Goal: Task Accomplishment & Management: Manage account settings

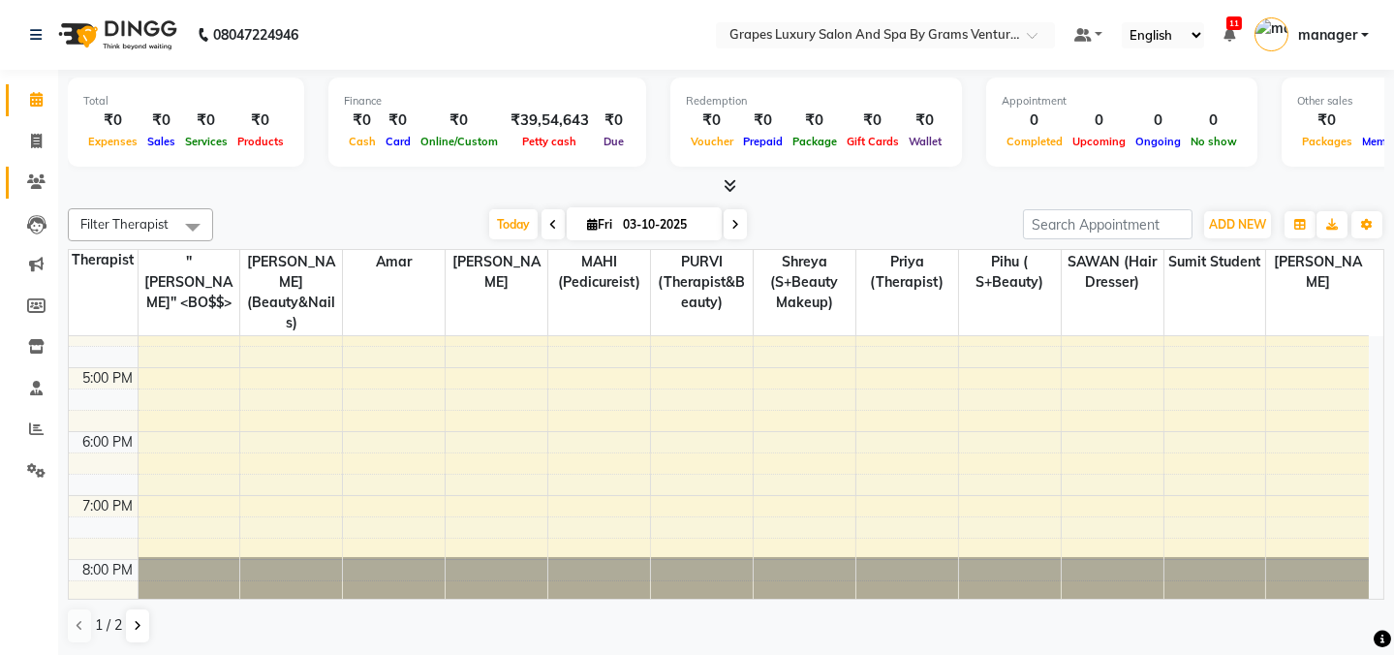
click at [33, 167] on link "Clients" at bounding box center [29, 183] width 47 height 32
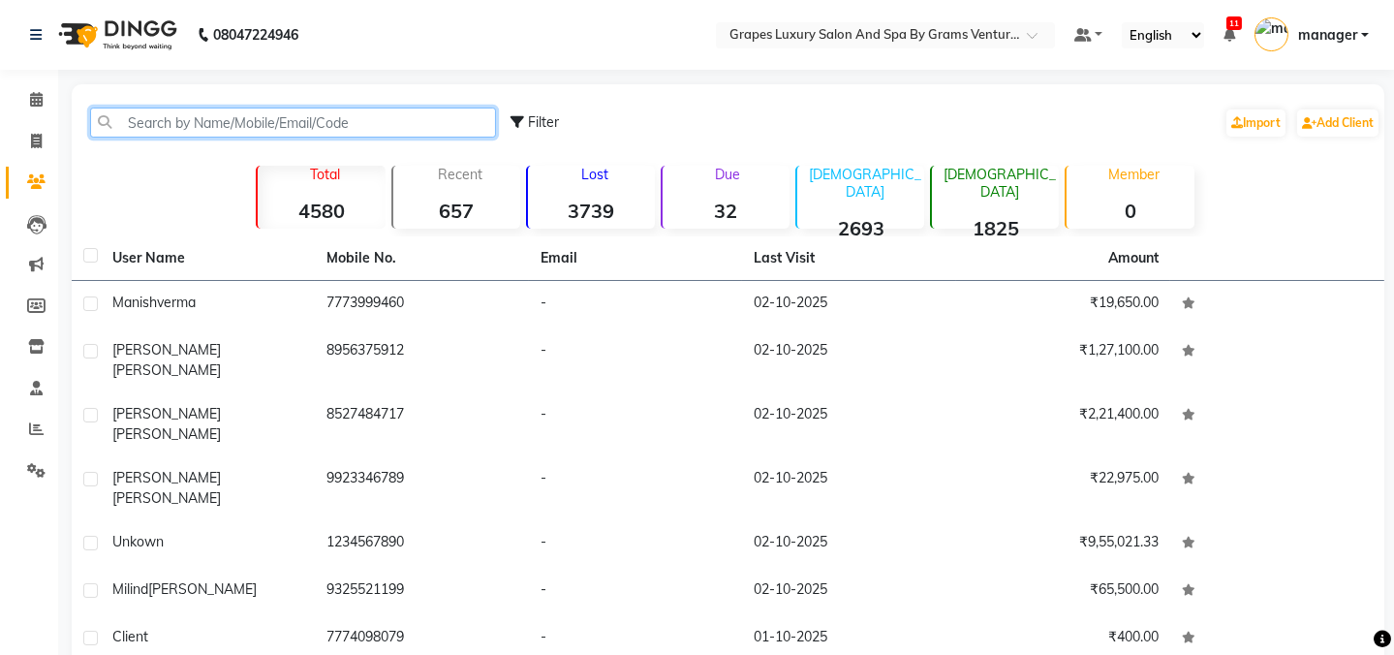
click at [172, 129] on input "text" at bounding box center [293, 123] width 406 height 30
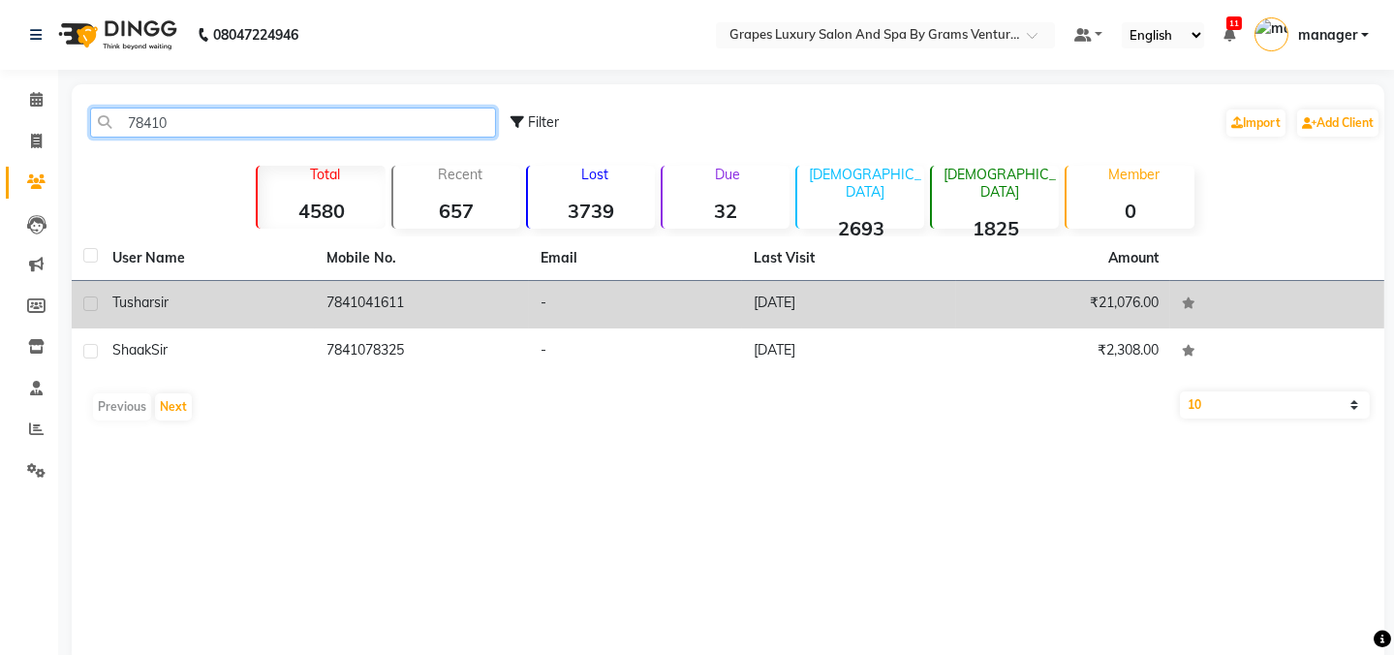
type input "78410"
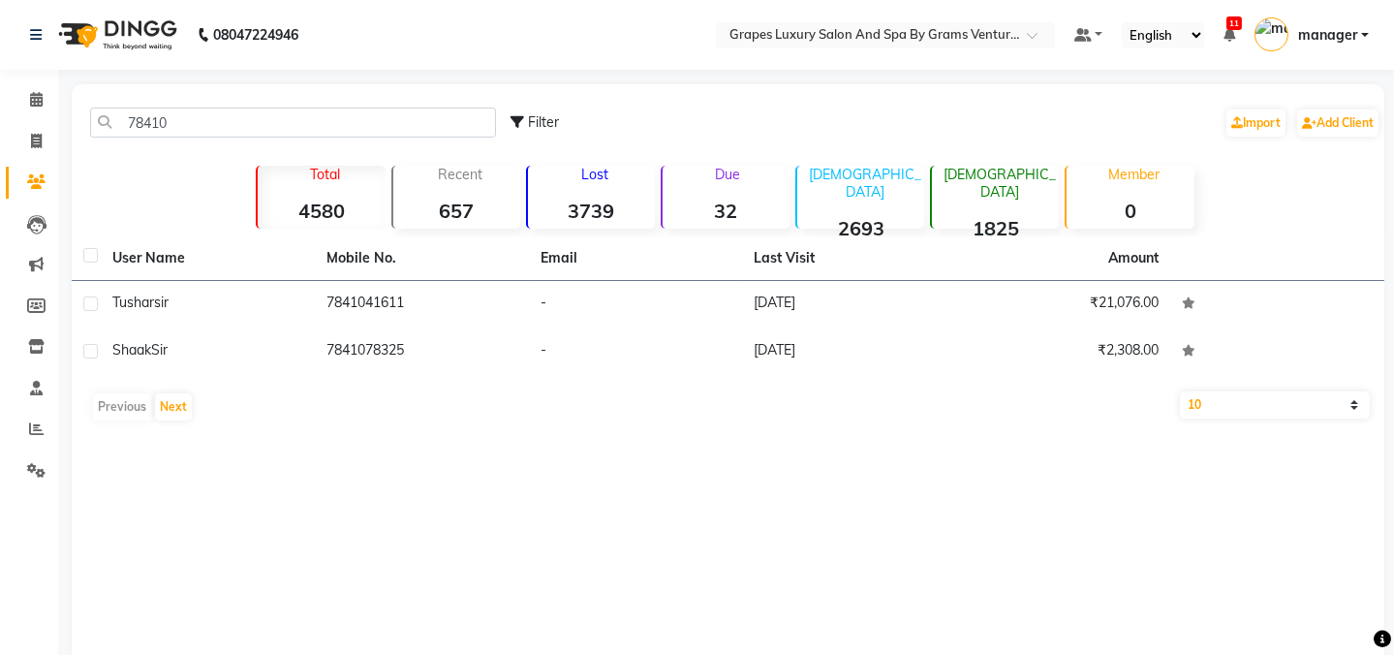
click at [322, 277] on table "User Name Mobile No. Email Last Visit Amount Tushar sir 7841041611 - [DATE] ₹21…" at bounding box center [728, 306] width 1313 height 140
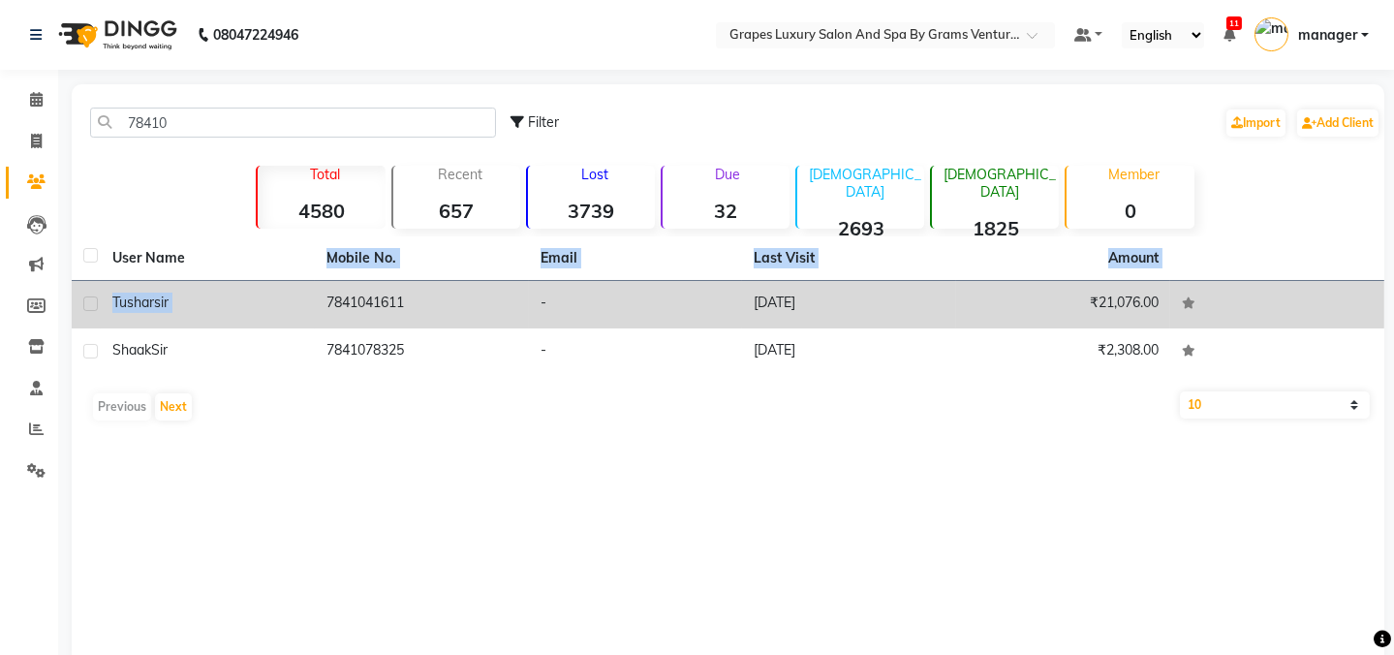
click at [297, 308] on div "Tushar sir" at bounding box center [207, 303] width 191 height 20
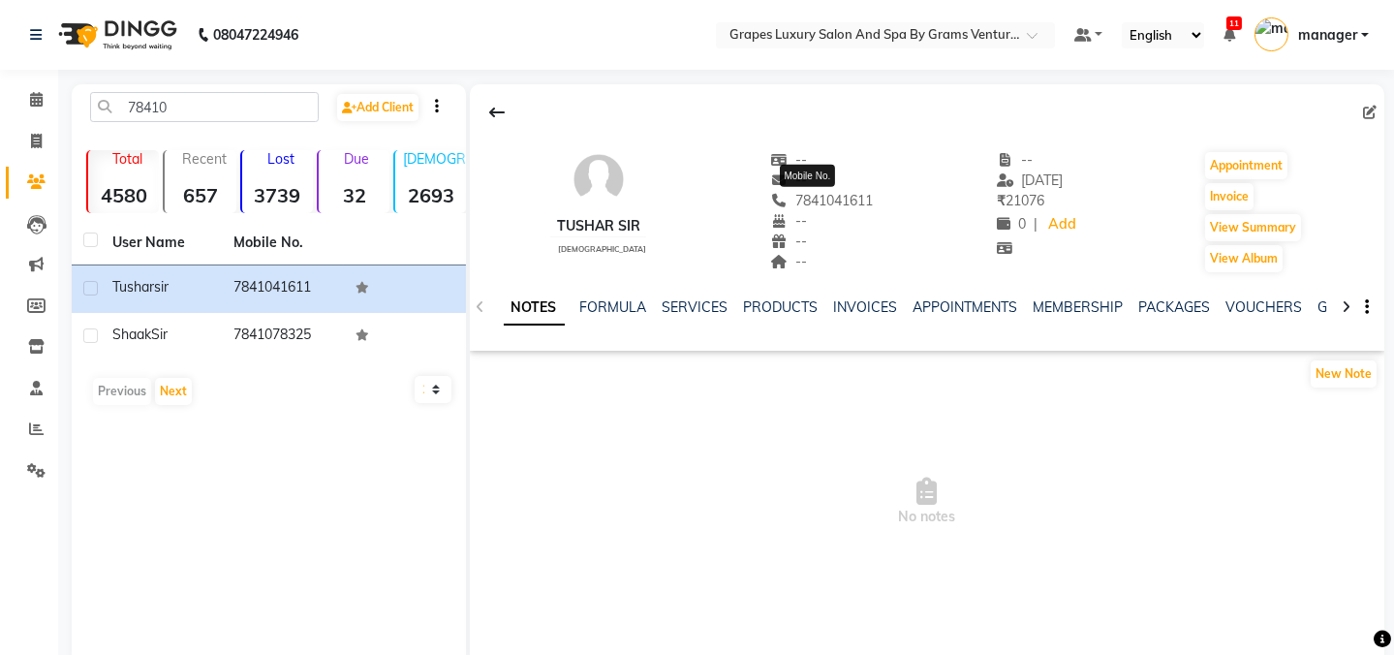
drag, startPoint x: 882, startPoint y: 193, endPoint x: 769, endPoint y: 195, distance: 112.4
click at [767, 195] on div "Tushar sir [DEMOGRAPHIC_DATA] -- -- [PHONE_NUMBER] Mobile No. -- -- -- -- [DATE…" at bounding box center [928, 202] width 916 height 143
copy span "7841041611"
click at [36, 96] on icon at bounding box center [36, 99] width 13 height 15
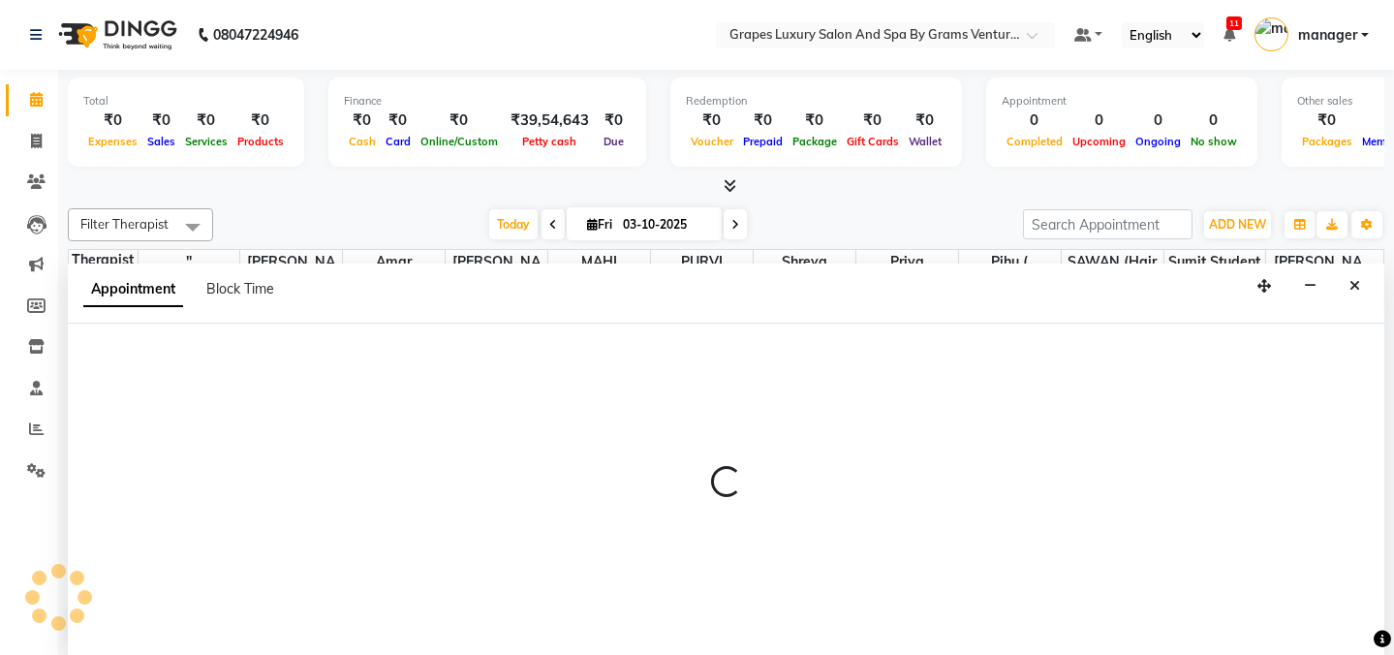
select select "41130"
select select "tentative"
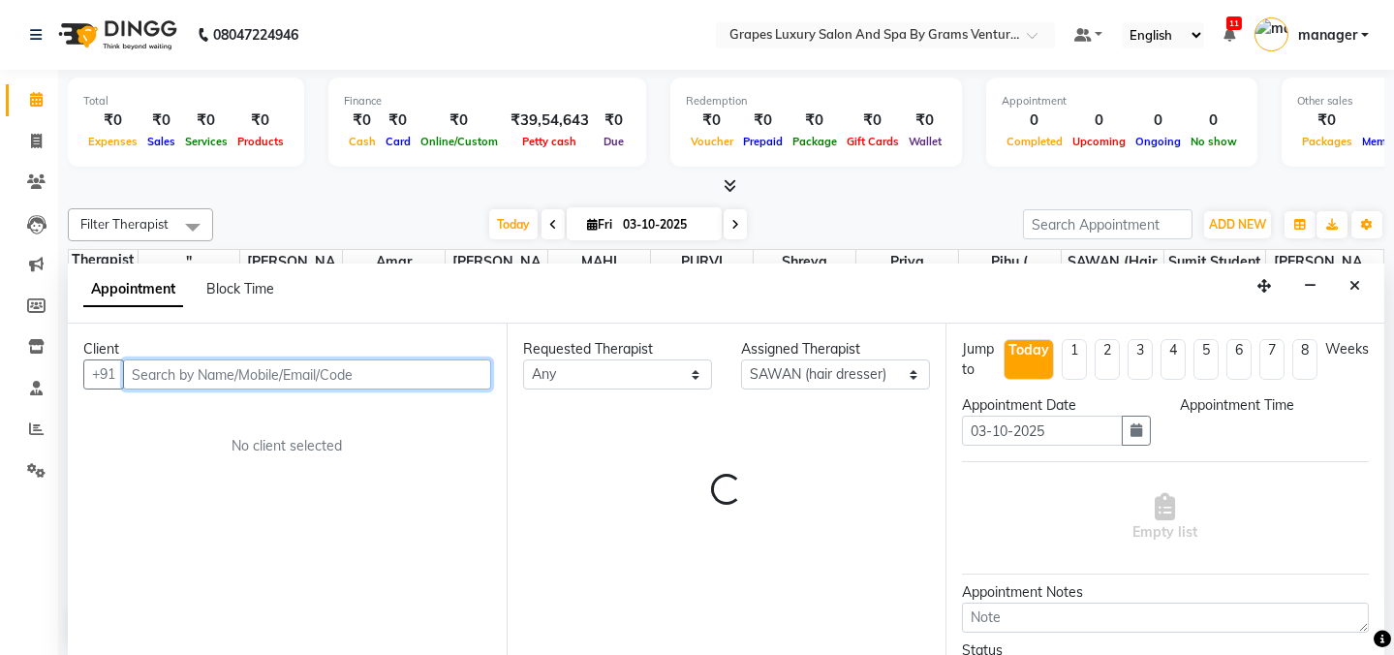
select select "675"
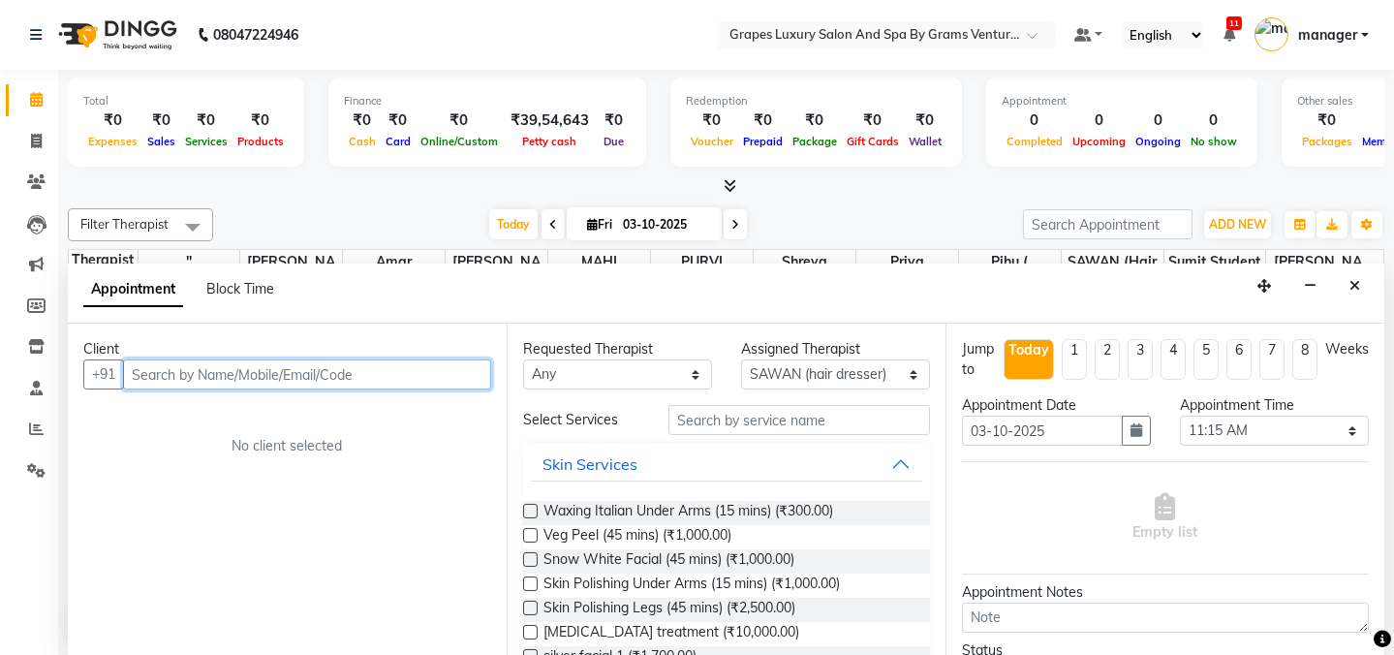
paste input "7841041611"
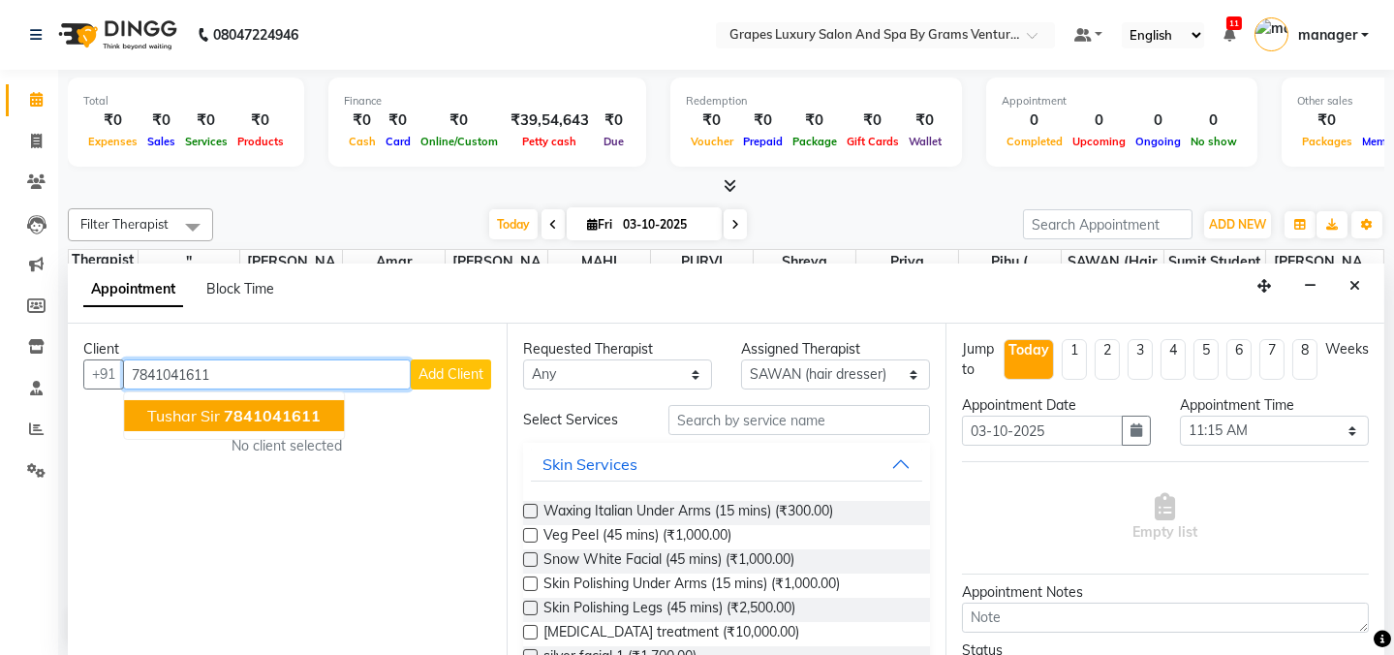
click at [181, 420] on span "Tushar sir" at bounding box center [183, 415] width 73 height 19
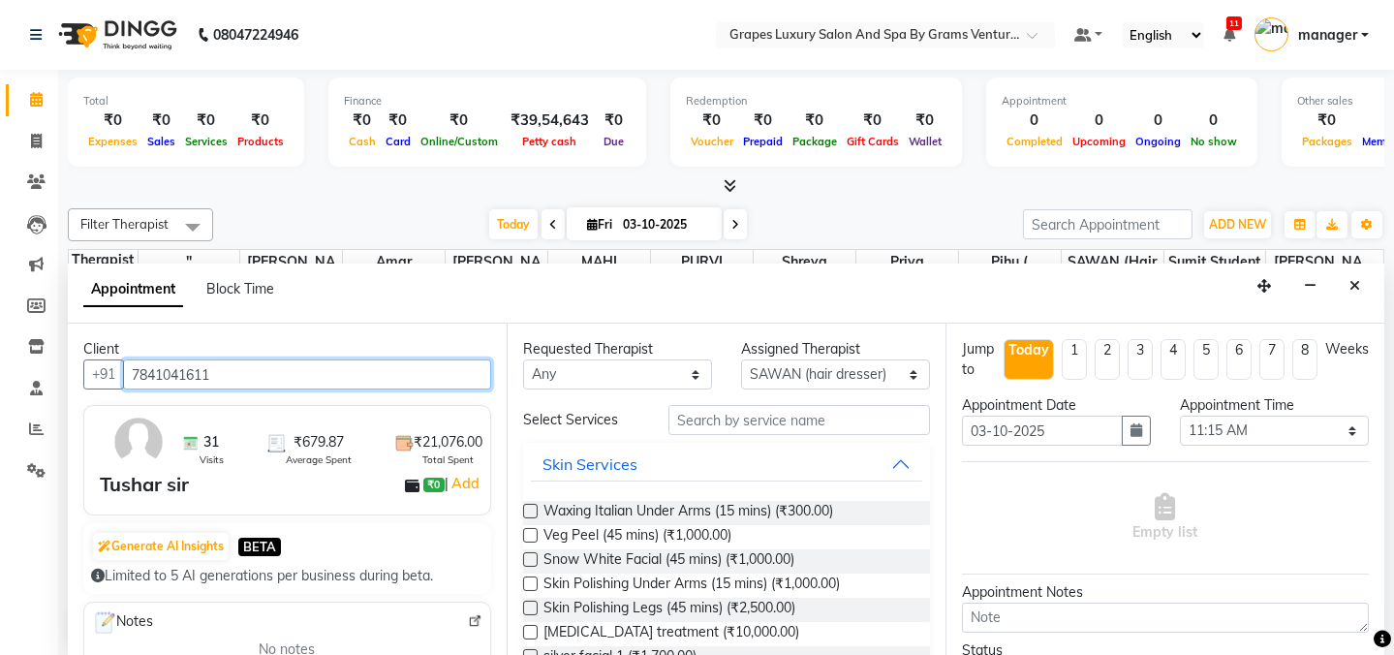
type input "7841041611"
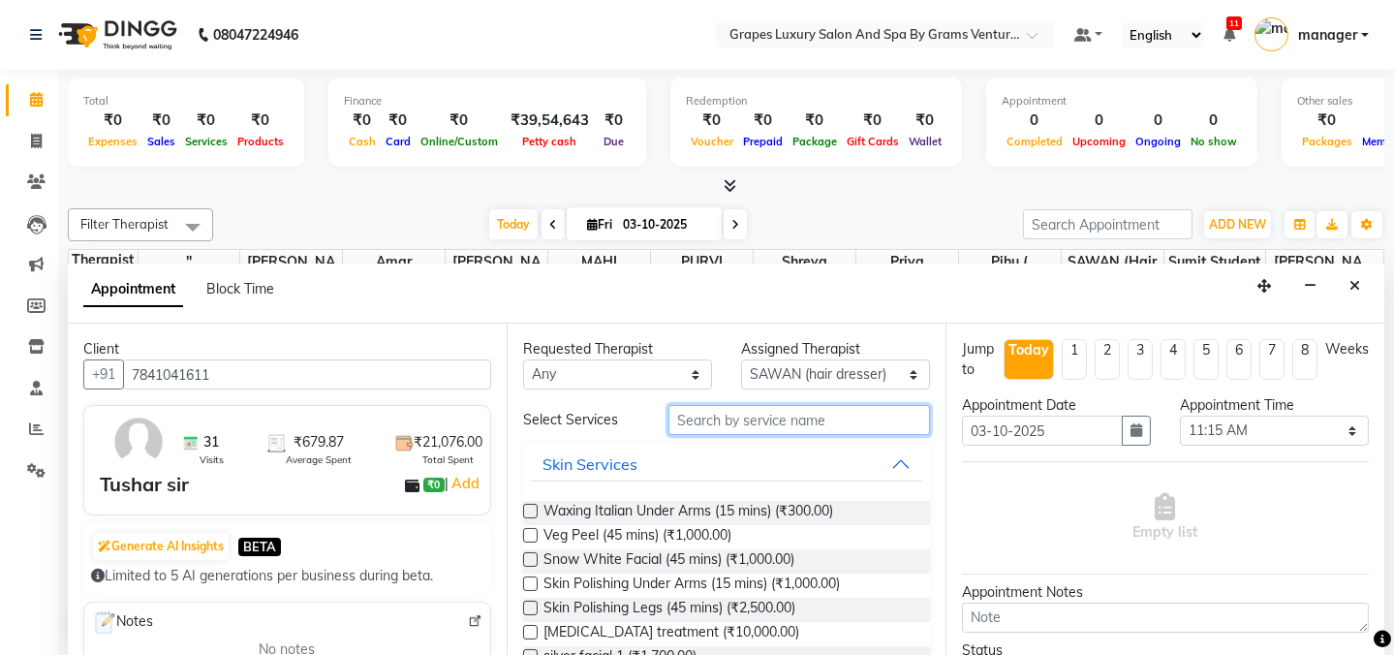
click at [745, 430] on input "text" at bounding box center [800, 420] width 262 height 30
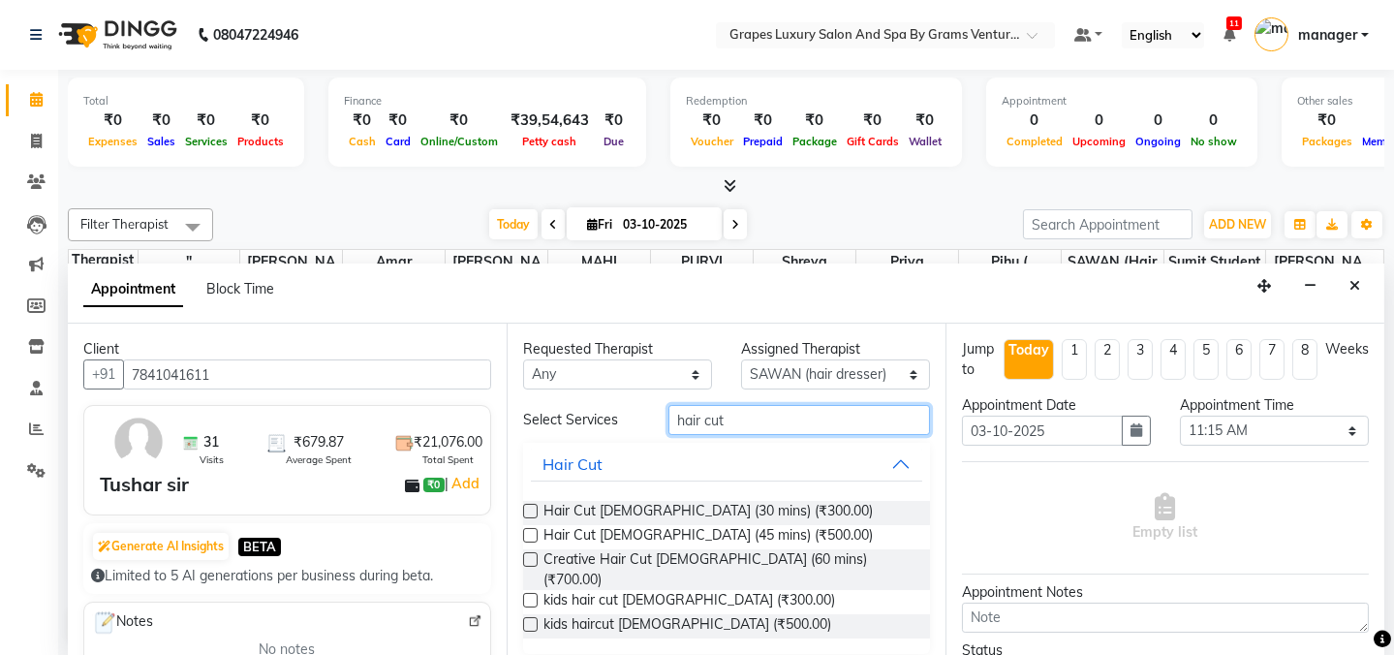
type input "hair cut"
click at [525, 510] on label at bounding box center [530, 511] width 15 height 15
click at [525, 510] on input "checkbox" at bounding box center [529, 513] width 13 height 13
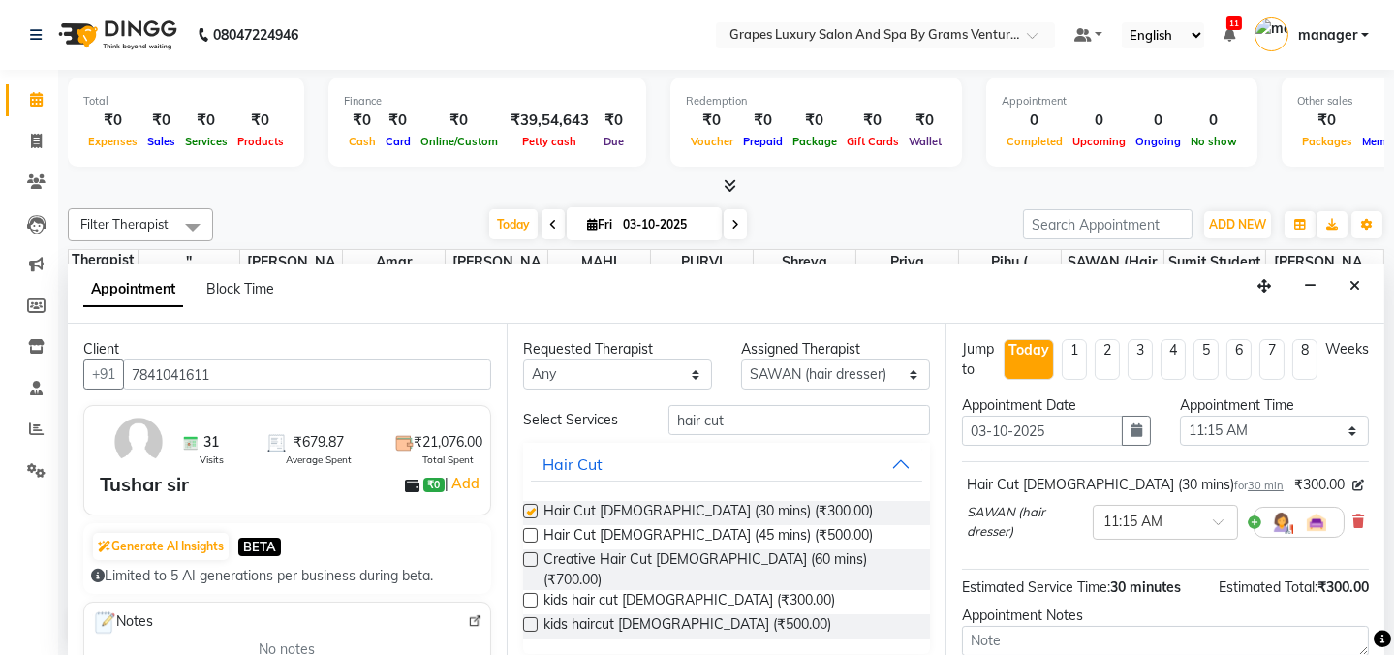
checkbox input "false"
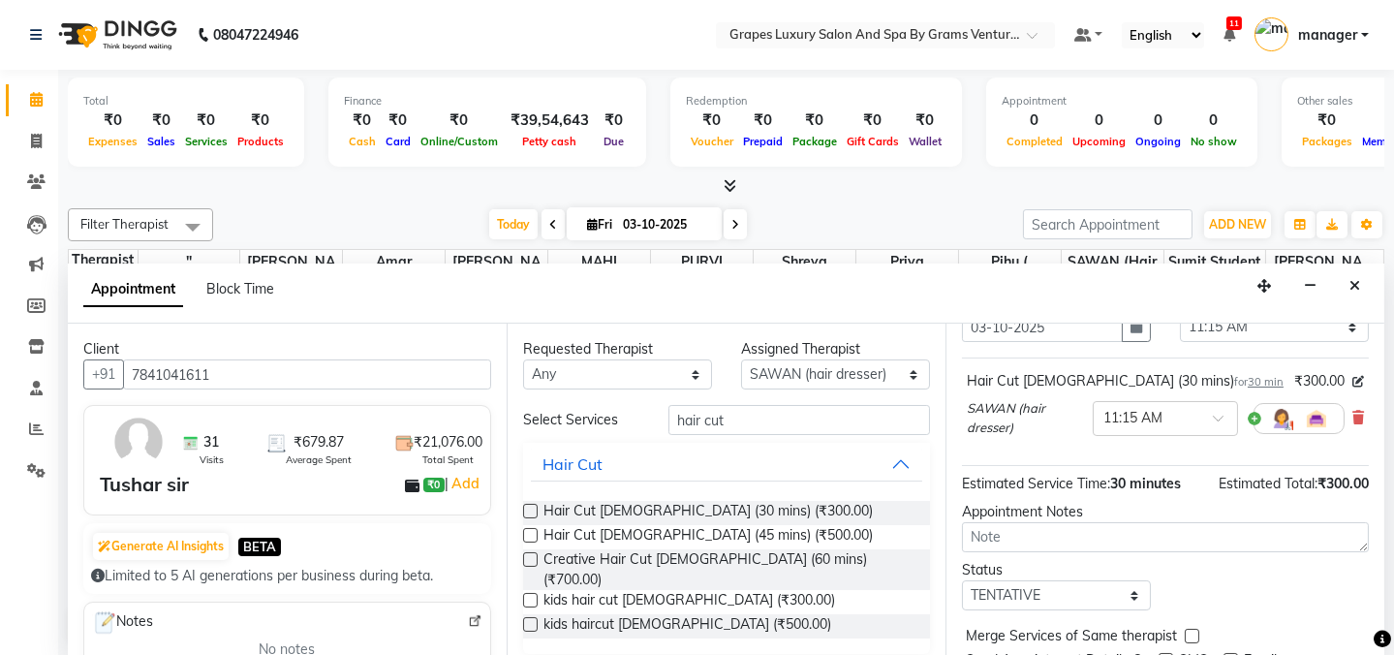
scroll to position [178, 0]
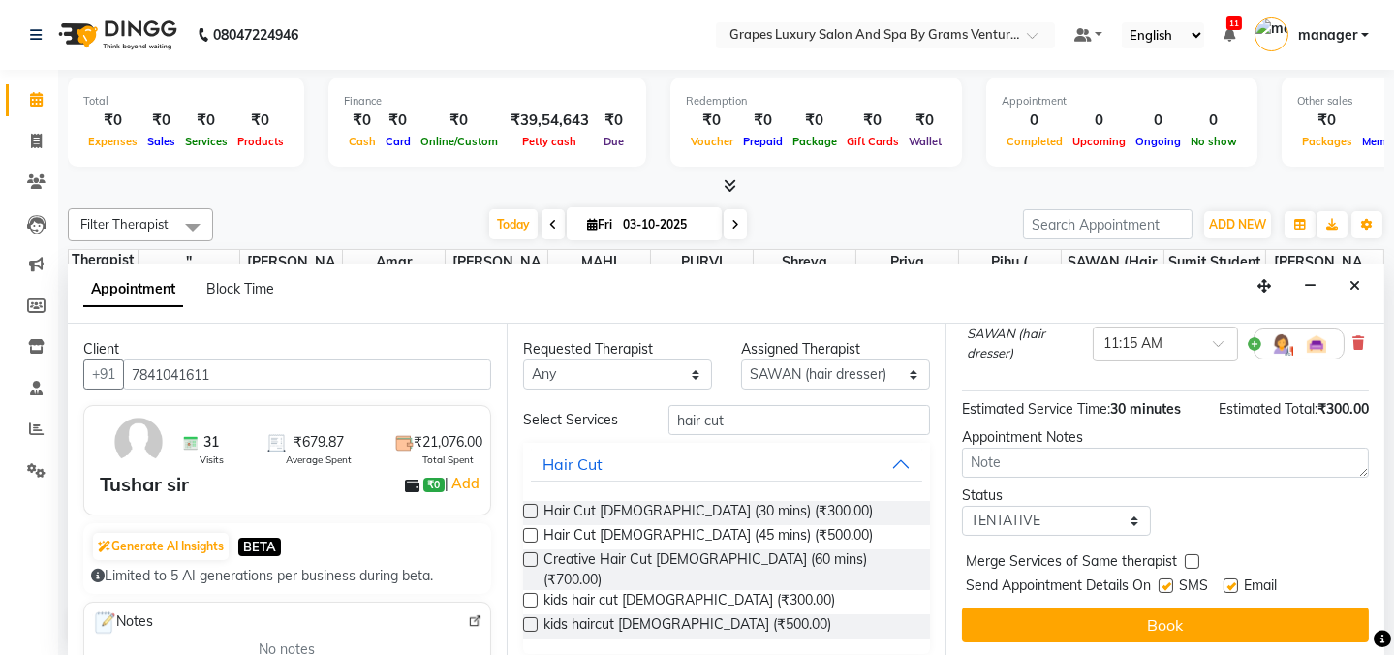
click at [1165, 578] on label at bounding box center [1166, 585] width 15 height 15
click at [1165, 581] on input "checkbox" at bounding box center [1165, 587] width 13 height 13
checkbox input "false"
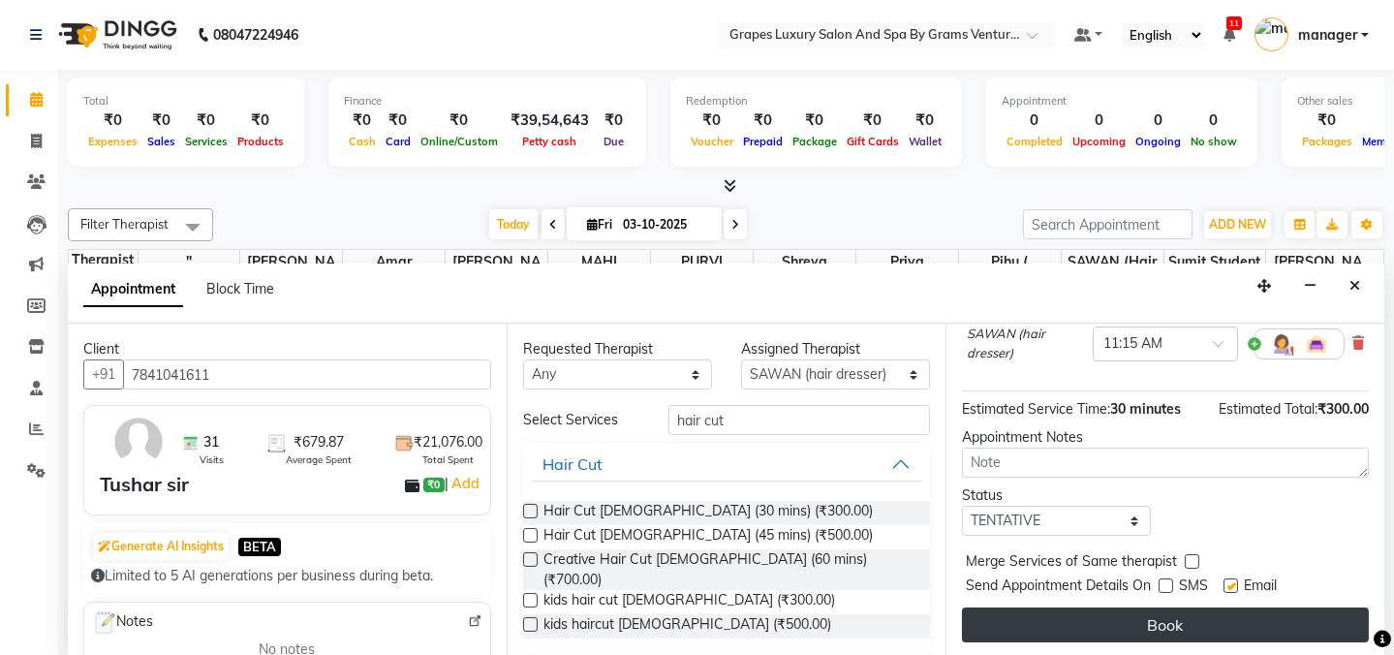
click at [1198, 625] on button "Book" at bounding box center [1165, 624] width 407 height 35
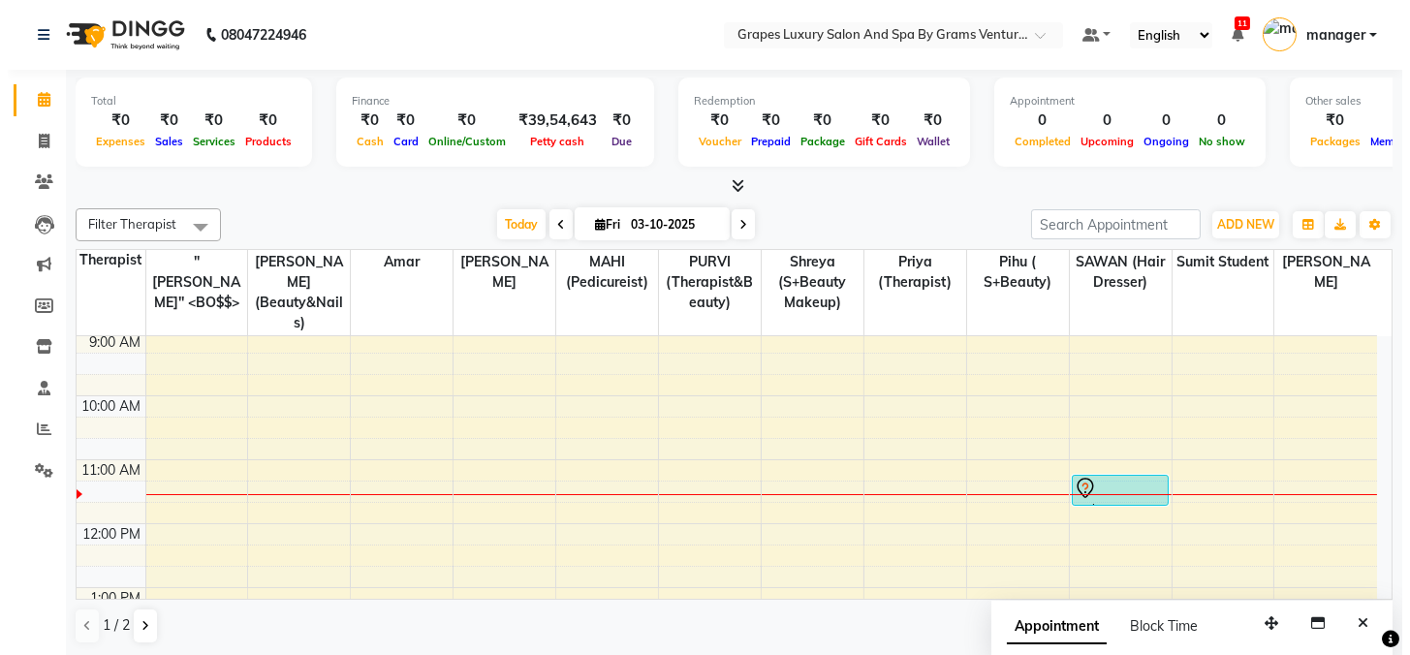
scroll to position [0, 0]
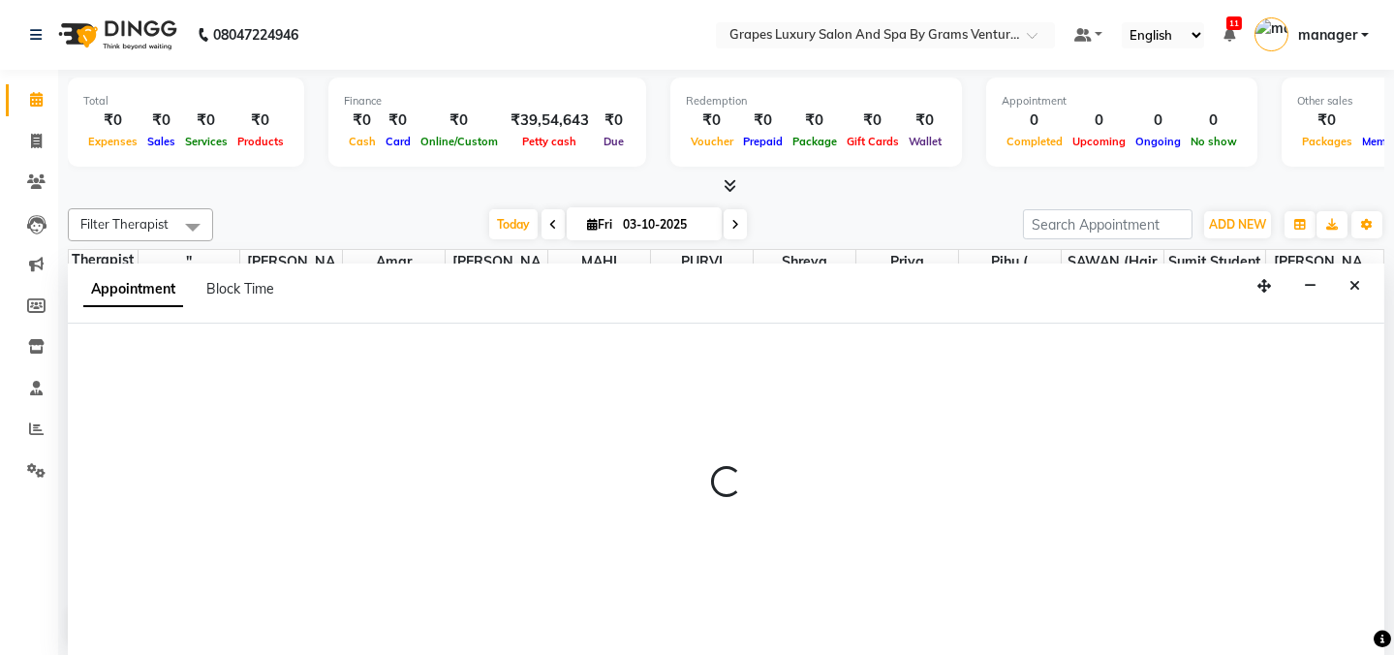
select select "60449"
select select "tentative"
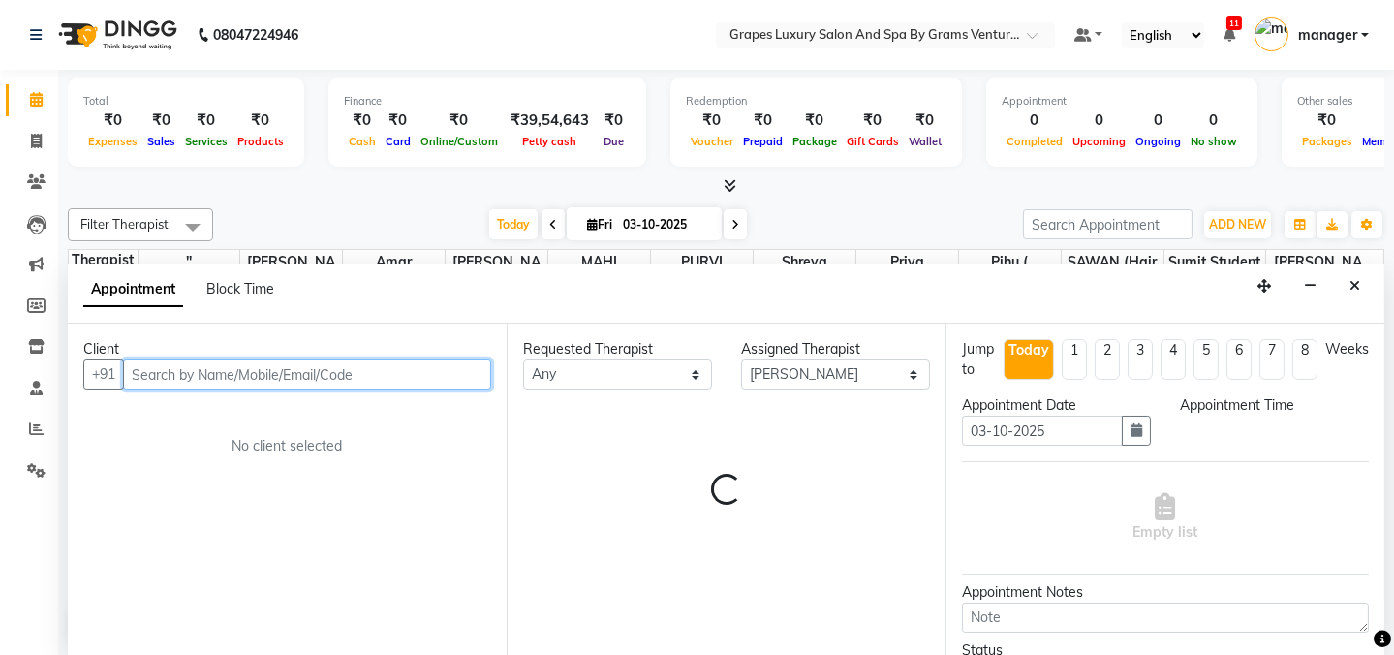
select select "600"
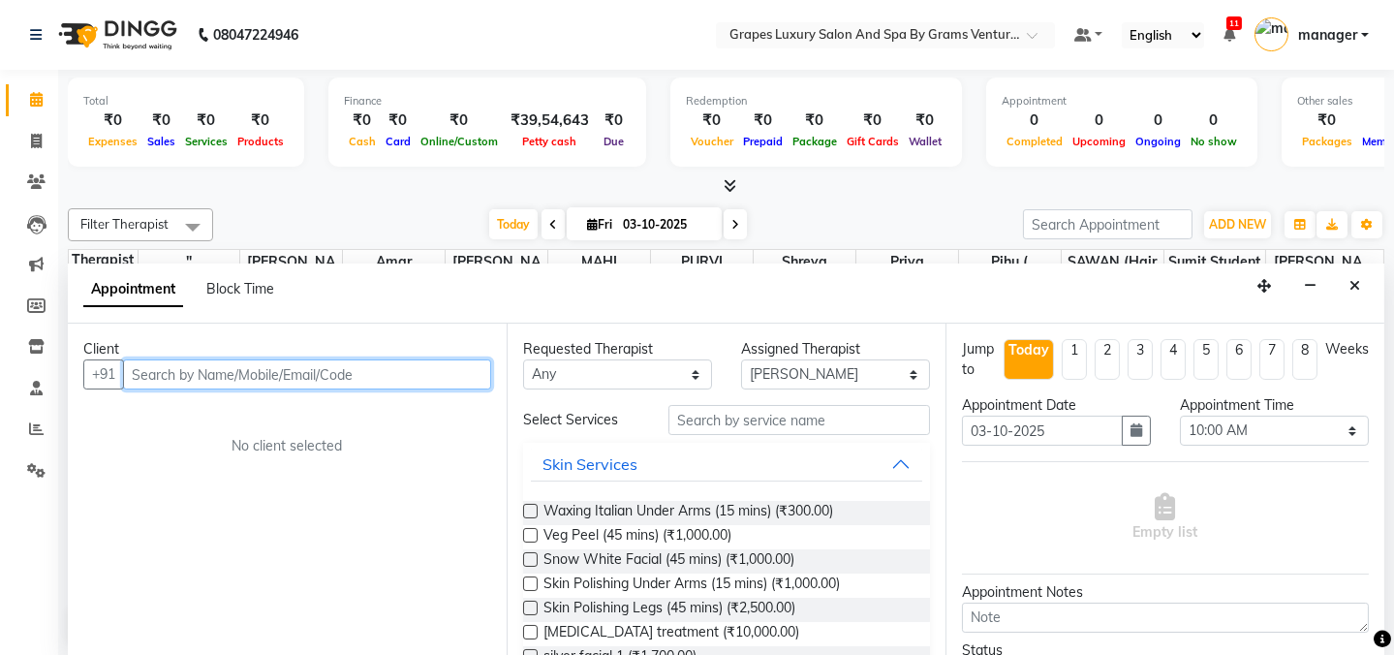
click at [180, 378] on input "text" at bounding box center [307, 374] width 368 height 30
type input "8554880709"
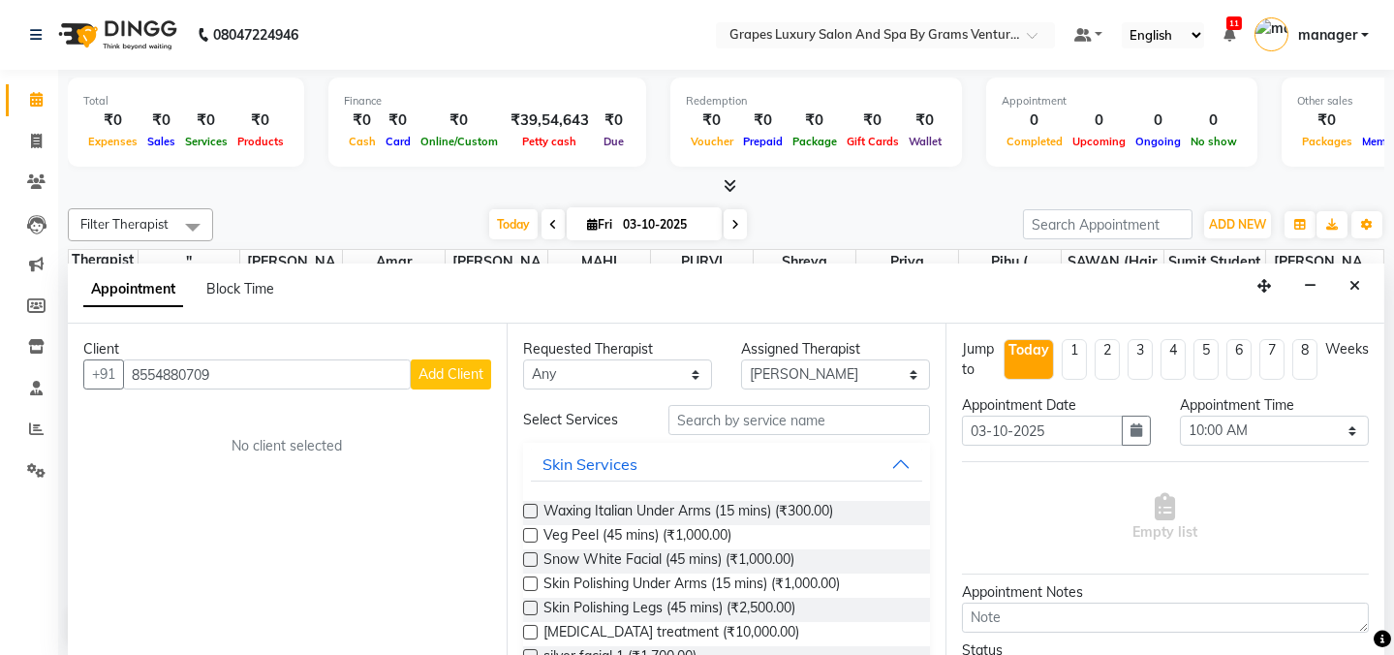
click at [460, 378] on span "Add Client" at bounding box center [451, 373] width 65 height 17
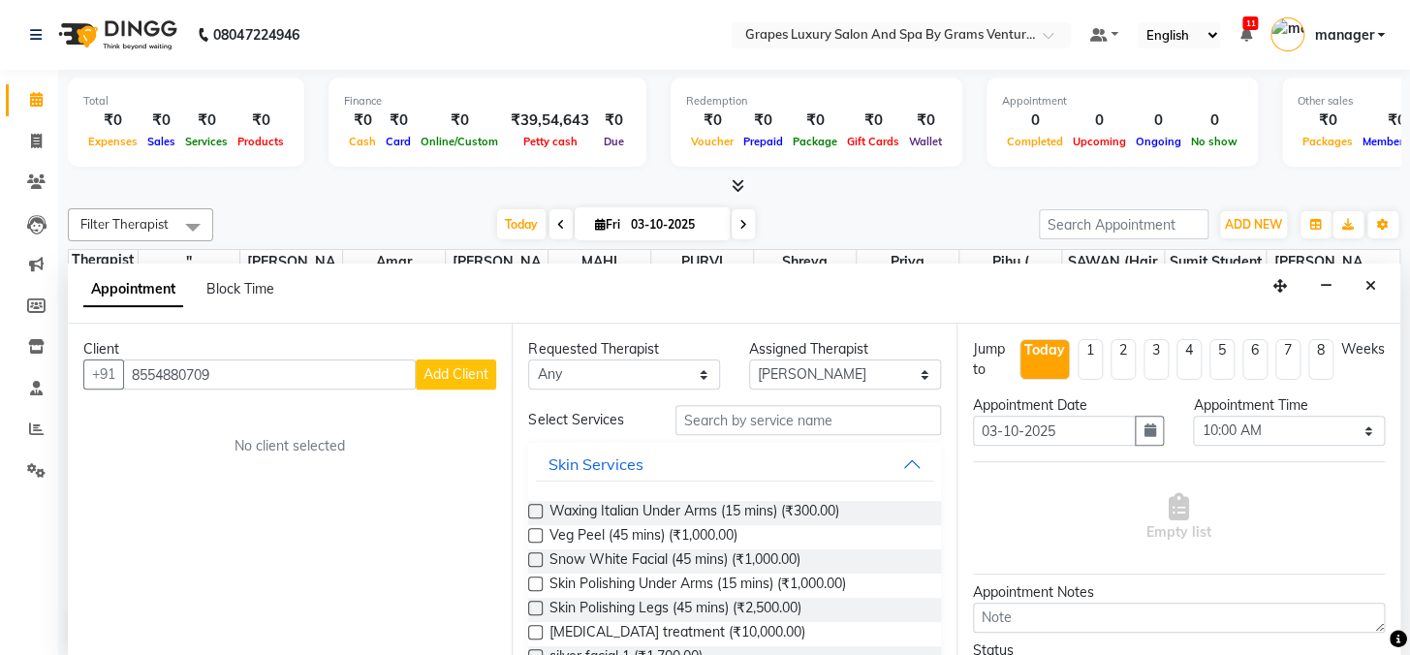
select select "22"
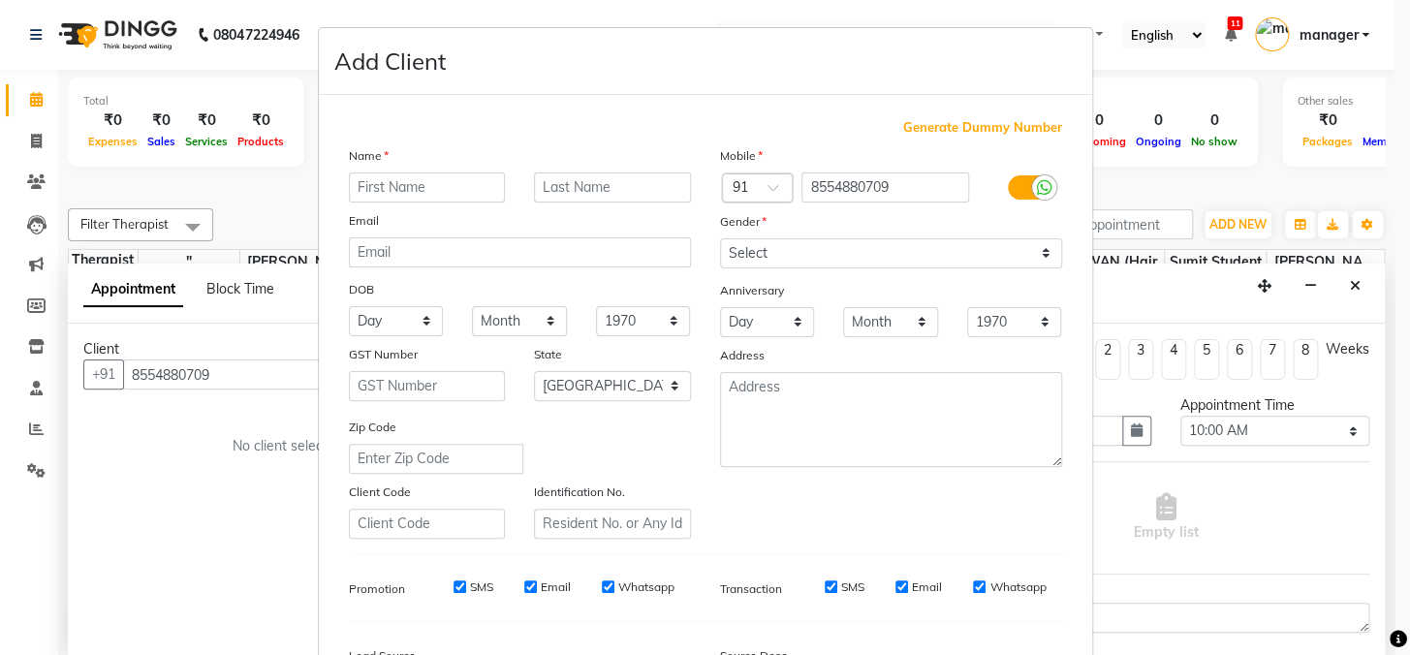
click at [417, 181] on input "text" at bounding box center [427, 187] width 157 height 30
type input "isha"
click at [584, 182] on input "text" at bounding box center [612, 187] width 157 height 30
type input "[PERSON_NAME]"
click at [777, 261] on select "Select [DEMOGRAPHIC_DATA] [DEMOGRAPHIC_DATA] Other Prefer Not To Say" at bounding box center [891, 253] width 342 height 30
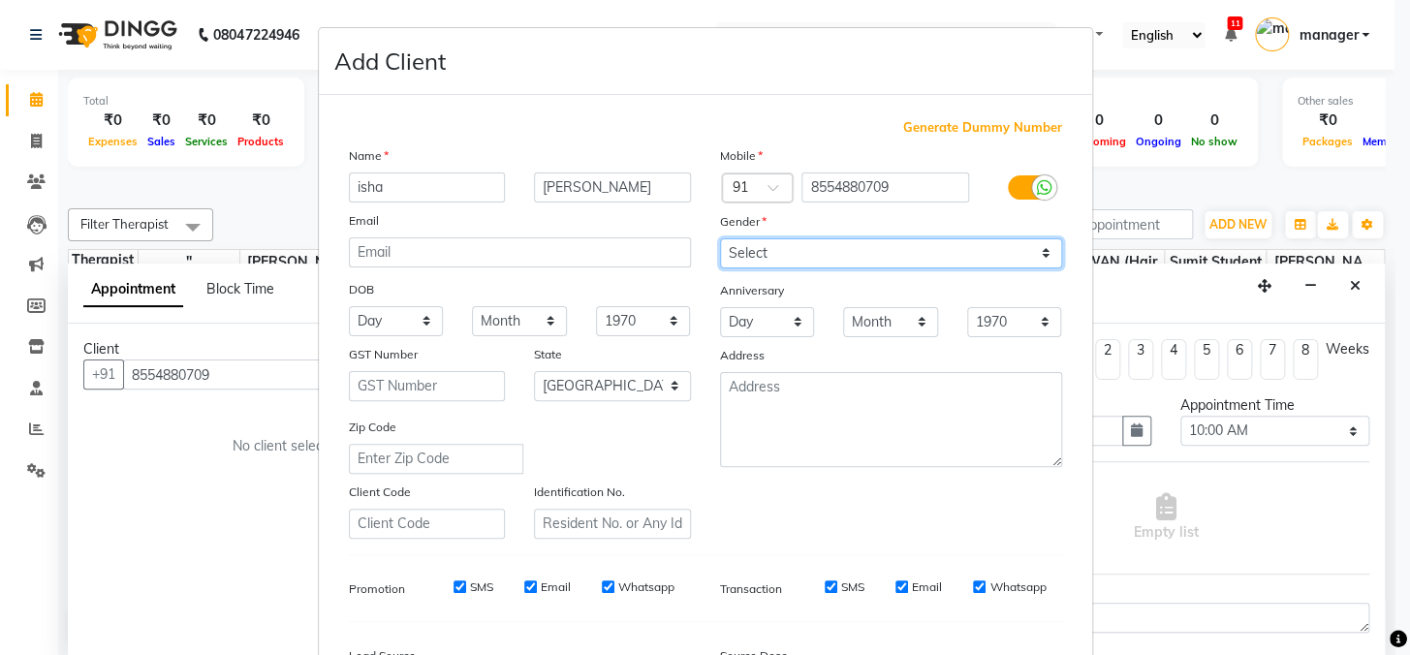
select select "[DEMOGRAPHIC_DATA]"
click at [720, 238] on select "Select [DEMOGRAPHIC_DATA] [DEMOGRAPHIC_DATA] Other Prefer Not To Say" at bounding box center [891, 253] width 342 height 30
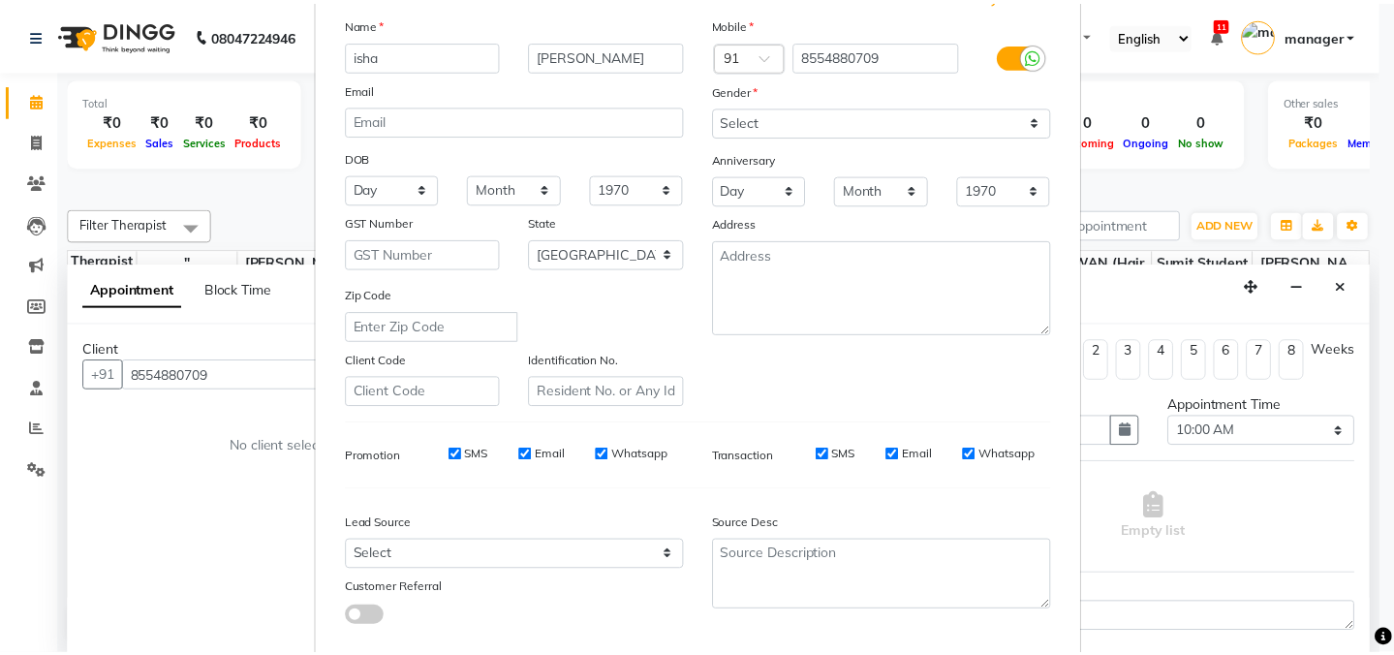
scroll to position [244, 0]
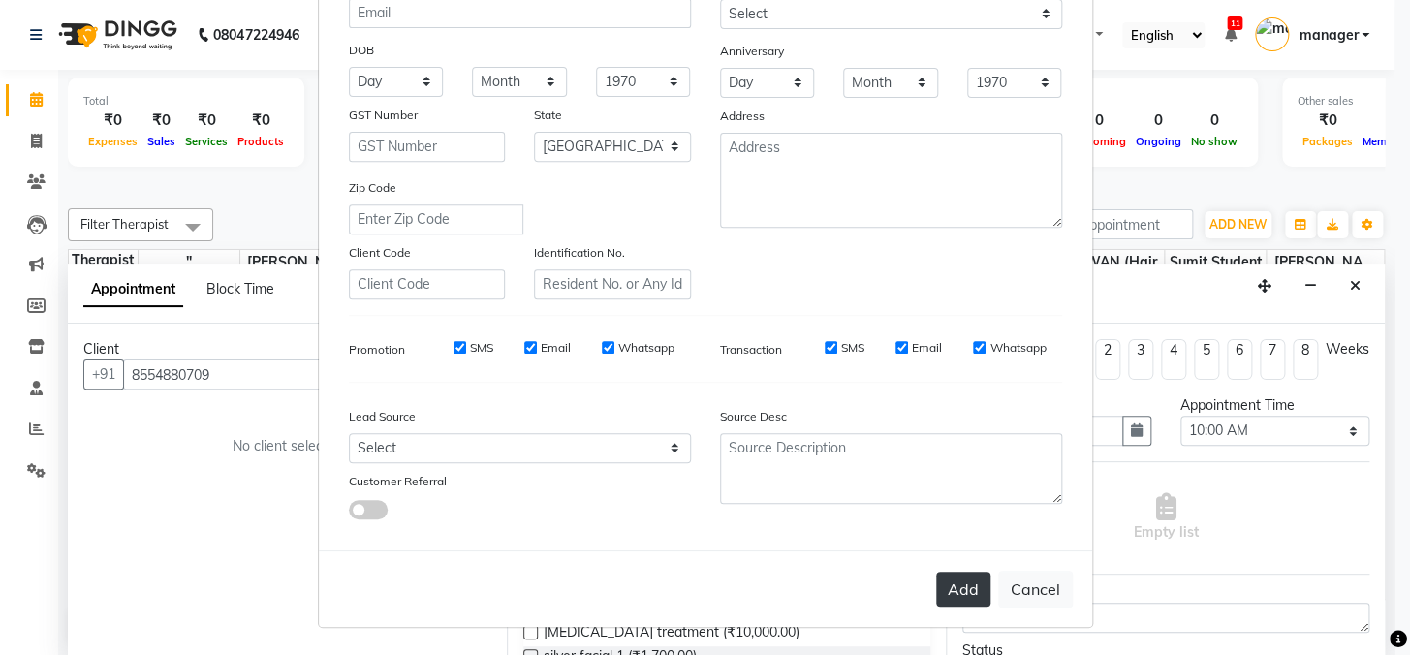
click at [945, 593] on button "Add" at bounding box center [963, 589] width 54 height 35
select select
select select "null"
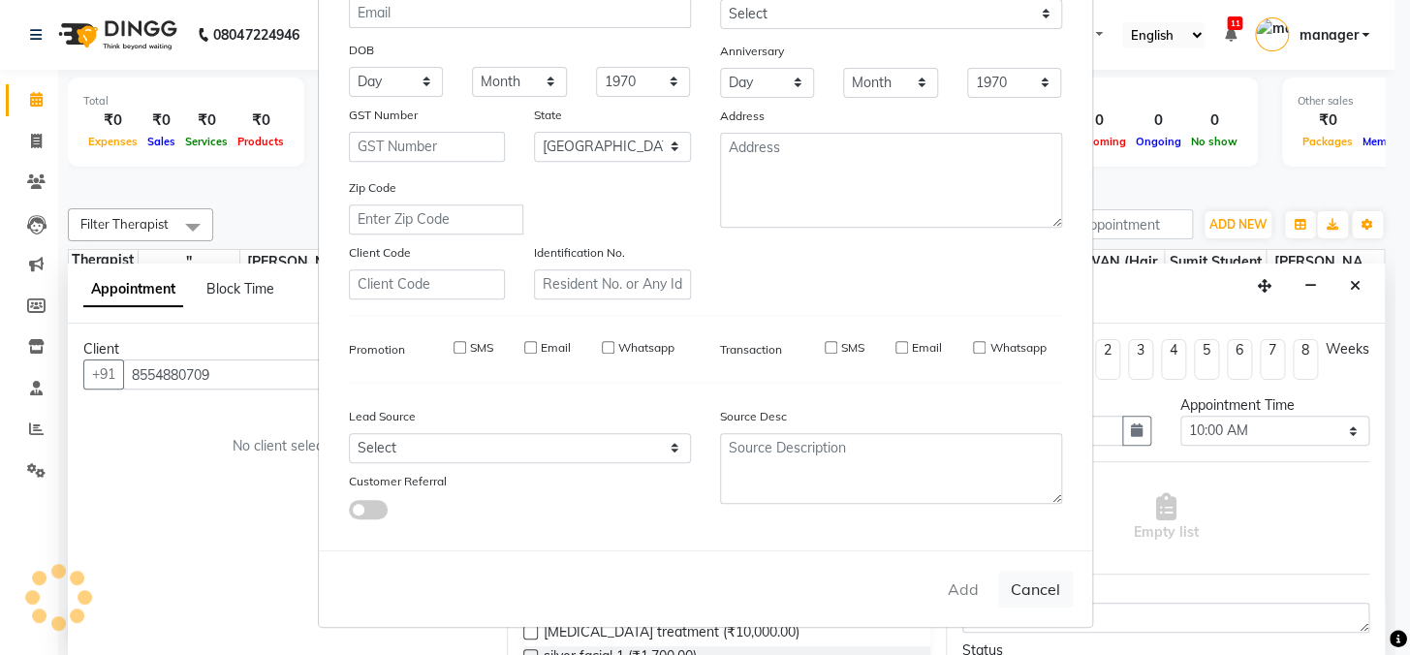
select select
checkbox input "false"
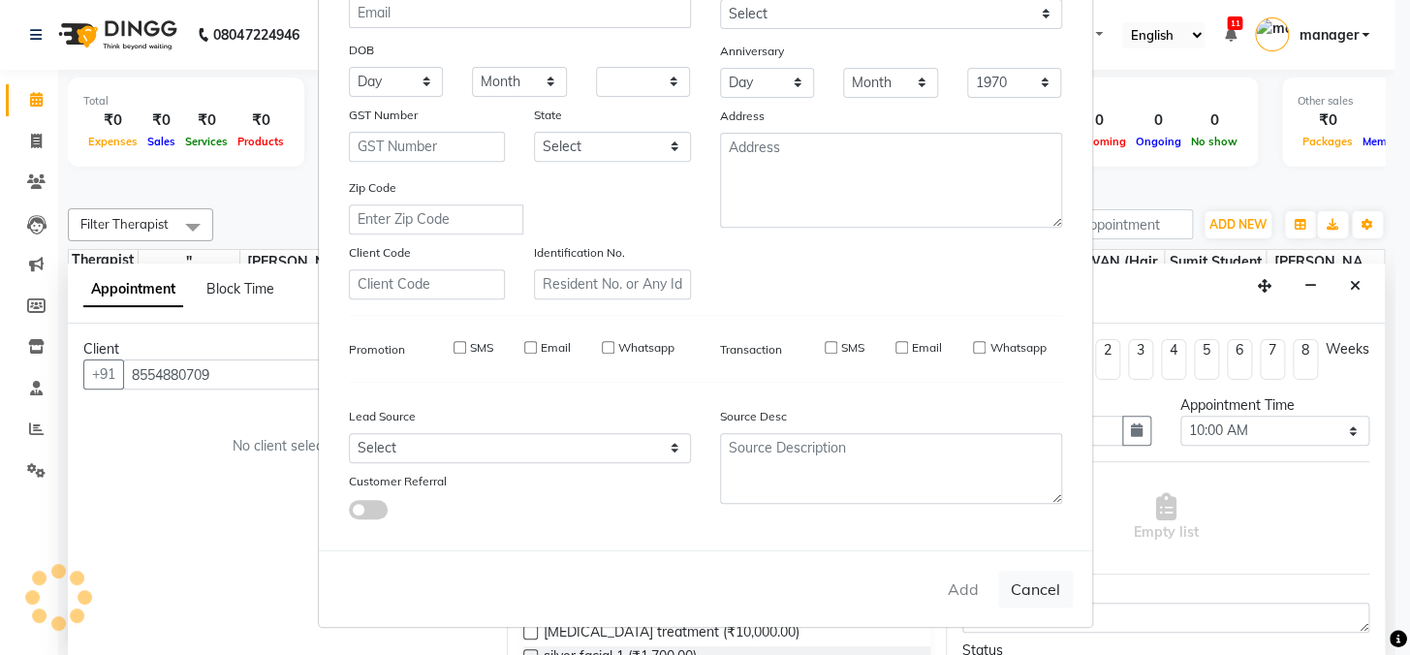
checkbox input "false"
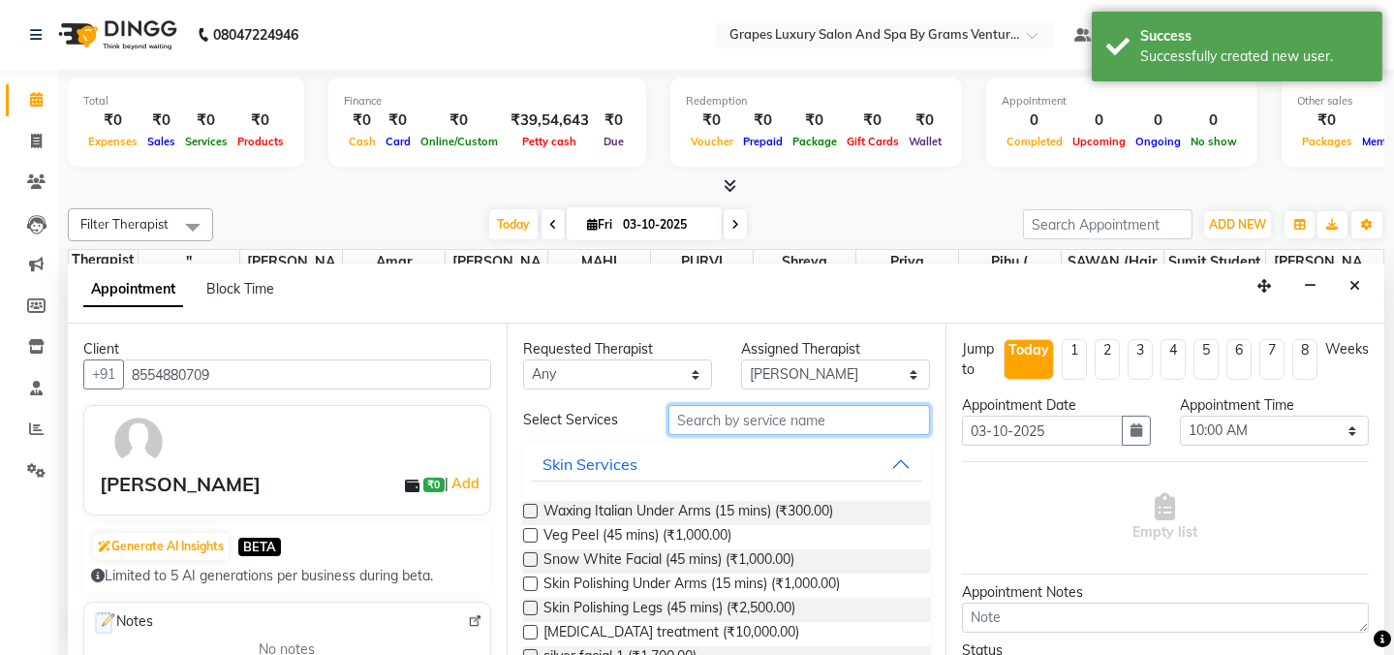
click at [727, 420] on input "text" at bounding box center [800, 420] width 262 height 30
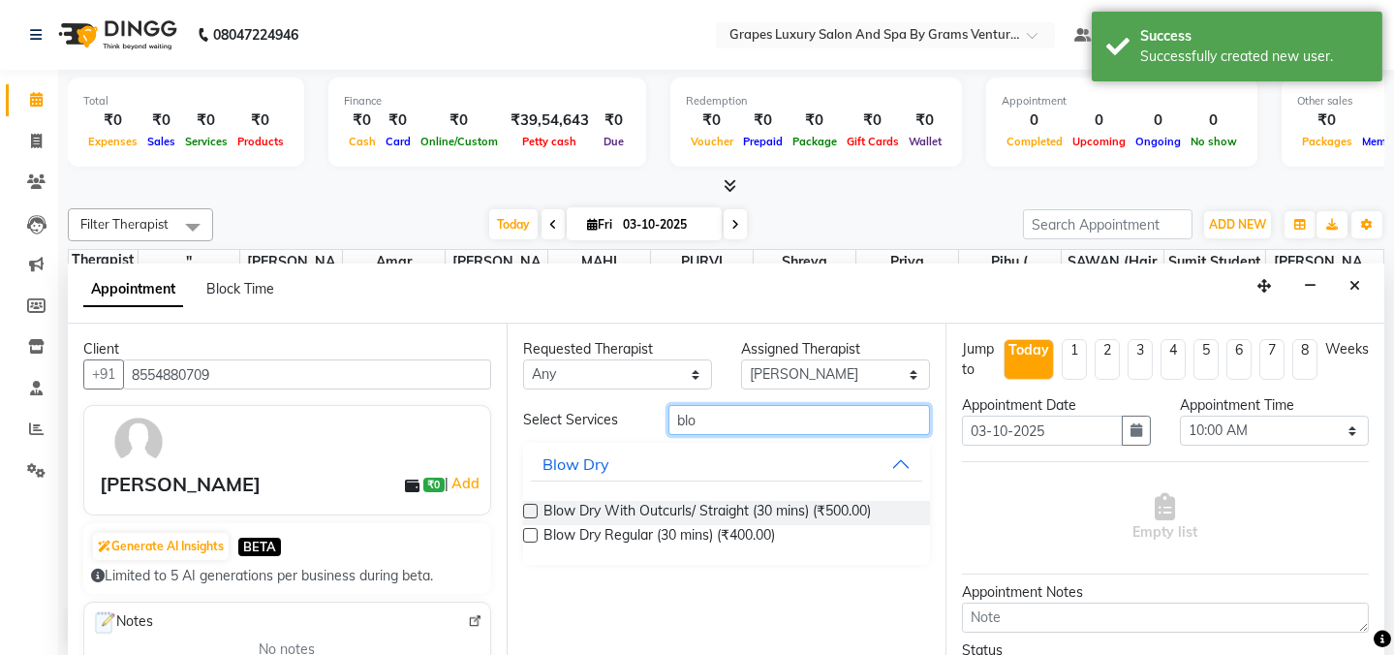
type input "blo"
click at [530, 508] on label at bounding box center [530, 511] width 15 height 15
click at [530, 508] on input "checkbox" at bounding box center [529, 513] width 13 height 13
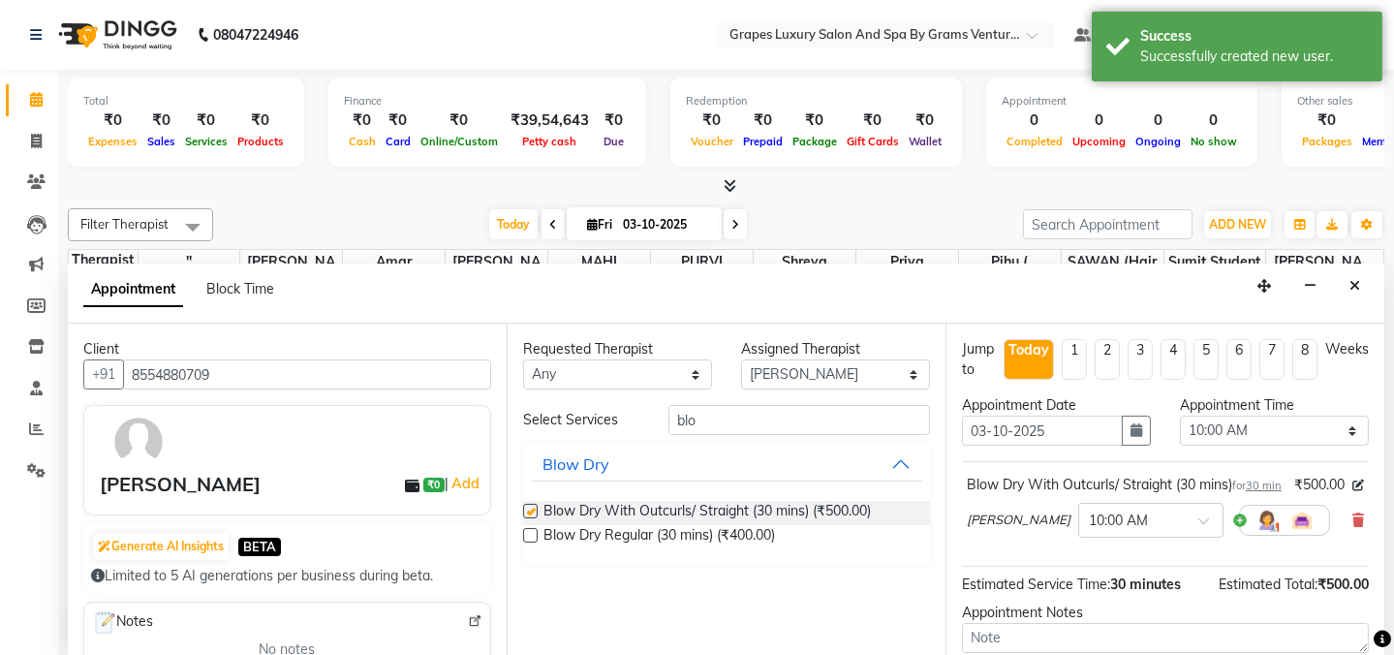
checkbox input "false"
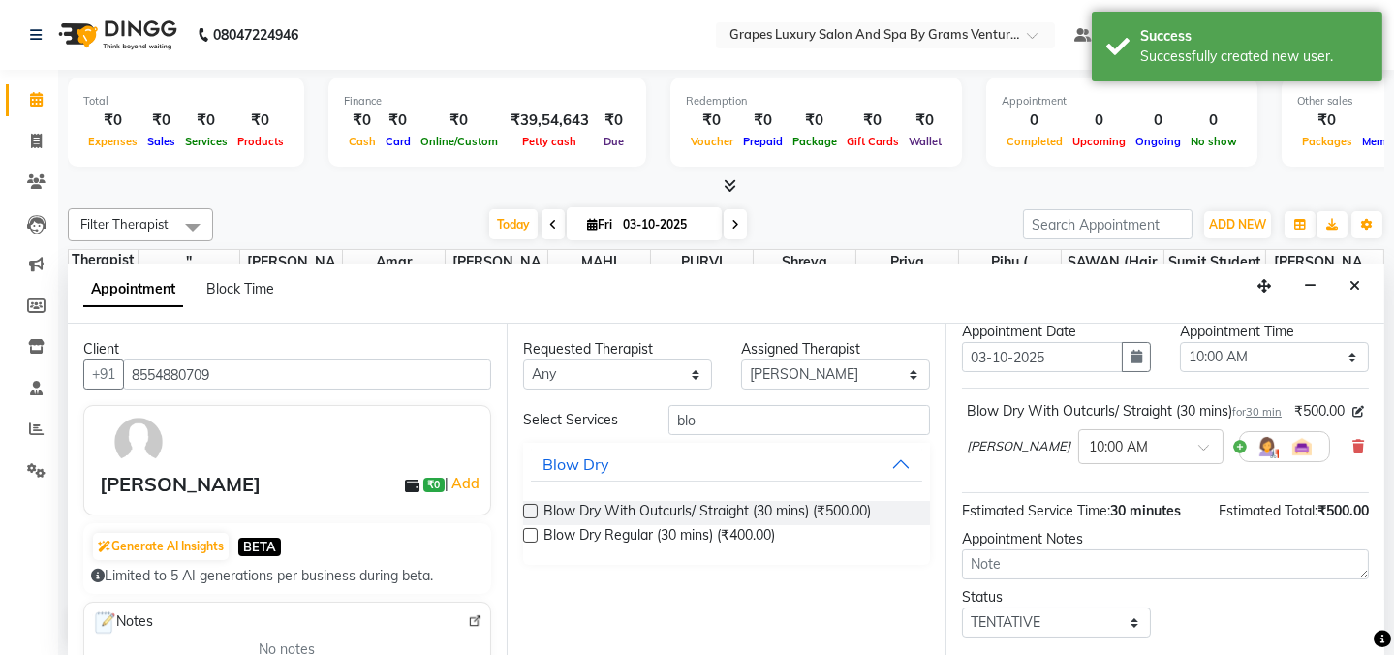
scroll to position [196, 0]
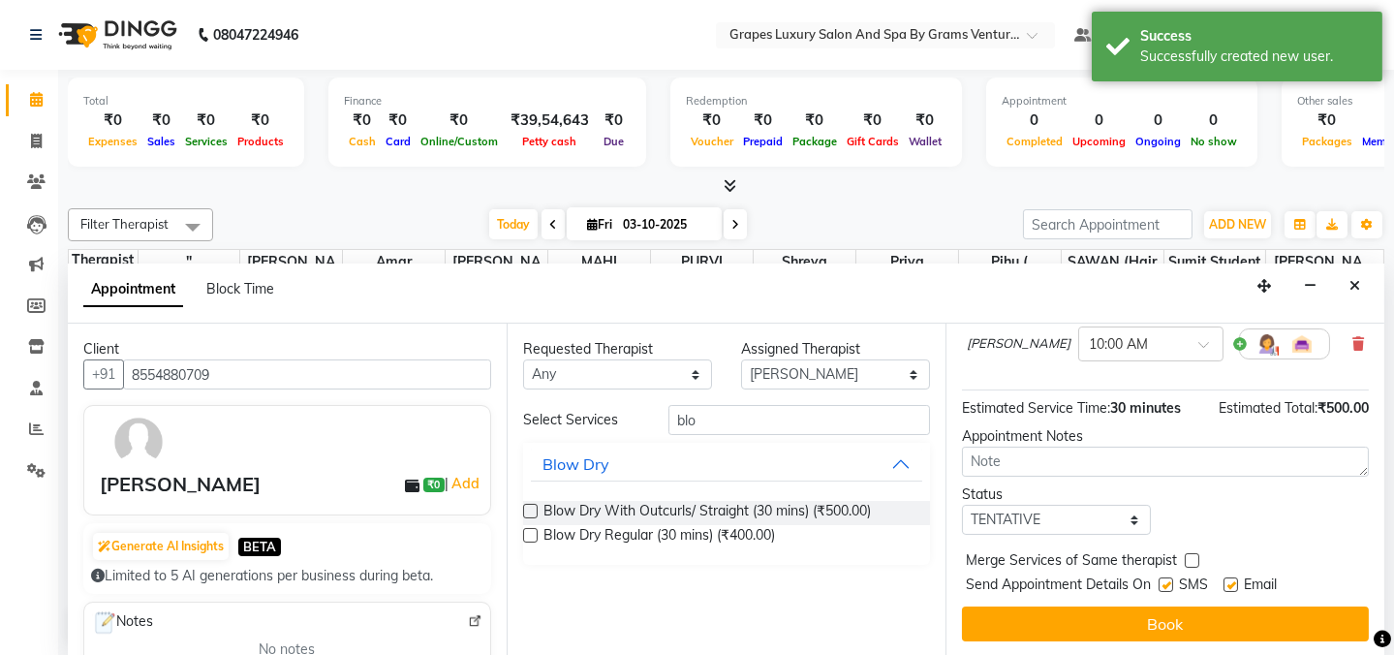
click at [1163, 586] on label at bounding box center [1166, 584] width 15 height 15
click at [1163, 586] on input "checkbox" at bounding box center [1165, 586] width 13 height 13
checkbox input "false"
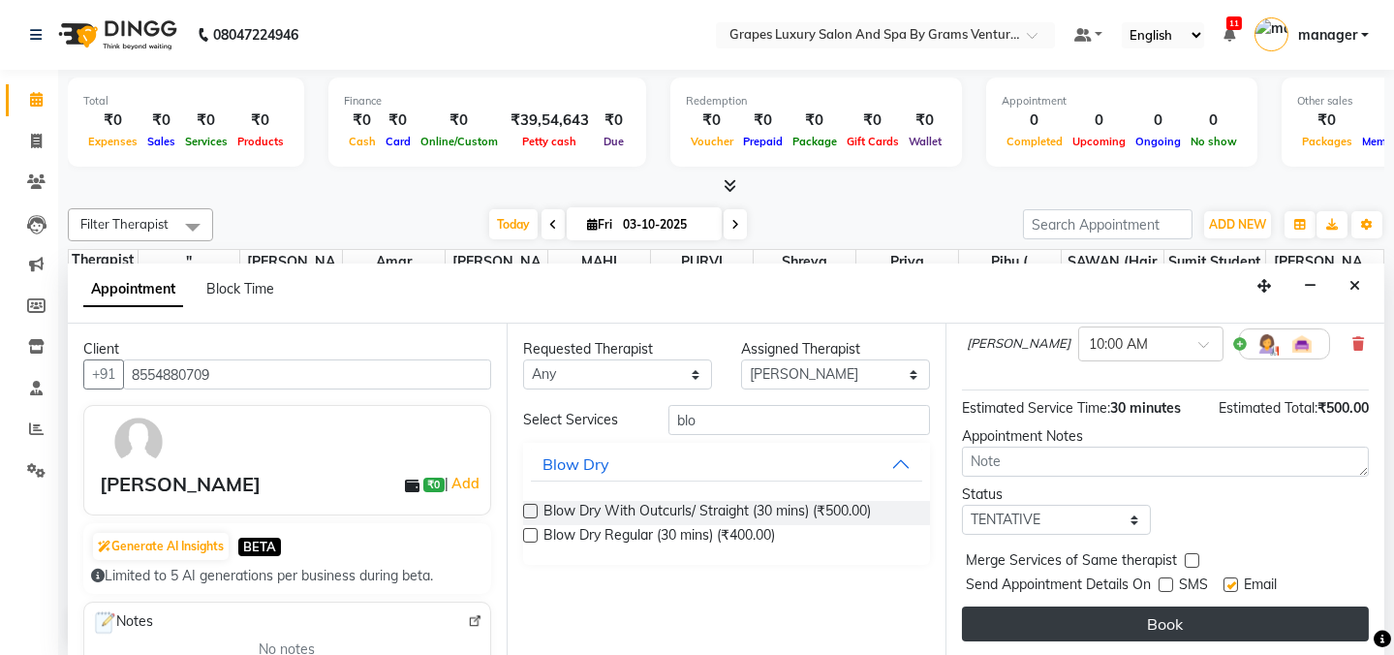
click at [1163, 620] on button "Book" at bounding box center [1165, 624] width 407 height 35
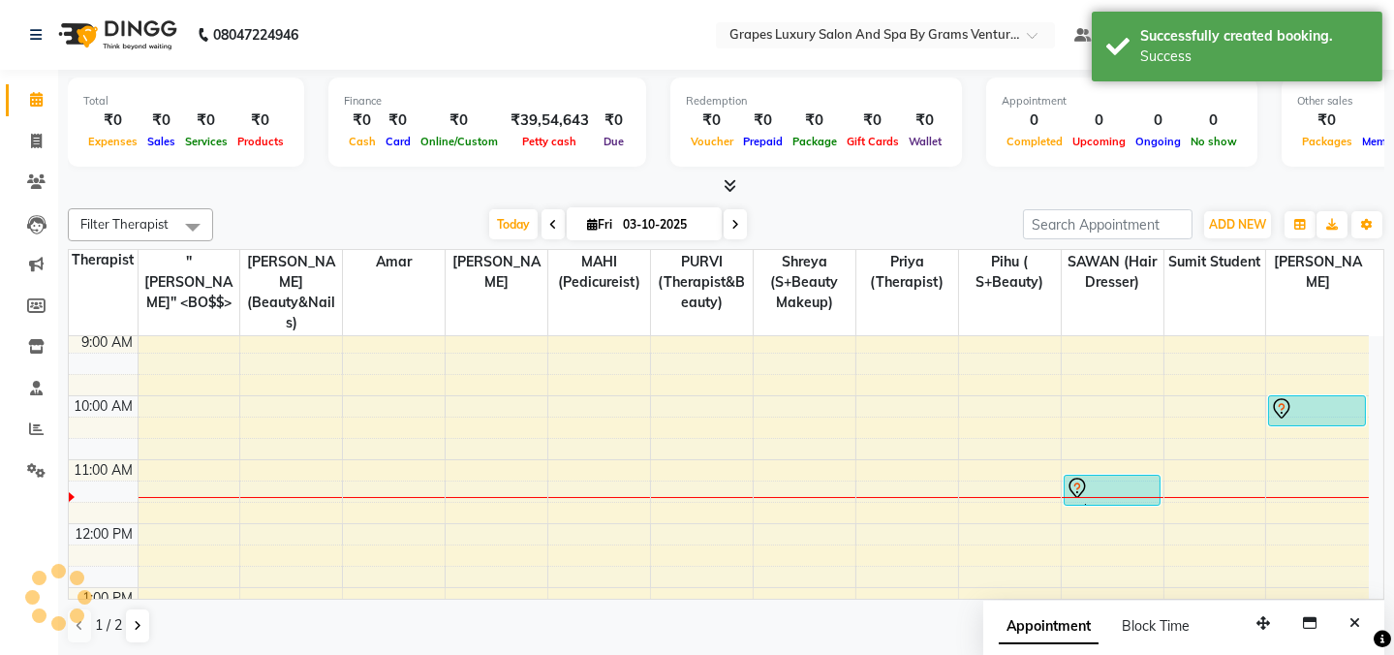
scroll to position [0, 0]
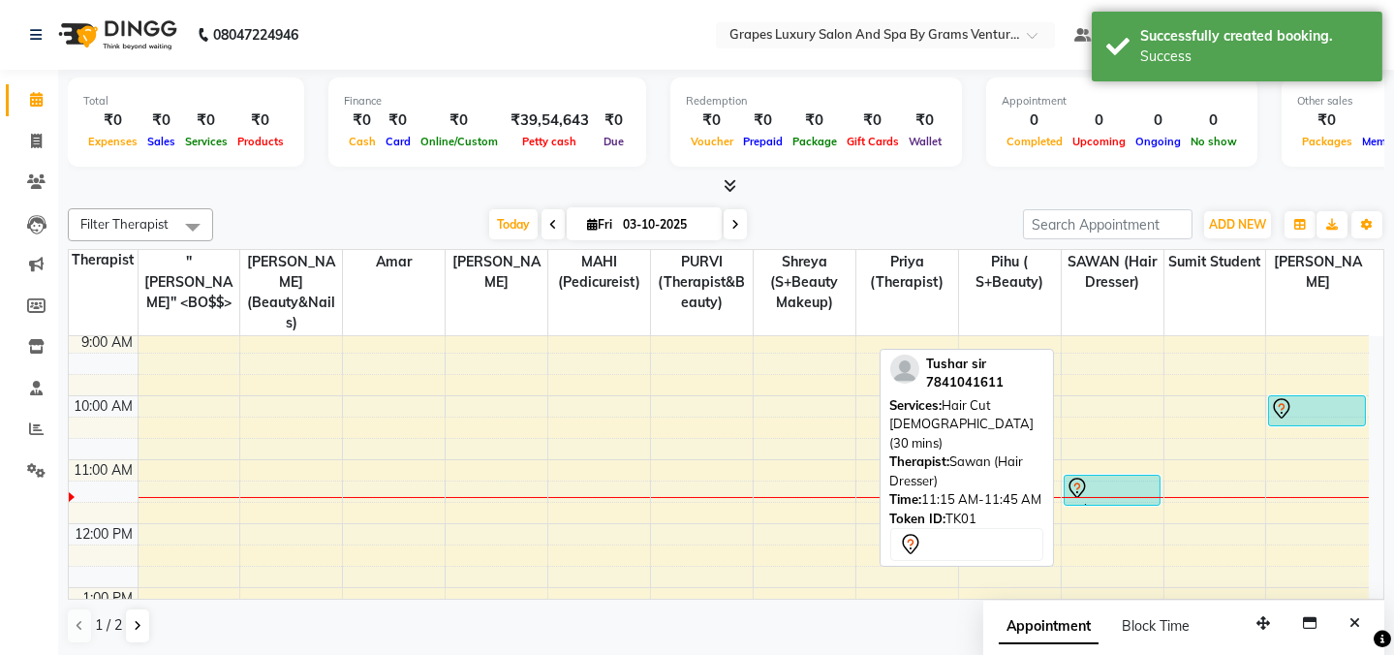
click at [1124, 477] on div at bounding box center [1112, 488] width 93 height 23
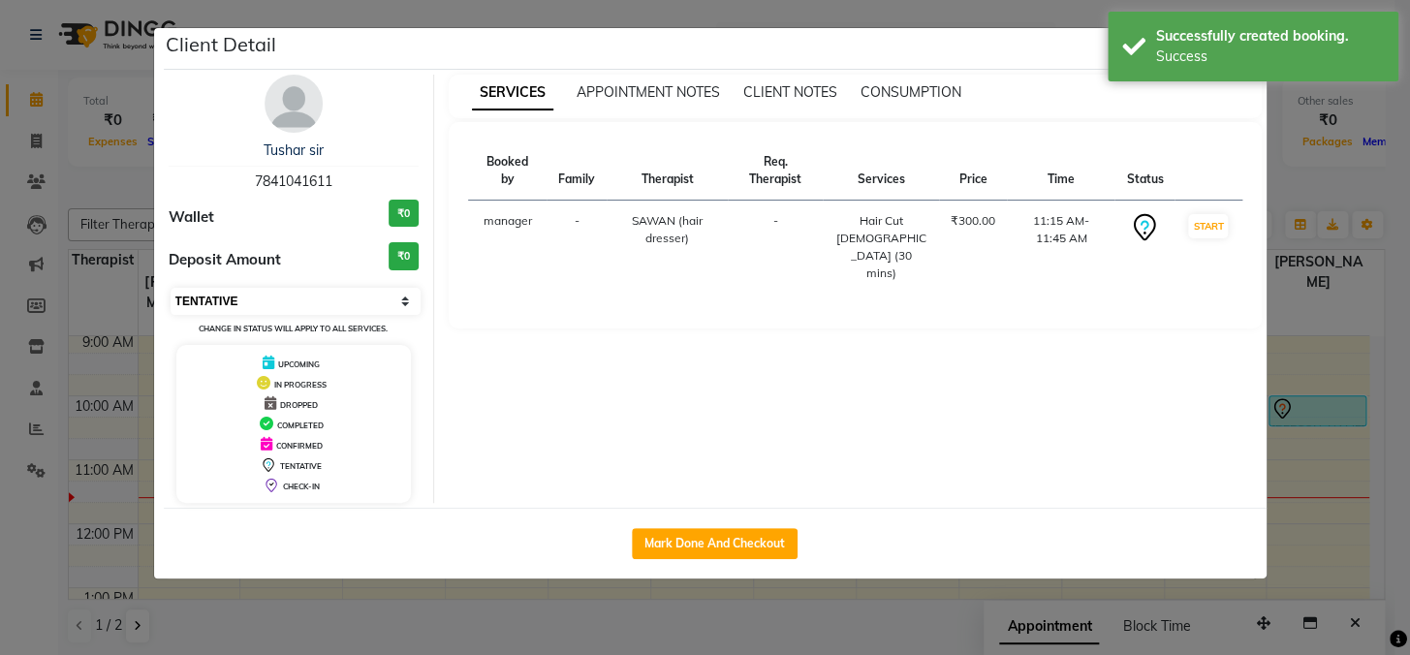
click at [239, 291] on select "Select IN SERVICE CONFIRMED TENTATIVE CHECK IN MARK DONE DROPPED UPCOMING" at bounding box center [296, 301] width 251 height 27
select select "1"
click at [171, 288] on select "Select IN SERVICE CONFIRMED TENTATIVE CHECK IN MARK DONE DROPPED UPCOMING" at bounding box center [296, 301] width 251 height 27
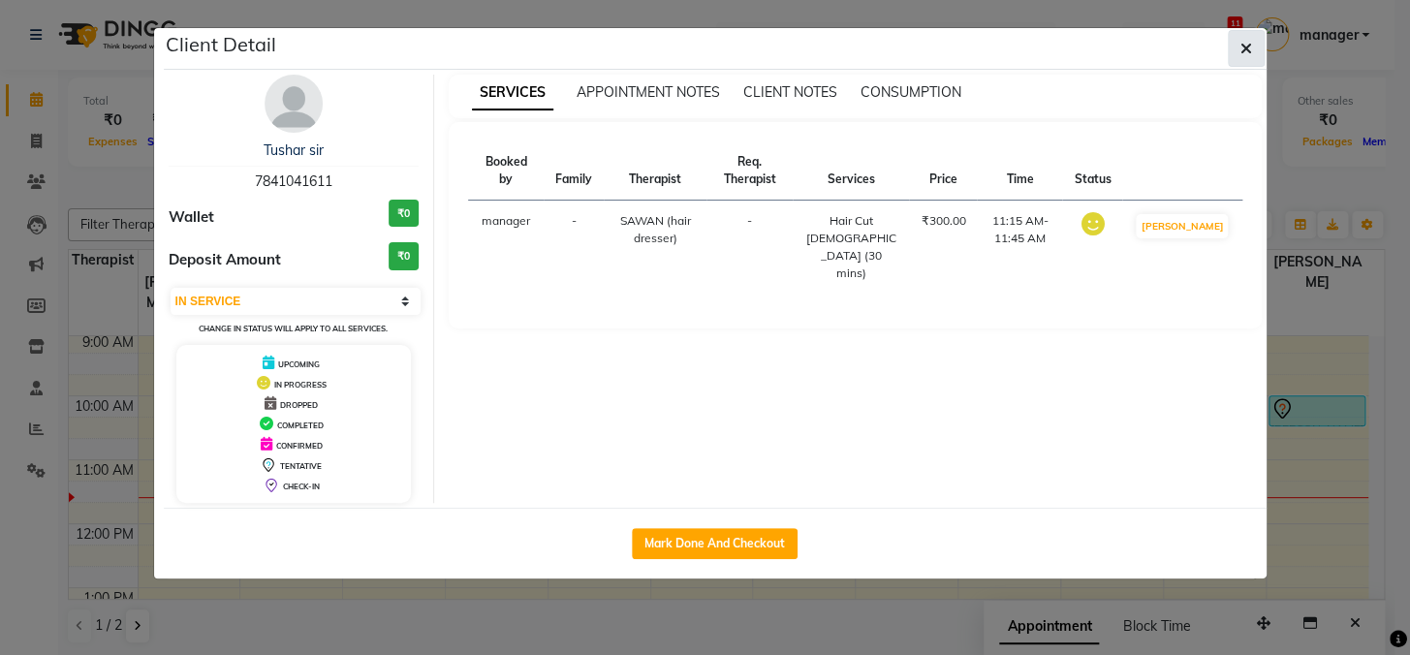
click at [1243, 48] on icon "button" at bounding box center [1246, 49] width 12 height 16
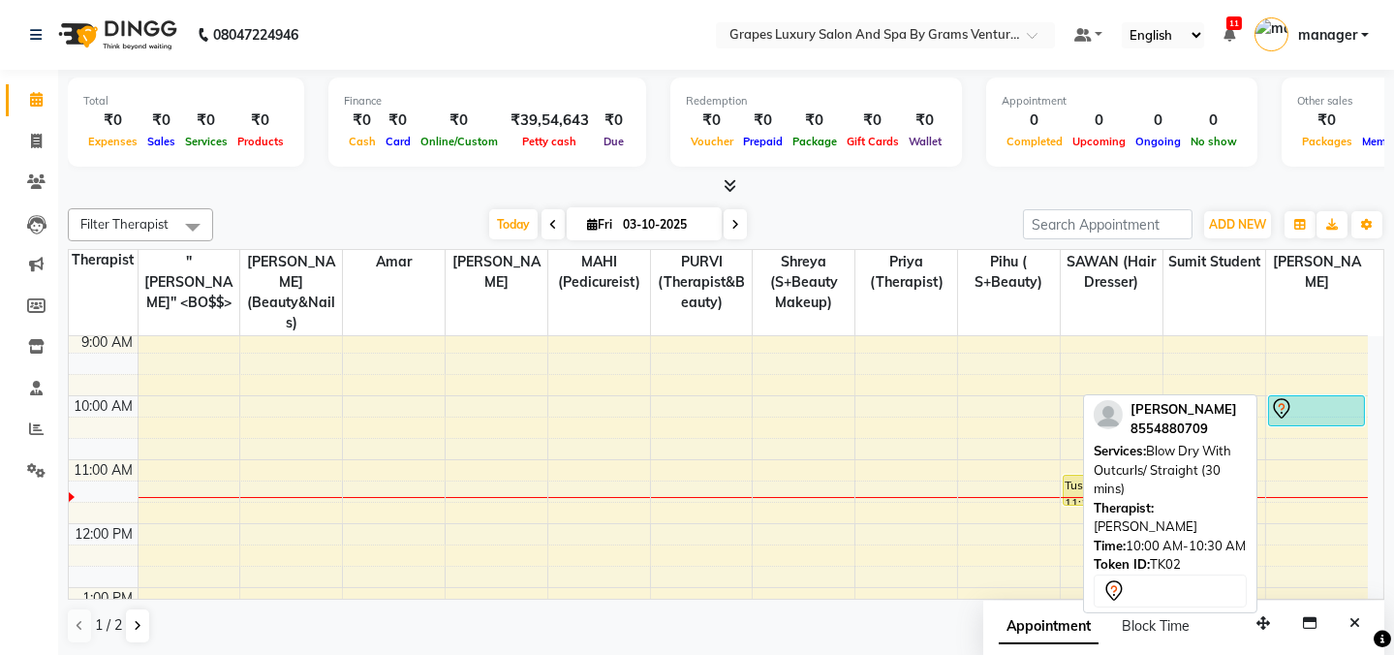
click at [1310, 397] on div at bounding box center [1317, 408] width 94 height 23
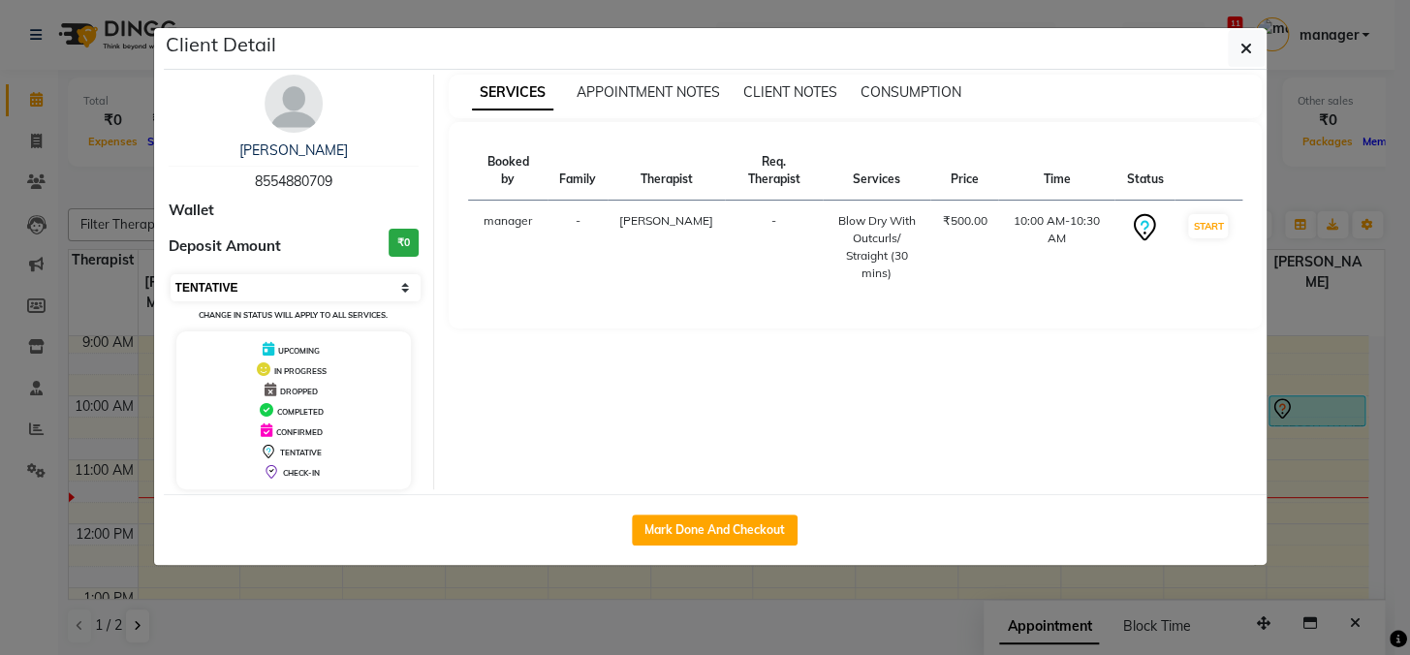
click at [205, 282] on select "Select IN SERVICE CONFIRMED TENTATIVE CHECK IN MARK DONE DROPPED UPCOMING" at bounding box center [296, 287] width 251 height 27
select select "1"
click at [171, 274] on select "Select IN SERVICE CONFIRMED TENTATIVE CHECK IN MARK DONE DROPPED UPCOMING" at bounding box center [296, 287] width 251 height 27
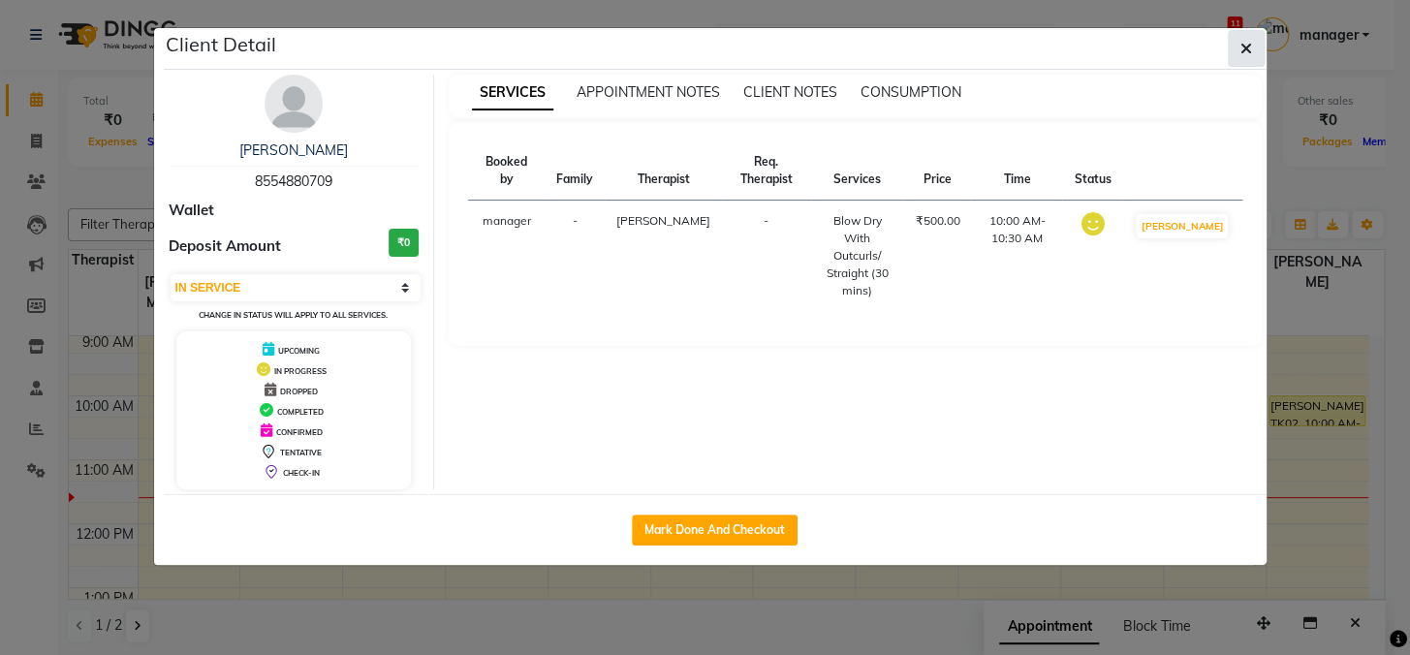
click at [1240, 51] on icon "button" at bounding box center [1246, 49] width 12 height 16
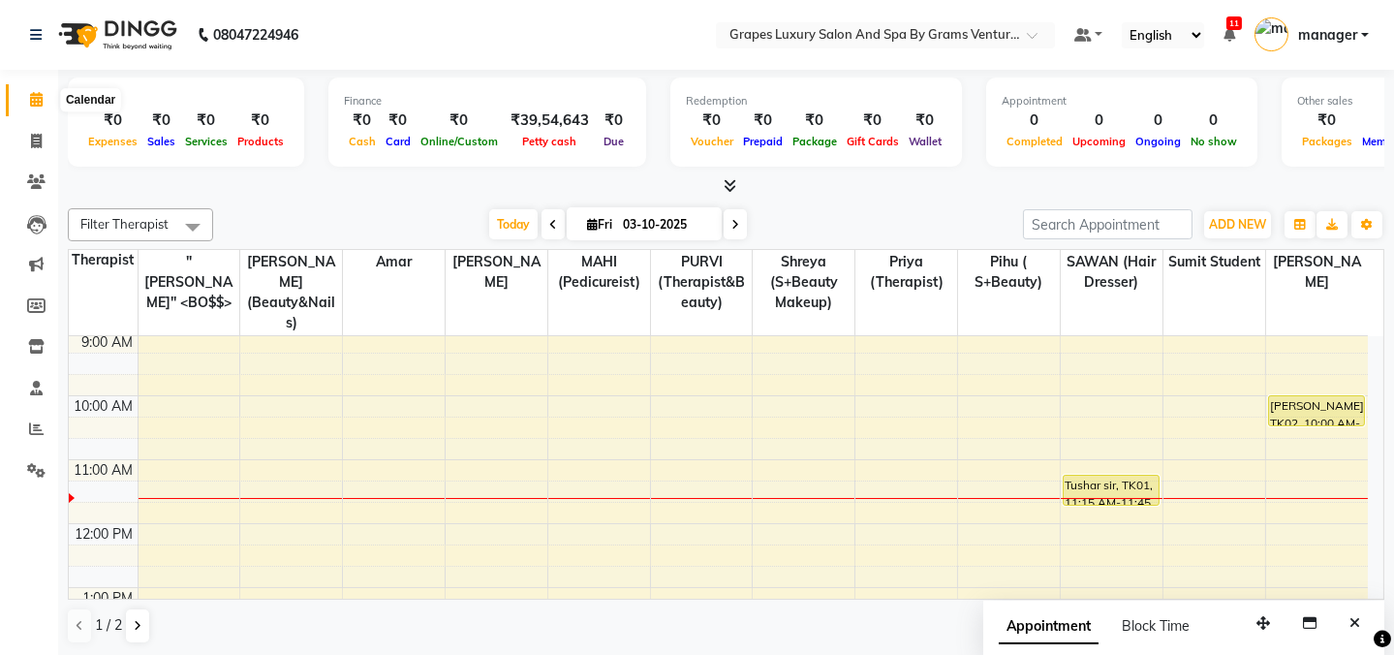
click at [32, 96] on icon at bounding box center [36, 99] width 13 height 15
drag, startPoint x: 1318, startPoint y: 402, endPoint x: 1325, endPoint y: 490, distance: 88.5
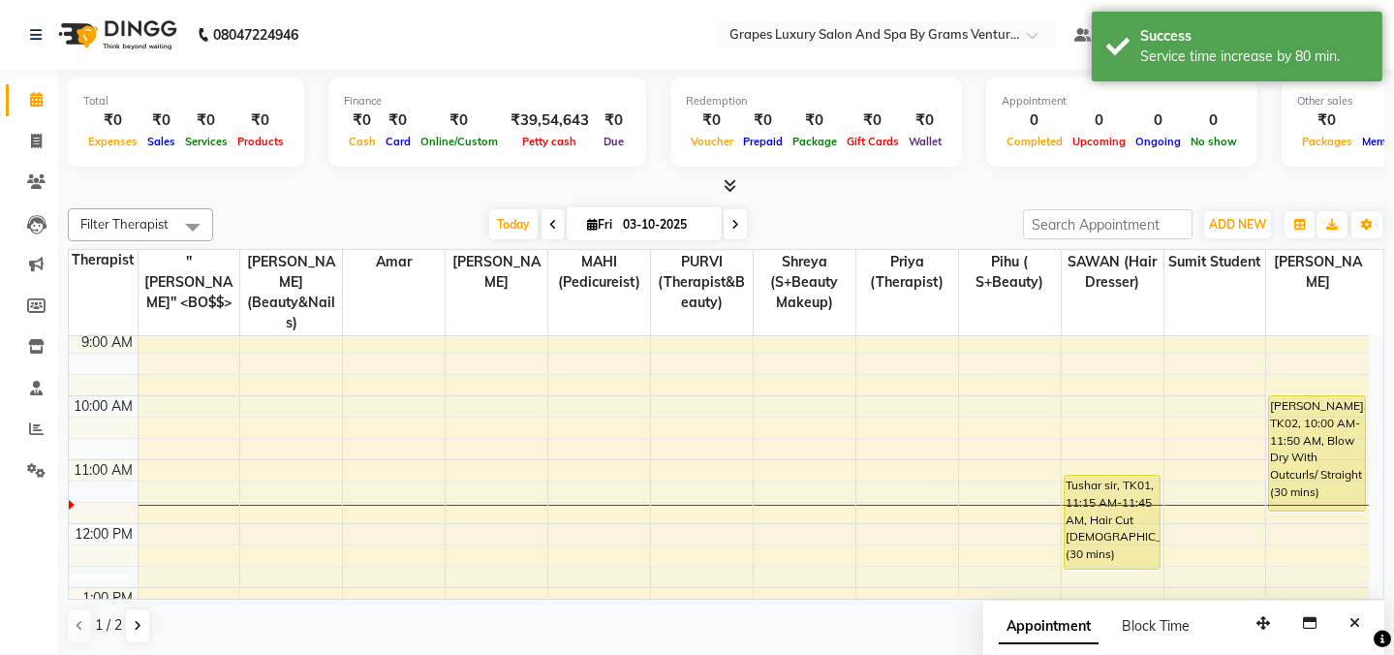
drag, startPoint x: 1141, startPoint y: 481, endPoint x: 1138, endPoint y: 549, distance: 68.9
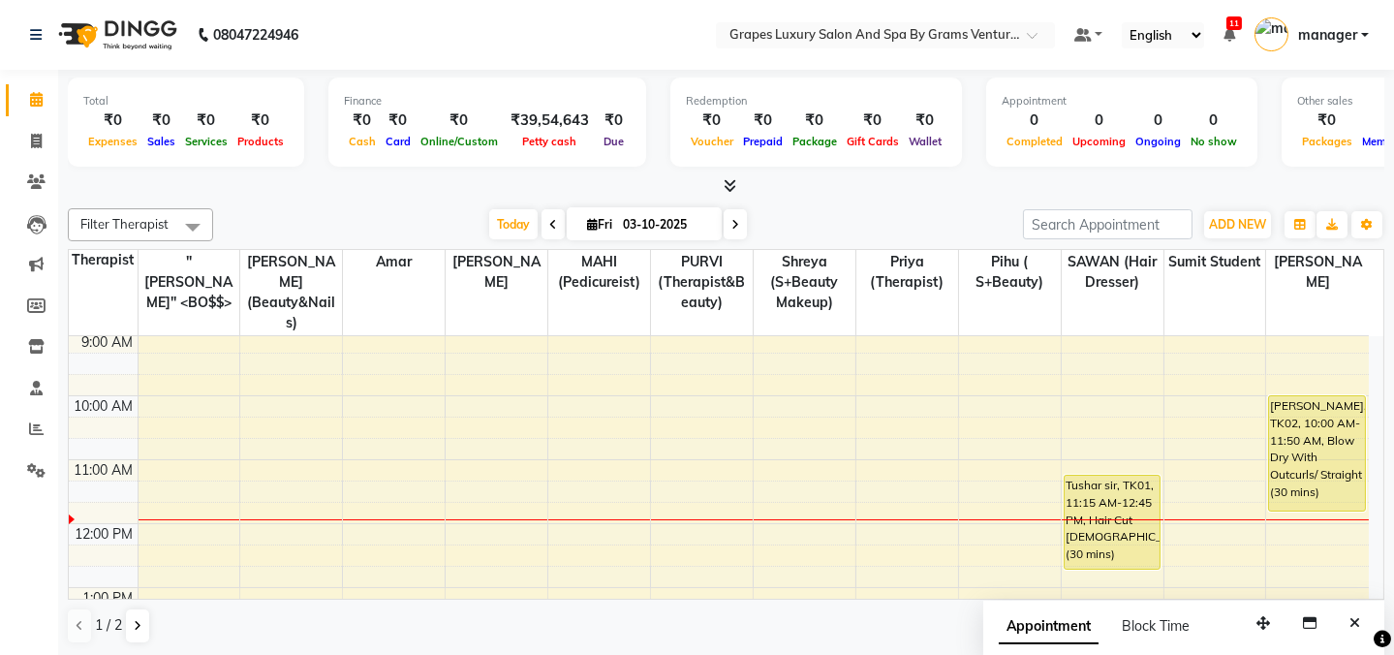
click at [483, 190] on div at bounding box center [726, 186] width 1317 height 20
click at [549, 229] on icon at bounding box center [553, 225] width 8 height 12
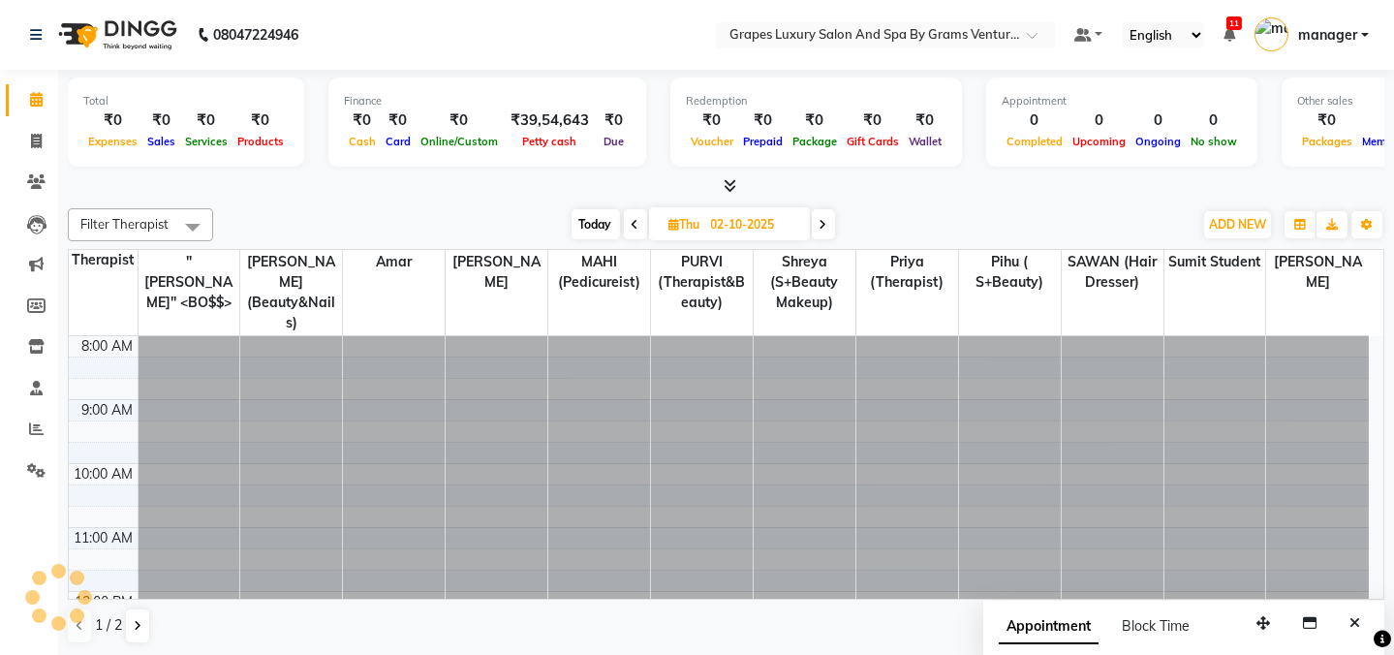
scroll to position [191, 0]
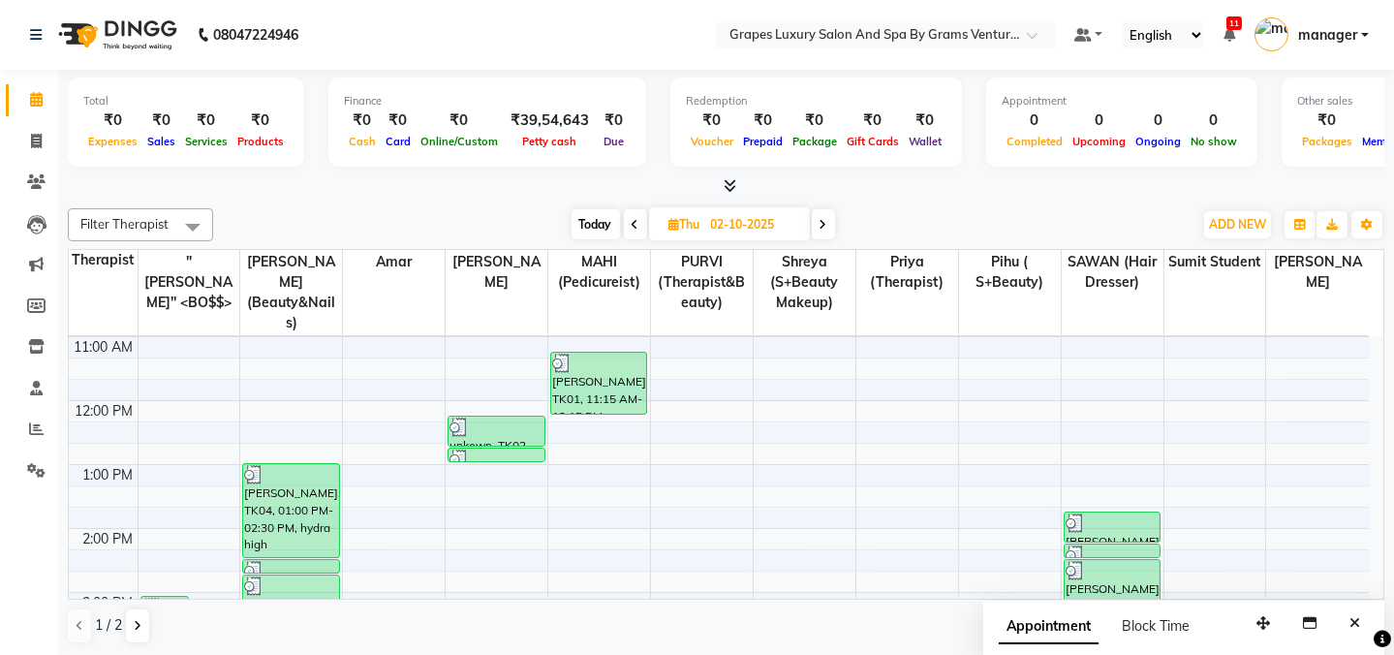
click at [612, 227] on span "Today" at bounding box center [596, 224] width 48 height 30
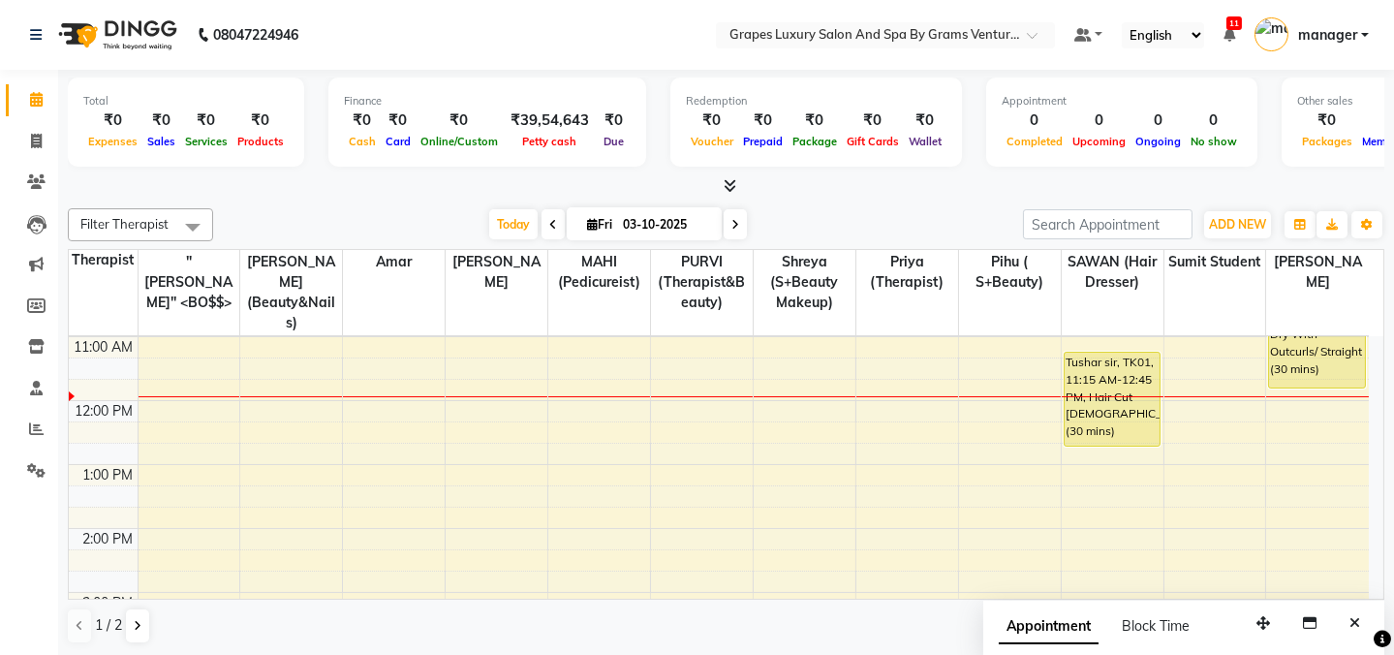
click at [549, 219] on icon at bounding box center [553, 225] width 8 height 12
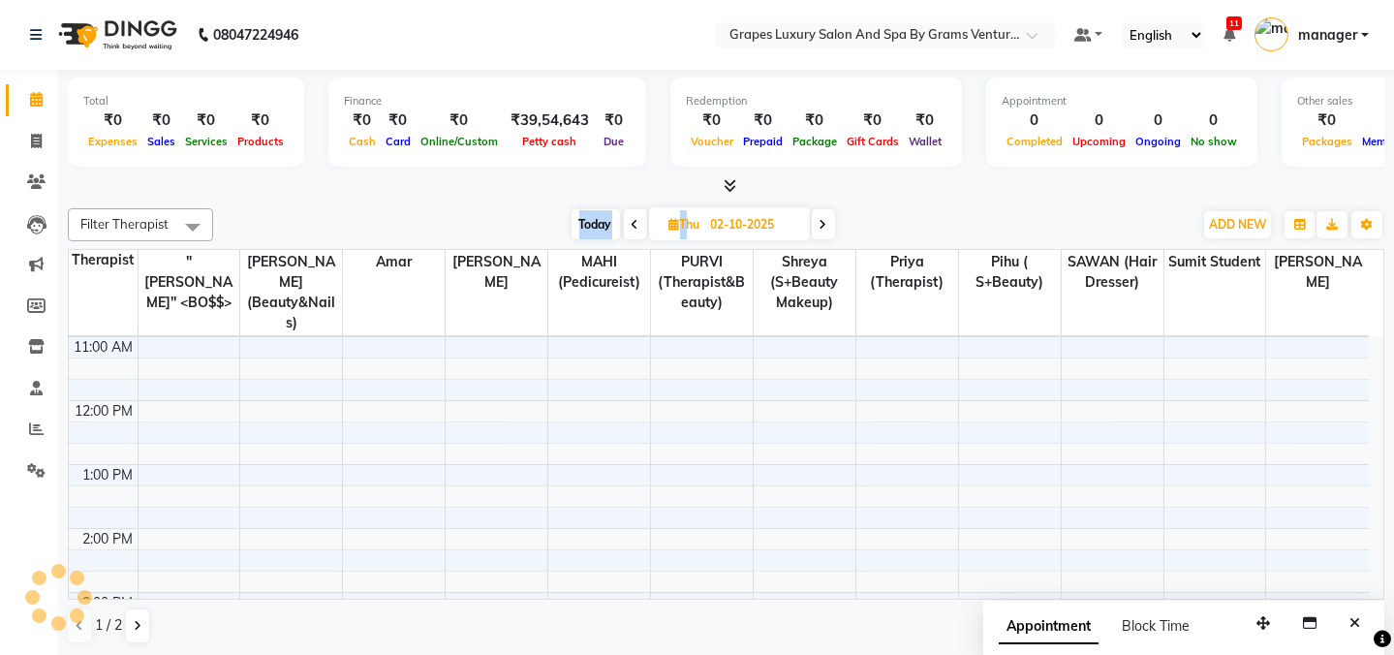
click at [545, 219] on div "Today Thu 02-10-2025" at bounding box center [703, 224] width 960 height 29
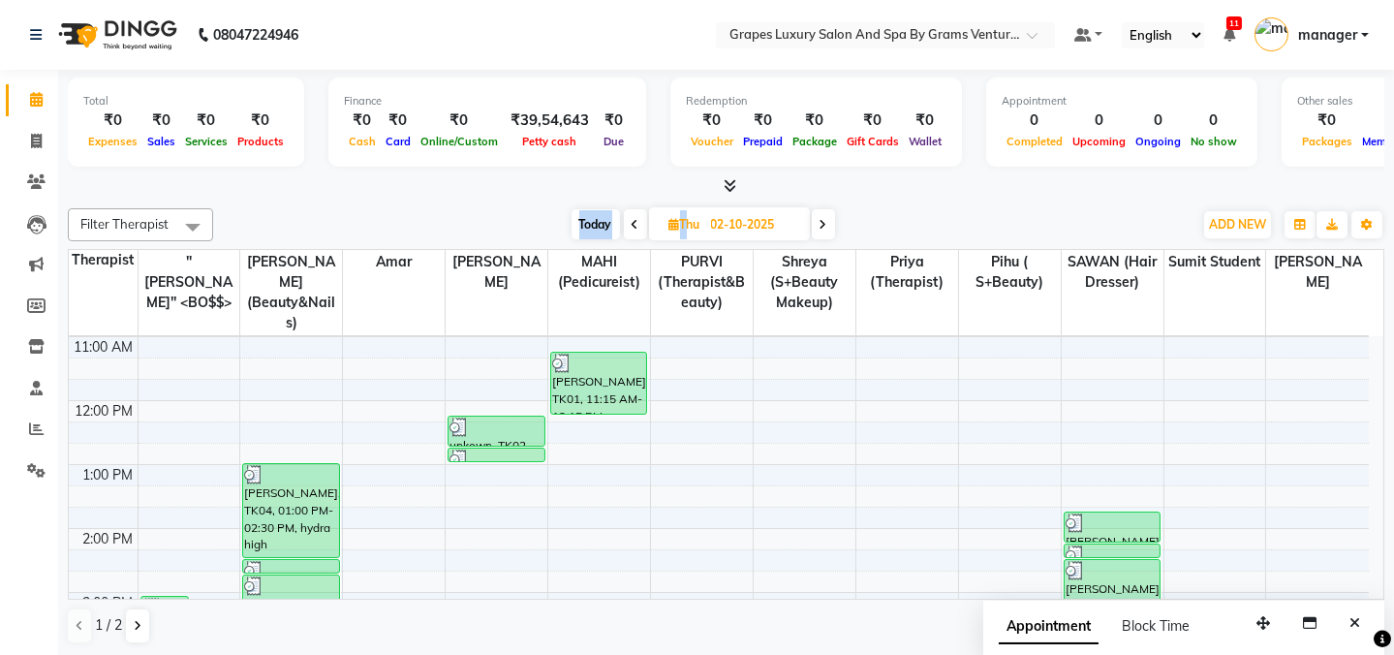
click at [632, 220] on icon at bounding box center [636, 225] width 8 height 12
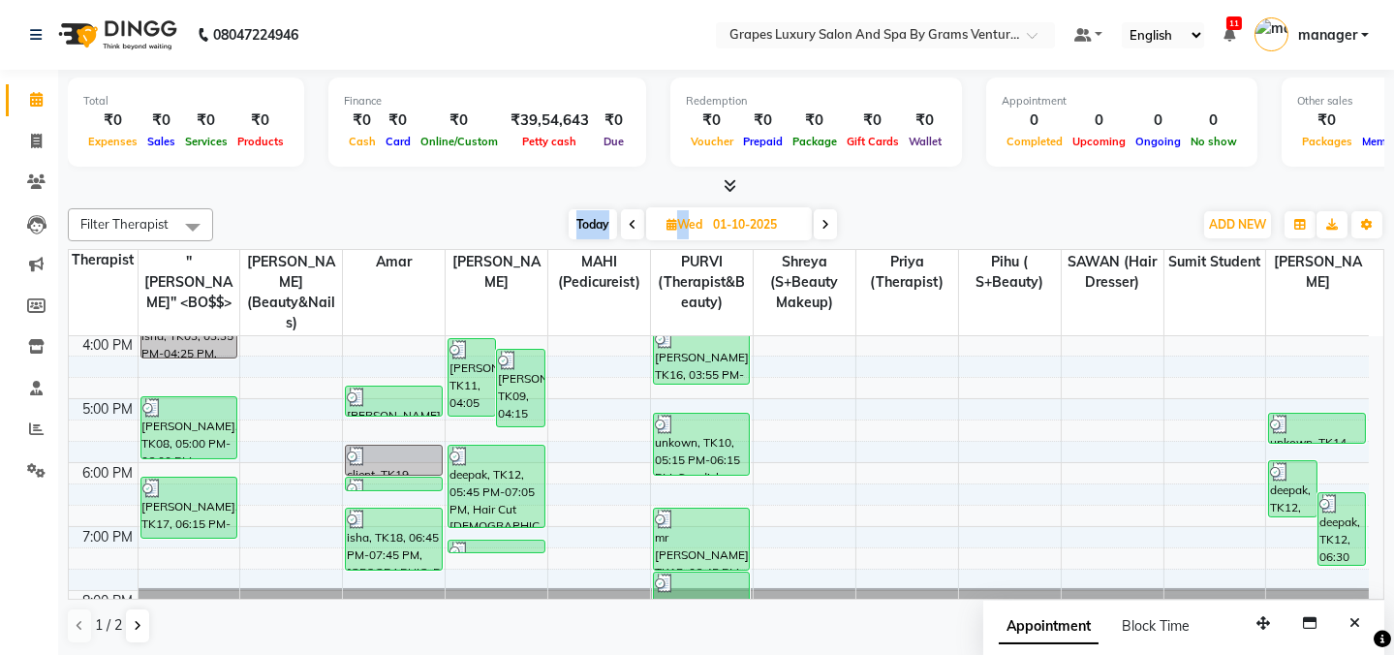
scroll to position [544, 0]
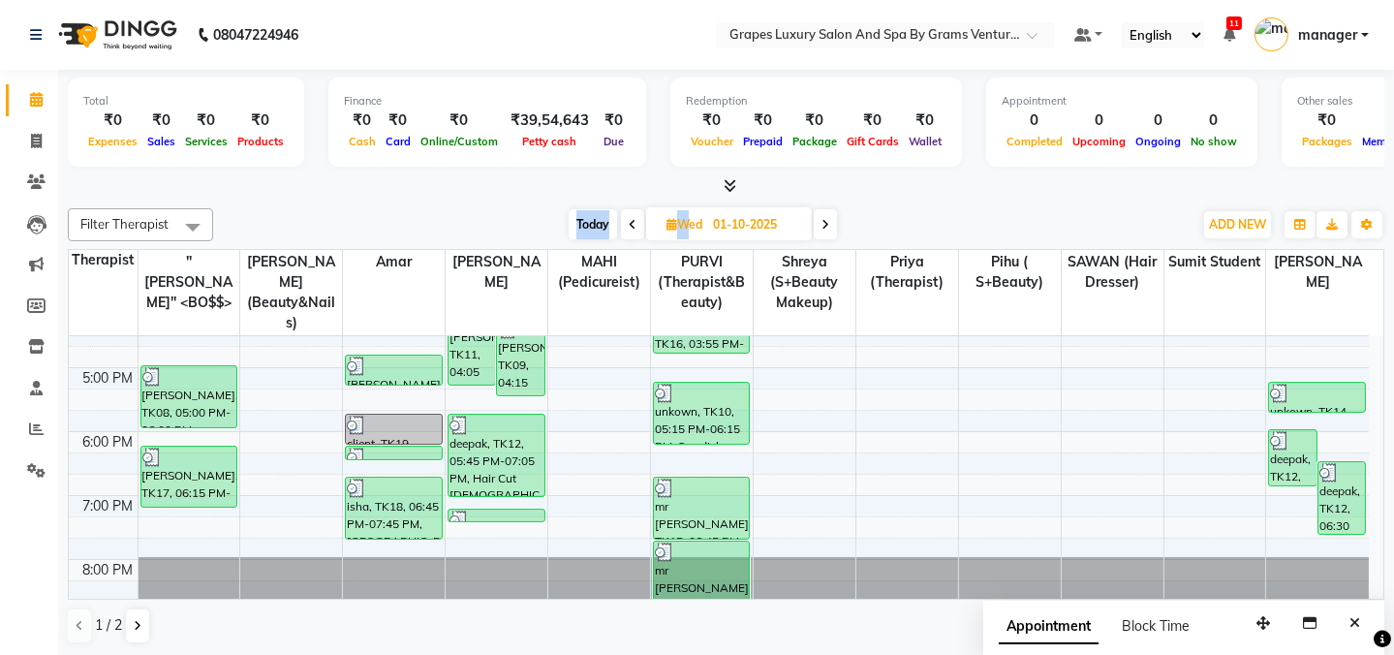
click at [630, 219] on icon at bounding box center [633, 225] width 8 height 12
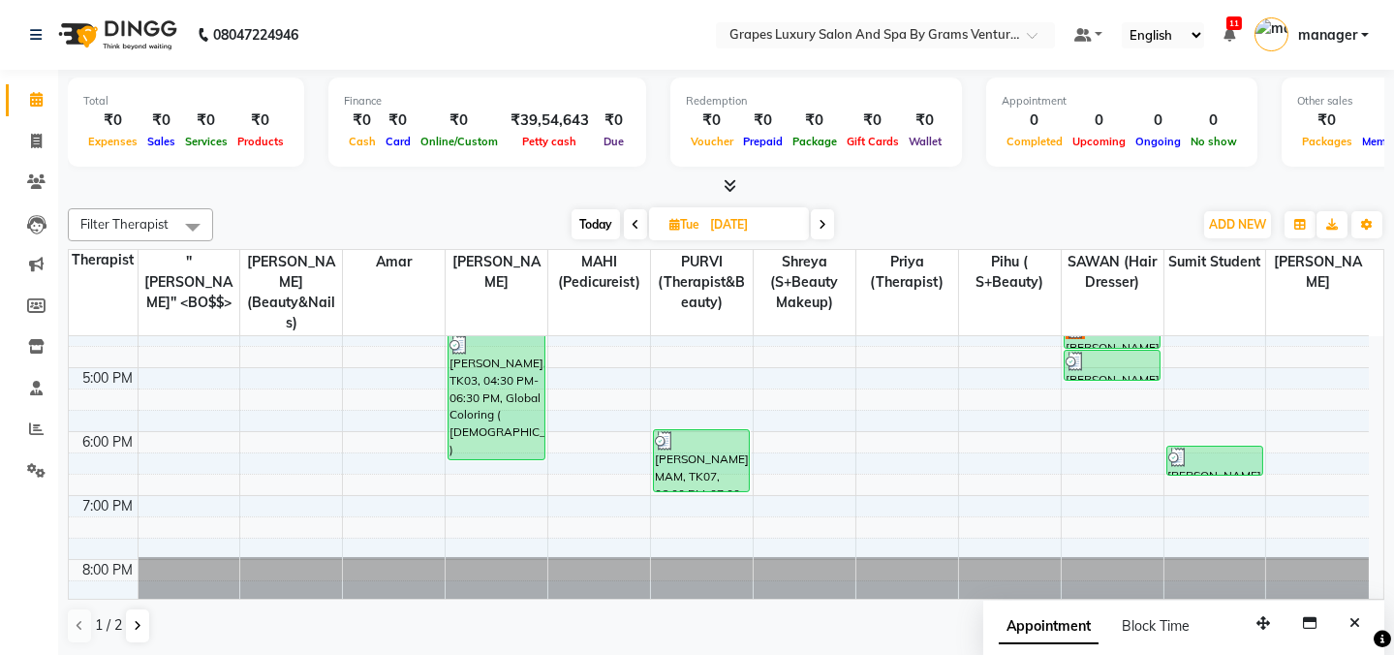
click at [825, 222] on icon at bounding box center [823, 225] width 8 height 12
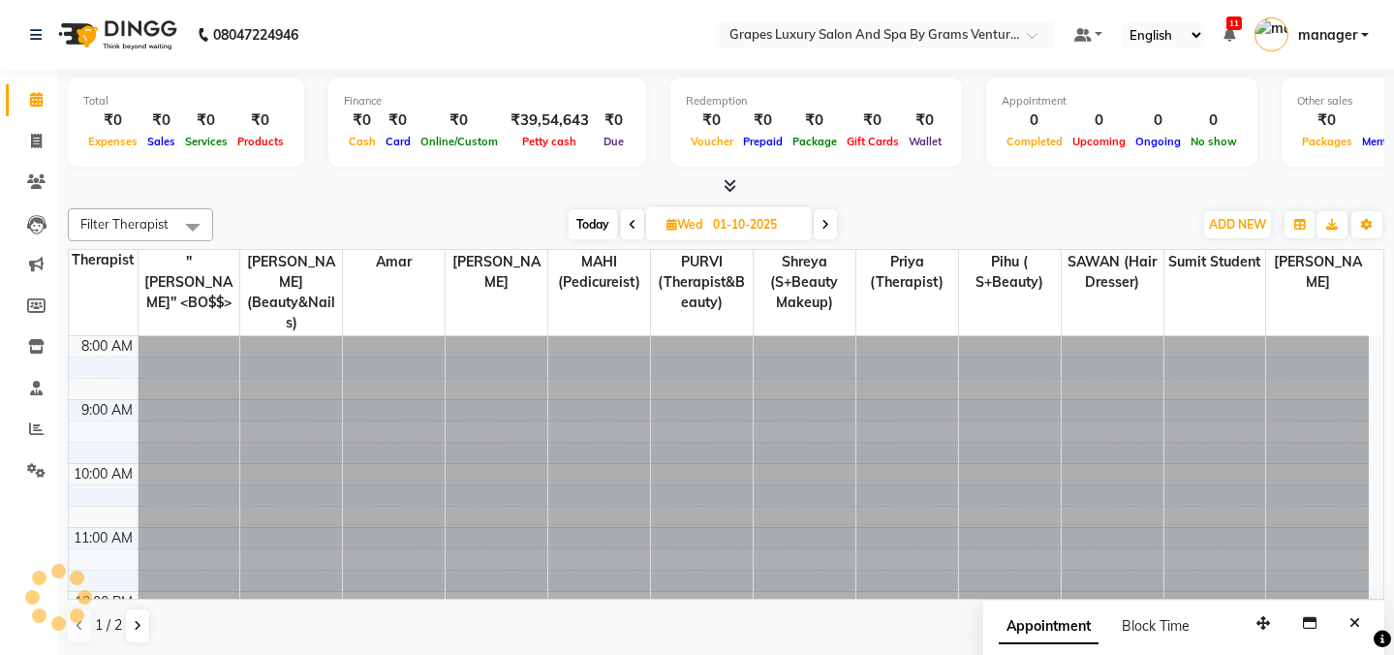
scroll to position [191, 0]
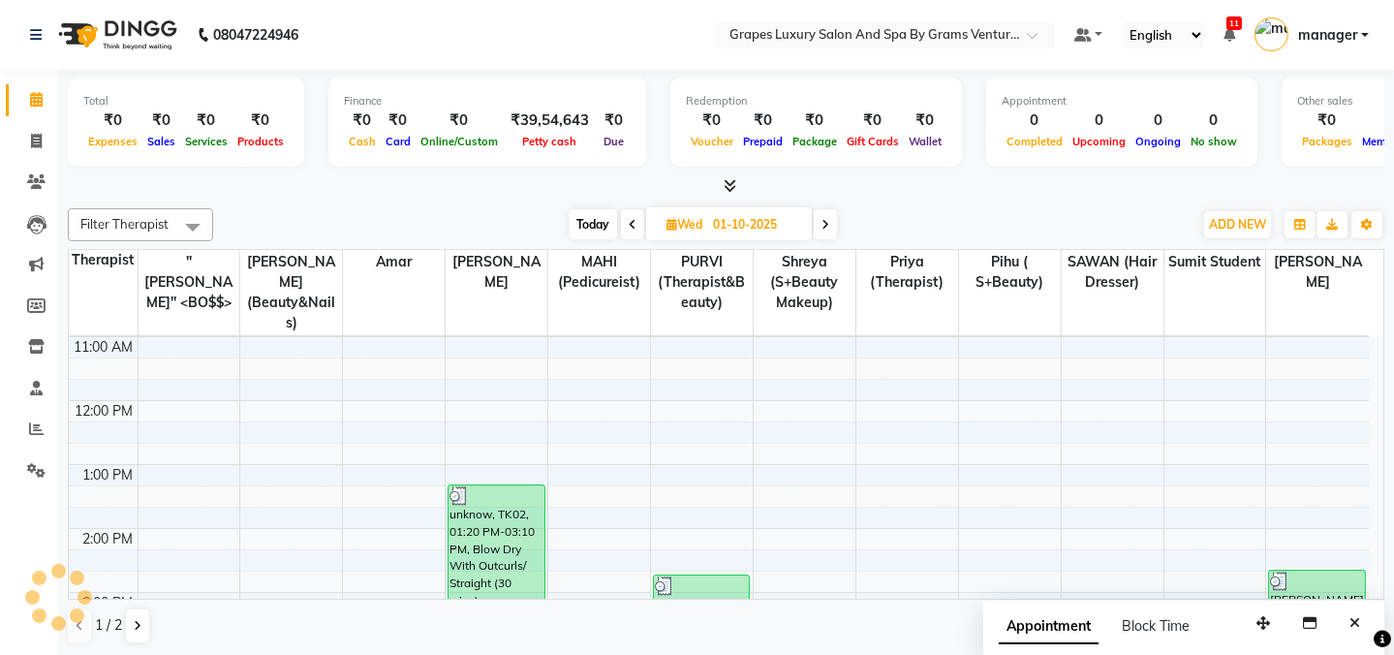
click at [825, 222] on icon at bounding box center [826, 225] width 8 height 12
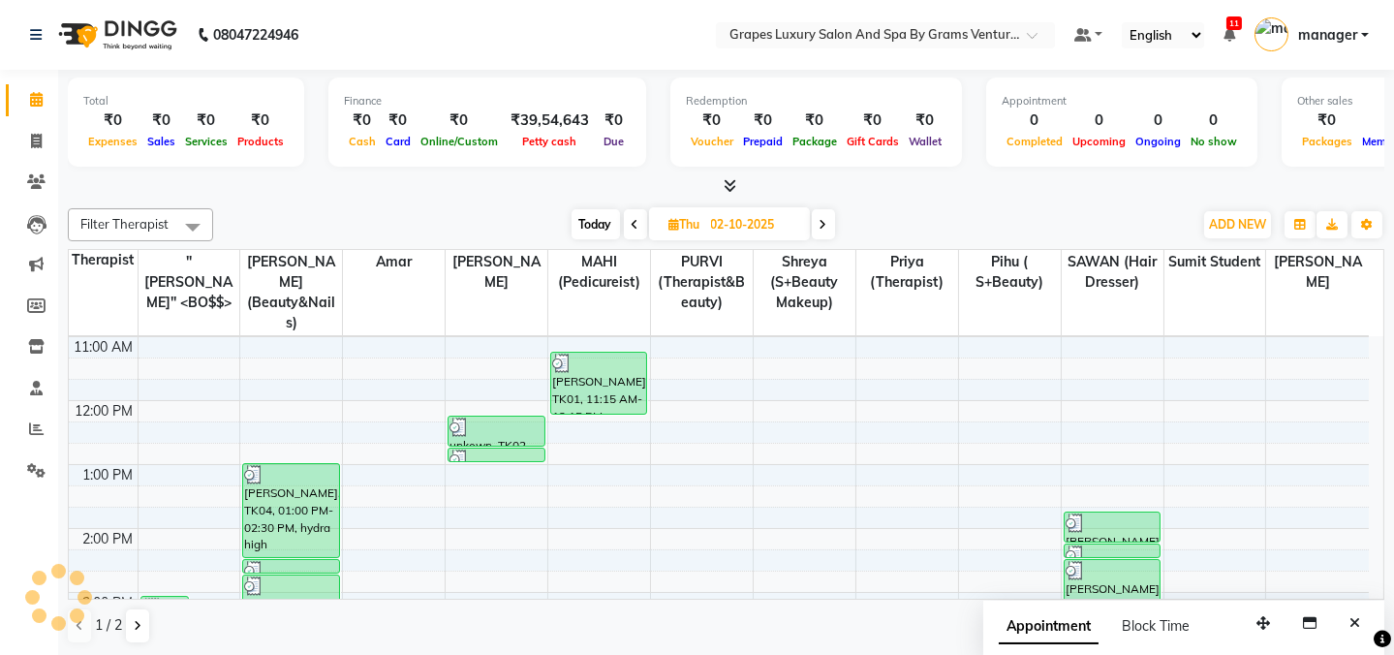
click at [826, 228] on icon at bounding box center [824, 225] width 8 height 12
type input "03-10-2025"
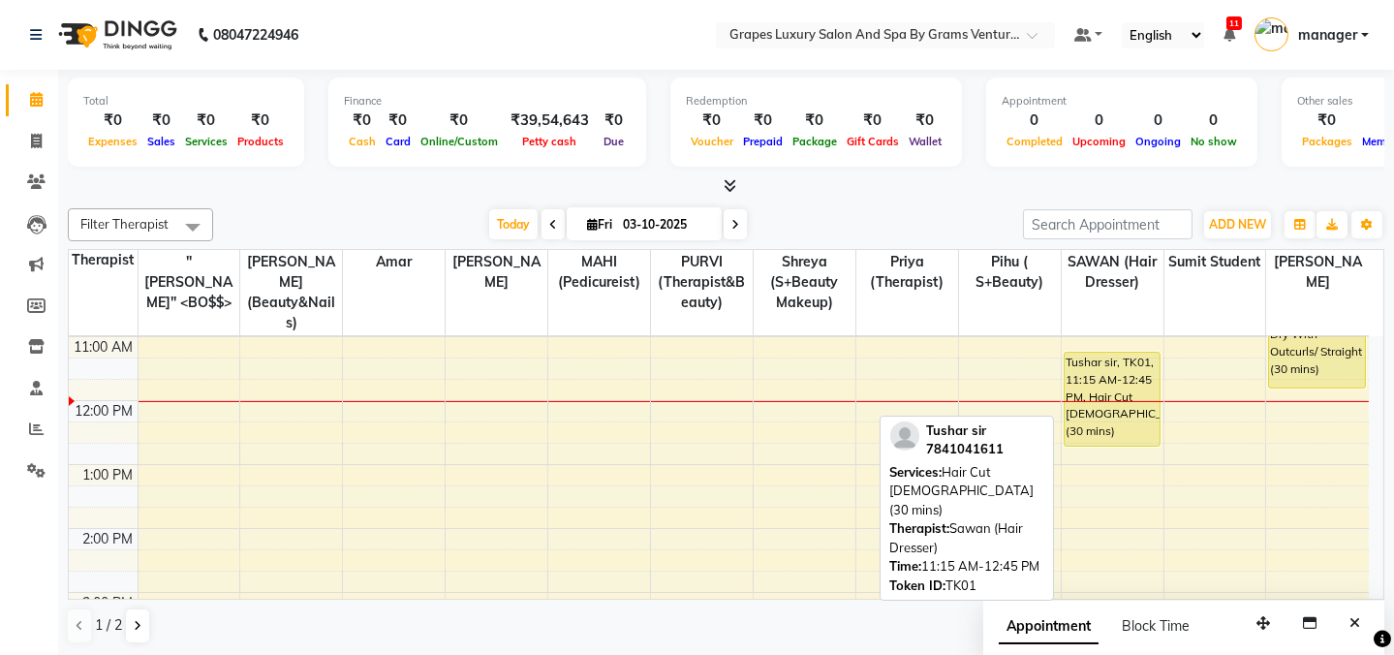
click at [1128, 384] on div "Tushar sir, TK01, 11:15 AM-12:45 PM, Hair Cut [DEMOGRAPHIC_DATA] (30 mins)" at bounding box center [1112, 399] width 95 height 93
select select "1"
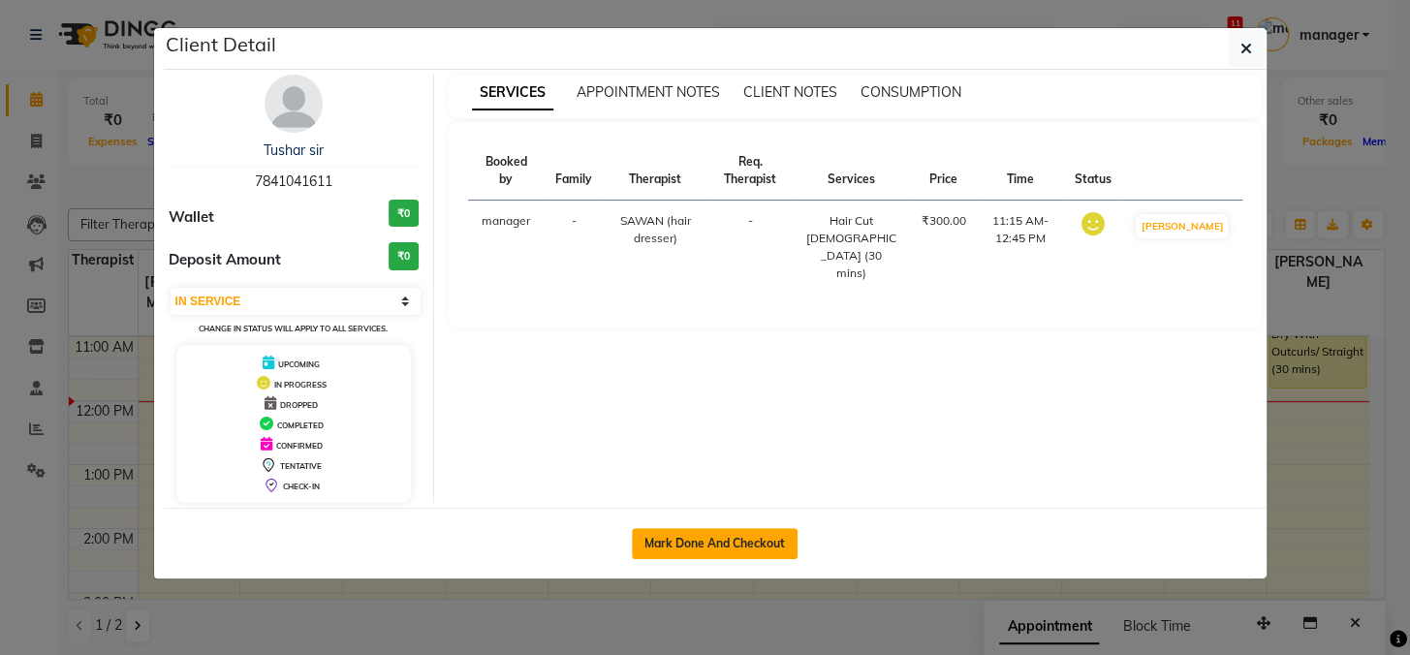
click at [763, 539] on button "Mark Done And Checkout" at bounding box center [715, 543] width 166 height 31
select select "service"
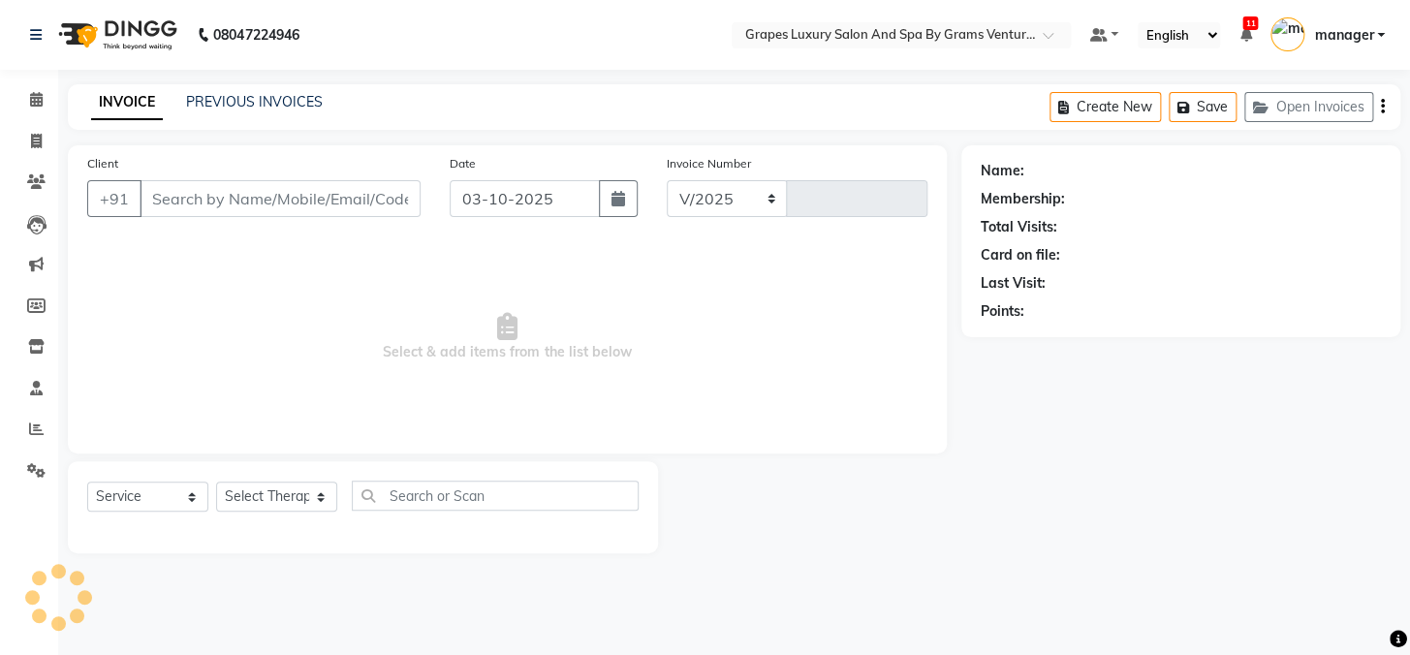
select select "3585"
type input "2761"
type input "7841041611"
select select "41130"
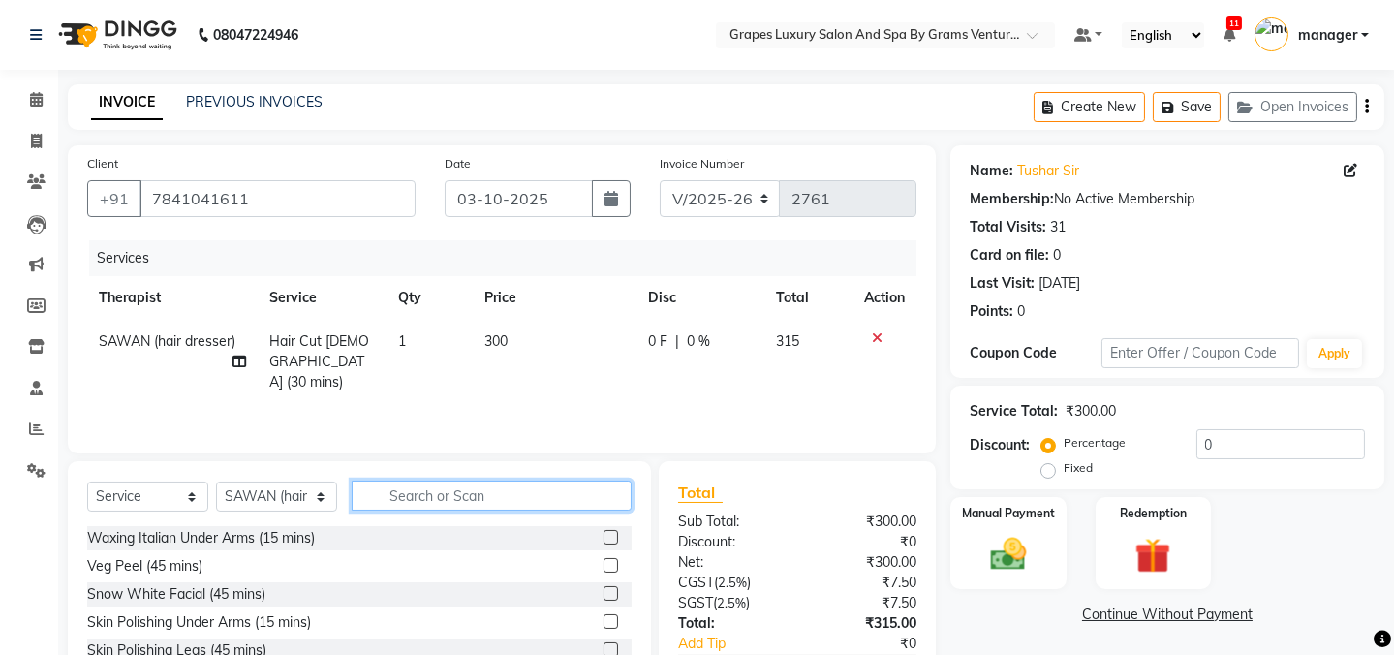
click at [455, 499] on input "text" at bounding box center [492, 496] width 280 height 30
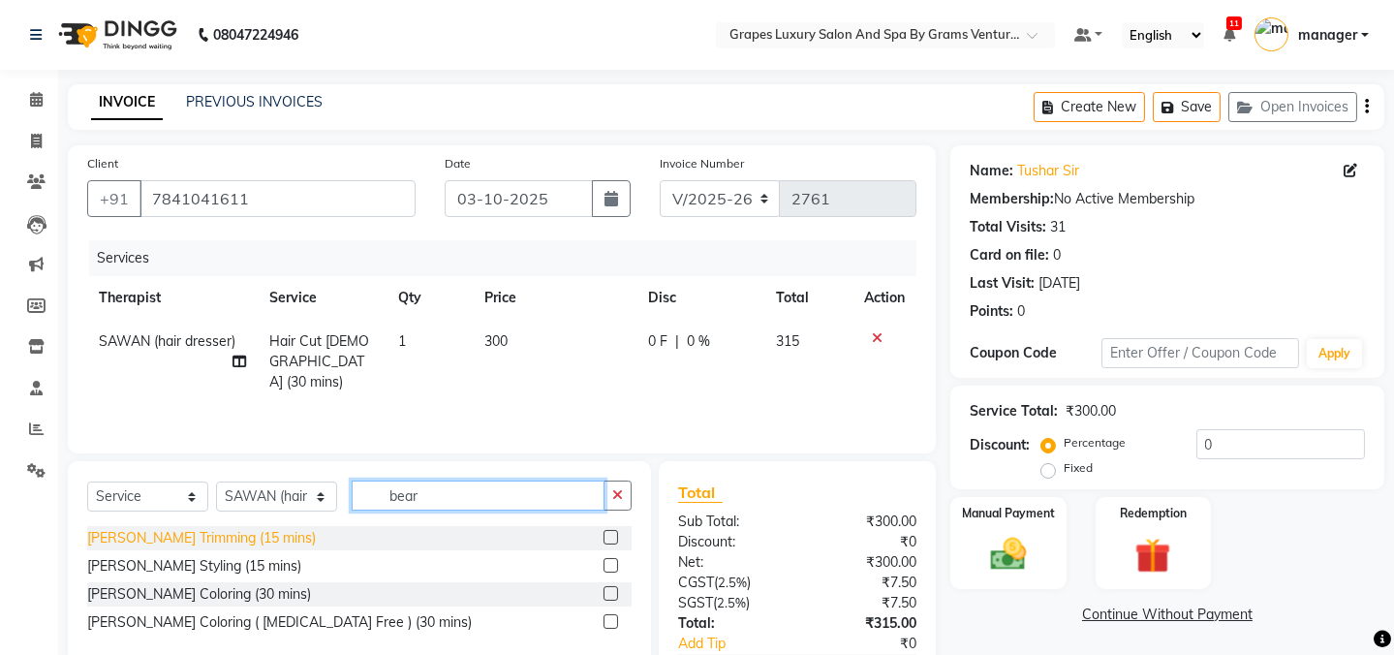
type input "bear"
click at [136, 543] on div "[PERSON_NAME] Trimming (15 mins)" at bounding box center [201, 538] width 229 height 20
checkbox input "false"
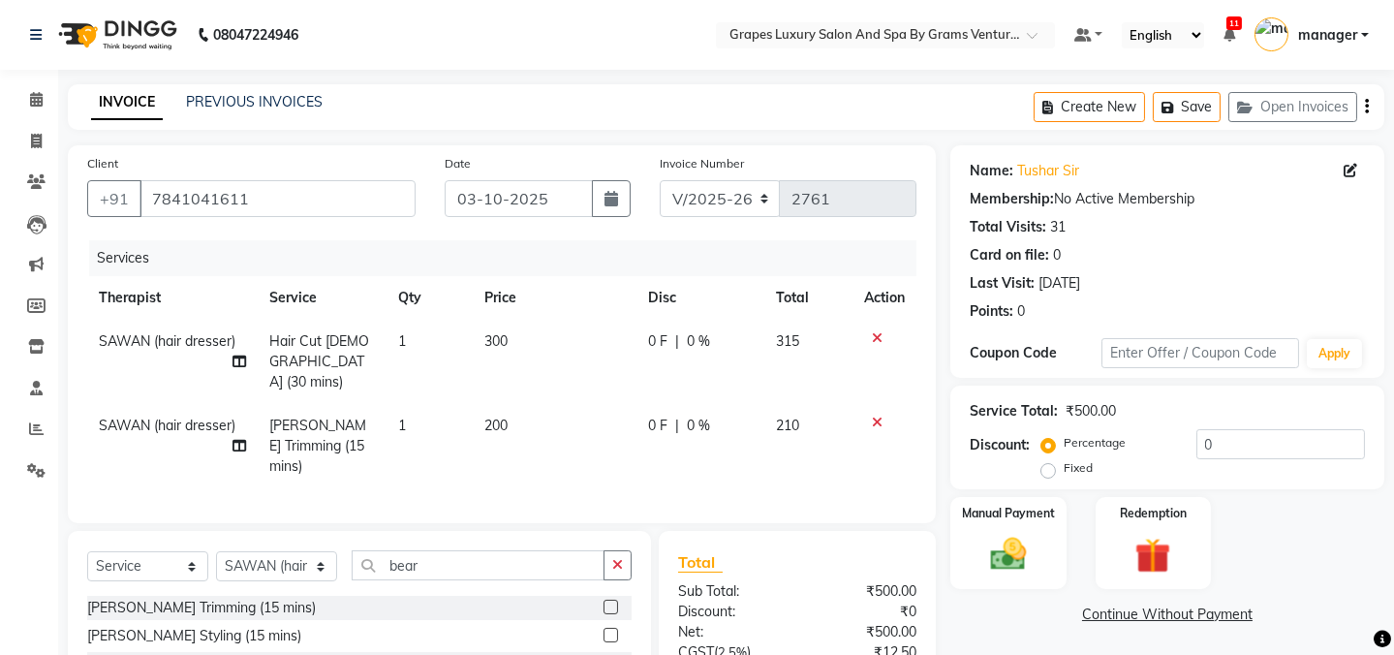
scroll to position [165, 0]
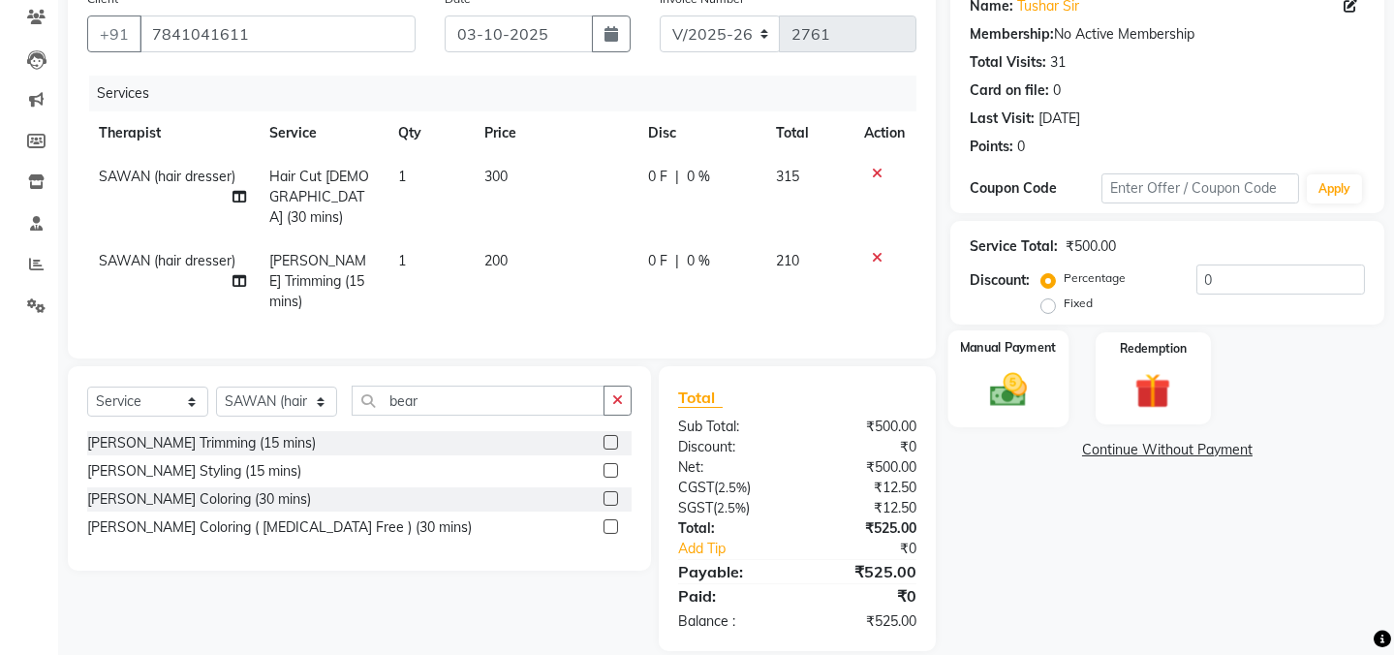
click at [1012, 407] on img at bounding box center [1009, 389] width 60 height 43
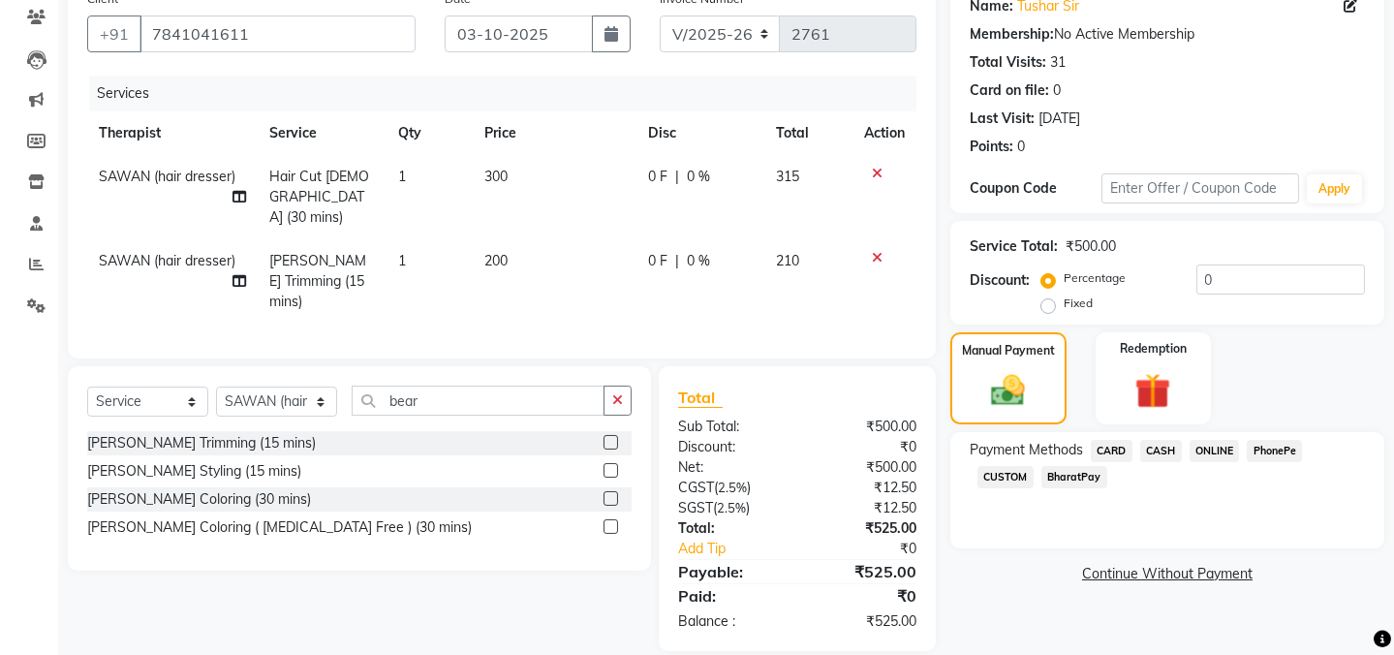
click at [1119, 453] on span "CARD" at bounding box center [1112, 451] width 42 height 22
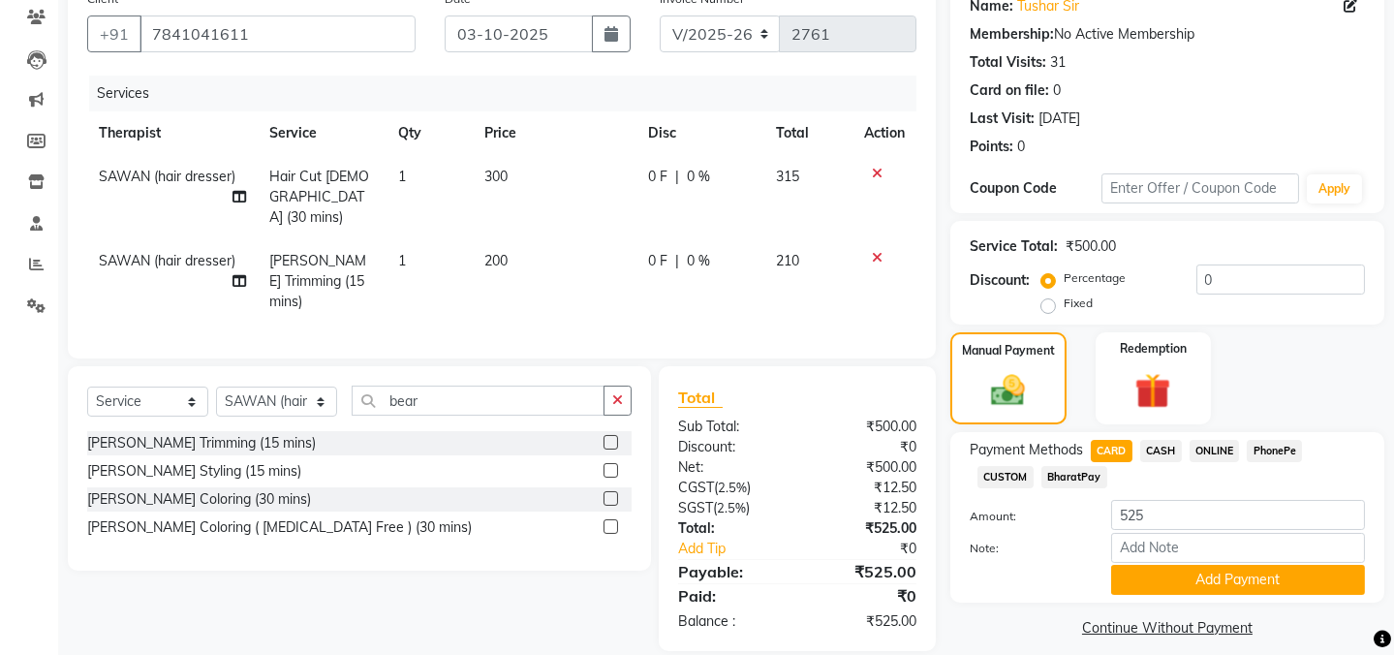
click at [1157, 452] on span "CASH" at bounding box center [1161, 451] width 42 height 22
click at [1244, 584] on button "Add Payment" at bounding box center [1238, 580] width 254 height 30
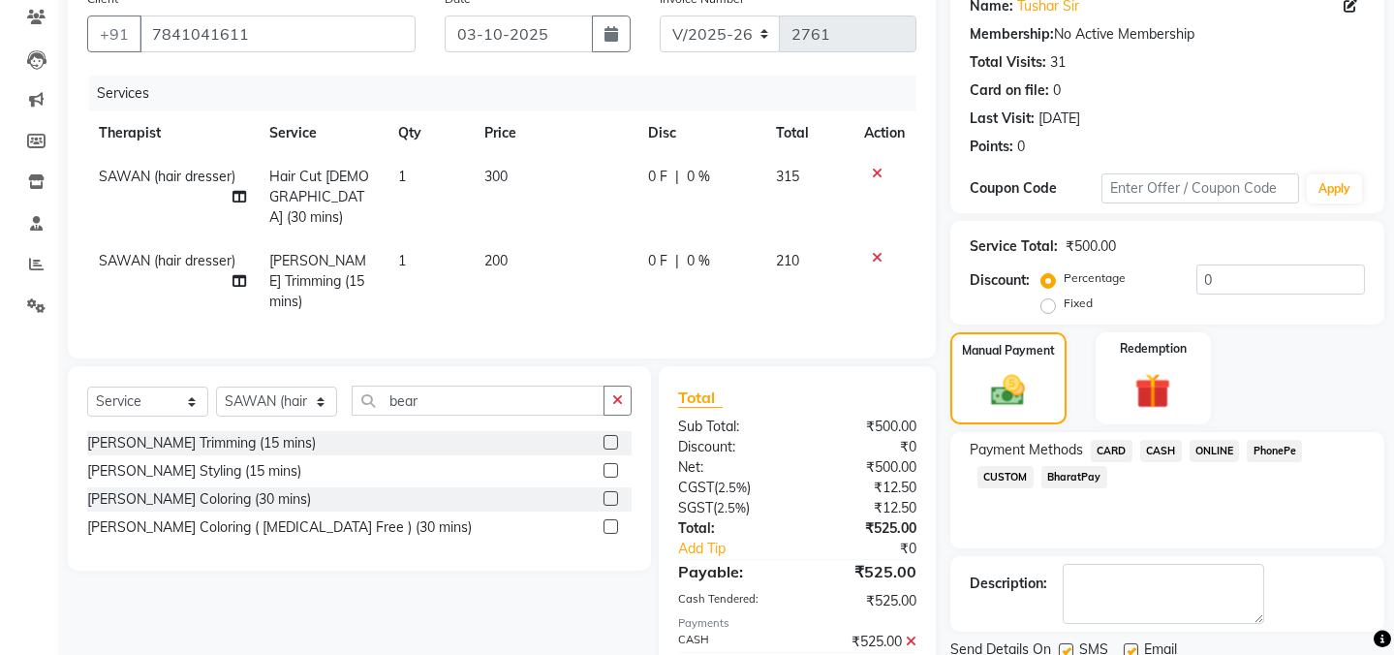
scroll to position [234, 0]
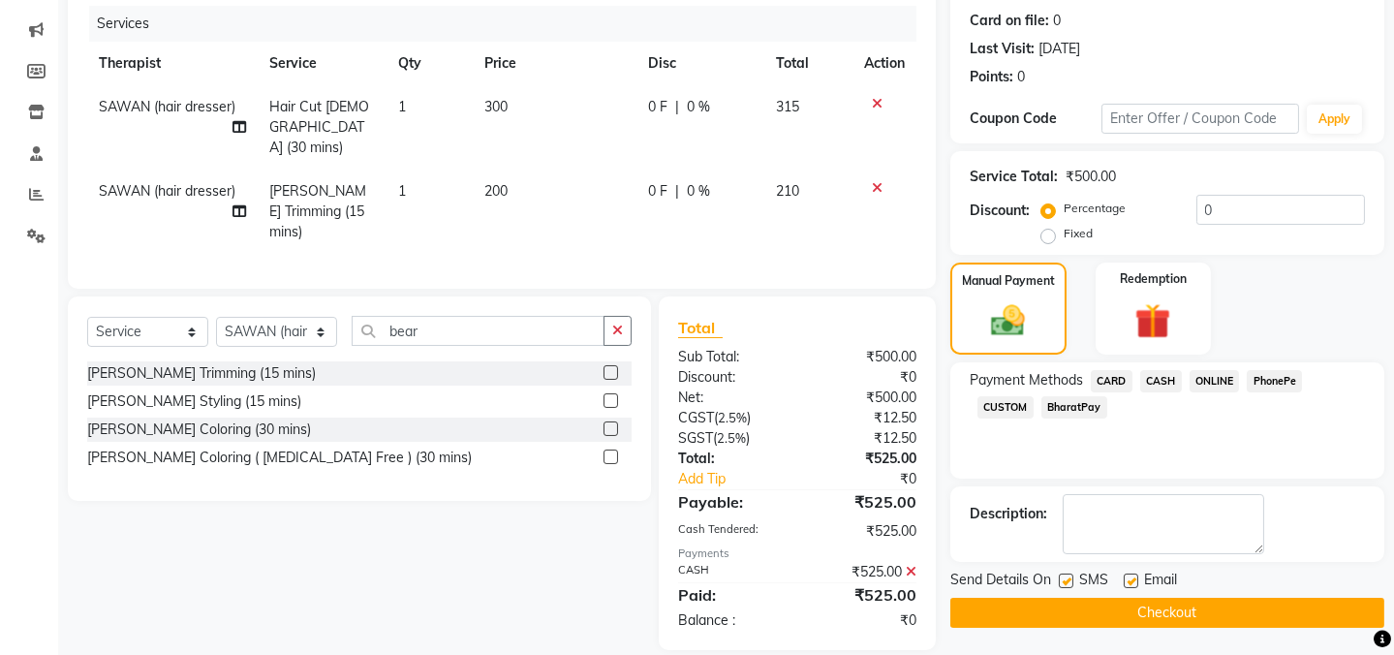
click at [1069, 576] on label at bounding box center [1066, 581] width 15 height 15
click at [1069, 576] on input "checkbox" at bounding box center [1065, 582] width 13 height 13
checkbox input "false"
click at [1064, 610] on button "Checkout" at bounding box center [1167, 613] width 434 height 30
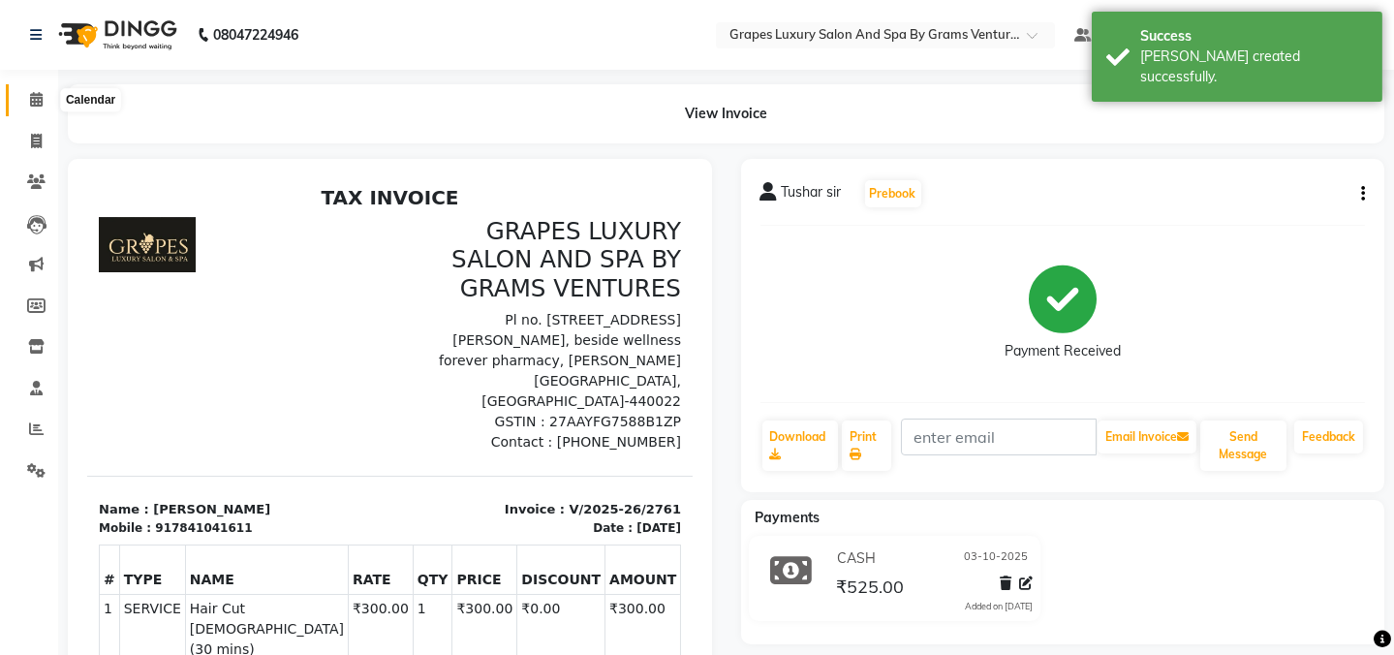
click at [30, 99] on icon at bounding box center [36, 99] width 13 height 15
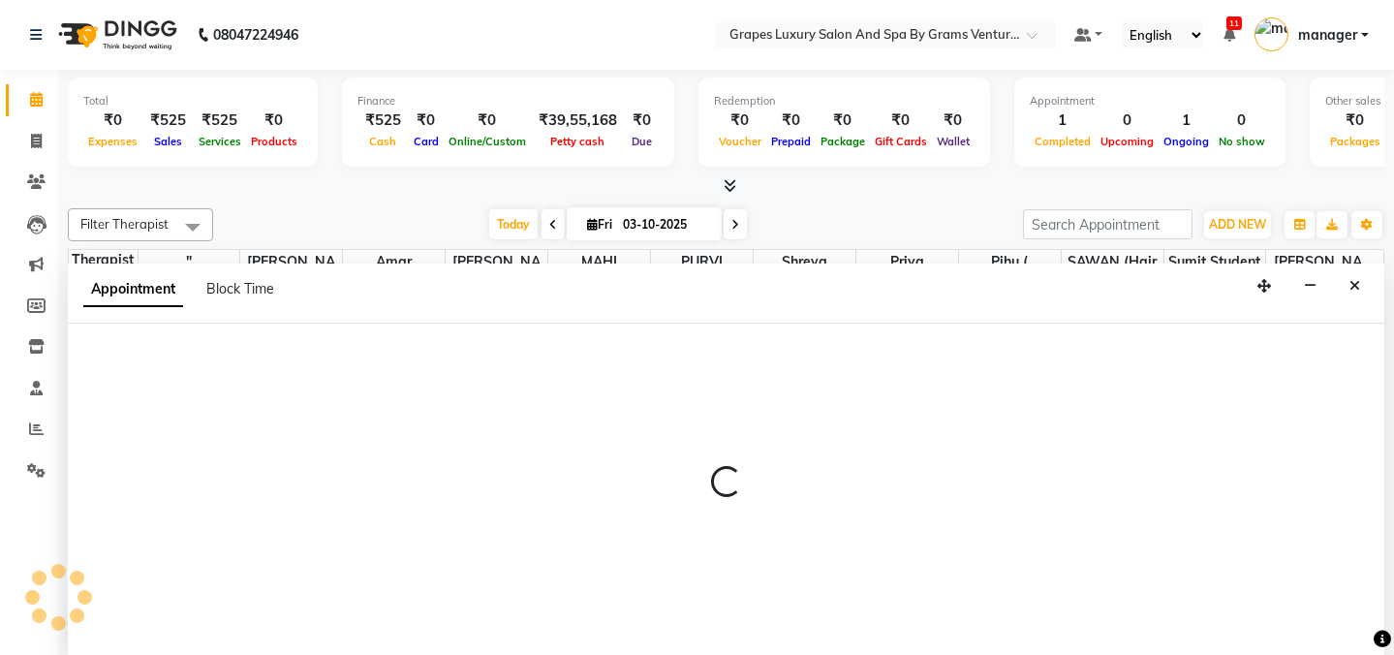
select select "47786"
select select "tentative"
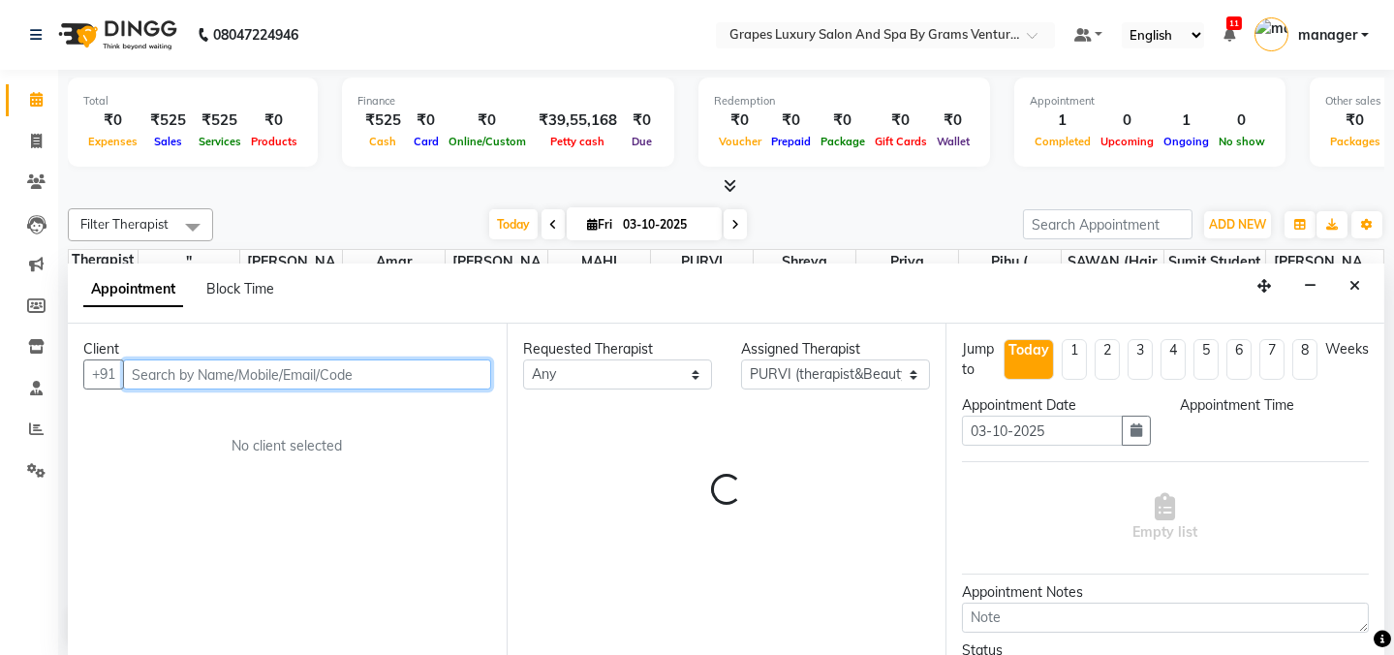
select select "705"
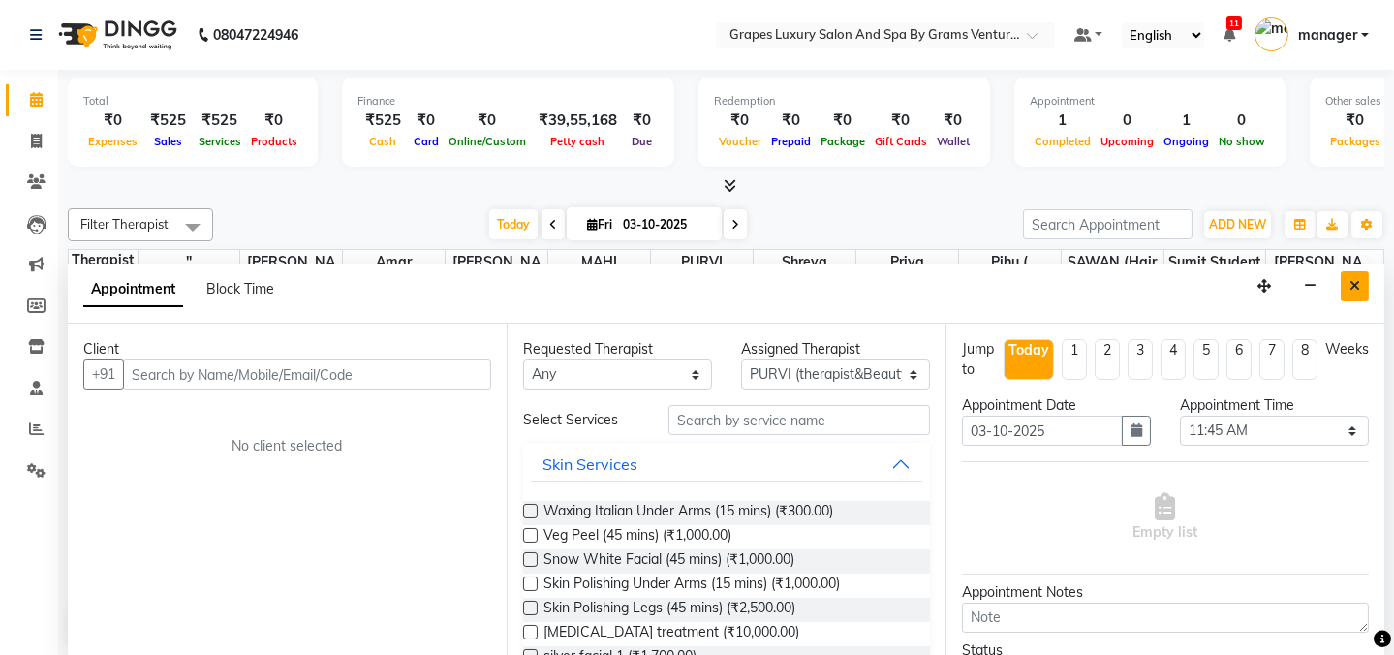
click at [1355, 283] on icon "Close" at bounding box center [1355, 286] width 11 height 14
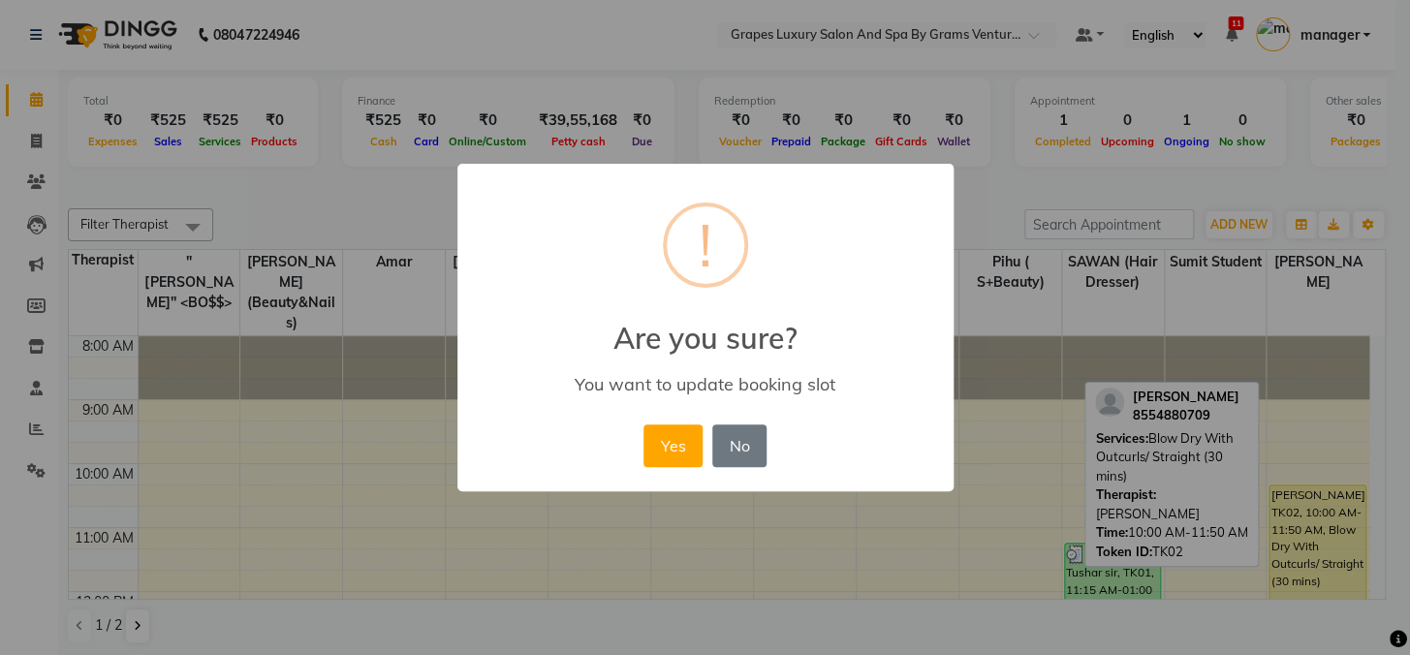
click at [1340, 495] on div "× ! Are you sure? You want to update booking slot Yes No No" at bounding box center [705, 327] width 1410 height 655
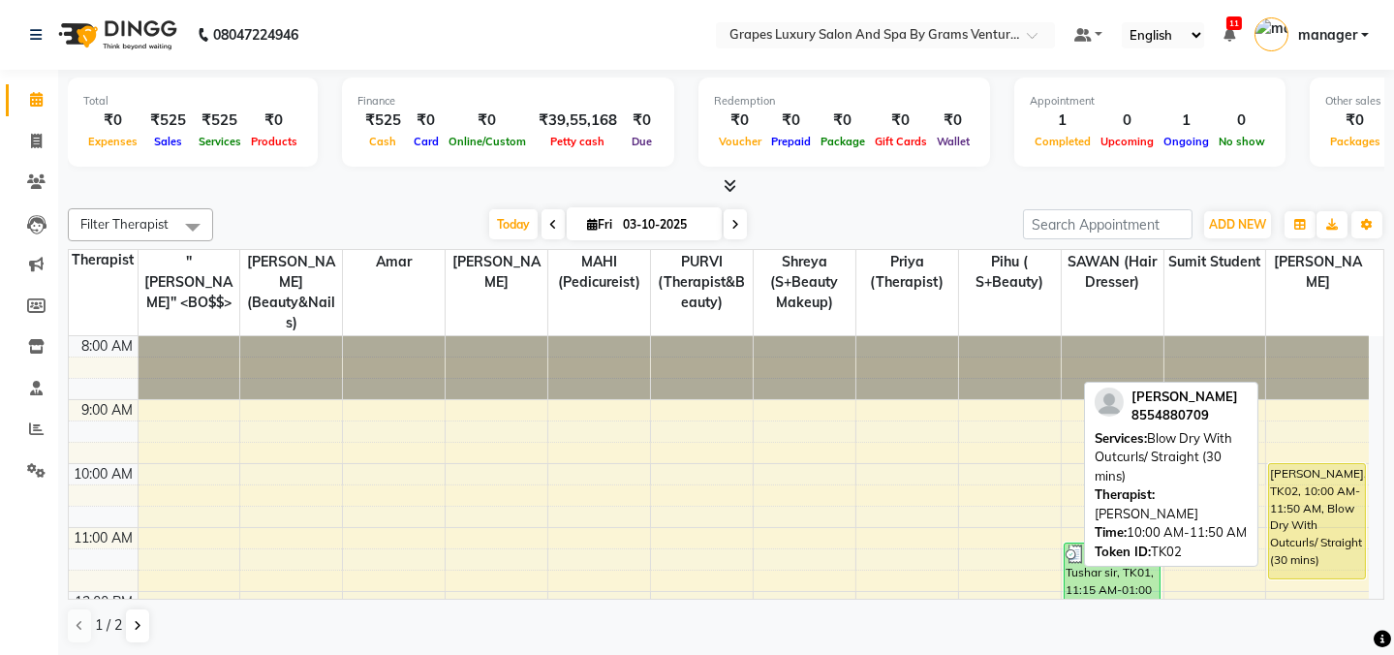
click at [1280, 496] on div "[PERSON_NAME], TK02, 10:00 AM-11:50 AM, Blow Dry With Outcurls/ Straight (30 mi…" at bounding box center [1317, 521] width 96 height 114
click at [1289, 496] on div "[PERSON_NAME], TK02, 10:00 AM-11:50 AM, Blow Dry With Outcurls/ Straight (30 mi…" at bounding box center [1317, 521] width 96 height 114
select select "1"
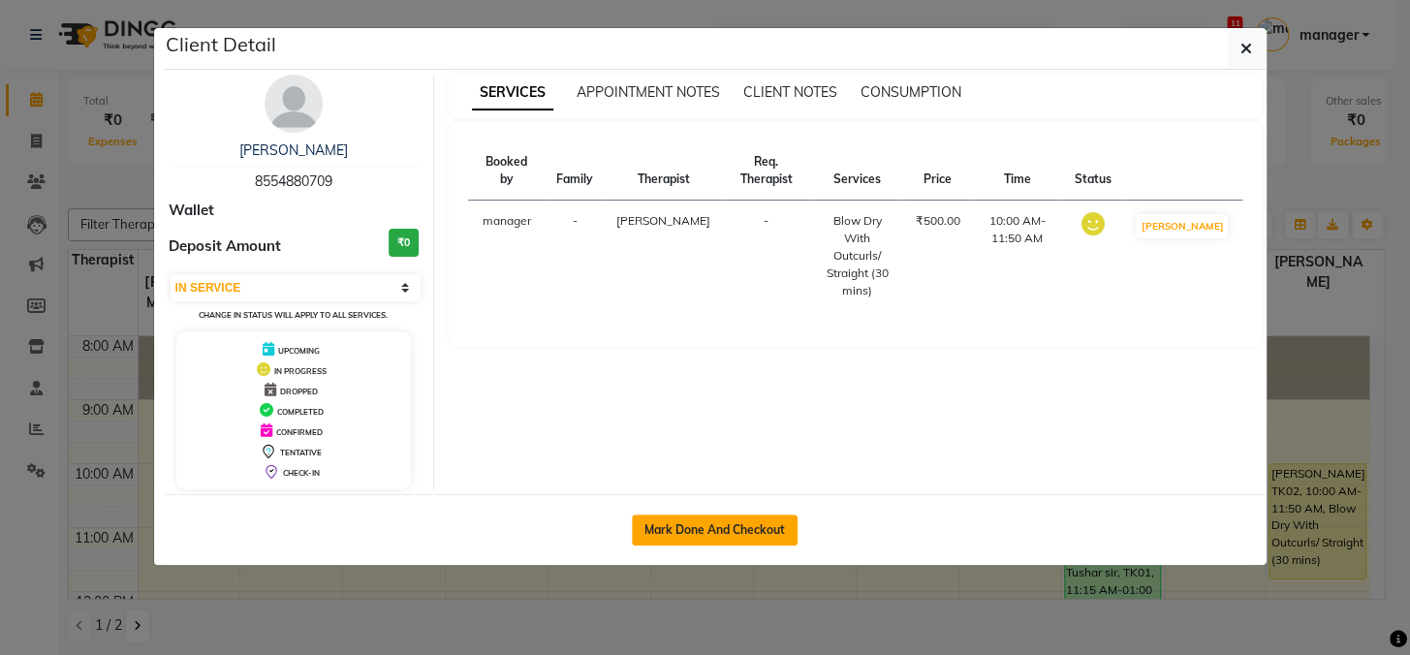
click at [700, 535] on button "Mark Done And Checkout" at bounding box center [715, 529] width 166 height 31
select select "service"
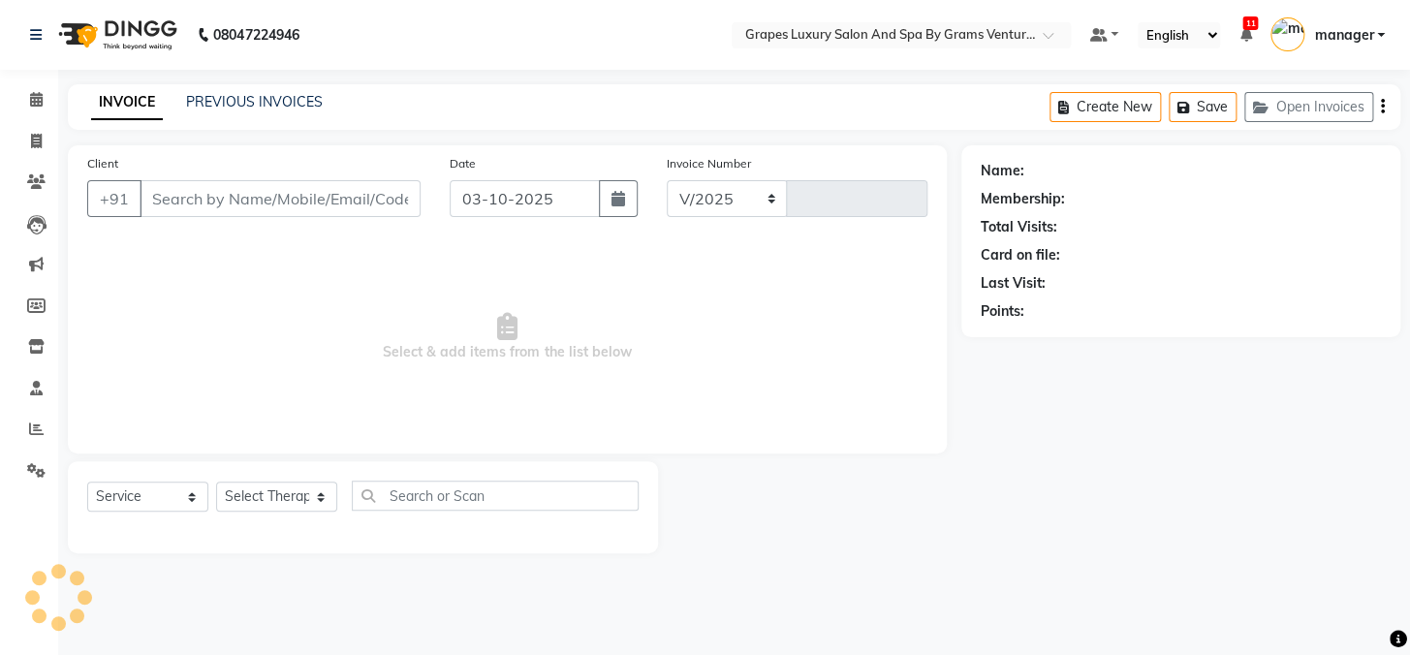
select select "3585"
type input "2762"
type input "8554880709"
select select "60449"
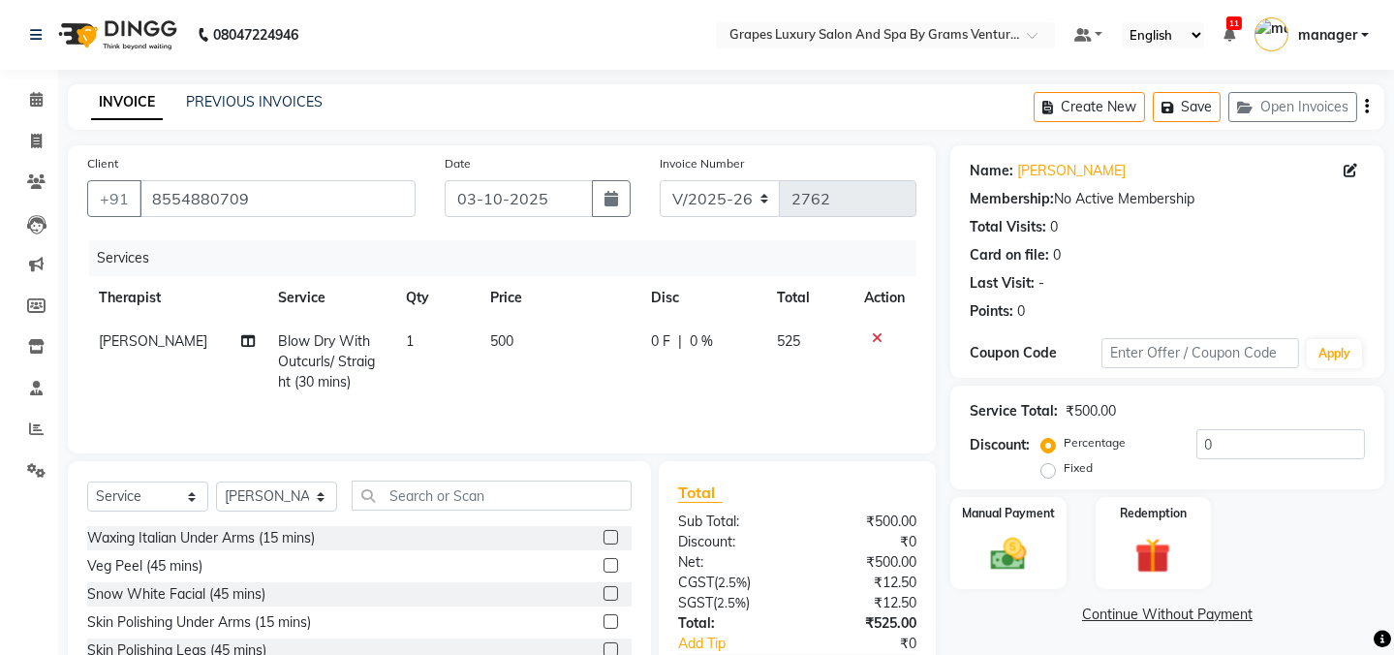
click at [308, 359] on span "Blow Dry With Outcurls/ Straight (30 mins)" at bounding box center [326, 361] width 97 height 58
select select "60449"
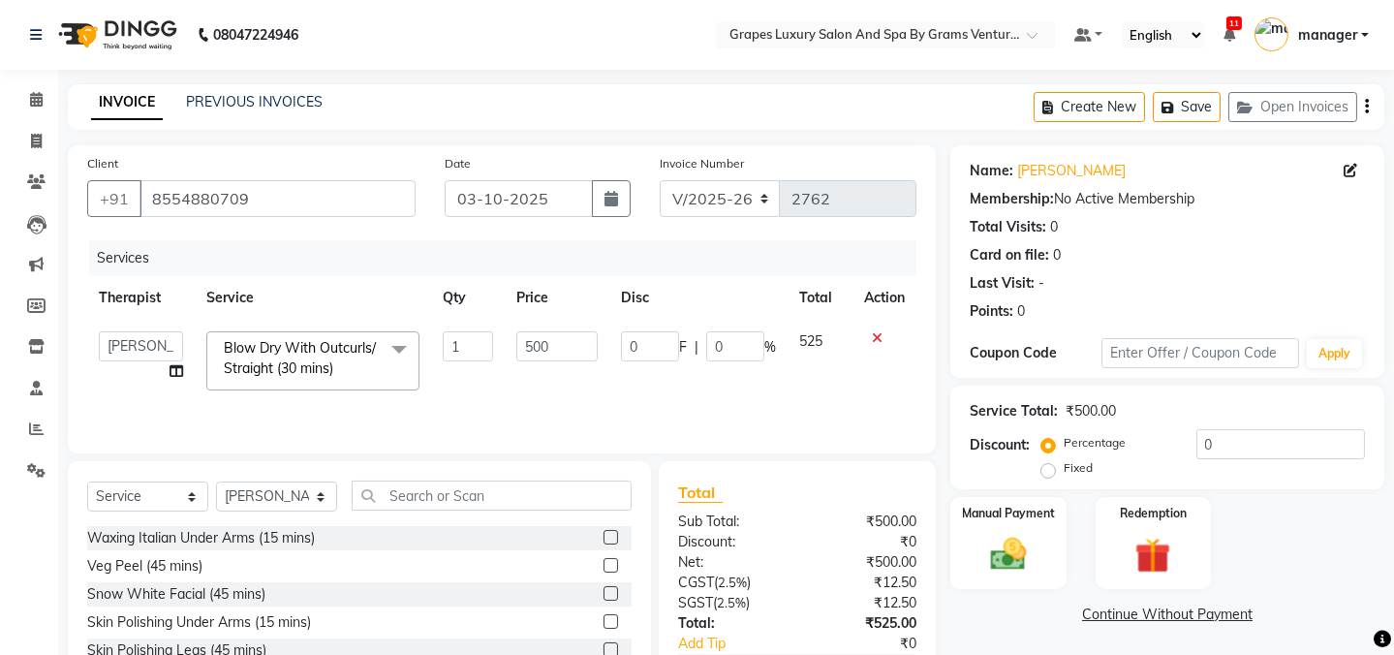
click at [308, 359] on span "Blow Dry With Outcurls/ Straight (30 mins)" at bounding box center [300, 358] width 152 height 38
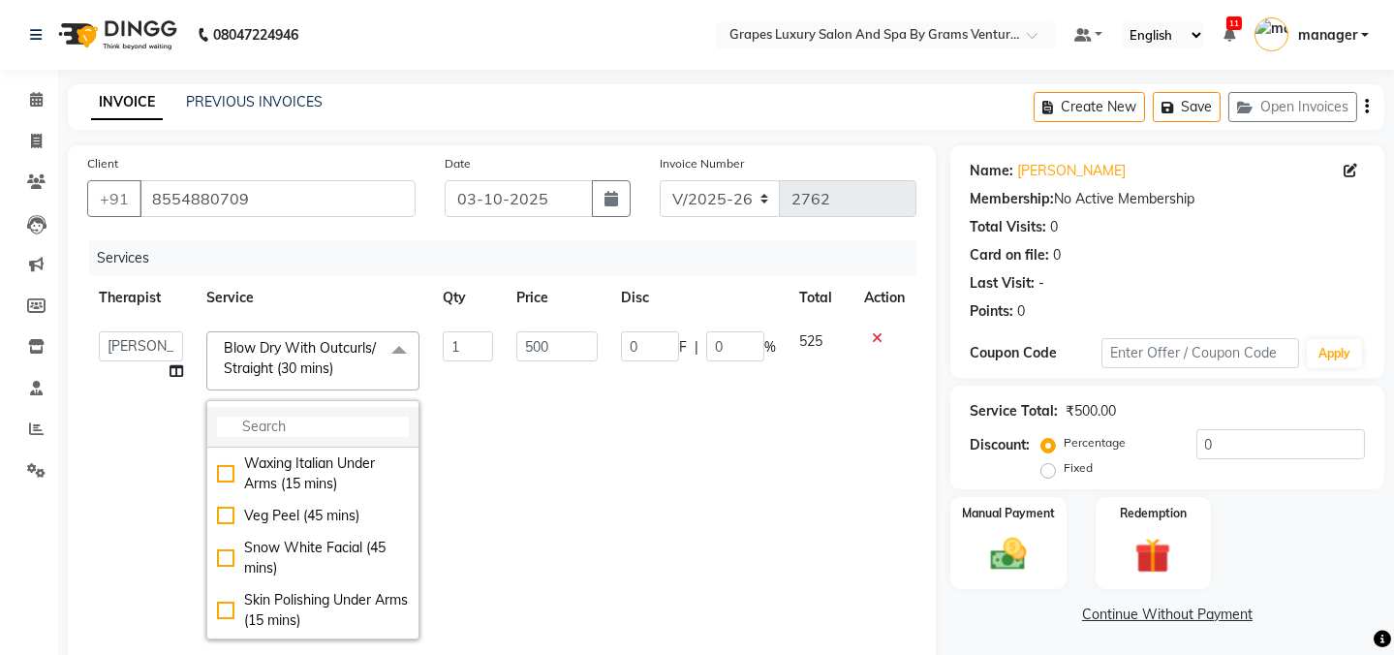
click at [341, 420] on input "multiselect-search" at bounding box center [313, 427] width 192 height 20
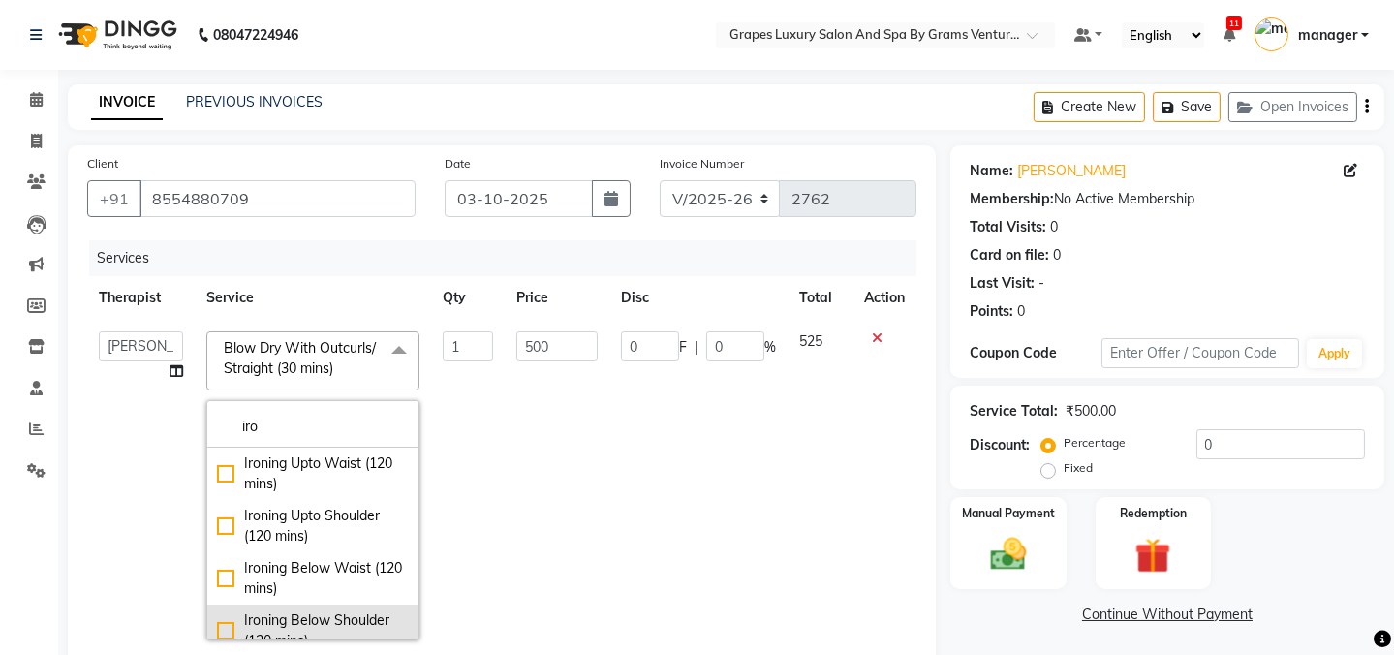
type input "iro"
click at [228, 624] on div "Ironing Below Shoulder (120 mins)" at bounding box center [313, 630] width 192 height 41
checkbox input "true"
type input "900"
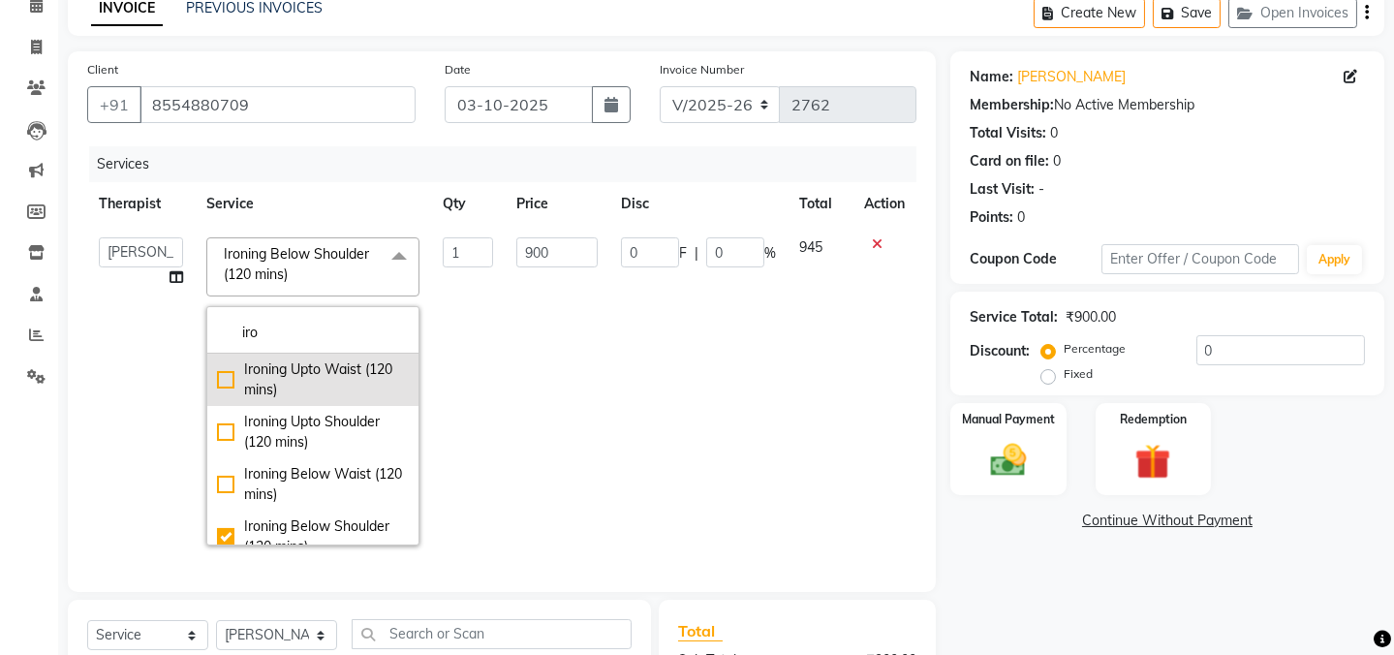
click at [226, 378] on div "Ironing Upto Waist (120 mins)" at bounding box center [313, 379] width 192 height 41
checkbox input "true"
checkbox input "false"
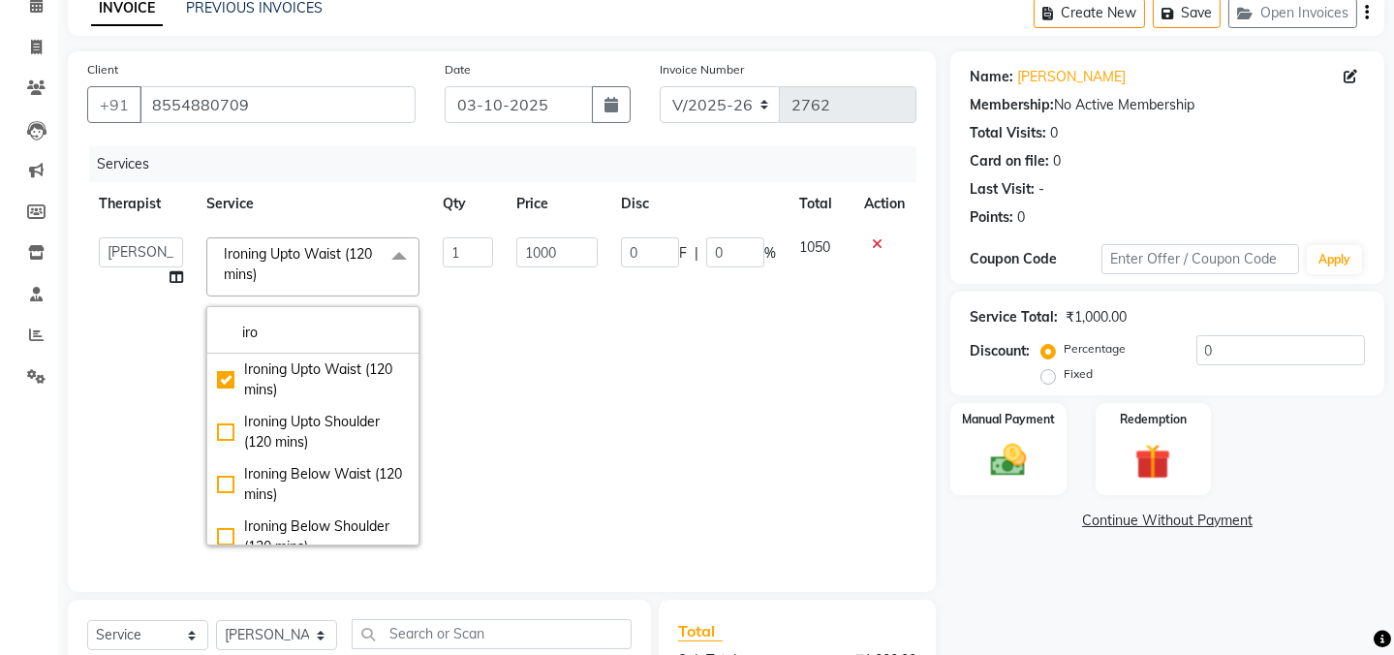
click at [731, 406] on td "0 F | 0 %" at bounding box center [698, 391] width 178 height 331
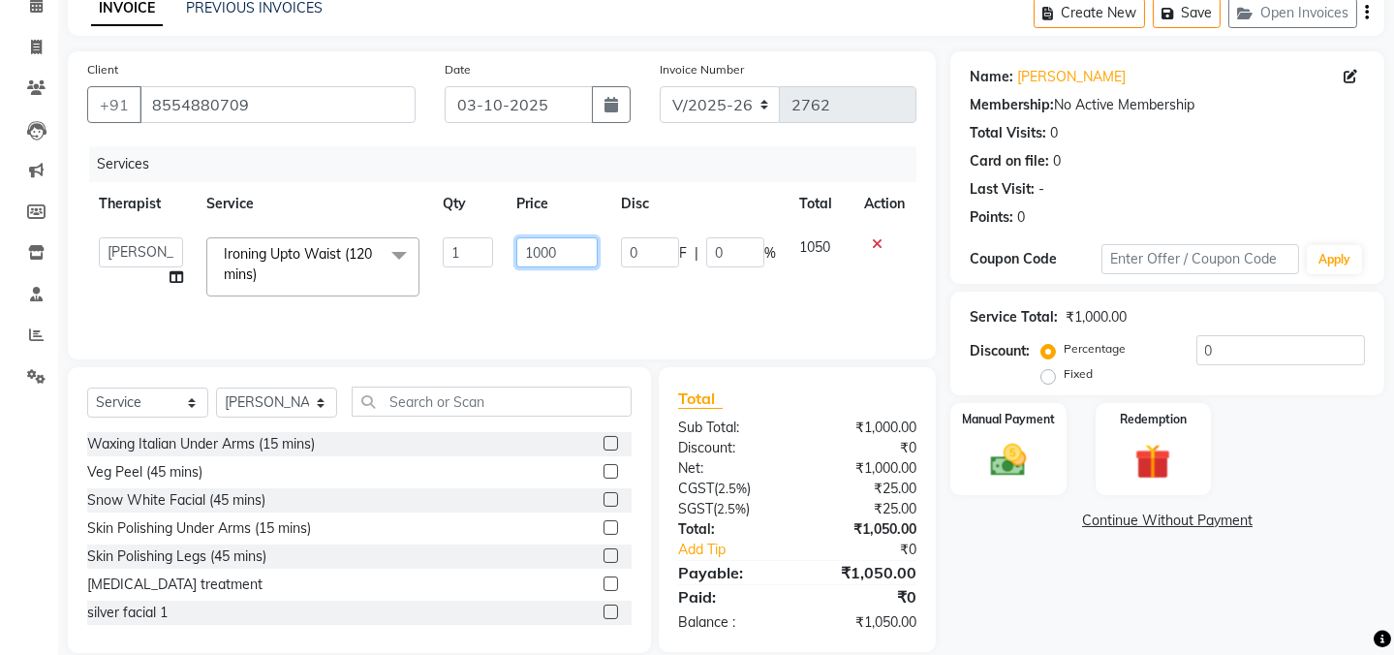
click at [571, 254] on input "1000" at bounding box center [556, 252] width 81 height 30
type input "1"
type input "700"
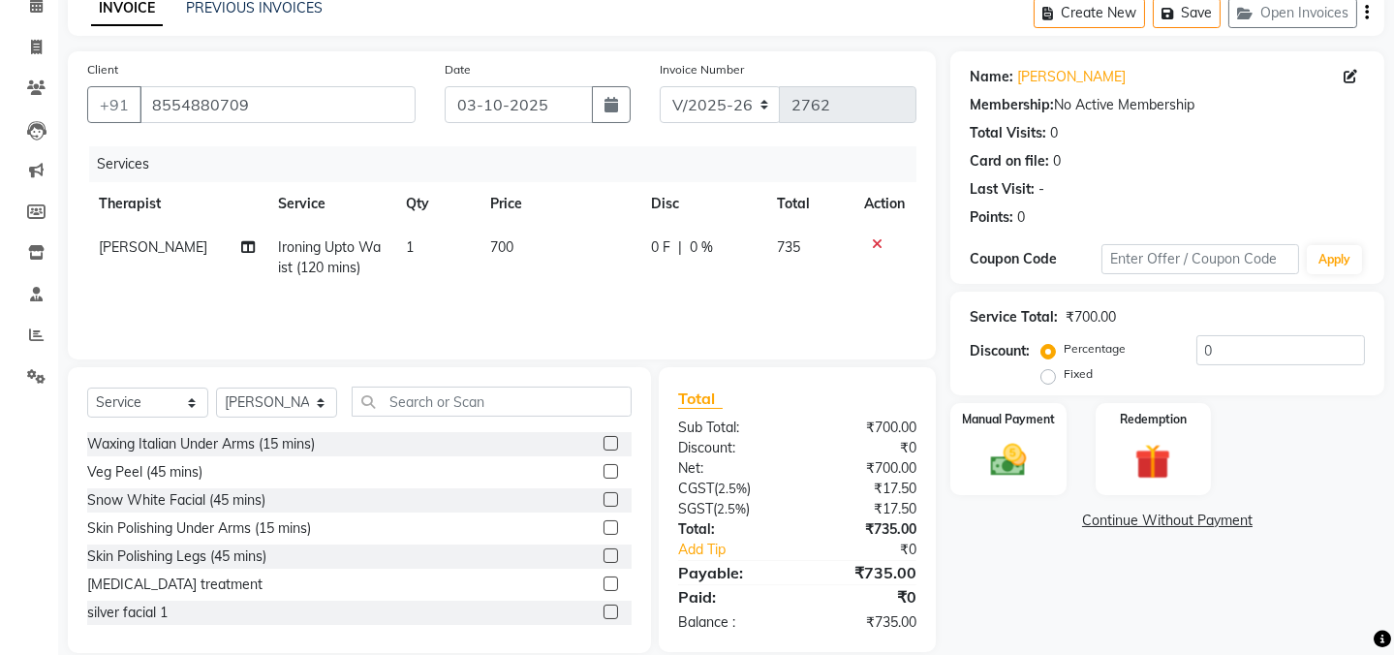
click at [612, 309] on div "Services Therapist Service Qty Price Disc Total Action [PERSON_NAME] Ironing Up…" at bounding box center [501, 243] width 829 height 194
click at [6, 561] on html "08047224946 Select Location × Grapes Luxury Salon And Spa By Grams Ventures, [P…" at bounding box center [697, 233] width 1394 height 655
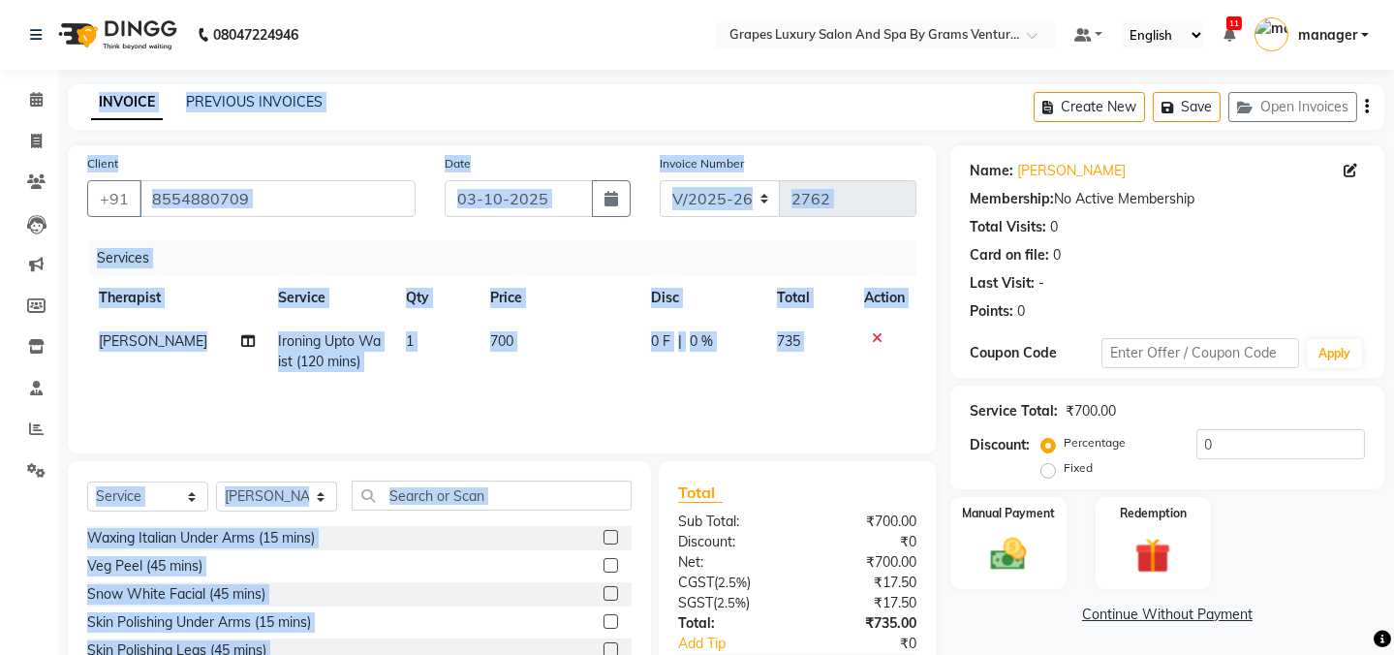
scroll to position [121, 0]
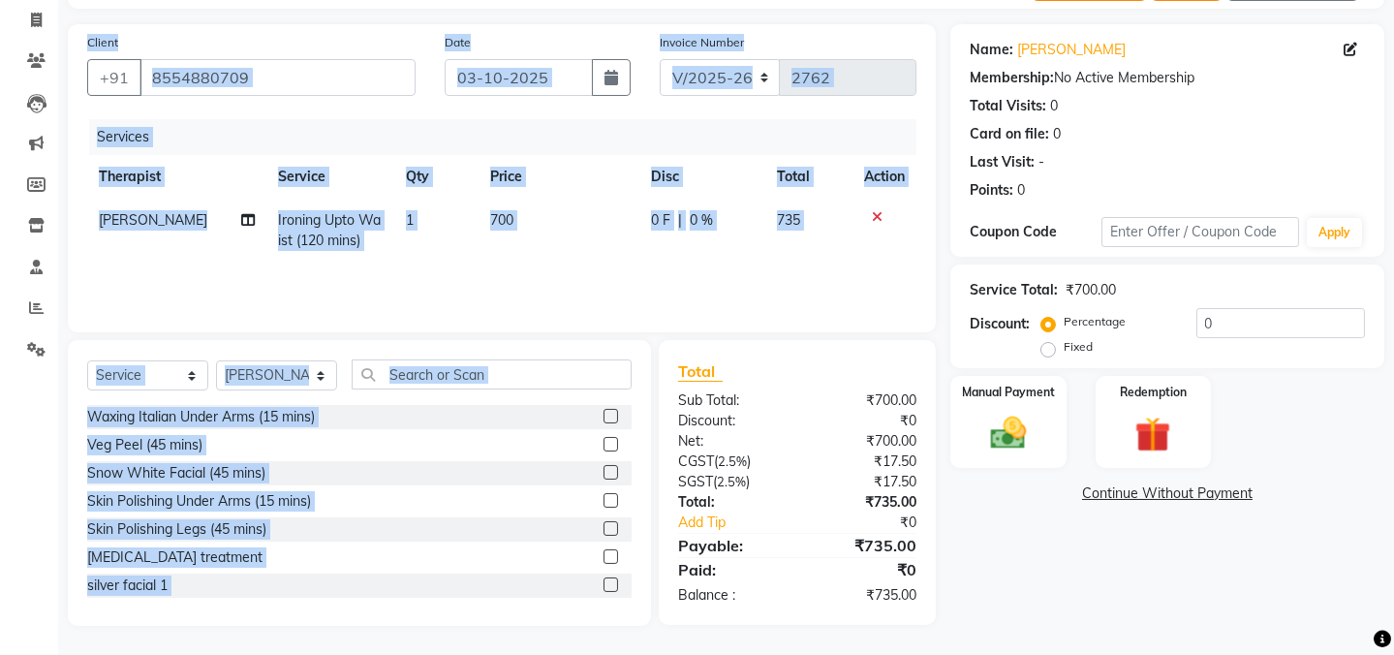
click at [580, 271] on div "Services Therapist Service Qty Price Disc Total Action [PERSON_NAME] Ironing Up…" at bounding box center [501, 216] width 829 height 194
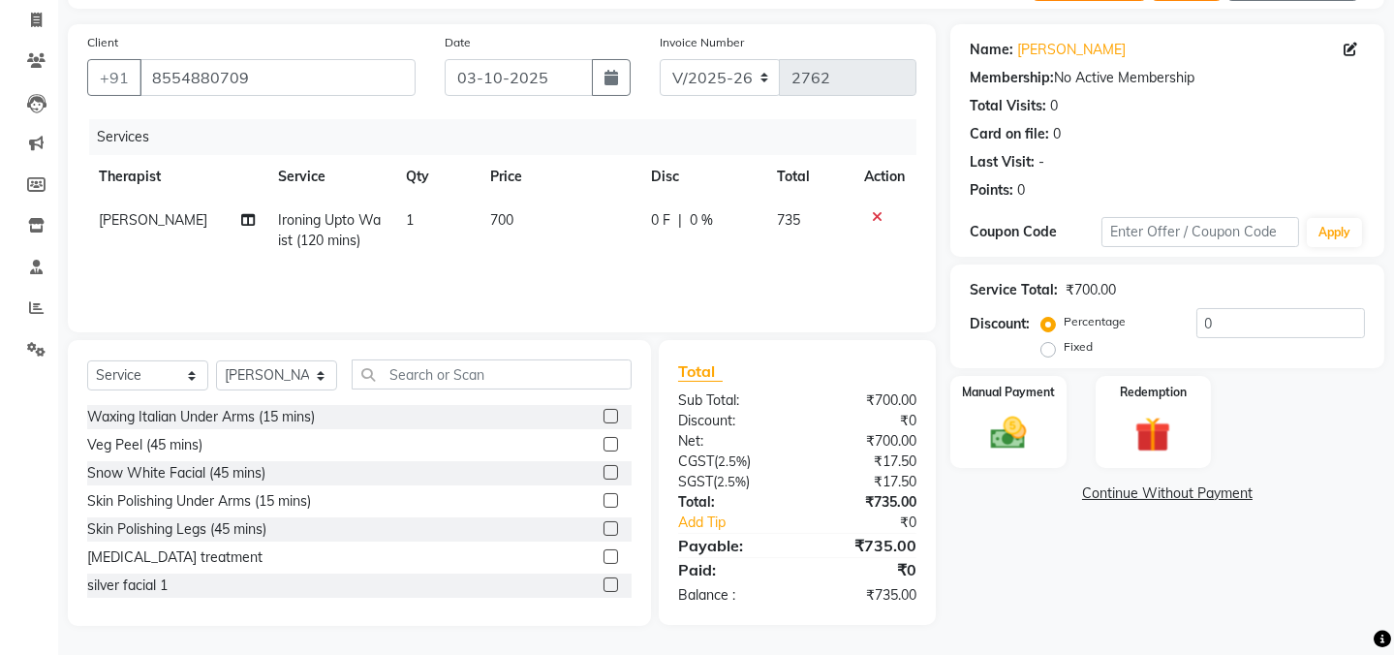
click at [494, 214] on span "700" at bounding box center [501, 219] width 23 height 17
select select "60449"
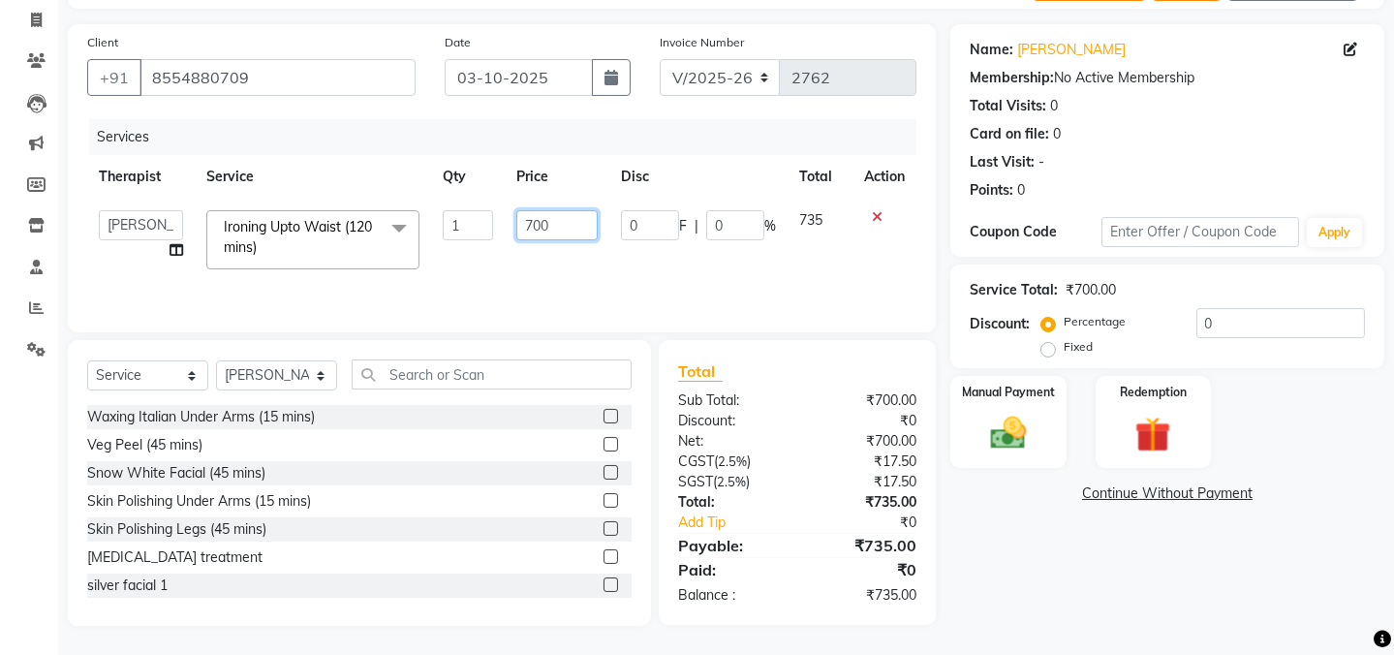
click at [537, 222] on input "700" at bounding box center [556, 225] width 81 height 30
type input "800"
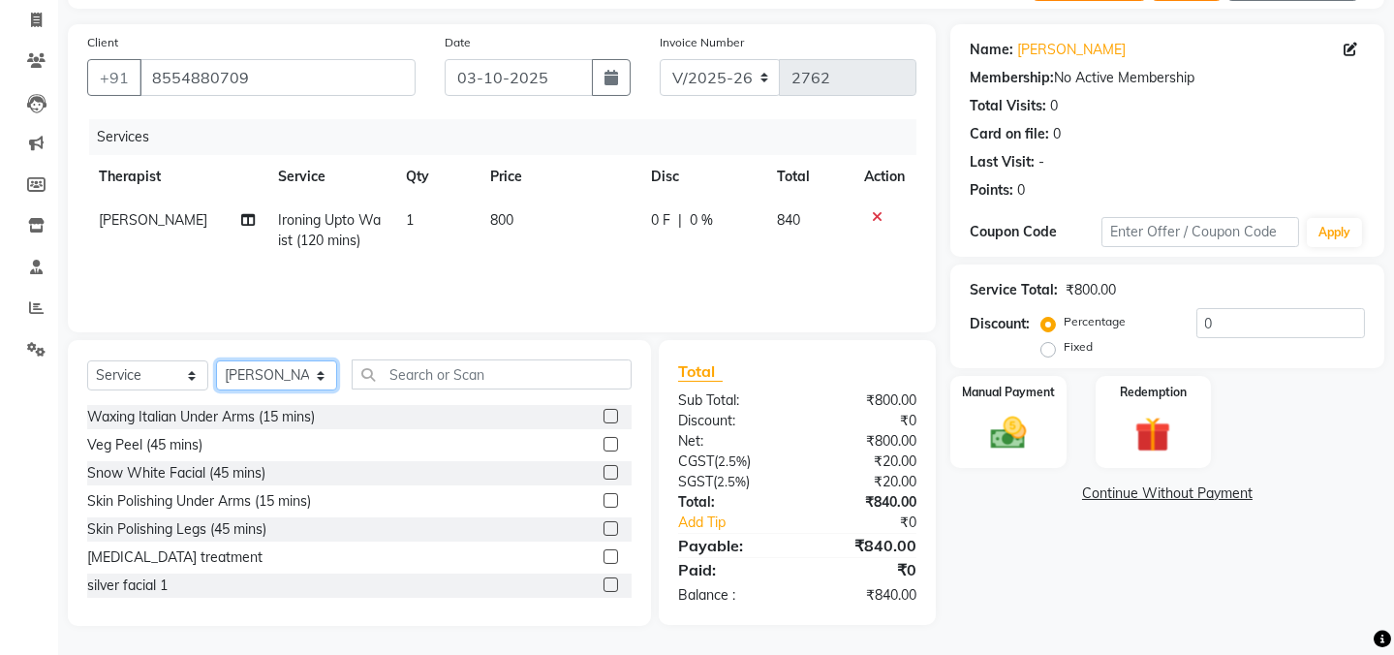
click at [312, 377] on select "Select Therapist Admin amar ANIL (stylish) [PERSON_NAME] hair [PERSON_NAME] (be…" at bounding box center [276, 375] width 121 height 30
click at [284, 377] on select "Select Therapist Admin amar ANIL (stylish) [PERSON_NAME] hair [PERSON_NAME] (be…" at bounding box center [276, 375] width 121 height 30
select select "33161"
click at [216, 360] on select "Select Therapist Admin amar ANIL (stylish) [PERSON_NAME] hair [PERSON_NAME] (be…" at bounding box center [276, 375] width 121 height 30
click at [433, 382] on input "text" at bounding box center [492, 374] width 280 height 30
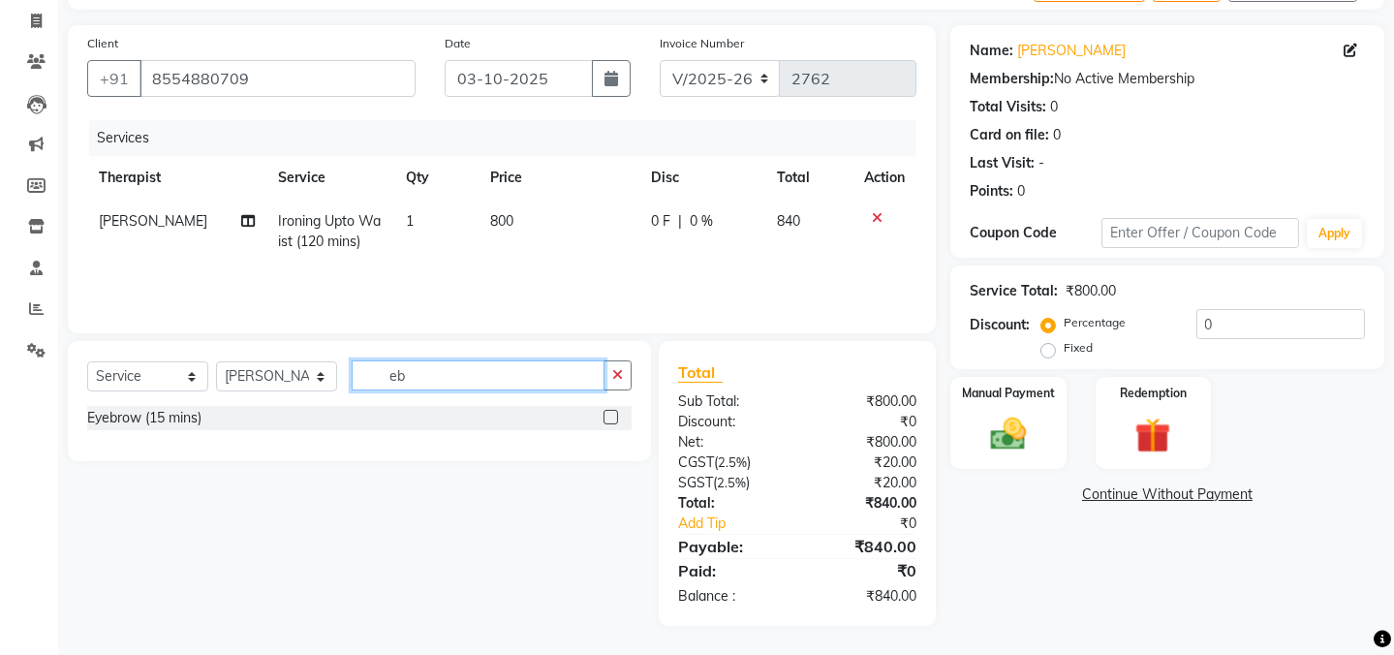
scroll to position [120, 0]
type input "eb"
click at [140, 420] on div "Eyebrow (15 mins)" at bounding box center [144, 418] width 114 height 20
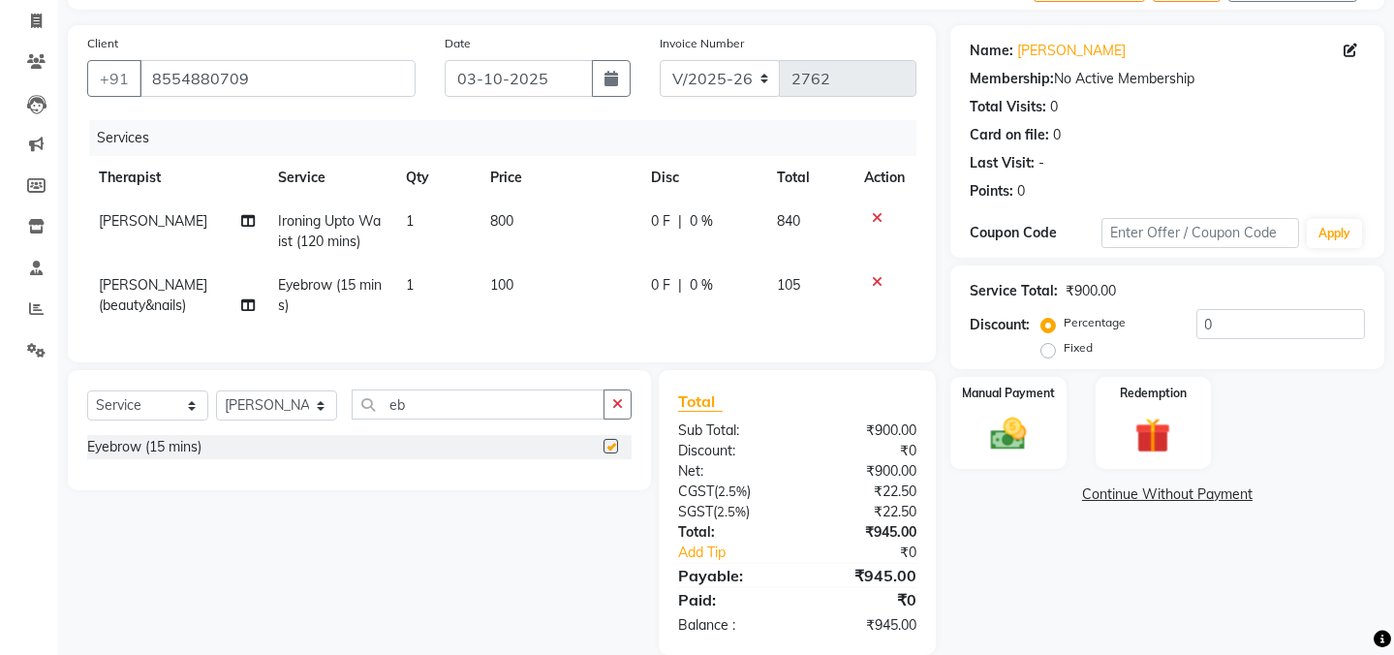
checkbox input "false"
click at [507, 281] on span "100" at bounding box center [501, 284] width 23 height 17
select select "33161"
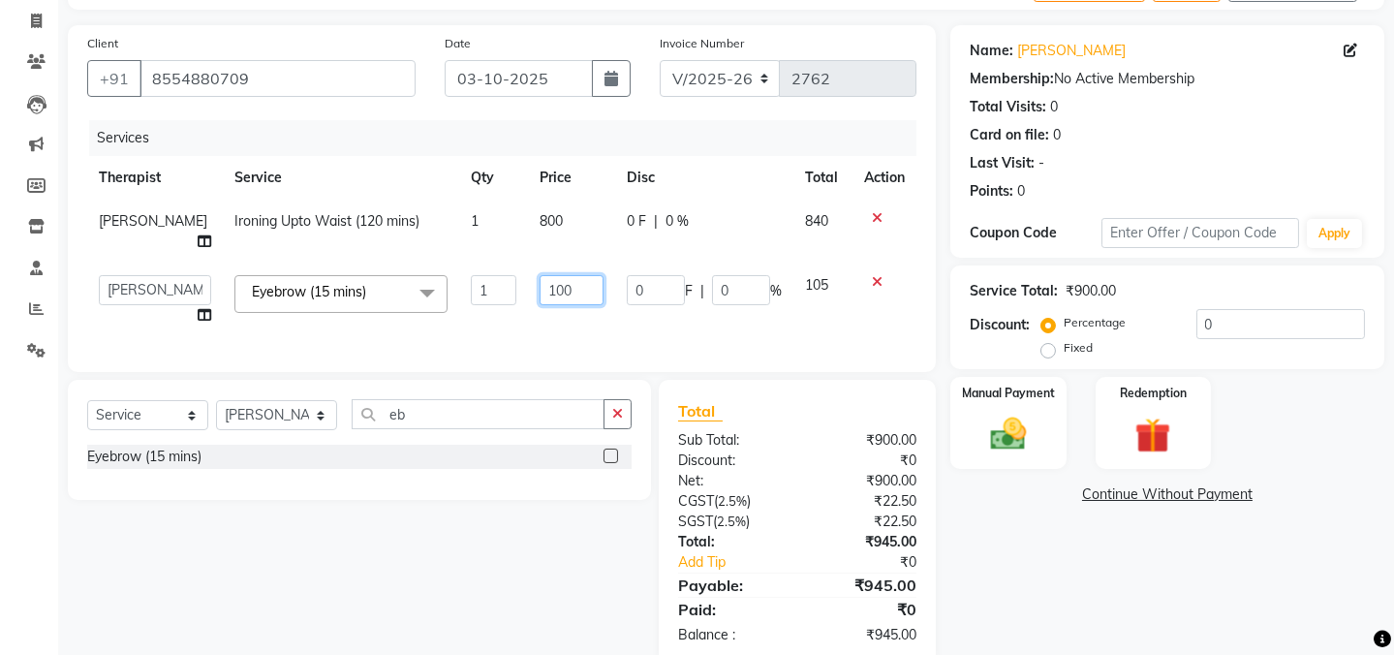
click at [548, 279] on input "100" at bounding box center [572, 290] width 65 height 30
type input "130"
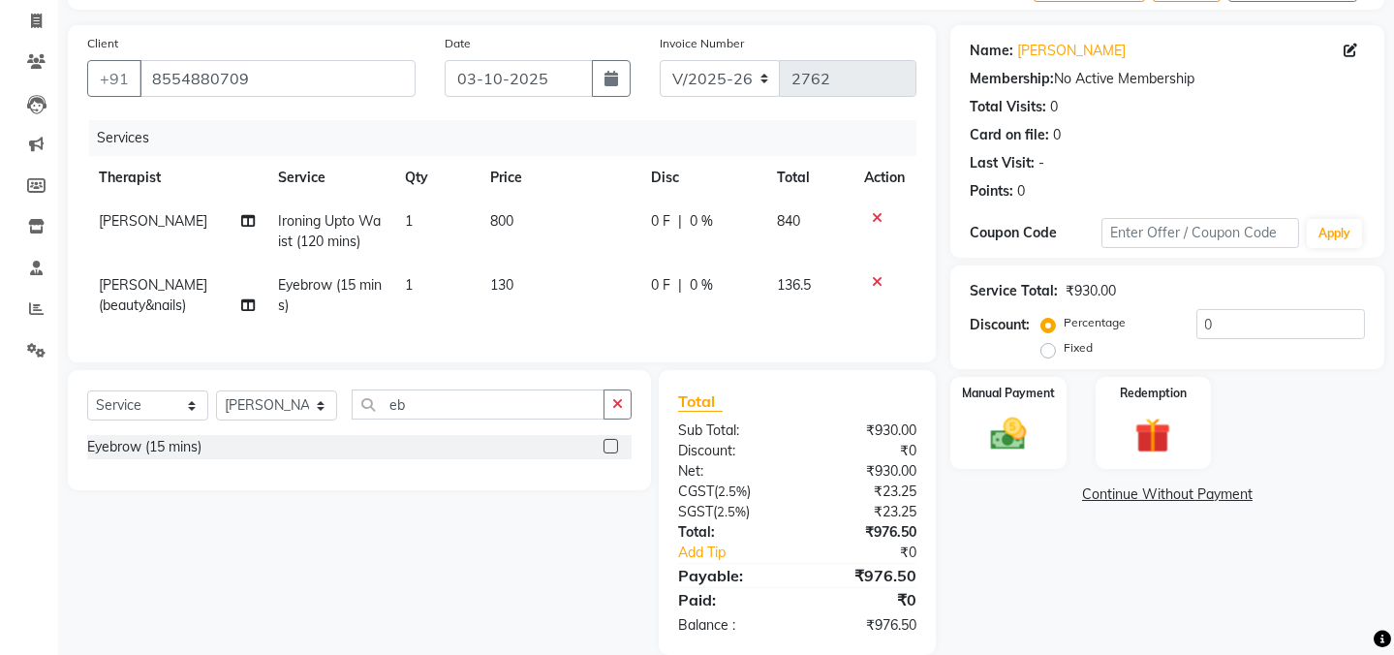
click at [740, 298] on td "0 F | 0 %" at bounding box center [702, 296] width 126 height 64
select select "33161"
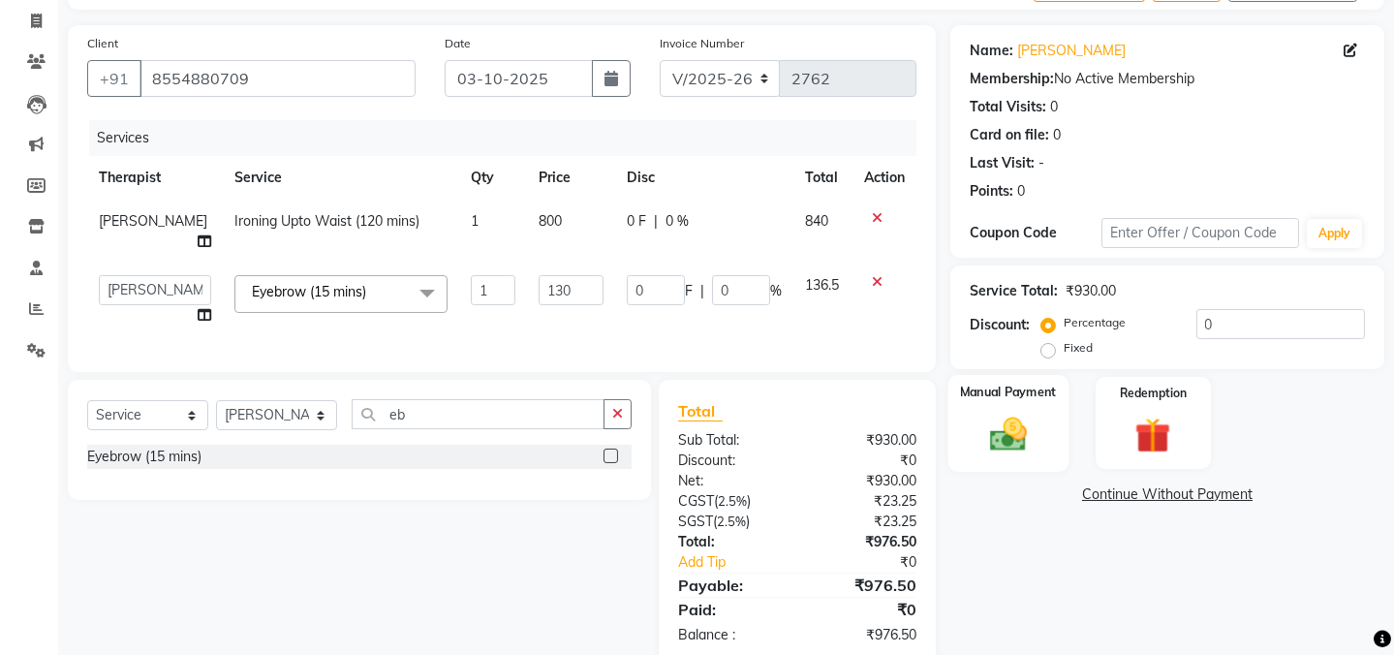
scroll to position [154, 0]
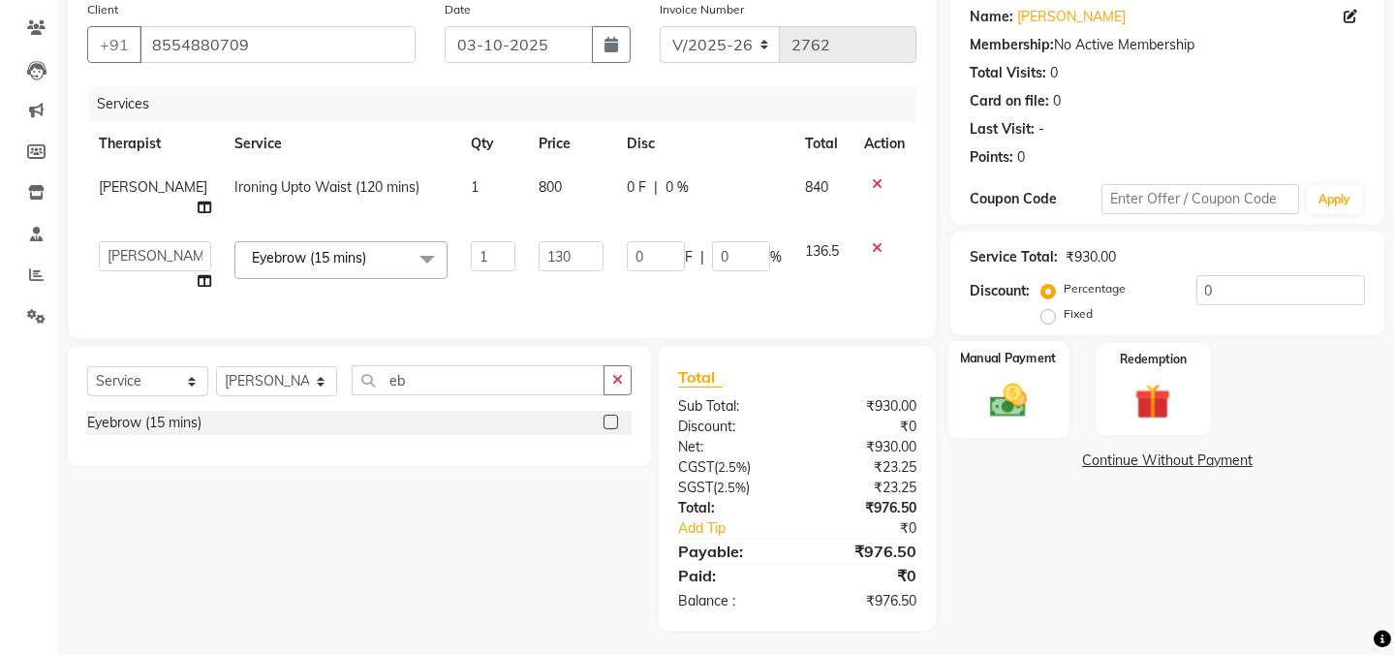
click at [991, 399] on img at bounding box center [1009, 400] width 60 height 43
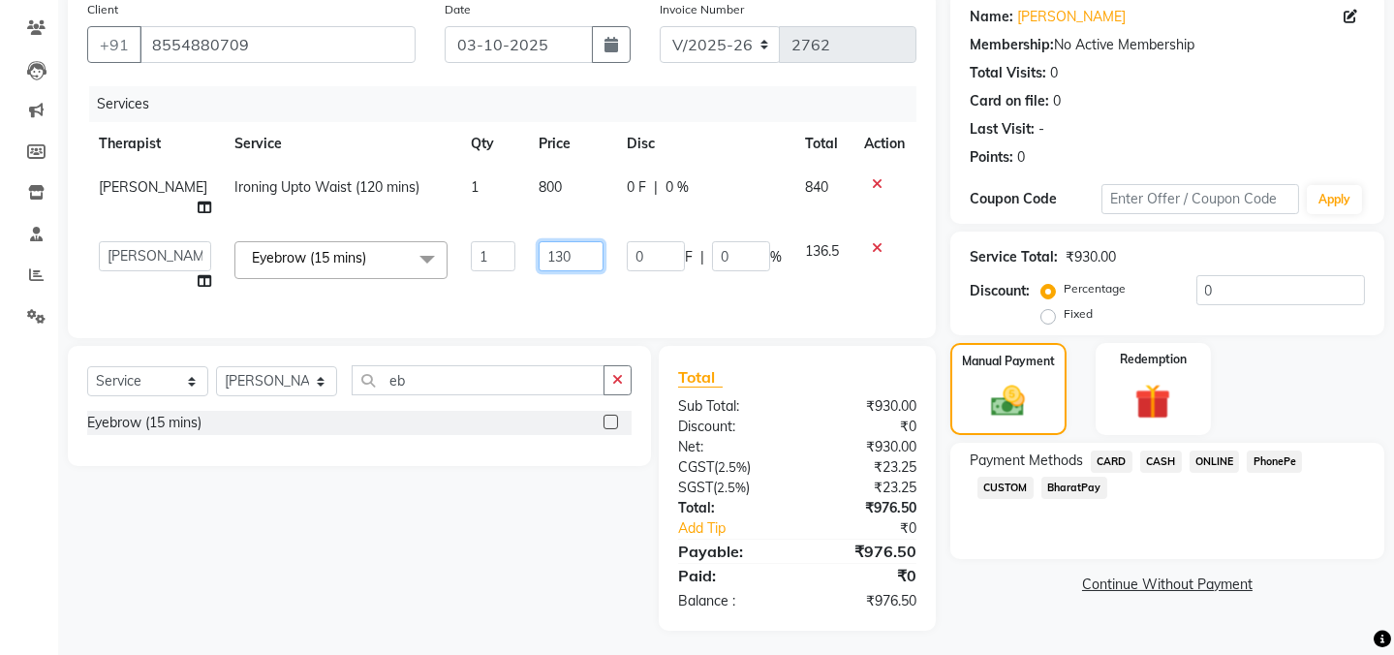
click at [539, 241] on input "130" at bounding box center [571, 256] width 64 height 30
type input "100"
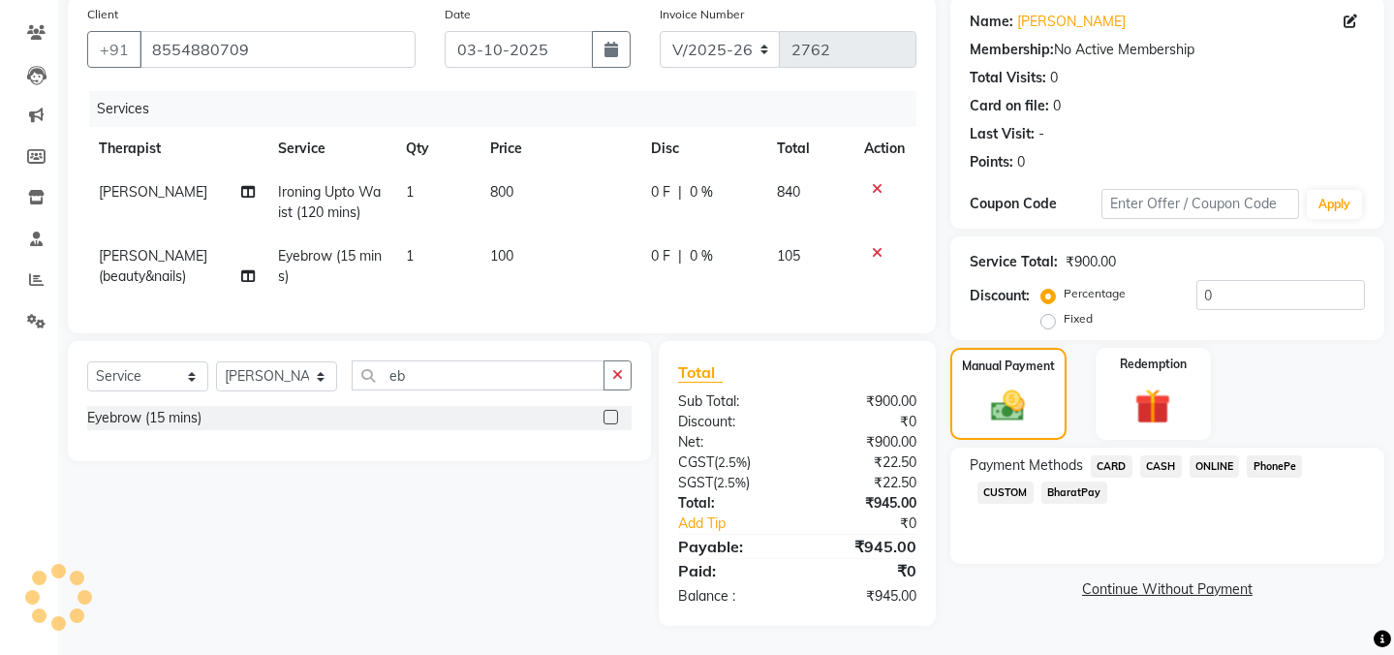
click at [775, 290] on div "Services Therapist Service Qty Price Disc Total Action [PERSON_NAME] Ironing Up…" at bounding box center [501, 202] width 829 height 223
click at [504, 248] on span "100" at bounding box center [501, 255] width 23 height 17
select select "33161"
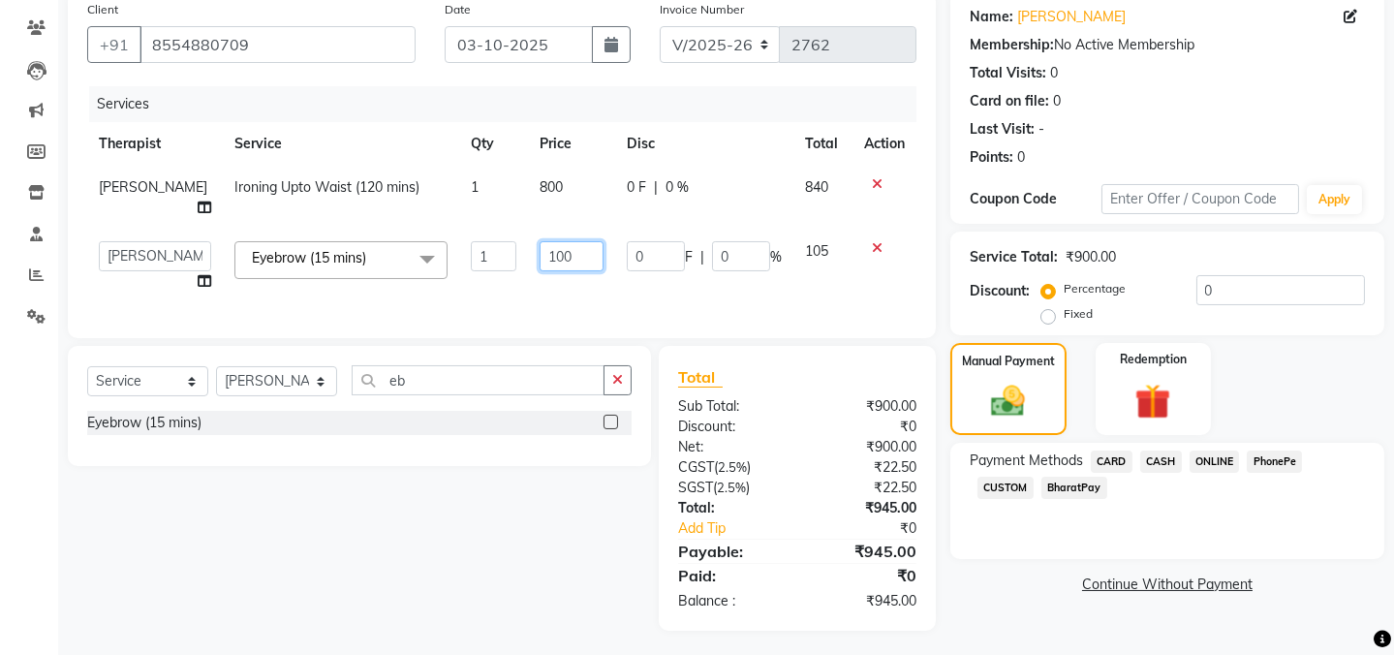
click at [558, 243] on input "100" at bounding box center [572, 256] width 65 height 30
type input "130"
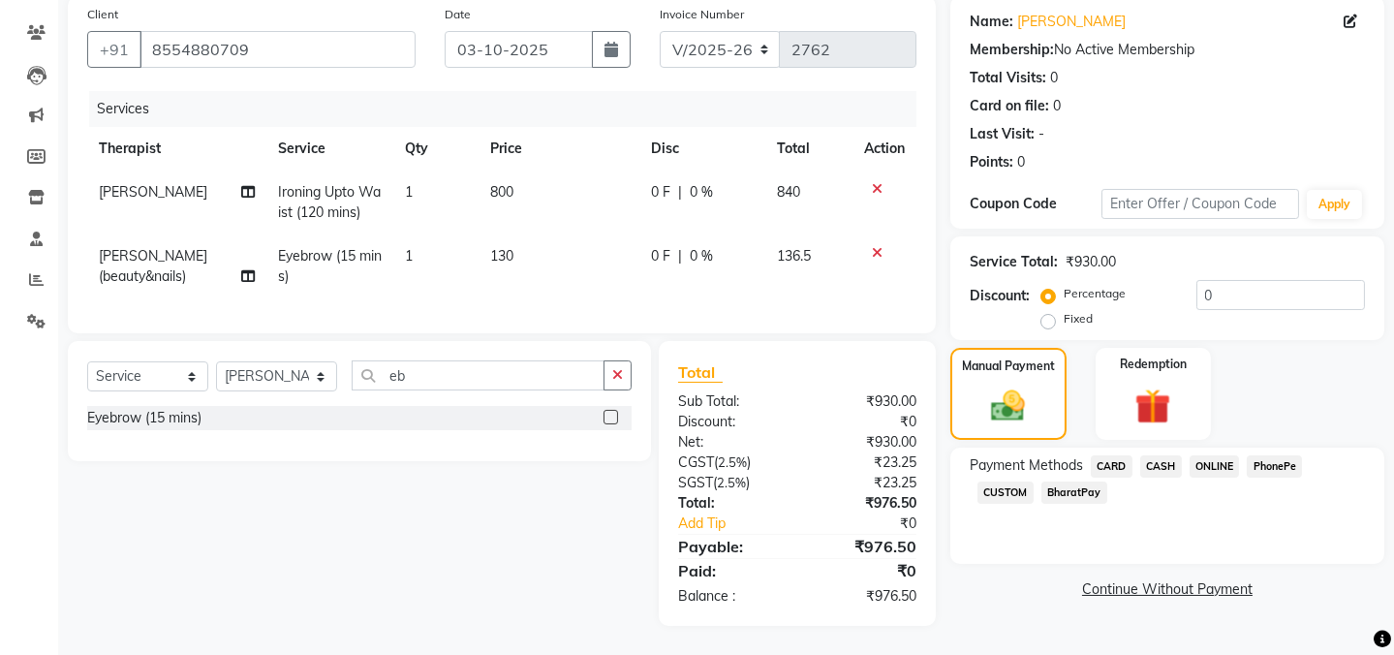
click at [680, 275] on td "0 F | 0 %" at bounding box center [702, 266] width 126 height 64
select select "33161"
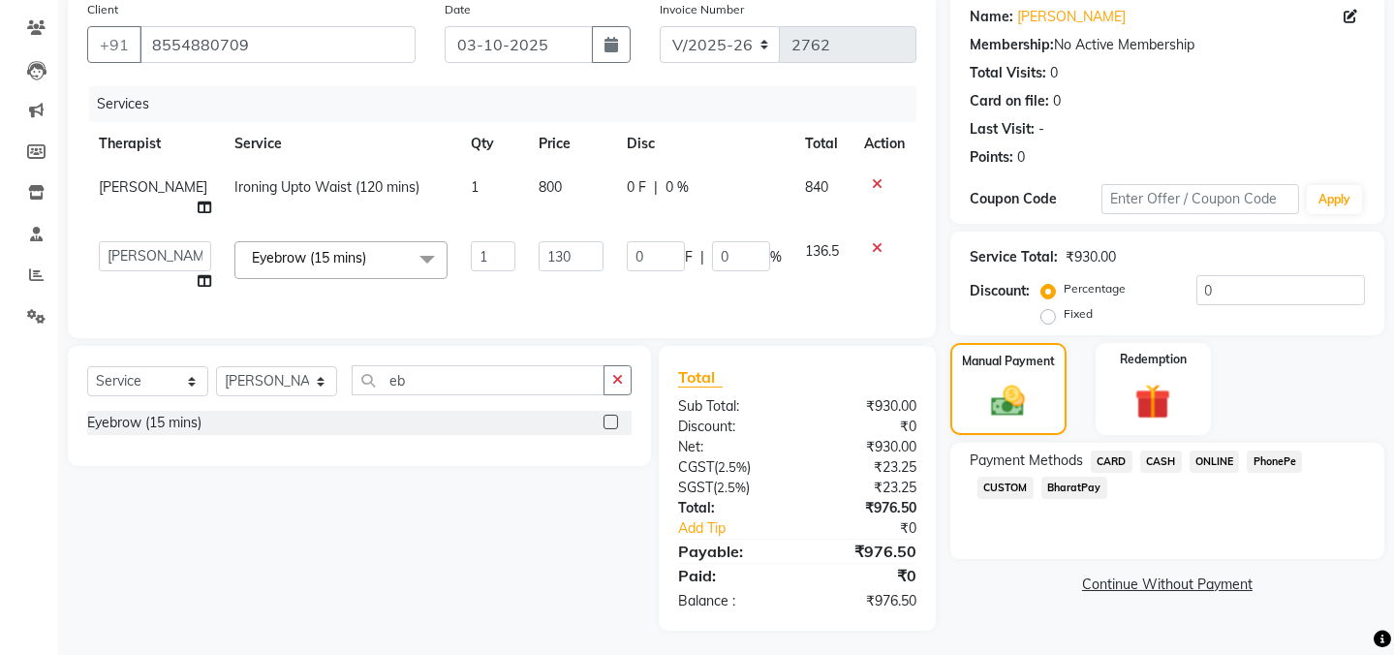
click at [1064, 312] on label "Fixed" at bounding box center [1078, 313] width 29 height 17
click at [1050, 312] on input "Fixed" at bounding box center [1052, 314] width 14 height 14
radio input "true"
click at [742, 241] on input "0" at bounding box center [741, 256] width 58 height 30
type input "5"
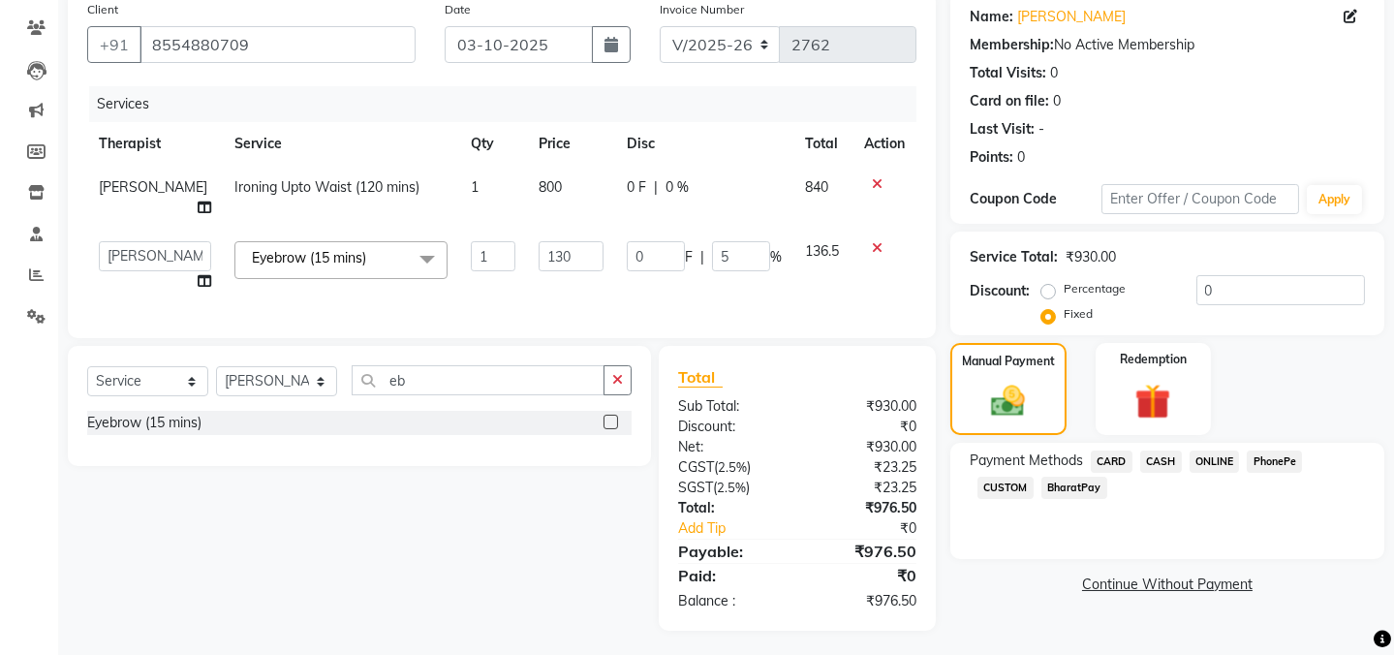
click at [669, 190] on div "0 F | 0 %" at bounding box center [704, 187] width 155 height 20
select select "60449"
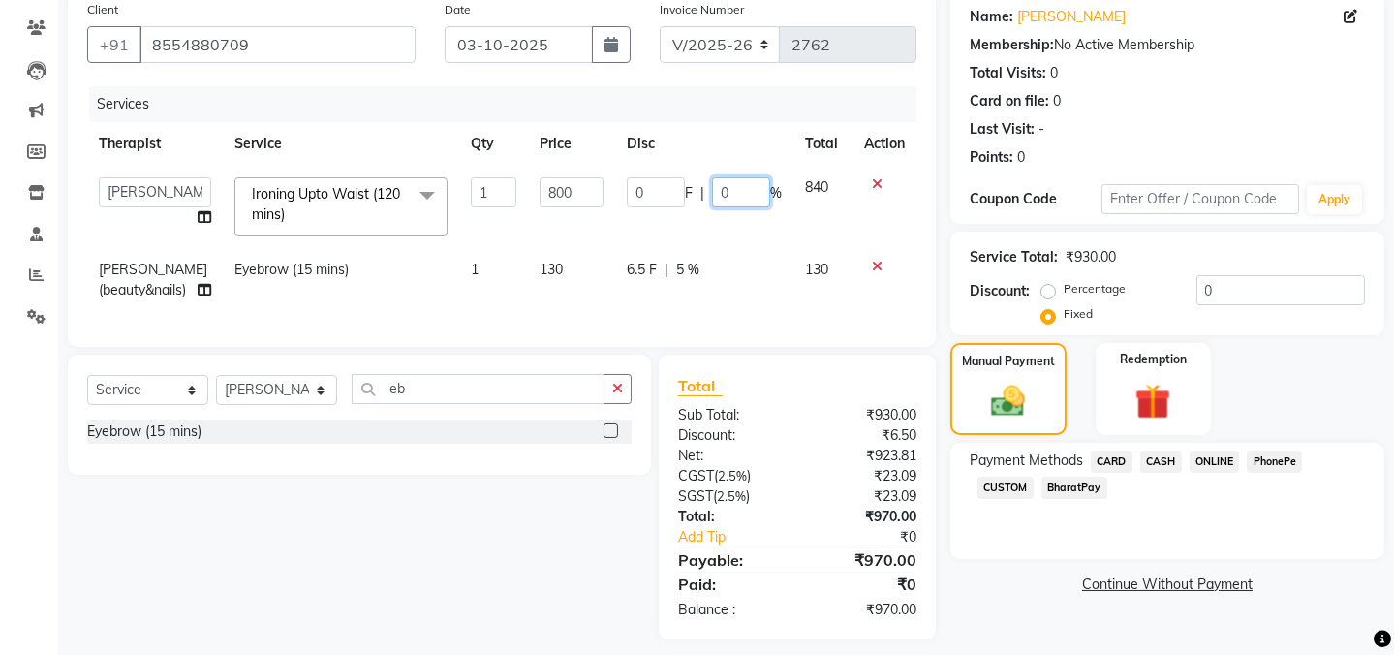
click at [750, 193] on input "0" at bounding box center [741, 192] width 58 height 30
type input "5"
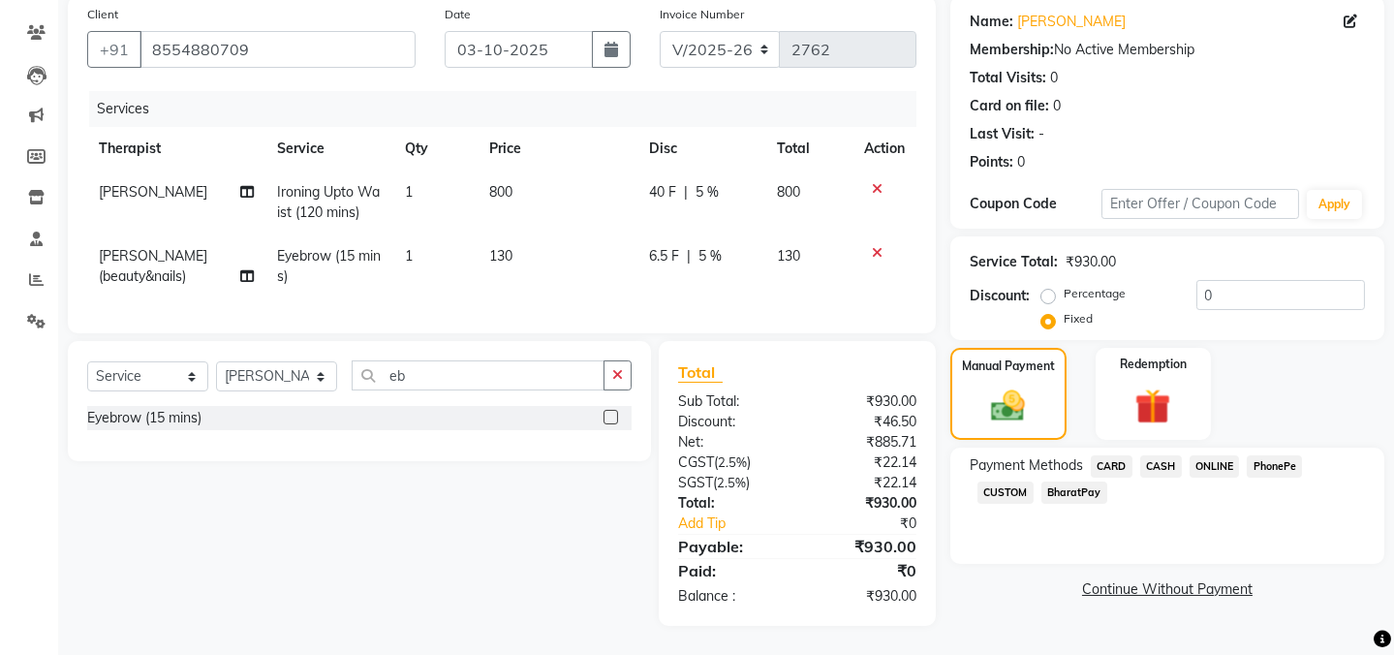
click at [763, 310] on div "Services Therapist Service Qty Price Disc Total Action [PERSON_NAME] Ironing Up…" at bounding box center [501, 202] width 829 height 223
click at [1227, 455] on span "ONLINE" at bounding box center [1215, 466] width 50 height 22
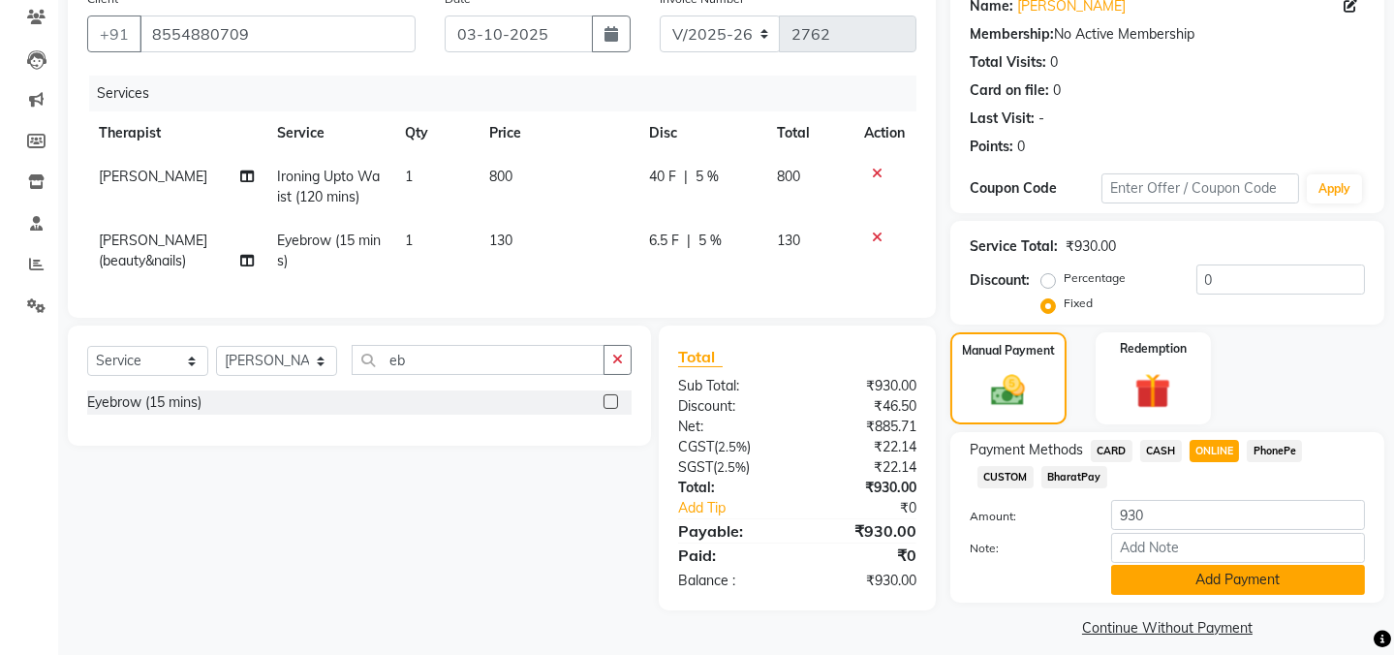
click at [1230, 580] on button "Add Payment" at bounding box center [1238, 580] width 254 height 30
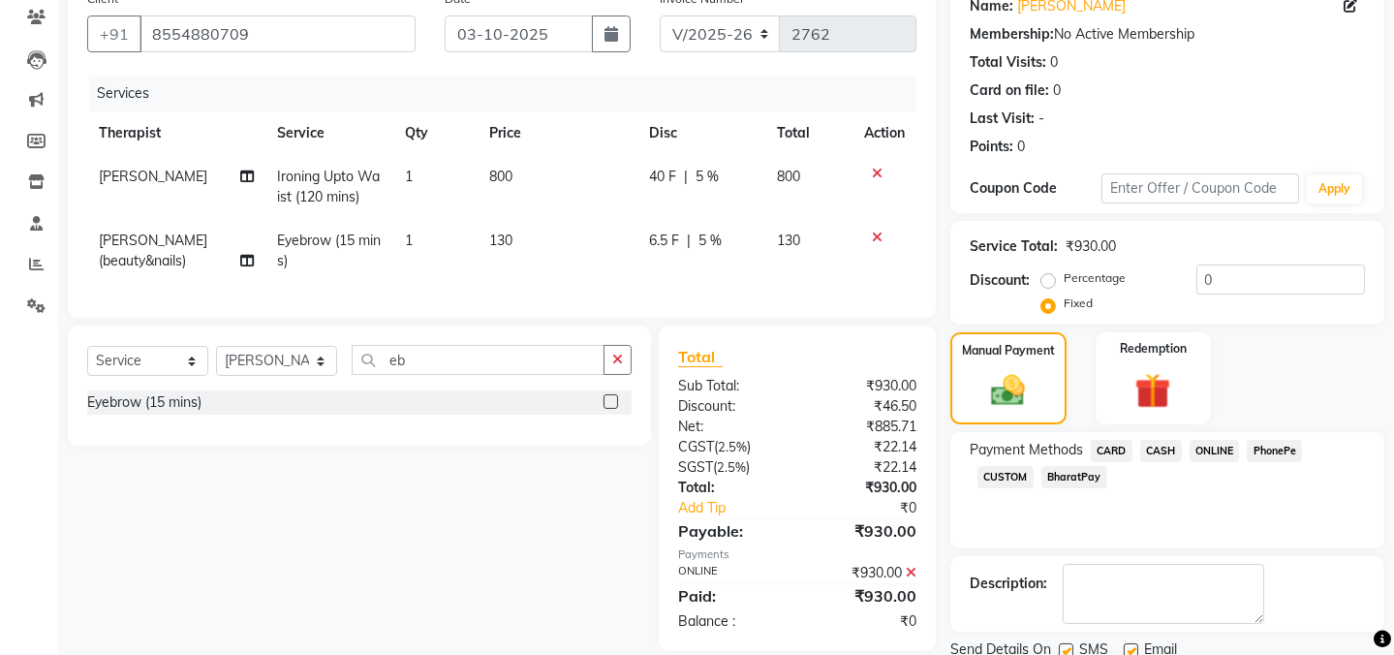
scroll to position [234, 0]
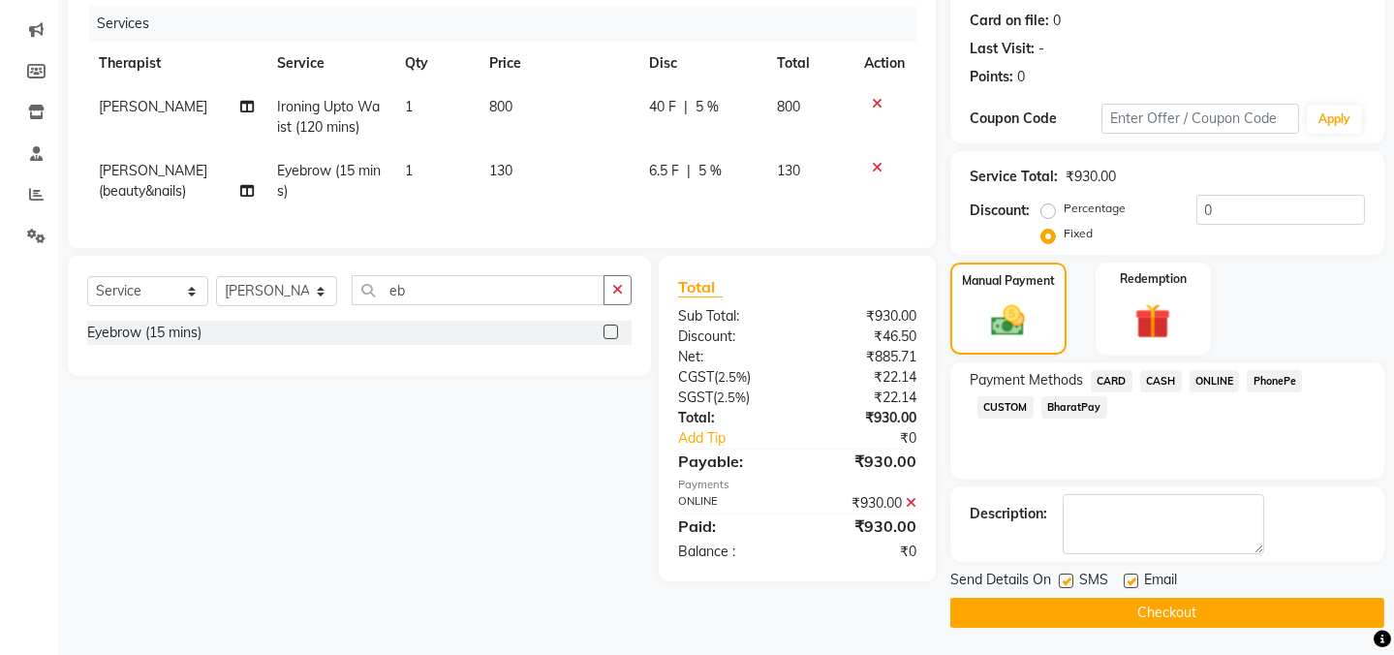
click at [1064, 581] on label at bounding box center [1066, 581] width 15 height 15
click at [1064, 581] on input "checkbox" at bounding box center [1065, 582] width 13 height 13
checkbox input "false"
click at [1132, 576] on label at bounding box center [1131, 581] width 15 height 15
click at [1132, 576] on input "checkbox" at bounding box center [1130, 582] width 13 height 13
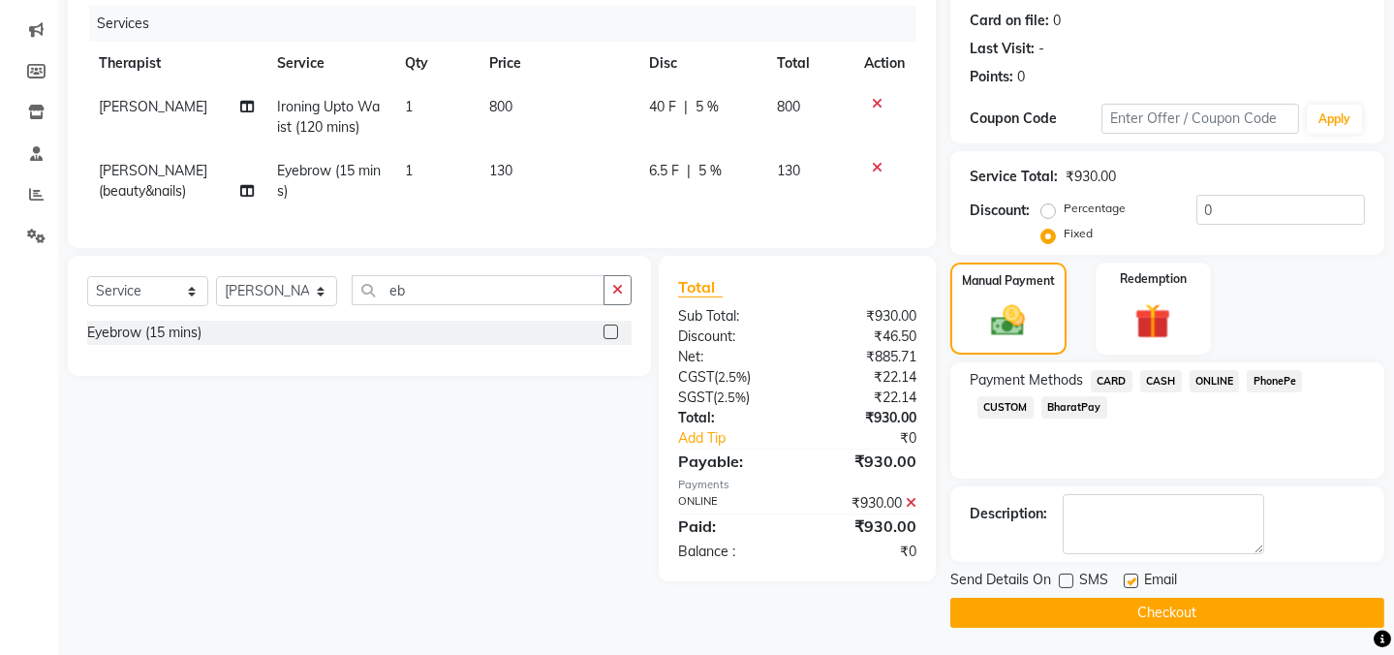
checkbox input "false"
click at [1127, 623] on button "Checkout" at bounding box center [1167, 613] width 434 height 30
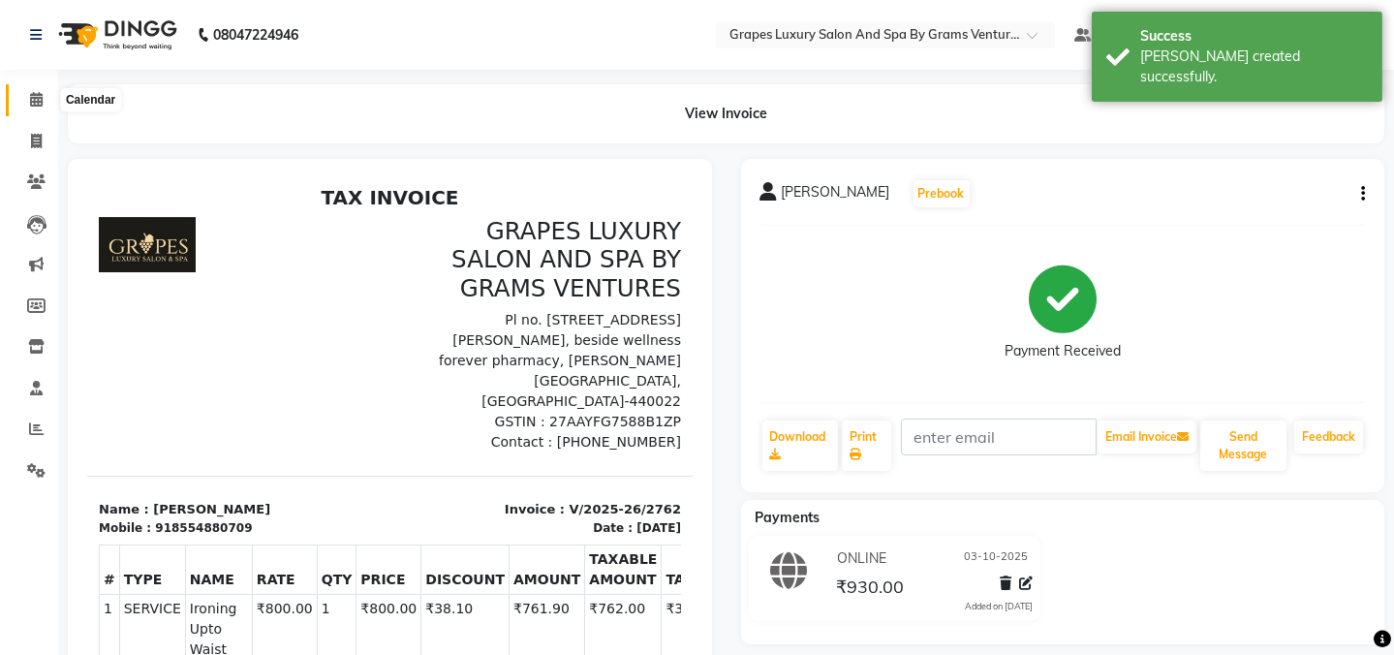
click at [40, 95] on icon at bounding box center [36, 99] width 13 height 15
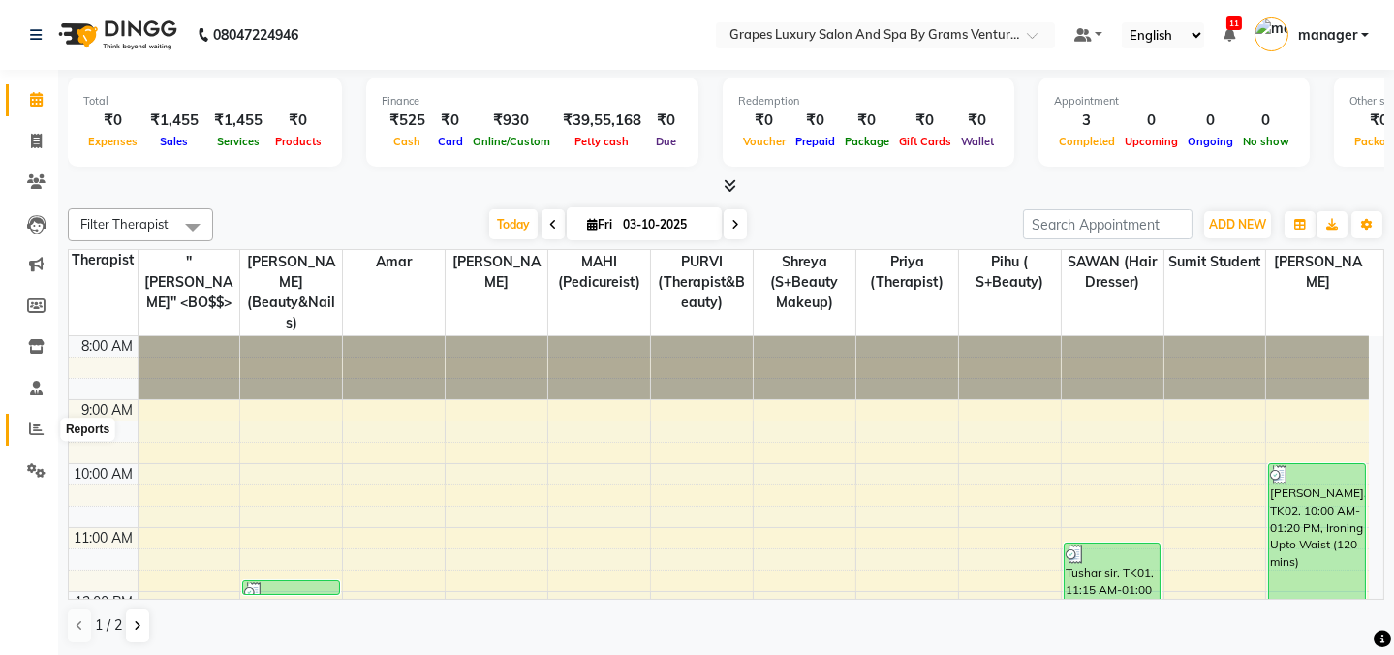
click at [34, 425] on icon at bounding box center [36, 428] width 15 height 15
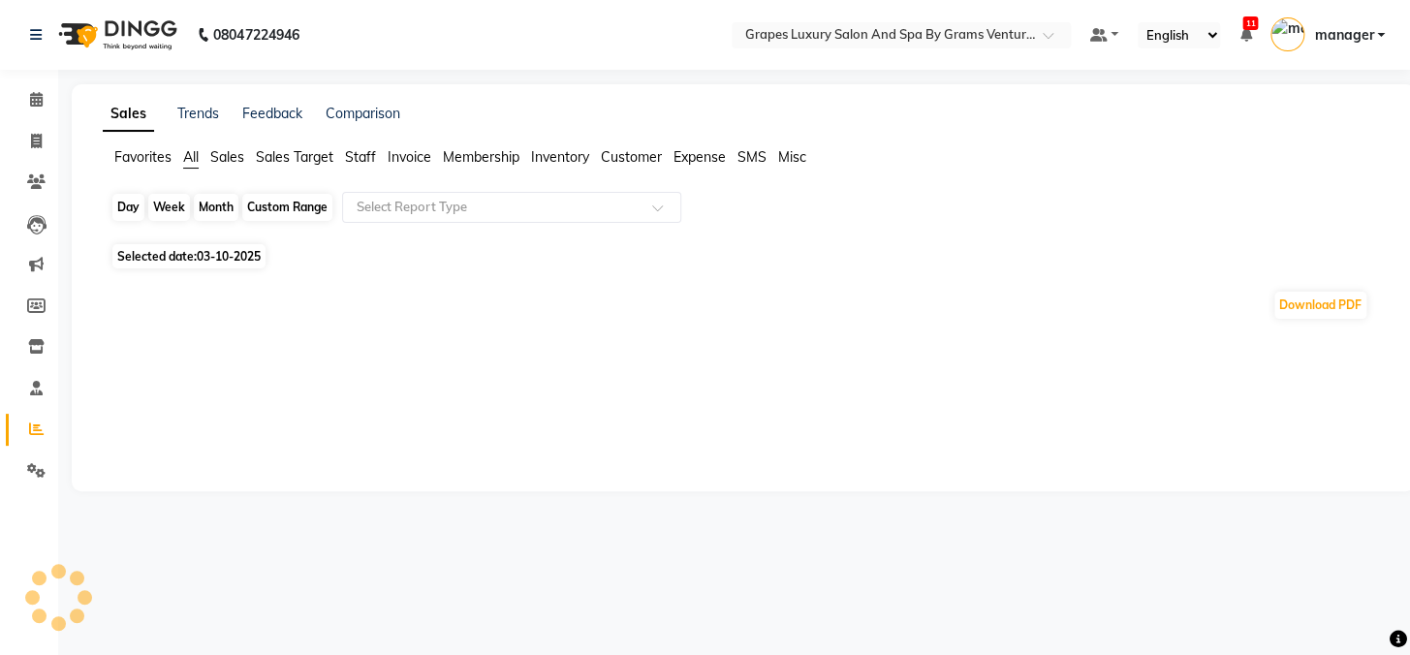
click at [118, 206] on div "Day" at bounding box center [128, 207] width 32 height 27
select select "10"
select select "2025"
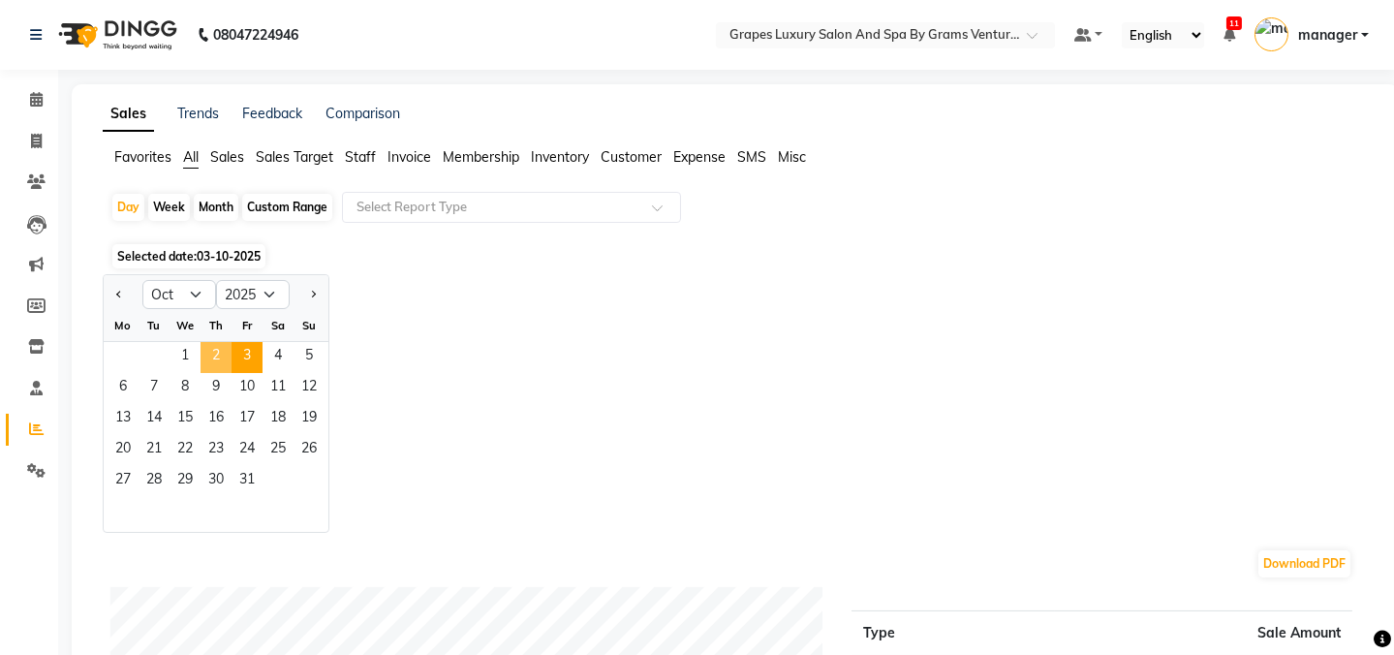
click at [220, 353] on span "2" at bounding box center [216, 357] width 31 height 31
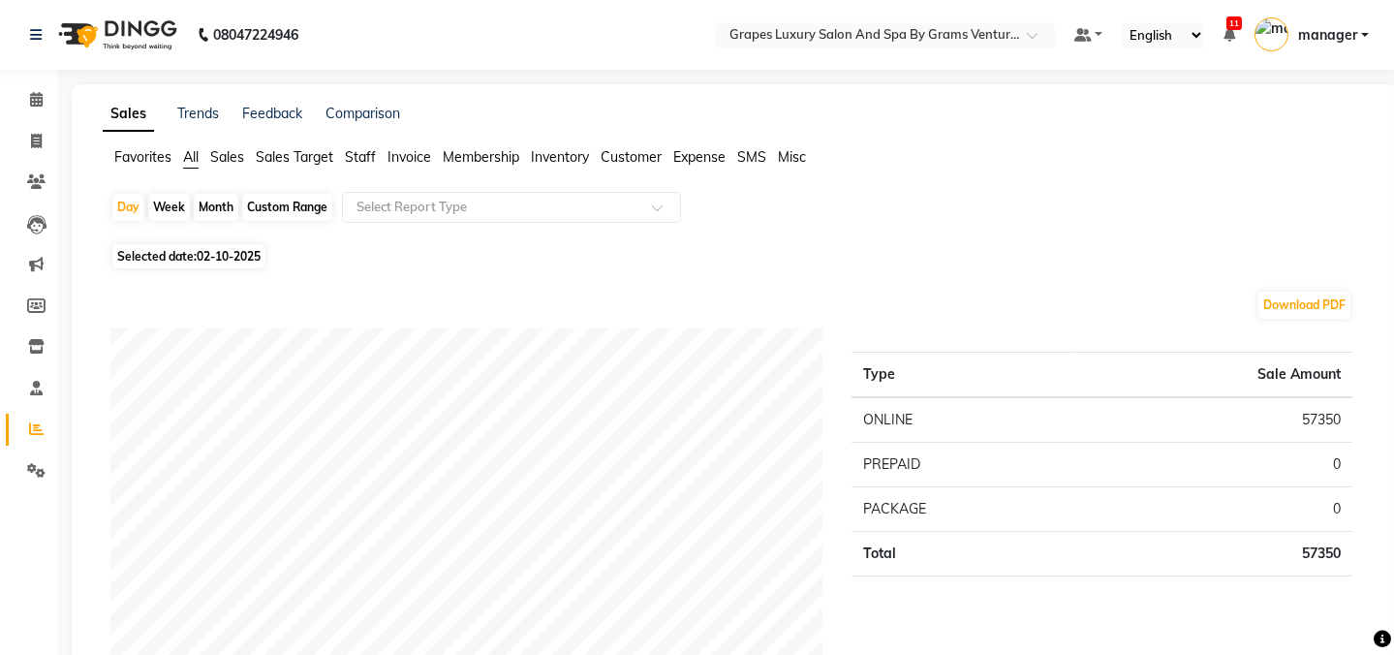
click at [208, 197] on div "Month" at bounding box center [216, 207] width 45 height 27
select select "10"
select select "2025"
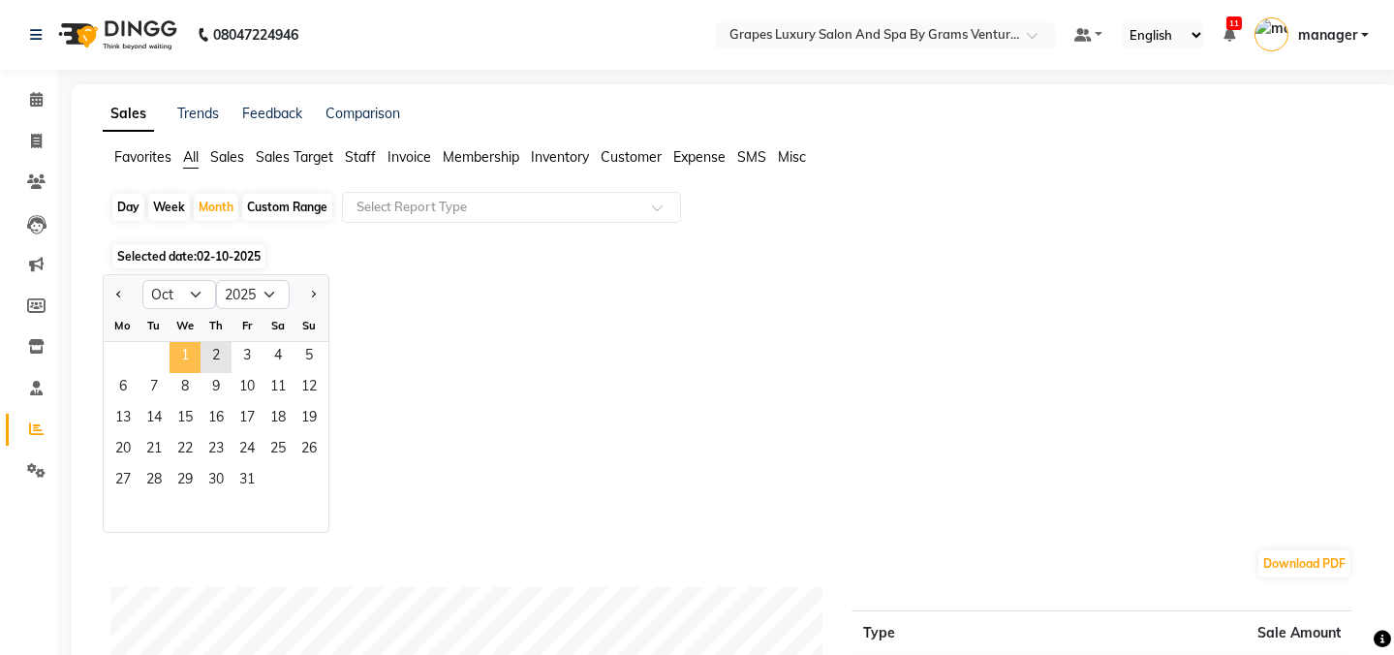
click at [178, 366] on span "1" at bounding box center [185, 357] width 31 height 31
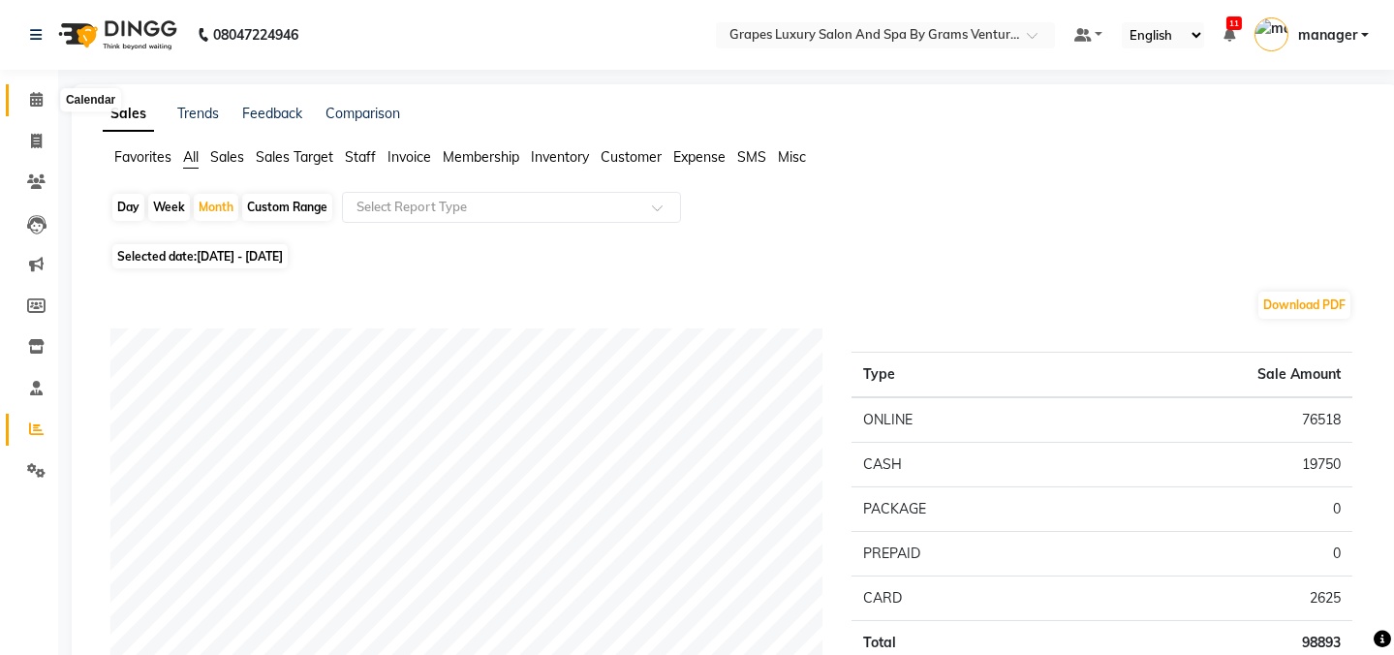
click at [35, 96] on icon at bounding box center [36, 99] width 13 height 15
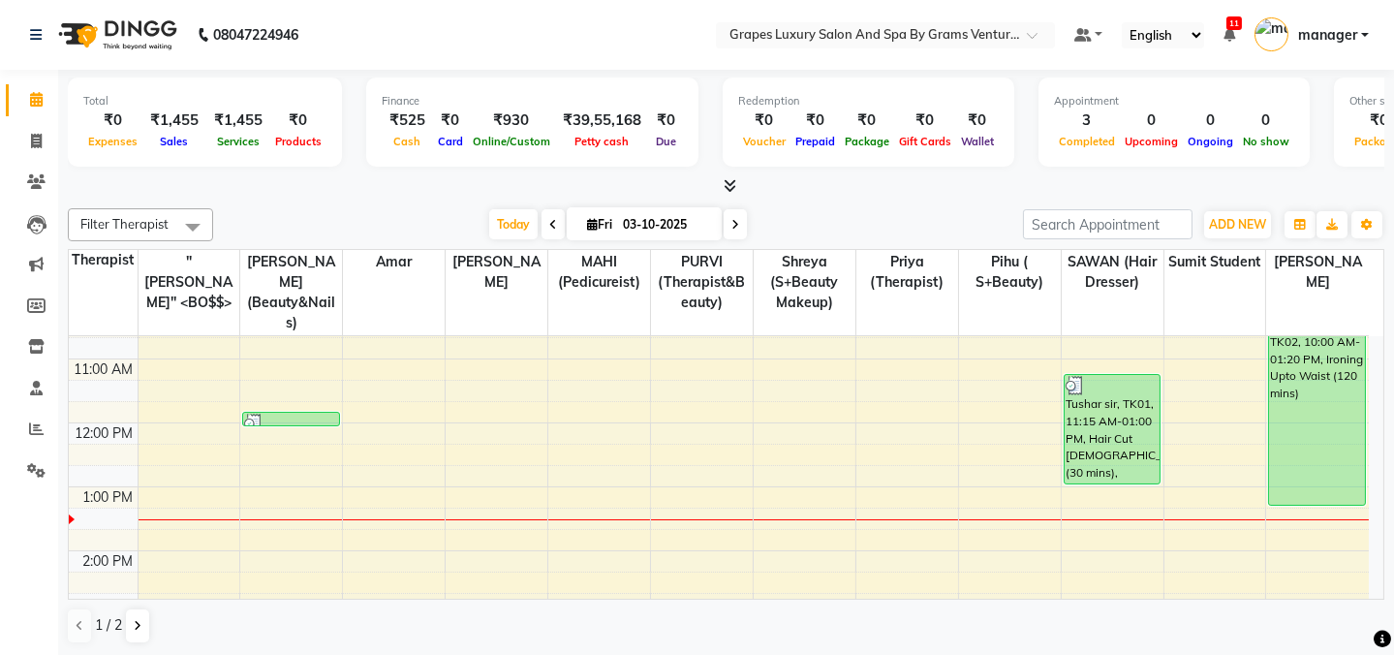
scroll to position [175, 0]
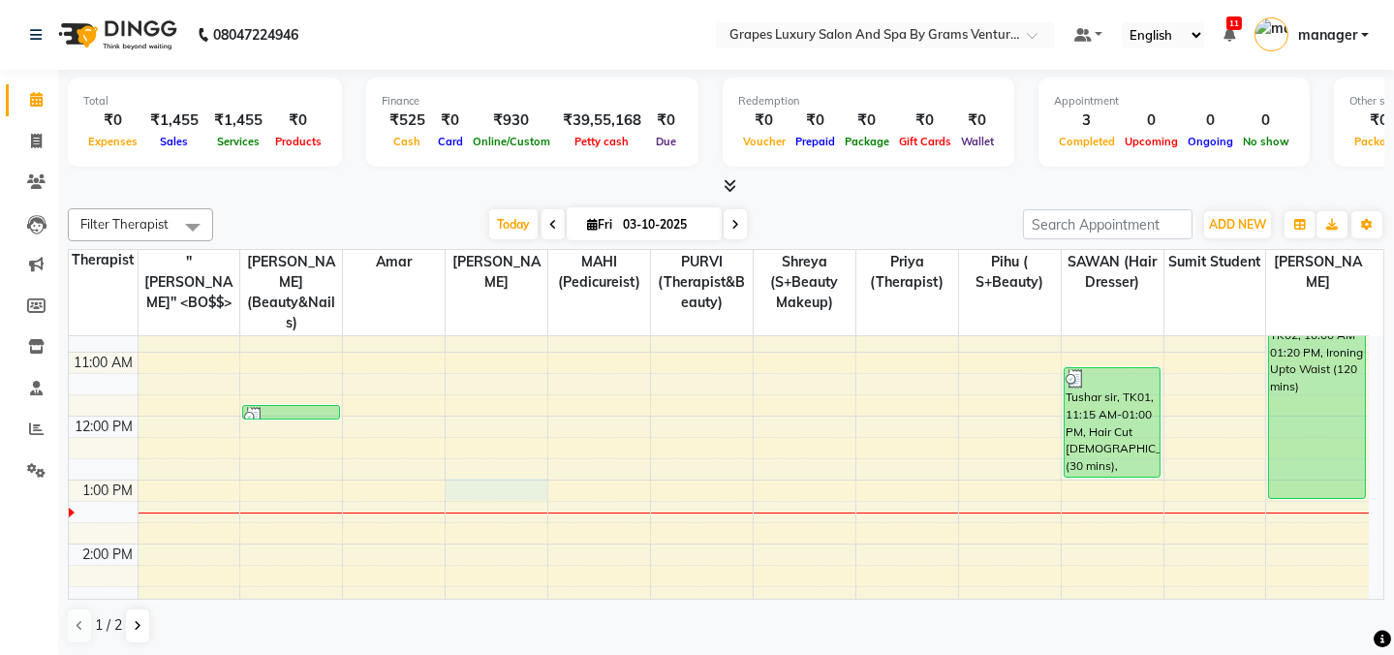
click at [488, 463] on div "8:00 AM 9:00 AM 10:00 AM 11:00 AM 12:00 PM 1:00 PM 2:00 PM 3:00 PM 4:00 PM 5:00…" at bounding box center [719, 576] width 1300 height 830
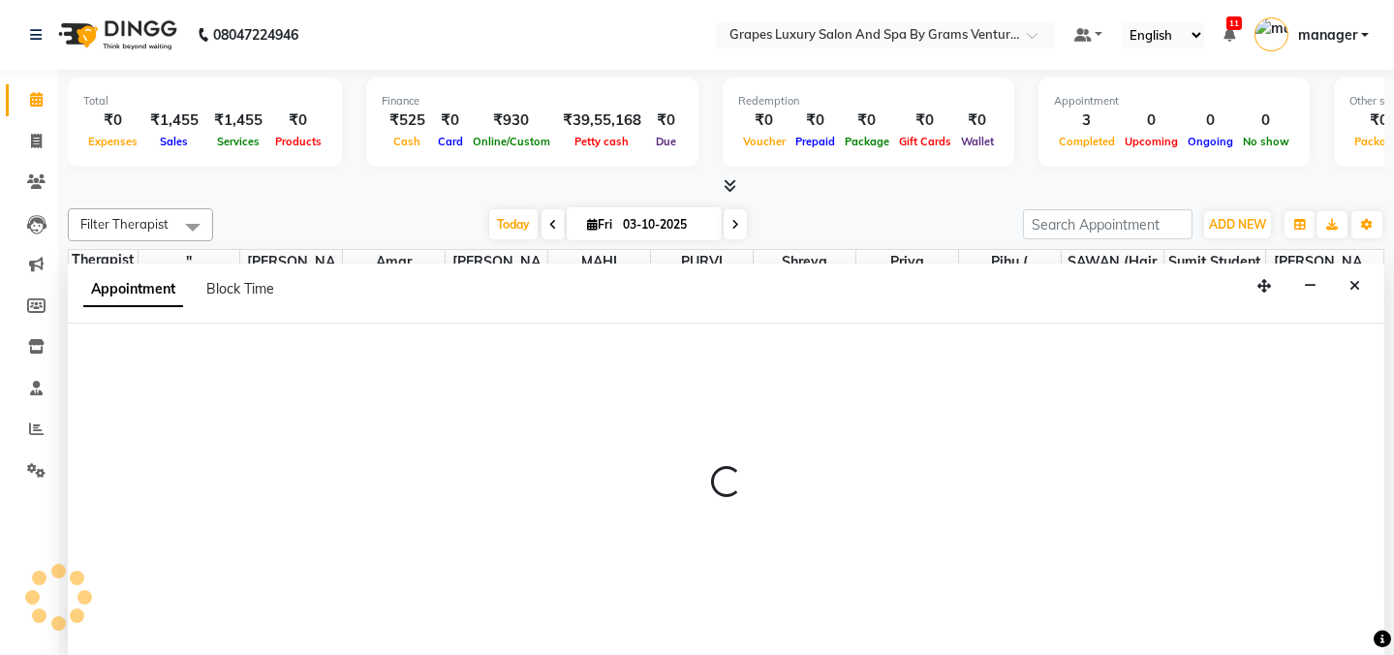
select select "78335"
select select "tentative"
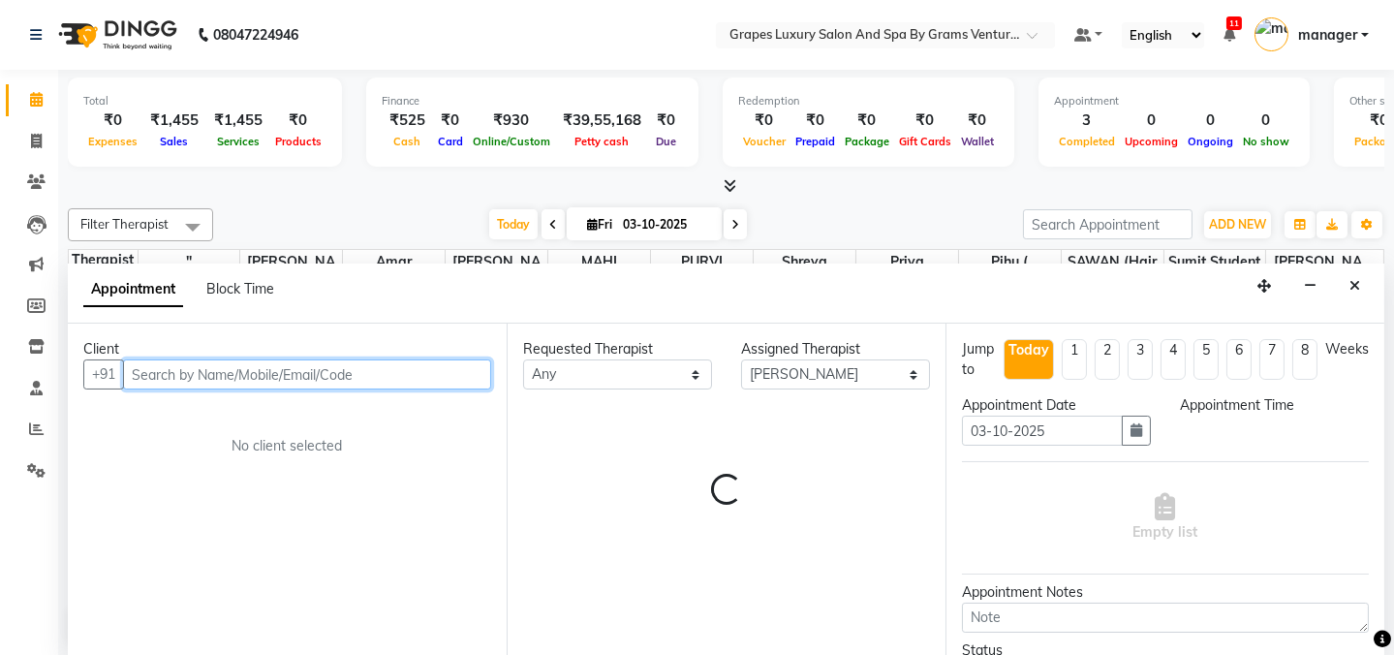
select select "780"
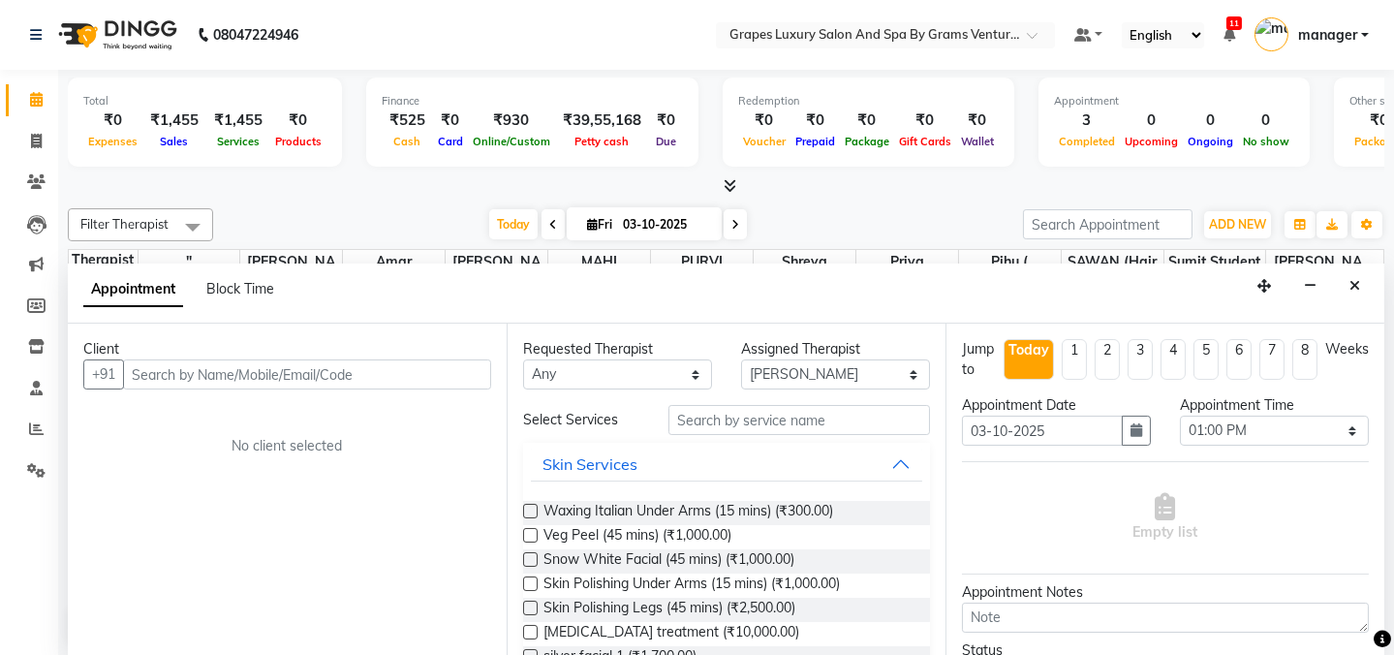
drag, startPoint x: 218, startPoint y: 390, endPoint x: 231, endPoint y: 383, distance: 14.8
click at [228, 385] on div "Client +91 No client selected" at bounding box center [287, 490] width 439 height 333
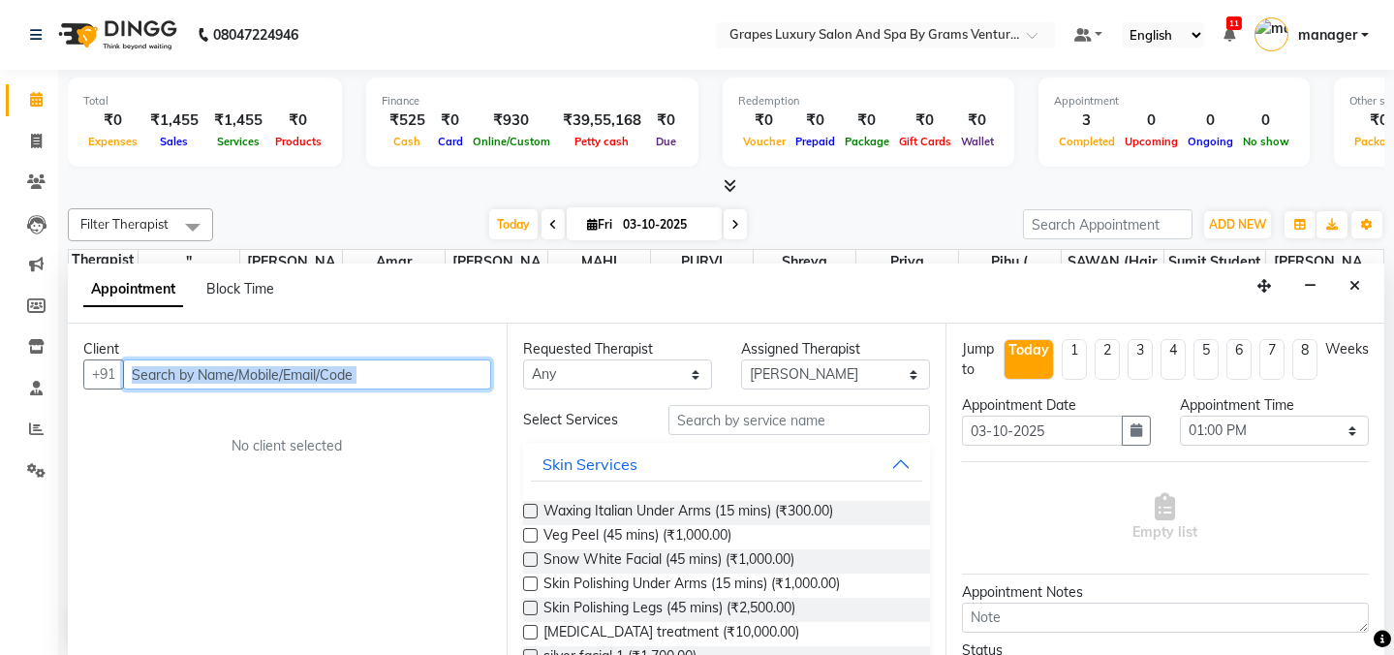
click at [255, 359] on input "text" at bounding box center [307, 374] width 368 height 30
click at [427, 386] on input "text" at bounding box center [307, 374] width 368 height 30
click at [419, 362] on input "text" at bounding box center [307, 374] width 368 height 30
drag, startPoint x: 390, startPoint y: 368, endPoint x: 358, endPoint y: 362, distance: 32.5
click at [385, 368] on input "text" at bounding box center [307, 374] width 368 height 30
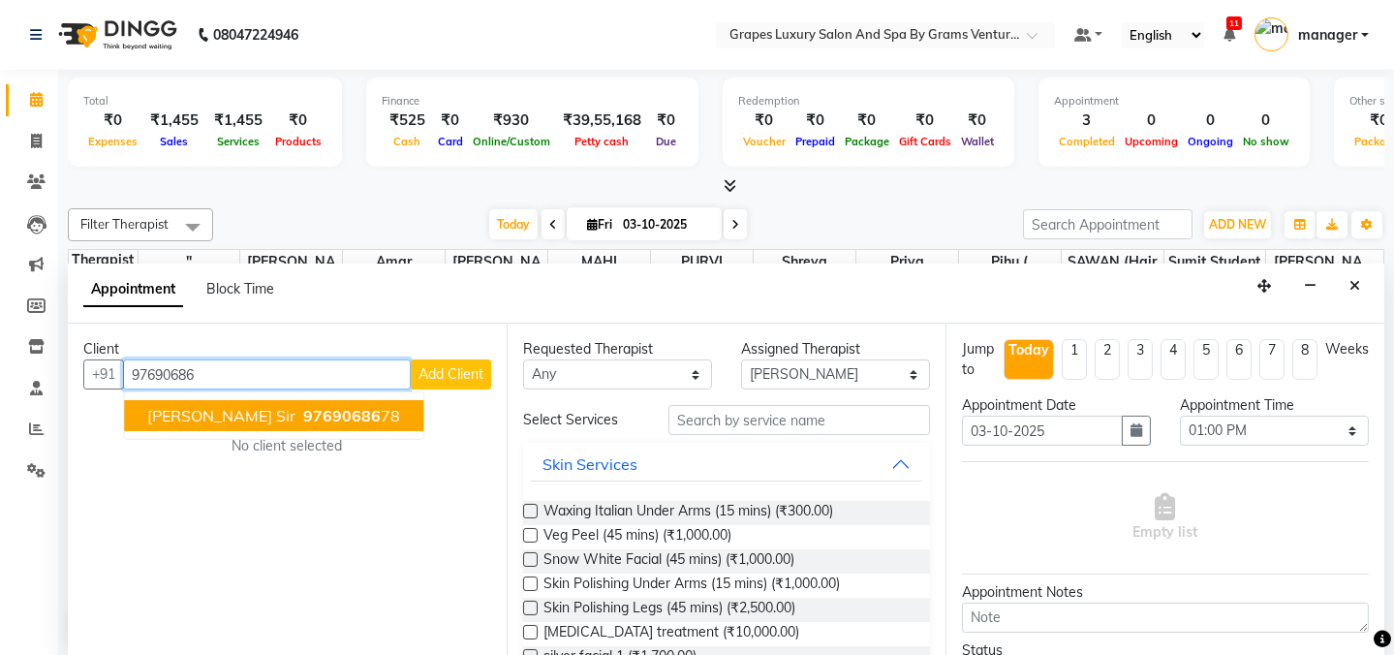
click at [333, 418] on ngb-highlight "97690686 78" at bounding box center [349, 415] width 101 height 19
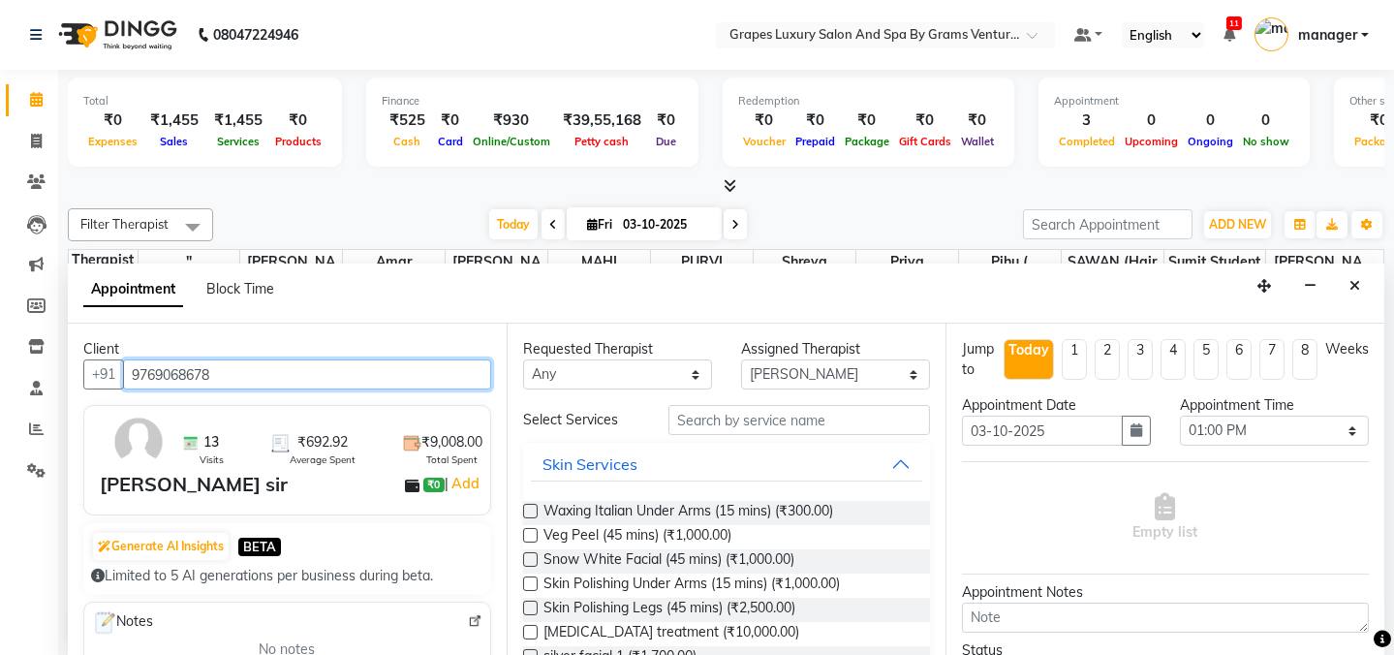
type input "9769068678"
click at [762, 406] on div "Requested Therapist Any [PERSON_NAME] (beauty&nails) [PERSON_NAME] "[PERSON_NAM…" at bounding box center [726, 490] width 439 height 333
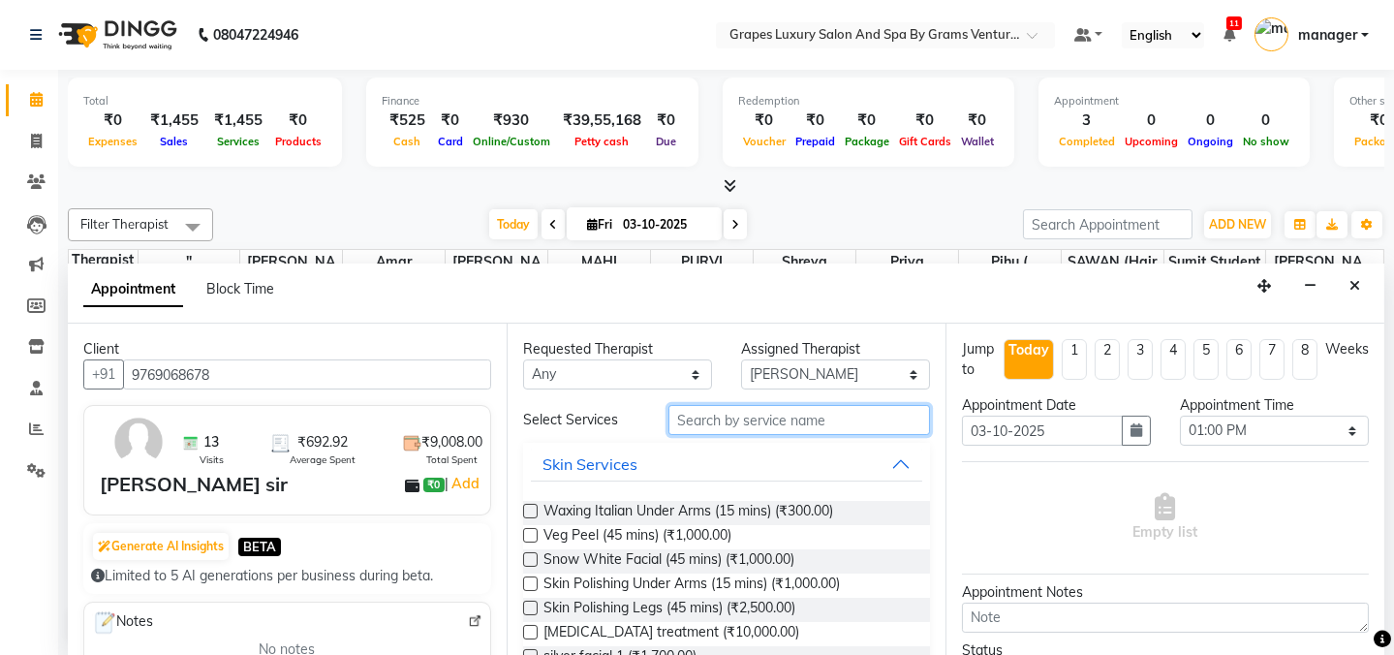
click at [763, 413] on input "text" at bounding box center [800, 420] width 262 height 30
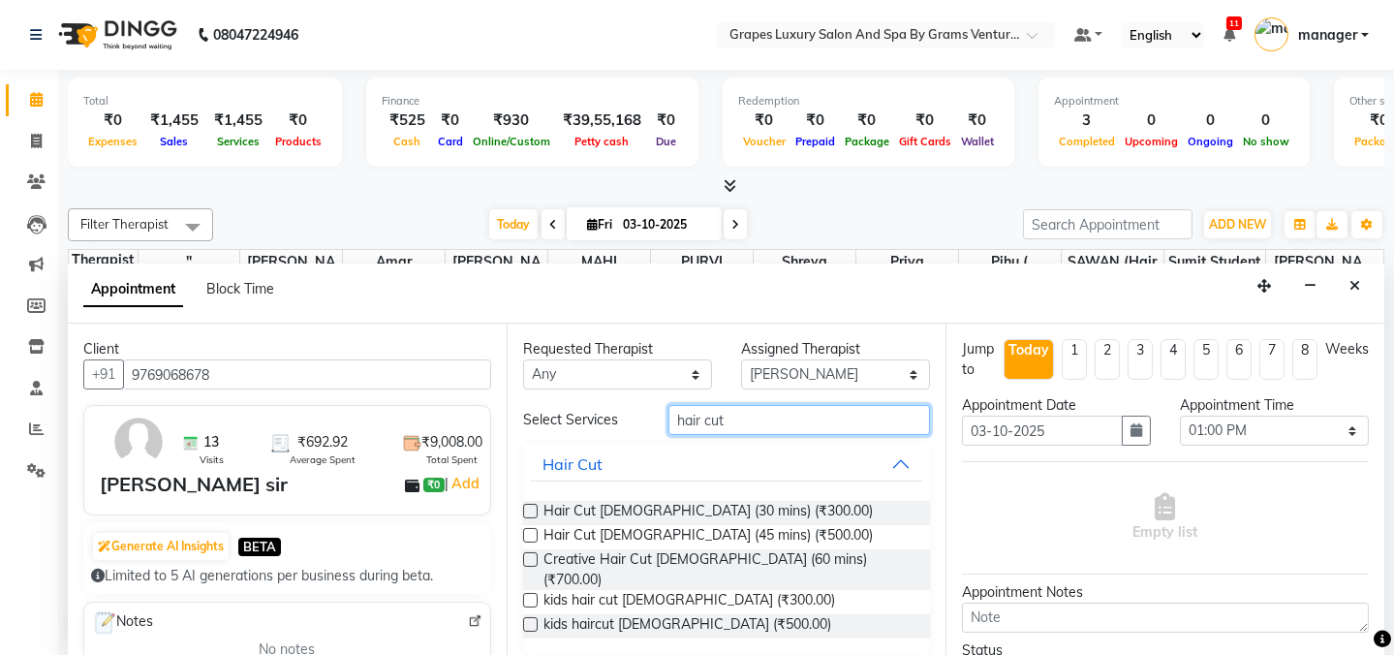
type input "hair cut"
click at [533, 511] on label at bounding box center [530, 511] width 15 height 15
click at [533, 511] on input "checkbox" at bounding box center [529, 513] width 13 height 13
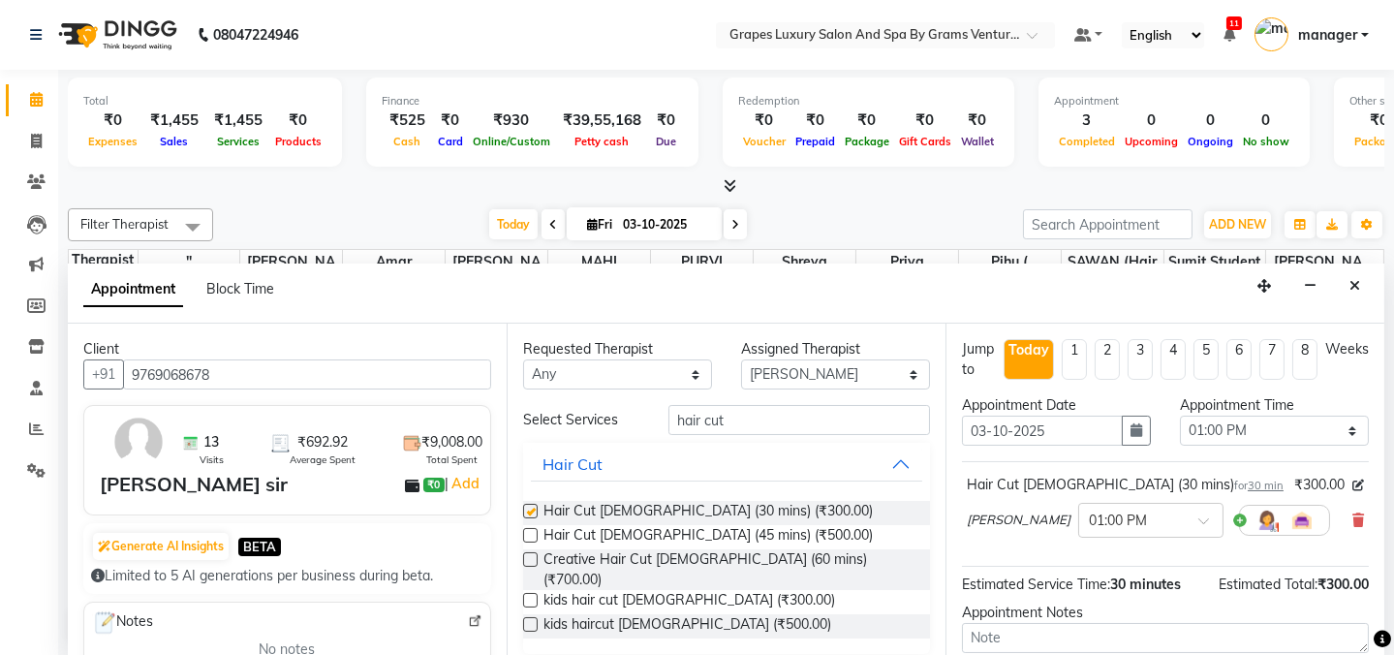
checkbox input "false"
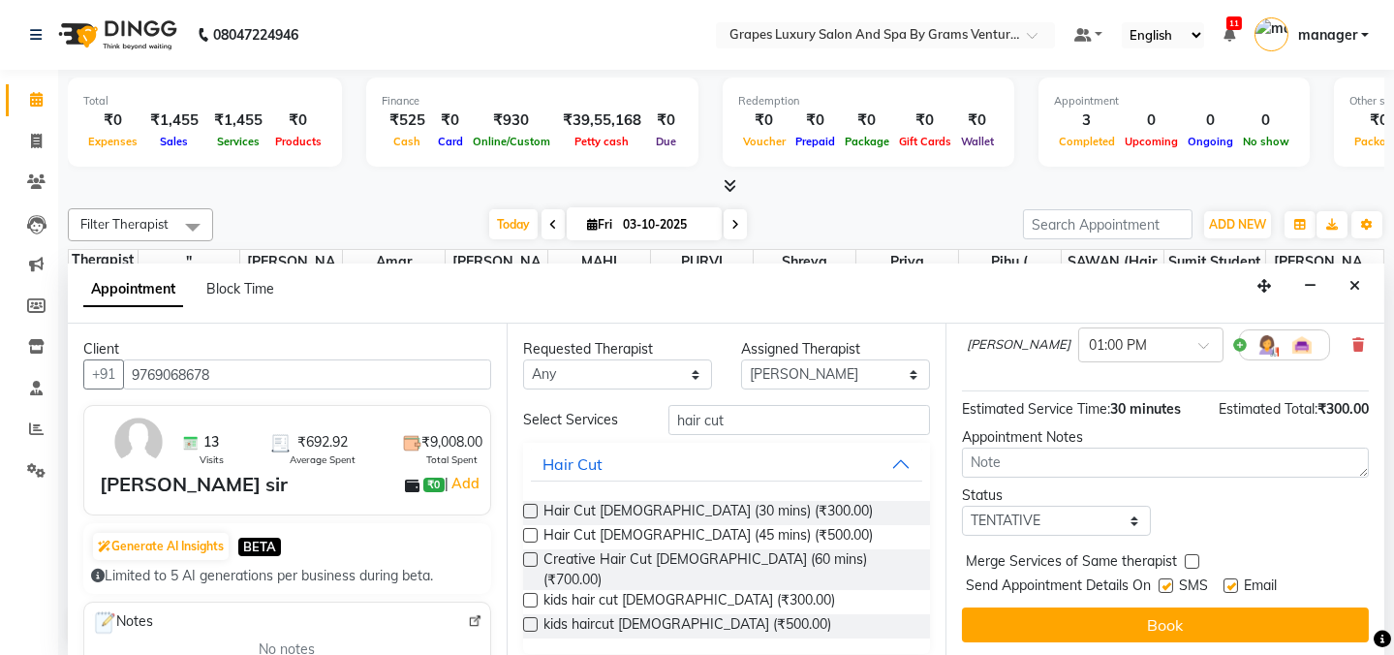
click at [1167, 583] on label at bounding box center [1166, 585] width 15 height 15
click at [1167, 583] on input "checkbox" at bounding box center [1165, 587] width 13 height 13
checkbox input "false"
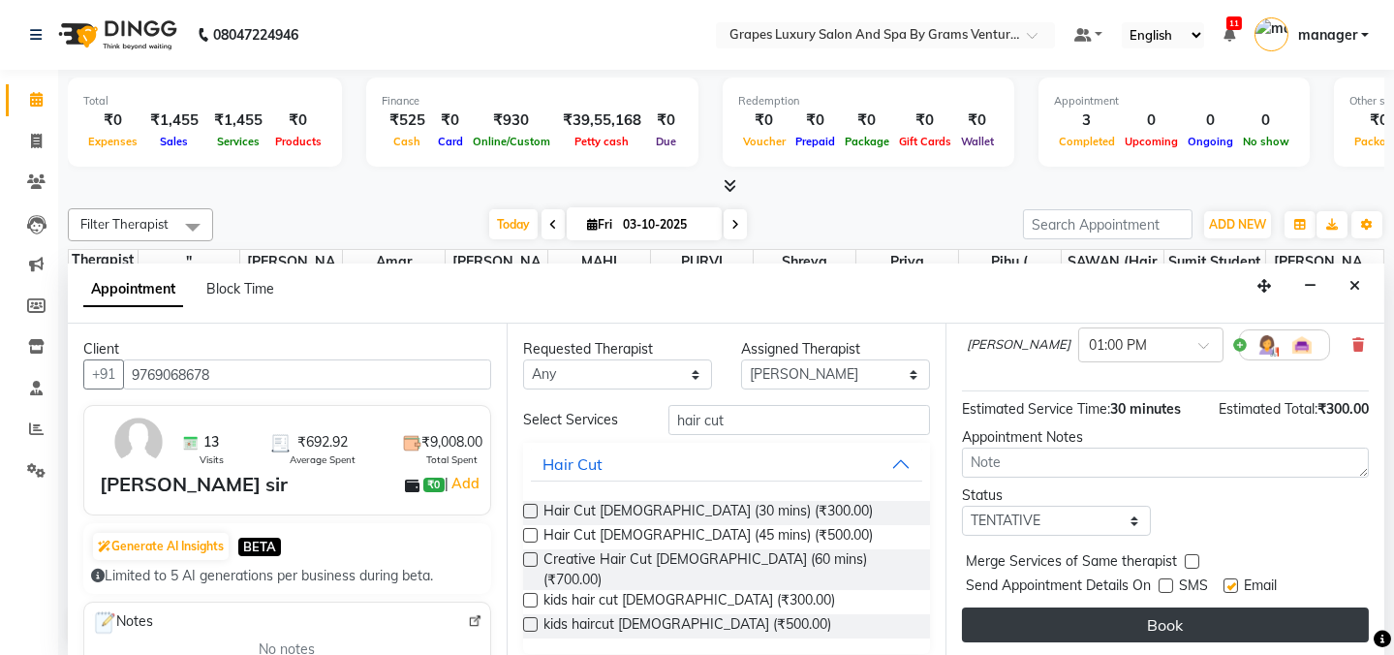
click at [1175, 607] on button "Book" at bounding box center [1165, 624] width 407 height 35
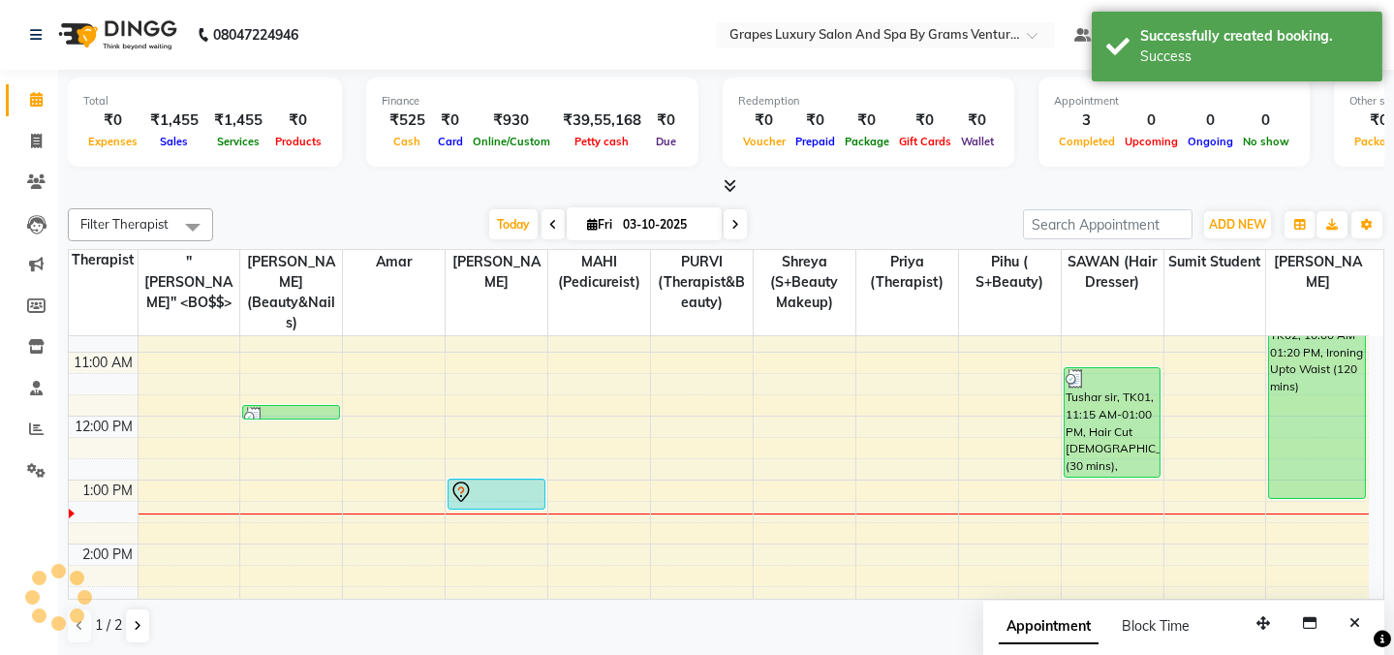
scroll to position [0, 0]
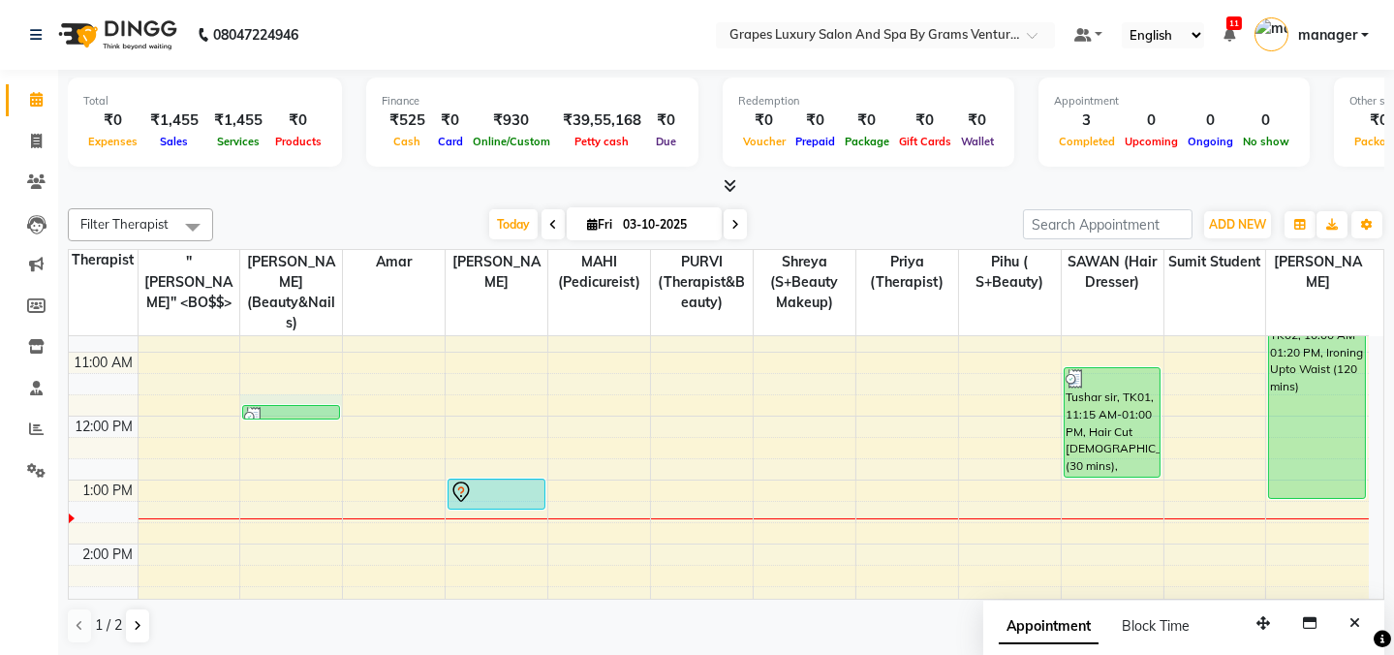
click at [314, 381] on div "8:00 AM 9:00 AM 10:00 AM 11:00 AM 12:00 PM 1:00 PM 2:00 PM 3:00 PM 4:00 PM 5:00…" at bounding box center [719, 576] width 1300 height 830
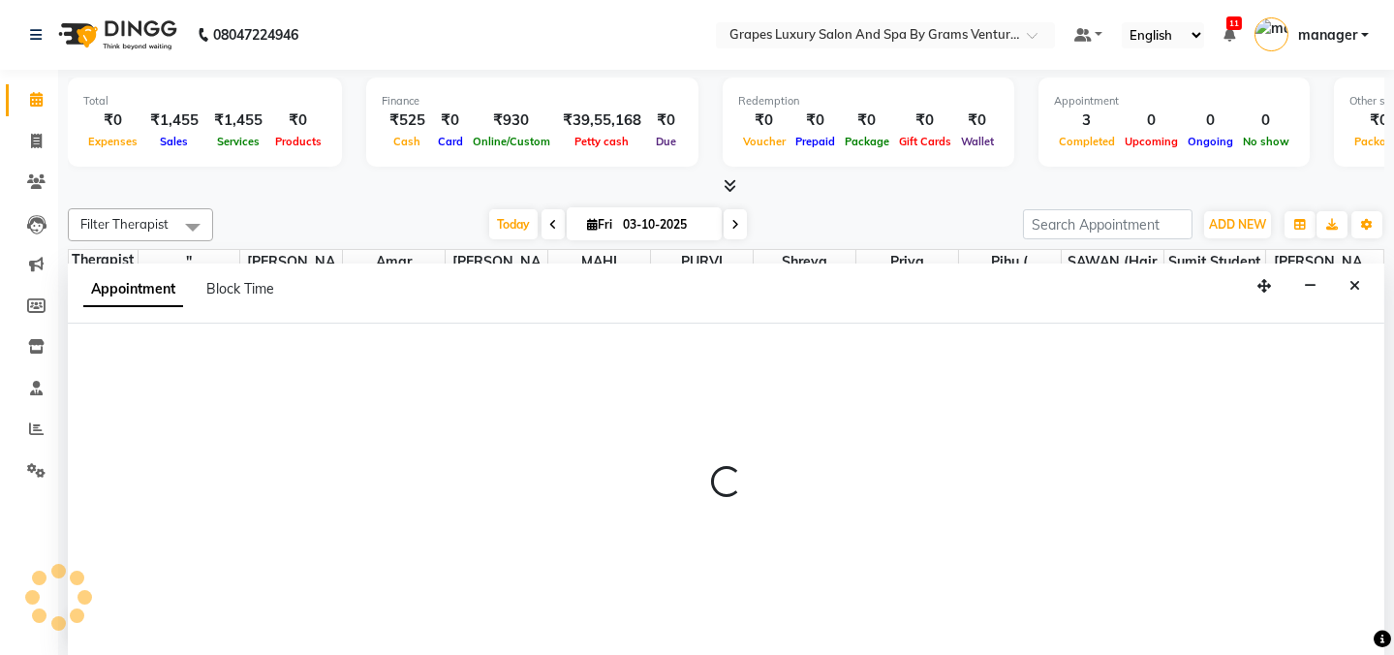
select select "33161"
select select "tentative"
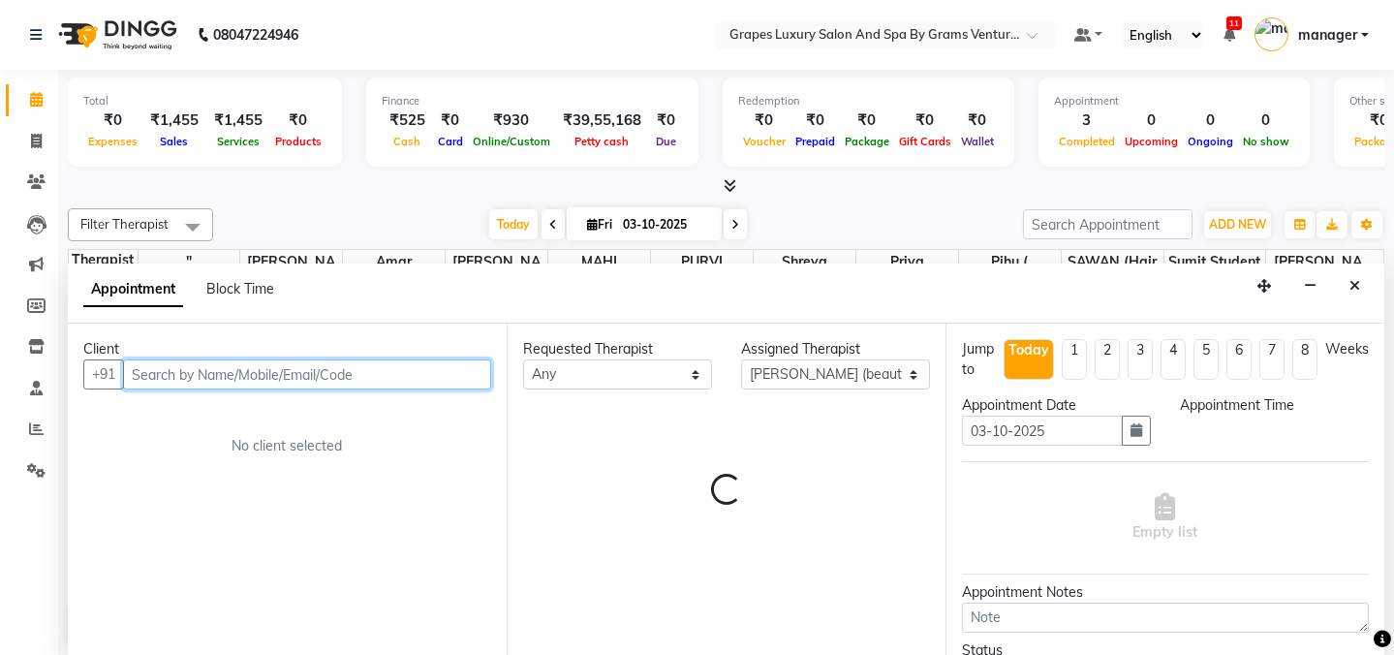
select select "705"
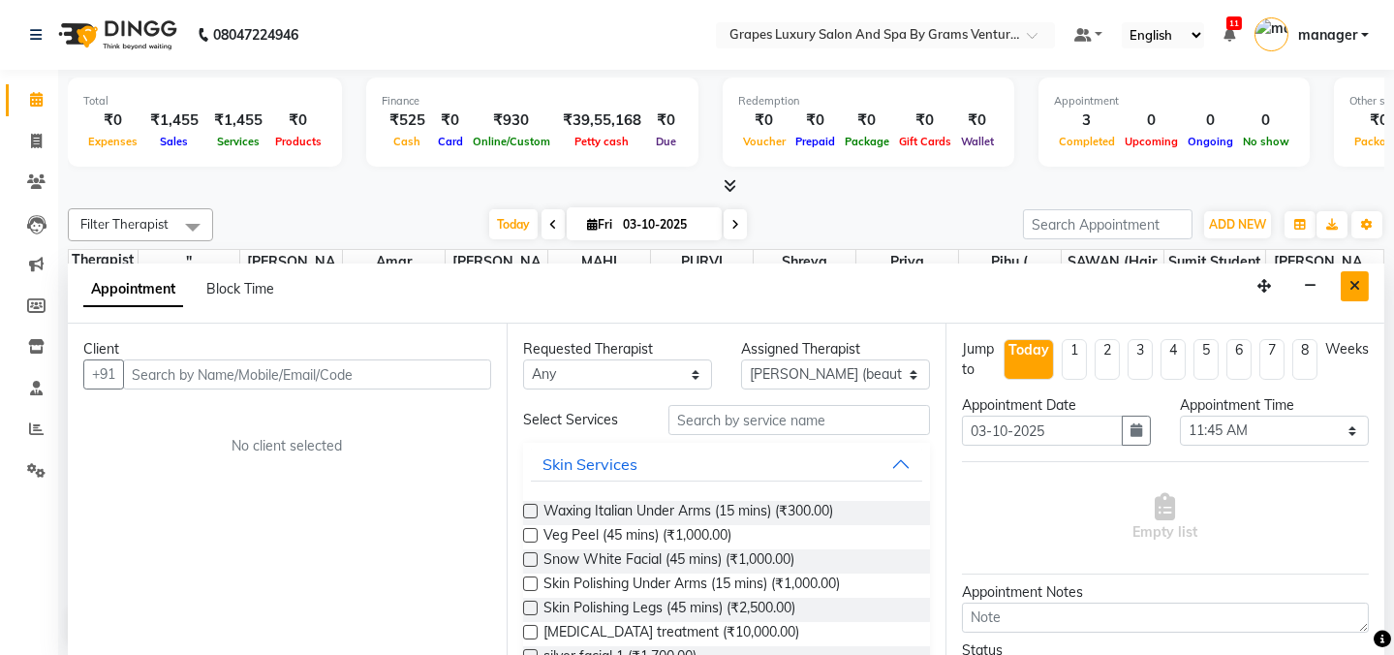
click at [1348, 290] on button "Close" at bounding box center [1355, 286] width 28 height 30
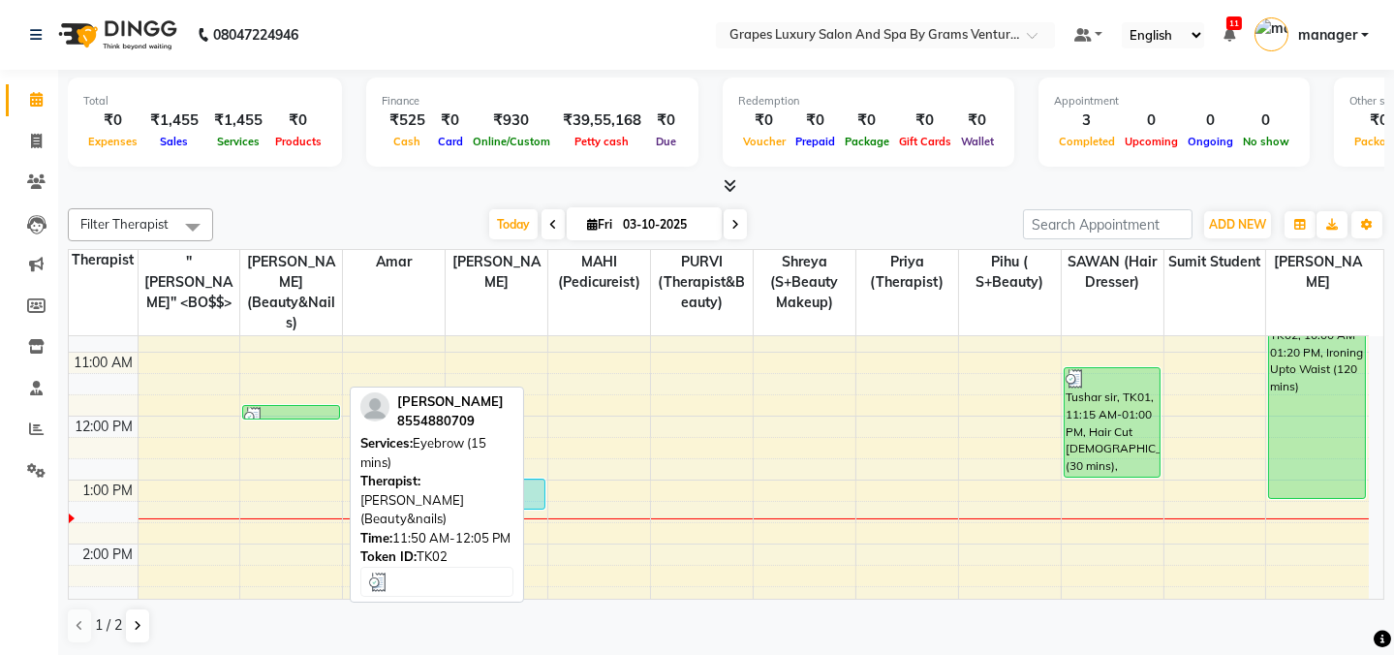
click at [303, 407] on div at bounding box center [290, 416] width 93 height 19
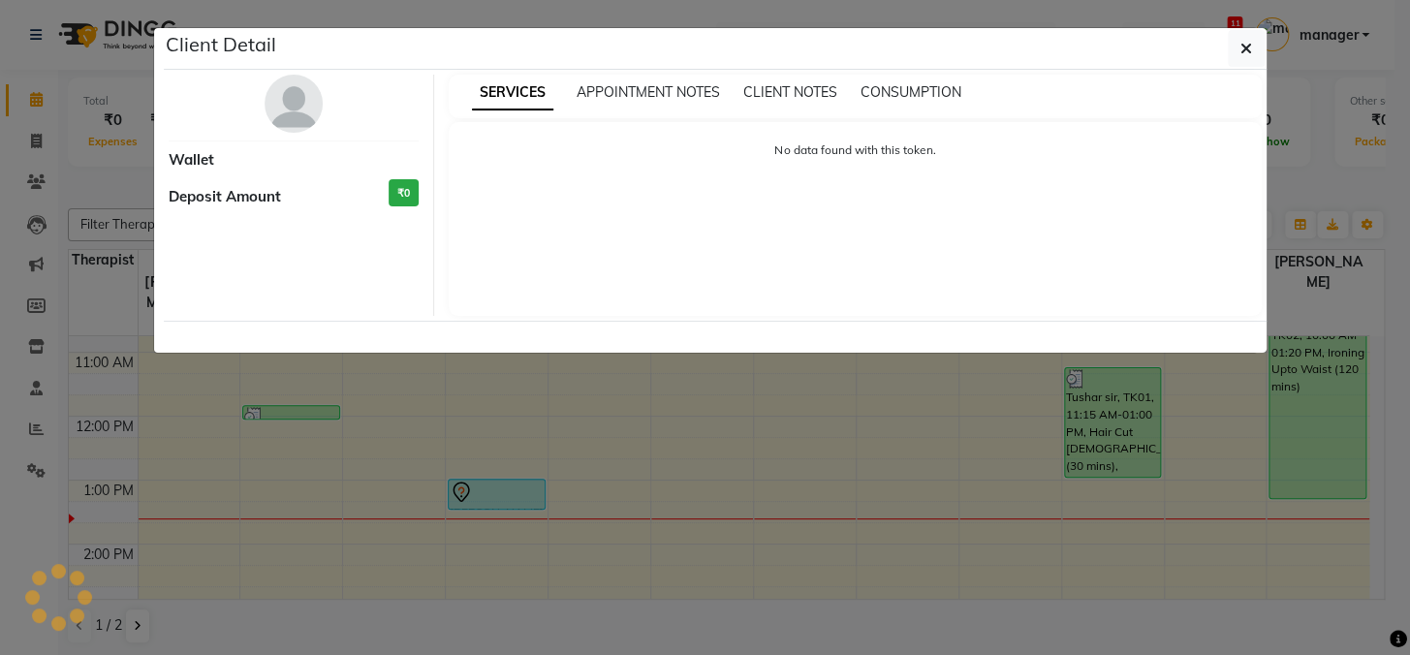
select select "3"
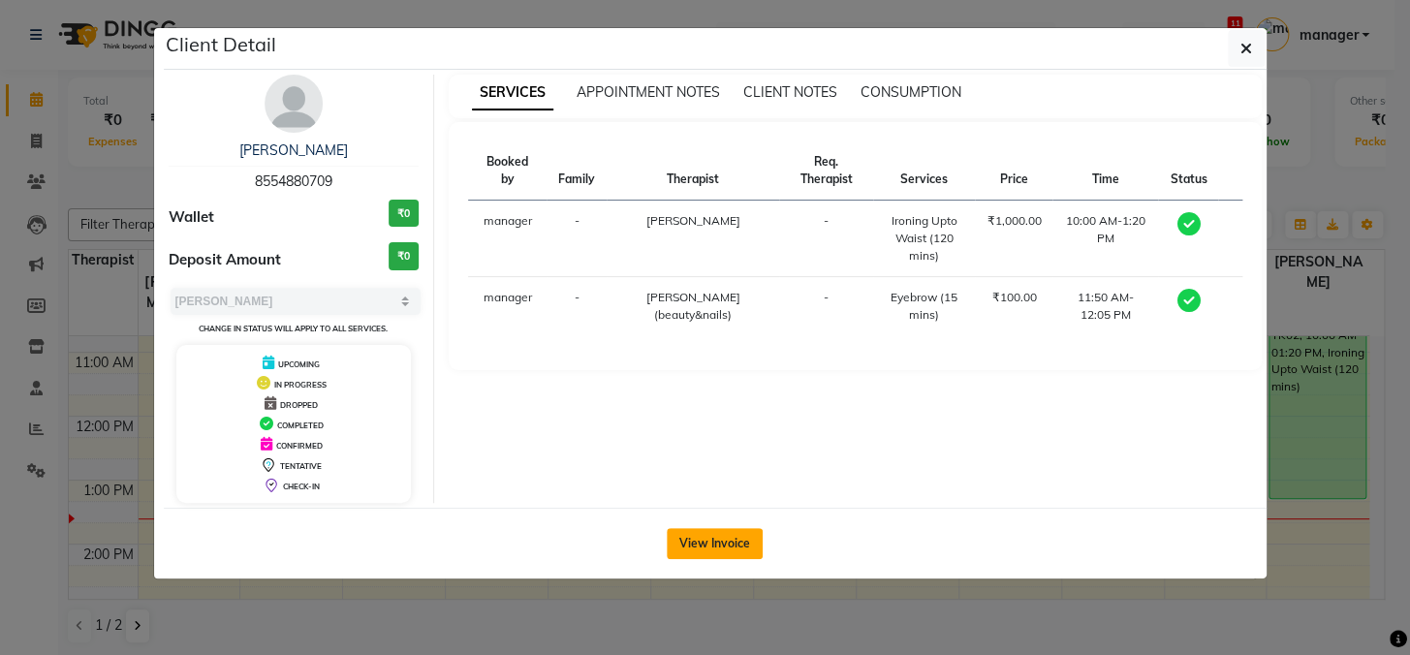
click at [711, 541] on button "View Invoice" at bounding box center [715, 543] width 96 height 31
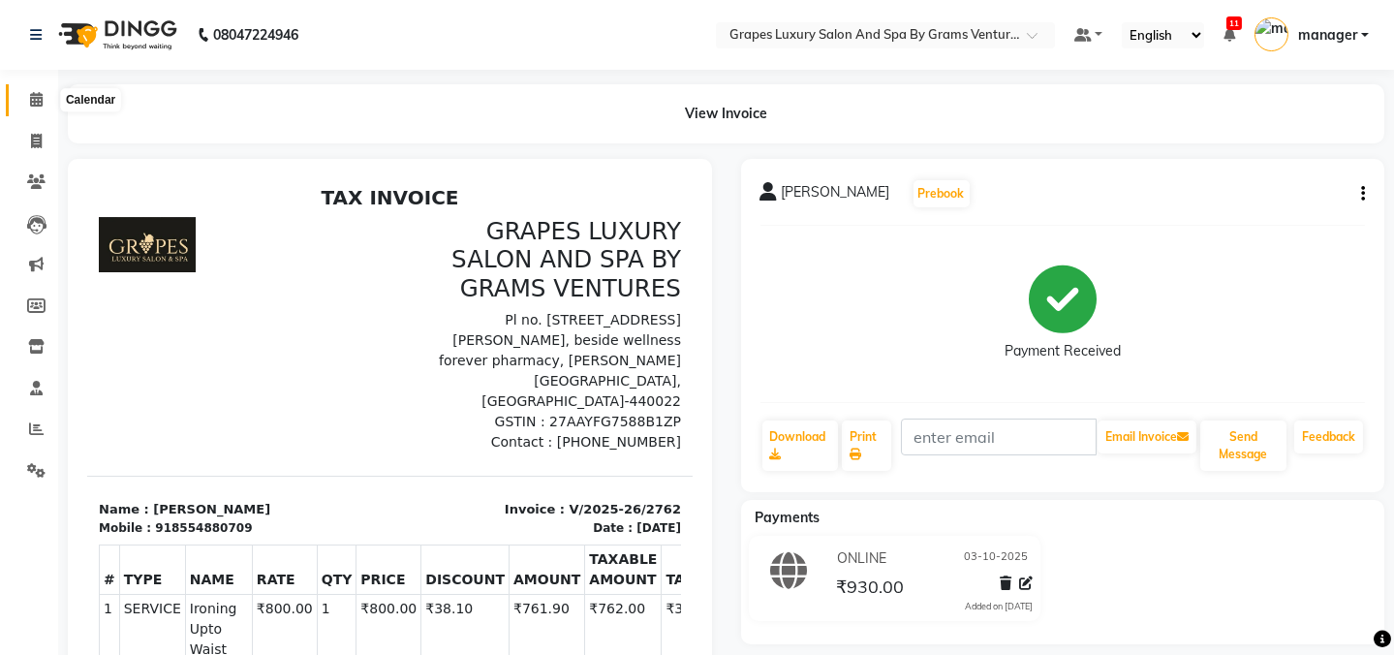
click at [50, 99] on span at bounding box center [36, 100] width 34 height 22
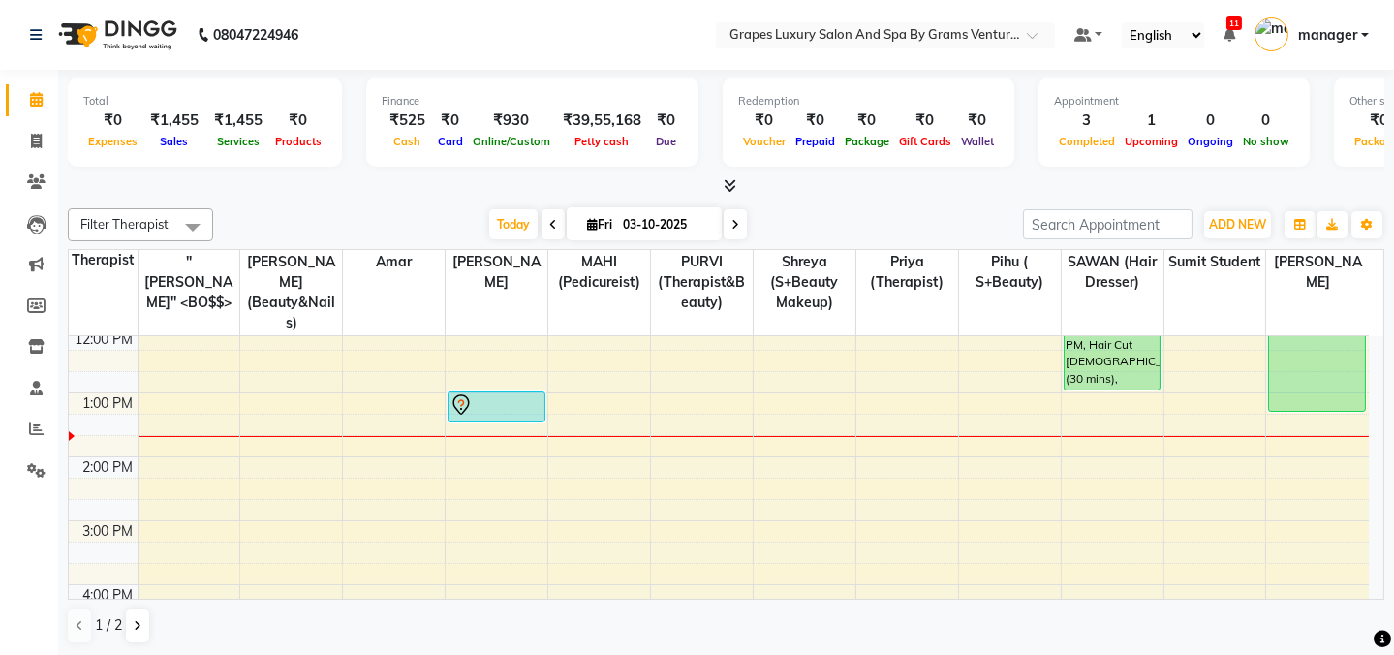
scroll to position [264, 0]
click at [1298, 404] on div "8:00 AM 9:00 AM 10:00 AM 11:00 AM 12:00 PM 1:00 PM 2:00 PM 3:00 PM 4:00 PM 5:00…" at bounding box center [719, 488] width 1300 height 830
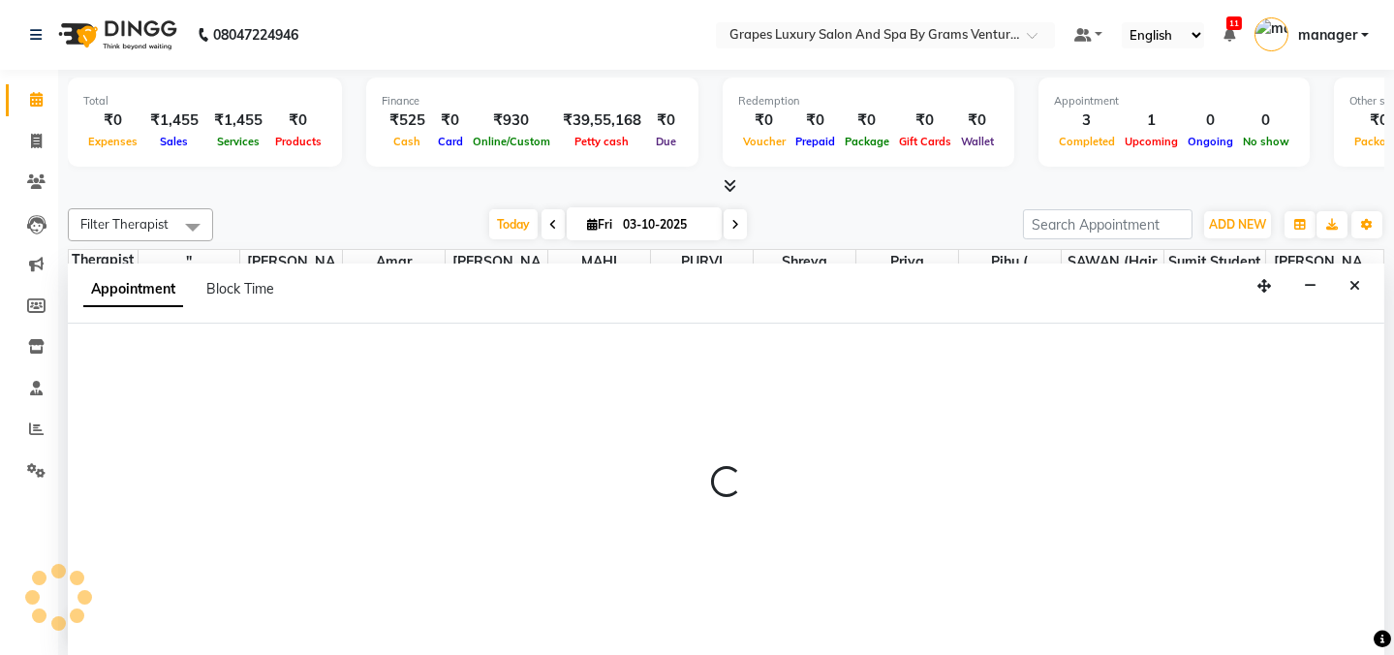
select select "60449"
select select "tentative"
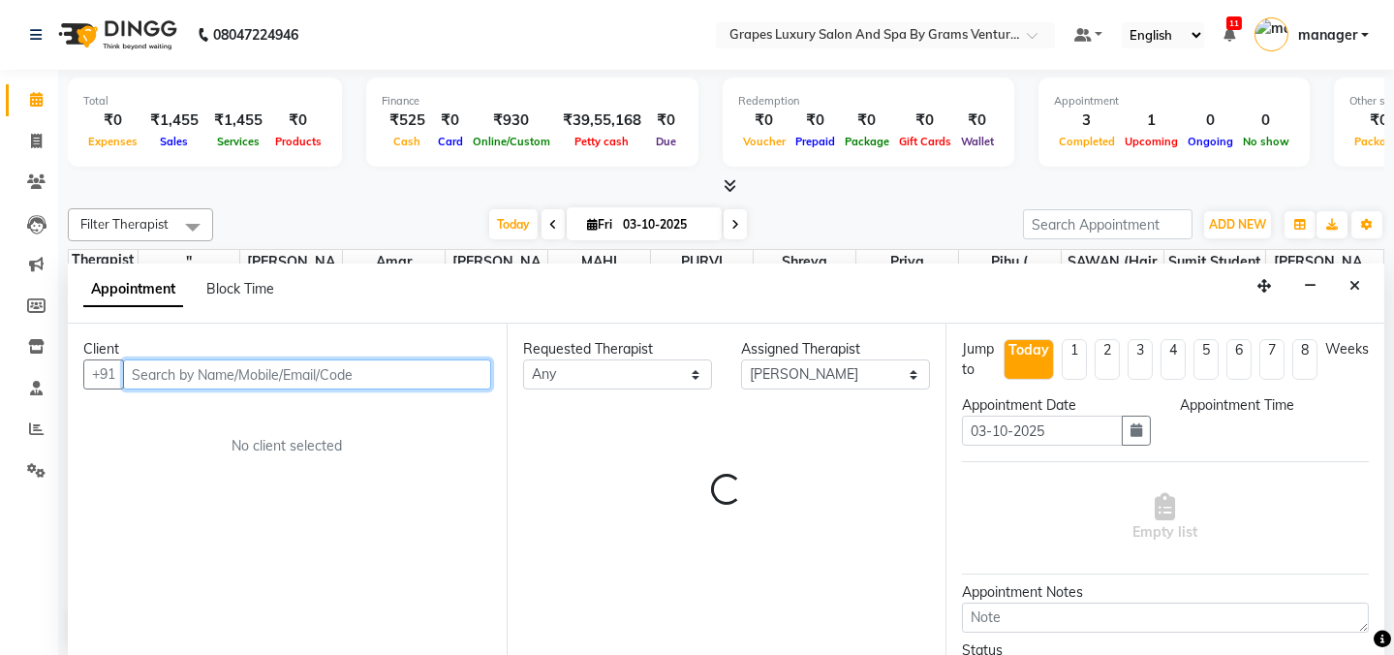
select select "795"
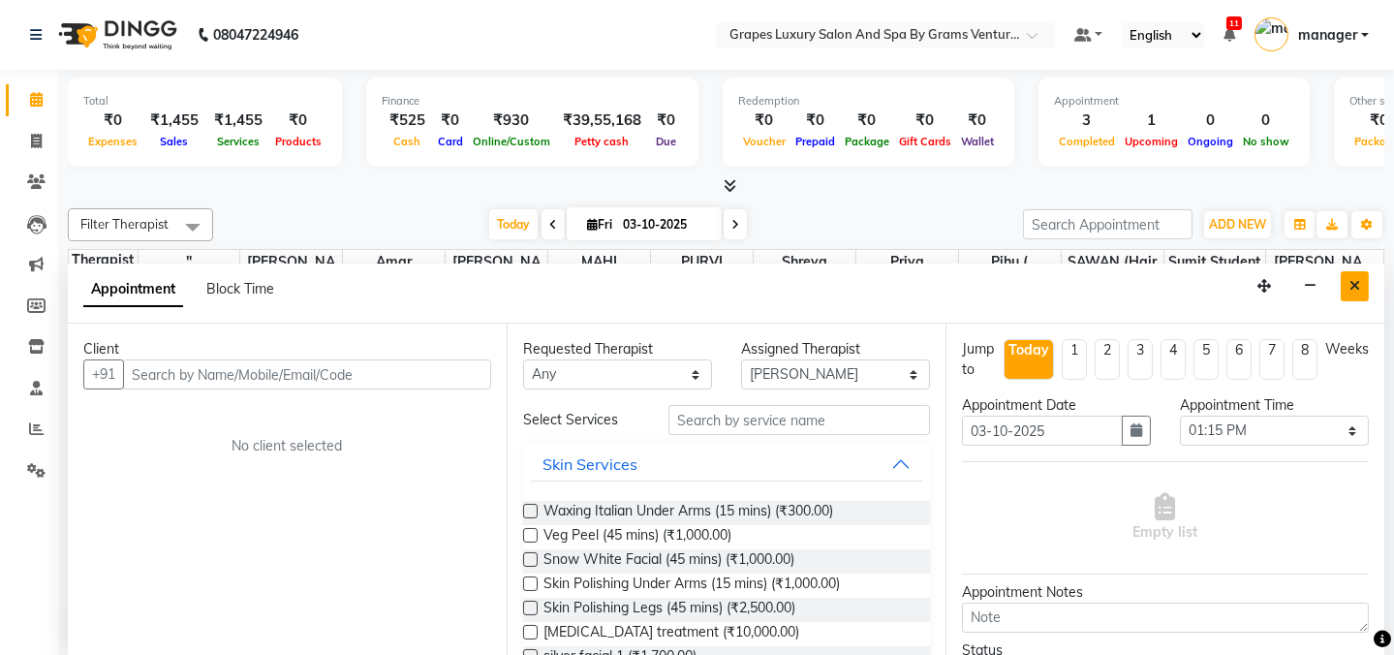
click at [1361, 294] on button "Close" at bounding box center [1355, 286] width 28 height 30
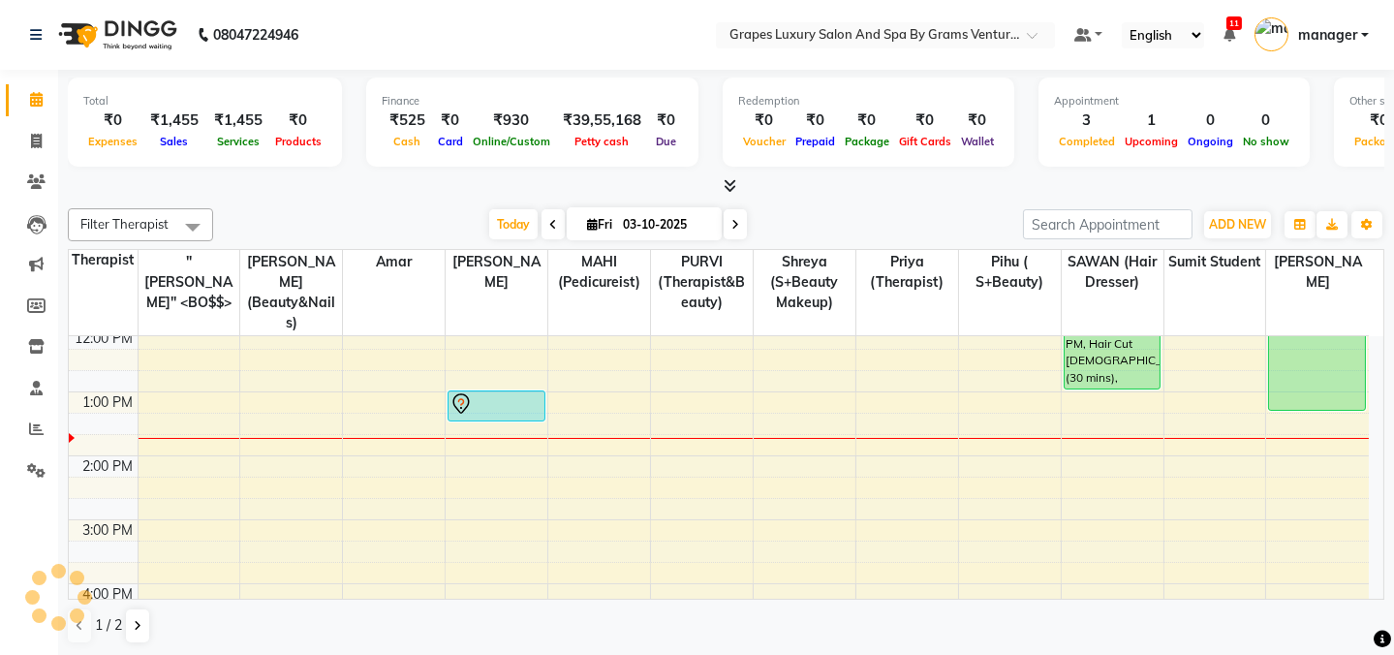
click at [898, 214] on div "[DATE] [DATE]" at bounding box center [618, 224] width 791 height 29
click at [1283, 429] on div "8:00 AM 9:00 AM 10:00 AM 11:00 AM 12:00 PM 1:00 PM 2:00 PM 3:00 PM 4:00 PM 5:00…" at bounding box center [719, 488] width 1300 height 830
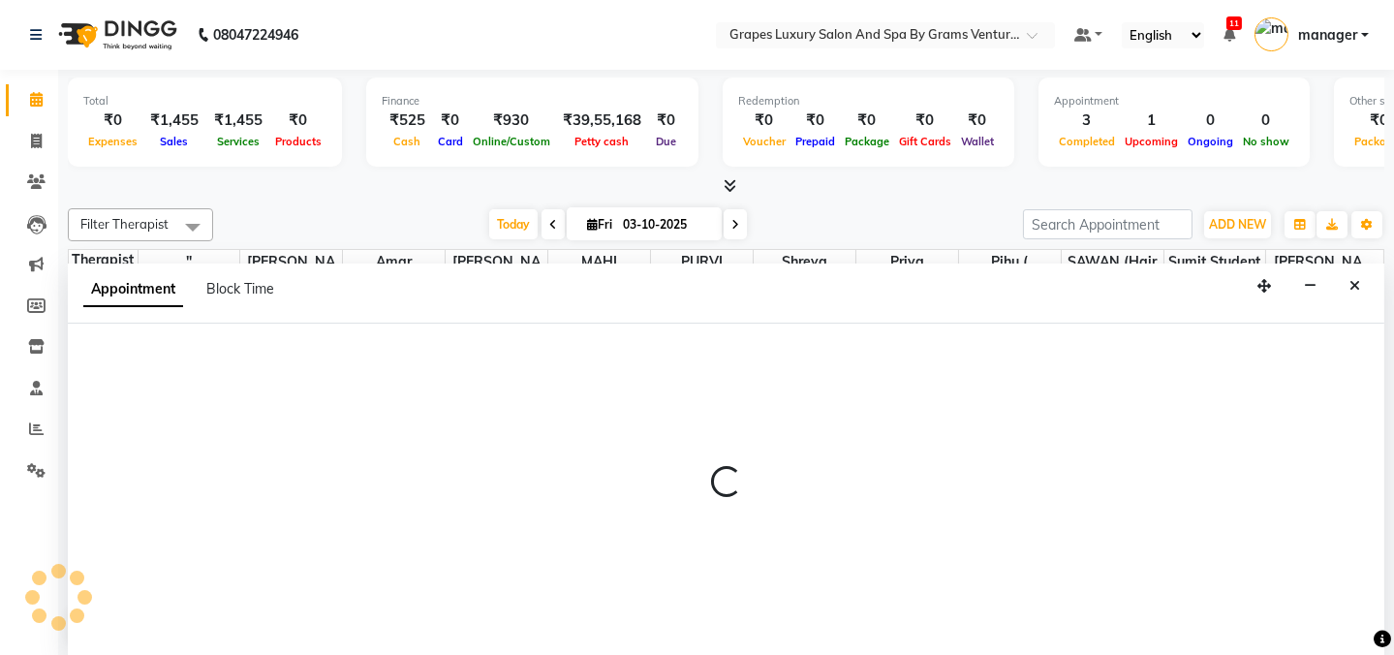
select select "60449"
select select "825"
select select "tentative"
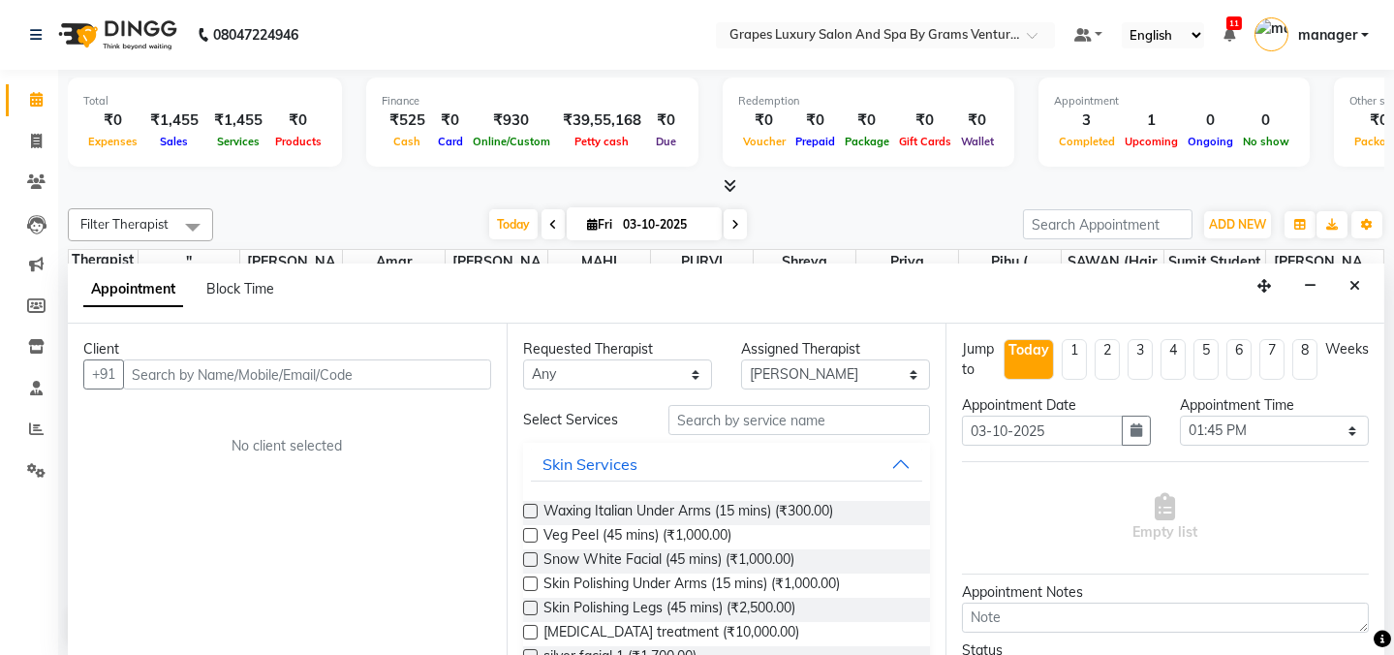
click at [294, 376] on input "text" at bounding box center [307, 374] width 368 height 30
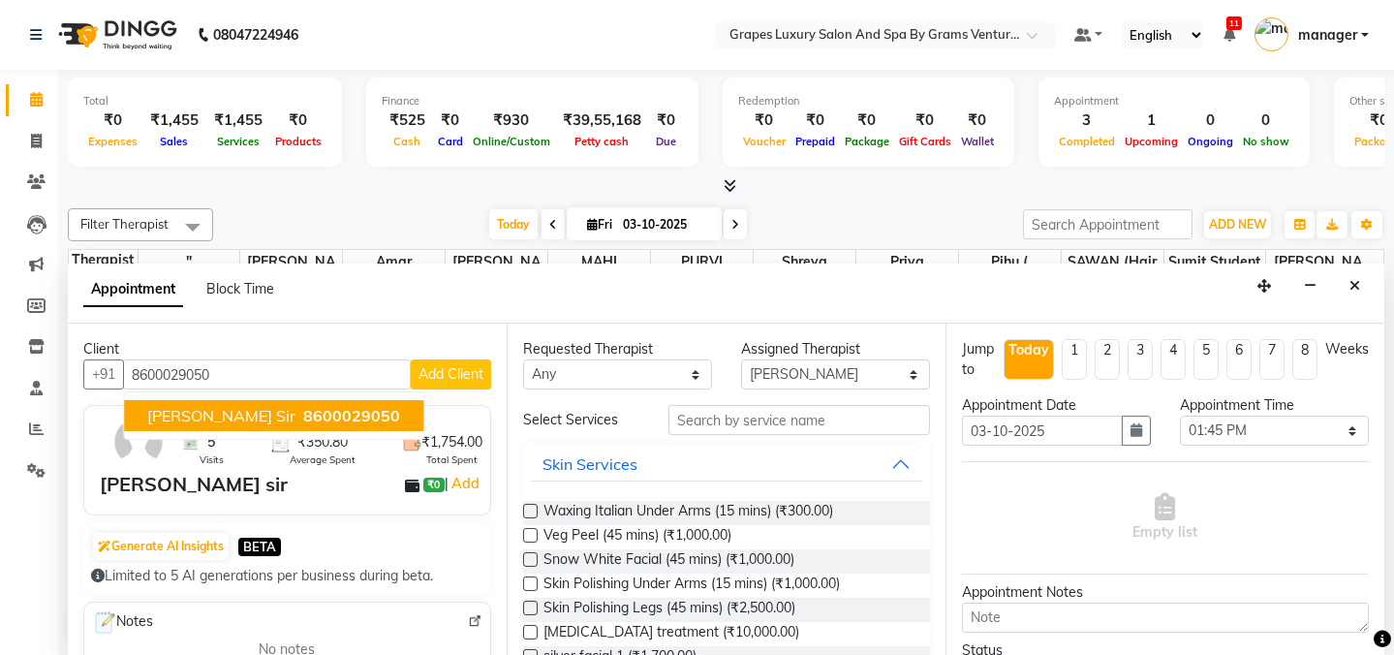
click at [184, 420] on span "[PERSON_NAME] sir" at bounding box center [221, 415] width 148 height 19
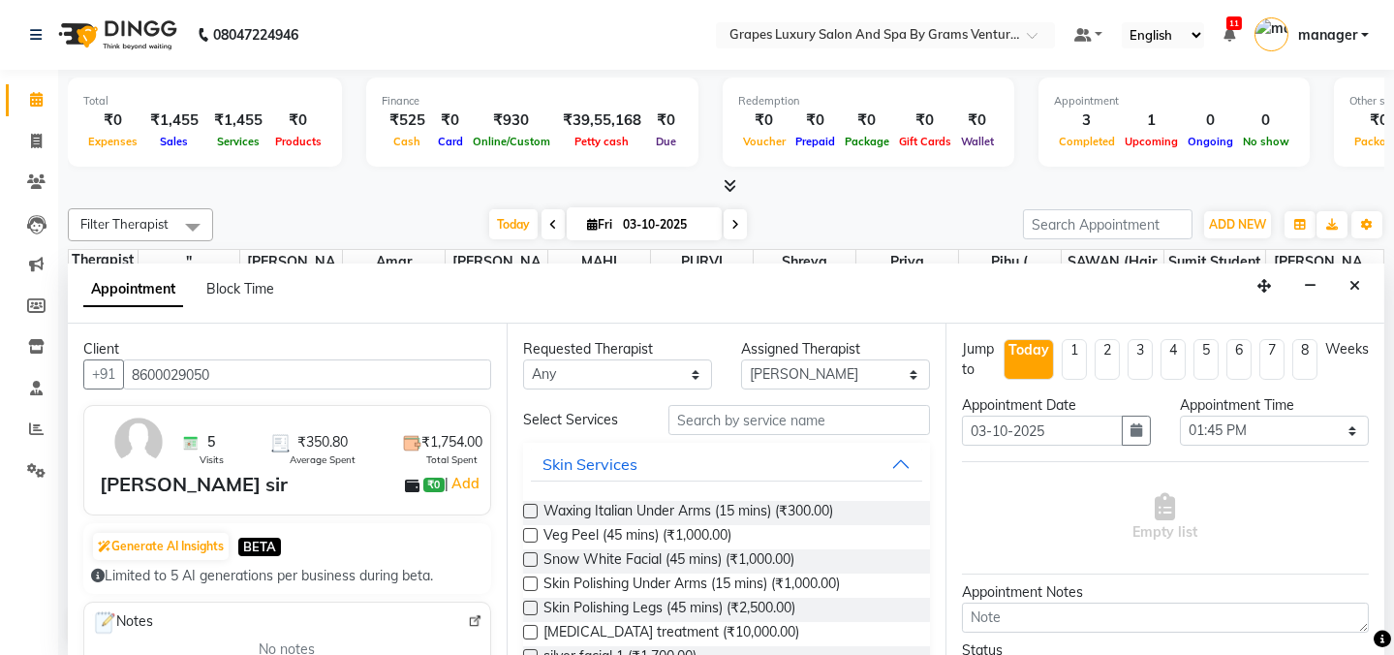
type input "8600029050"
click at [779, 422] on input "text" at bounding box center [800, 420] width 262 height 30
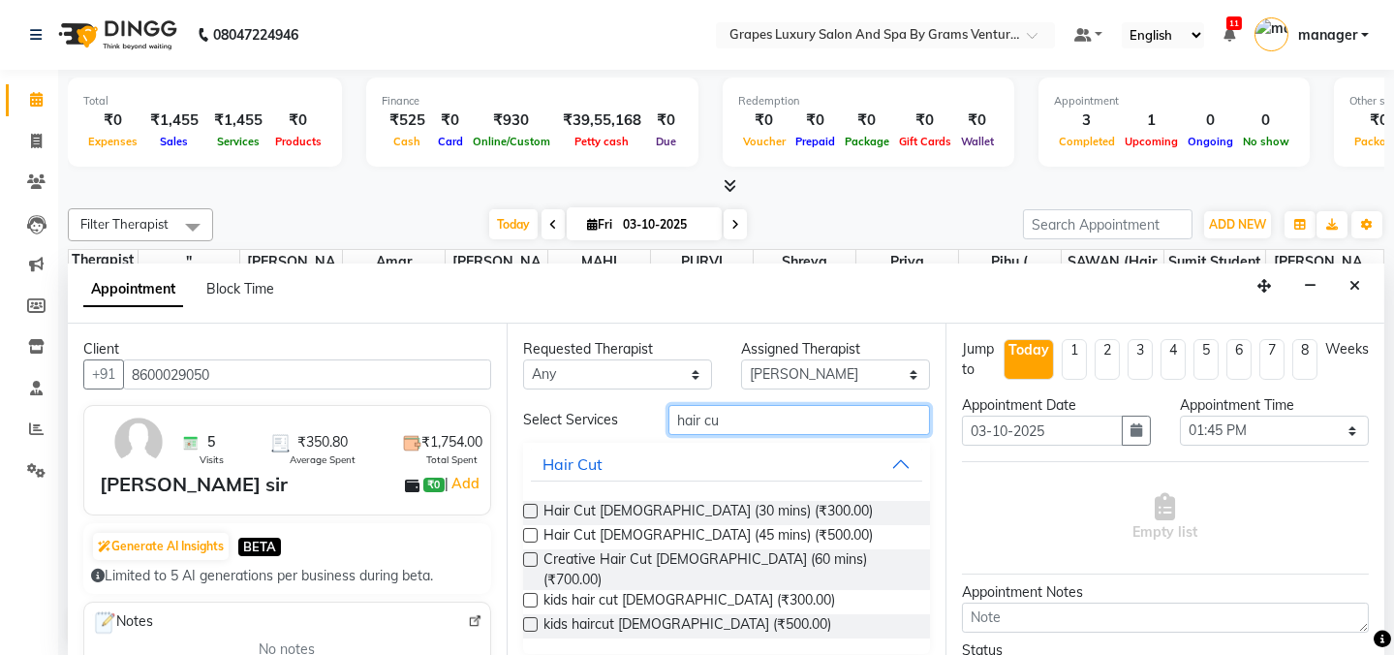
type input "hair cu"
click at [531, 507] on label at bounding box center [530, 511] width 15 height 15
click at [531, 507] on input "checkbox" at bounding box center [529, 513] width 13 height 13
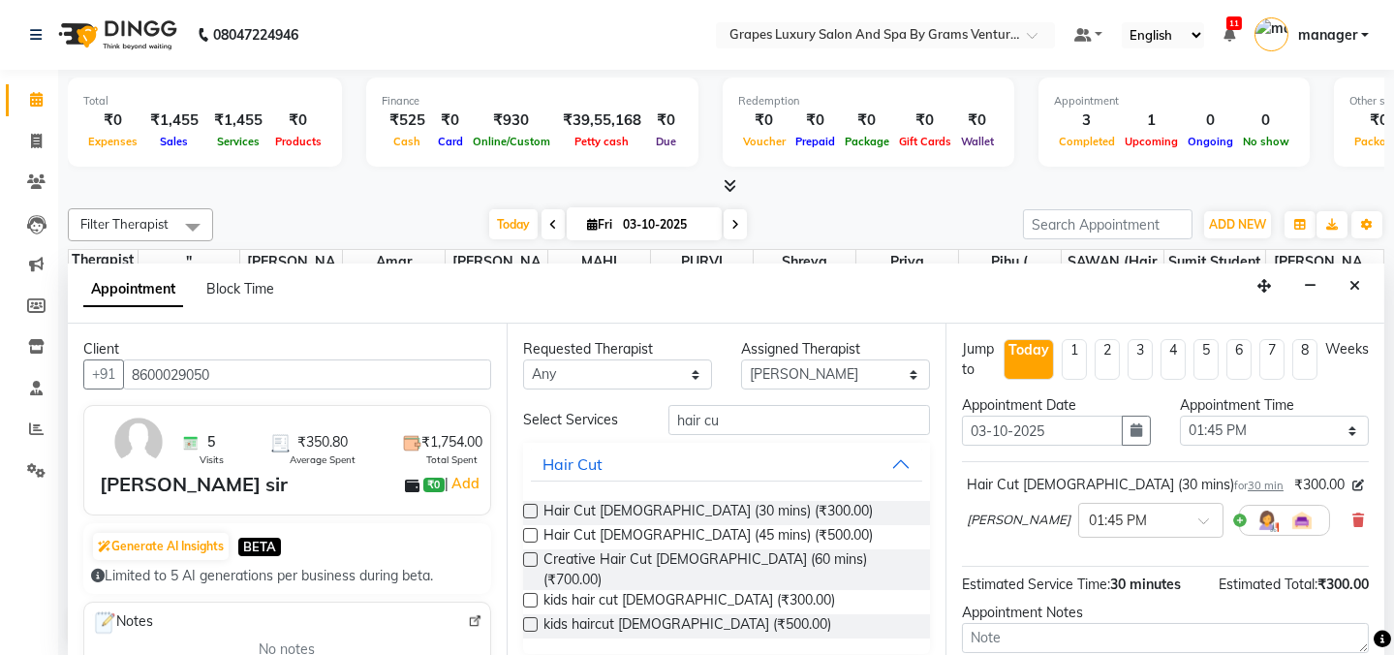
checkbox input "false"
click at [810, 401] on div "Requested Therapist Any [PERSON_NAME] (beauty&nails) [PERSON_NAME] "[PERSON_NAM…" at bounding box center [726, 490] width 439 height 333
click at [724, 420] on input "hair cu" at bounding box center [800, 420] width 262 height 30
type input "h"
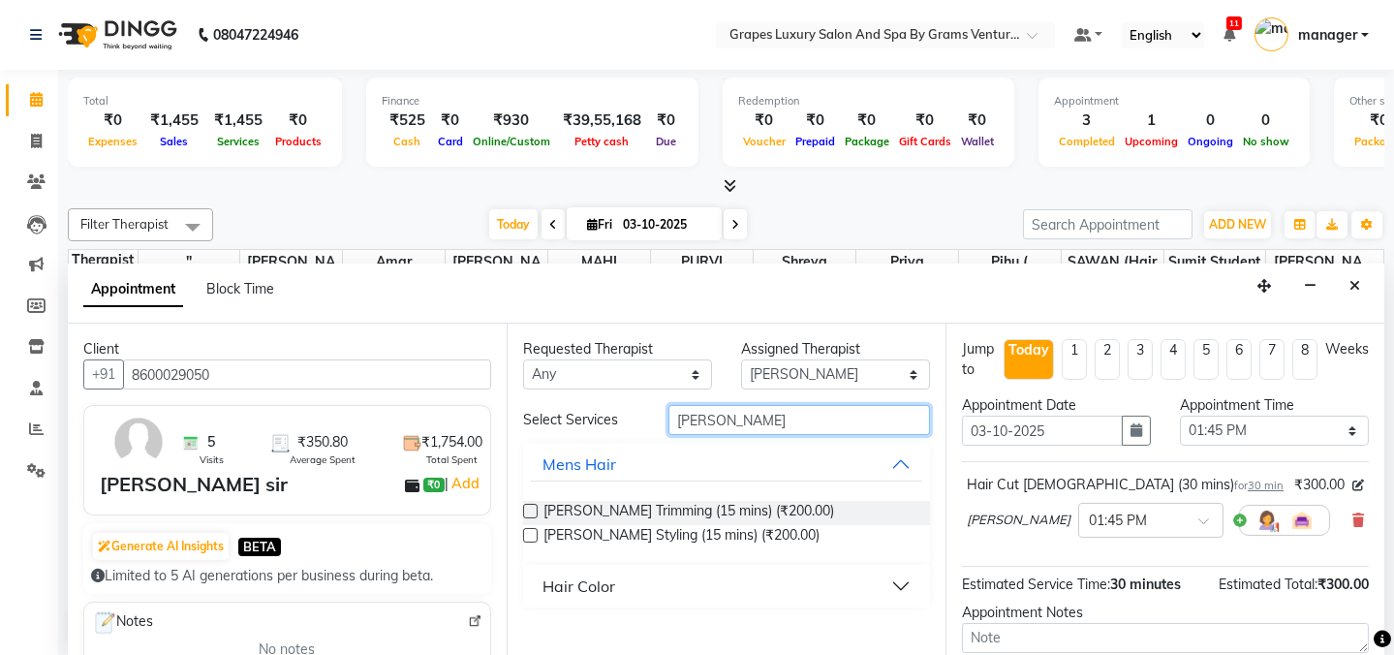
type input "[PERSON_NAME]"
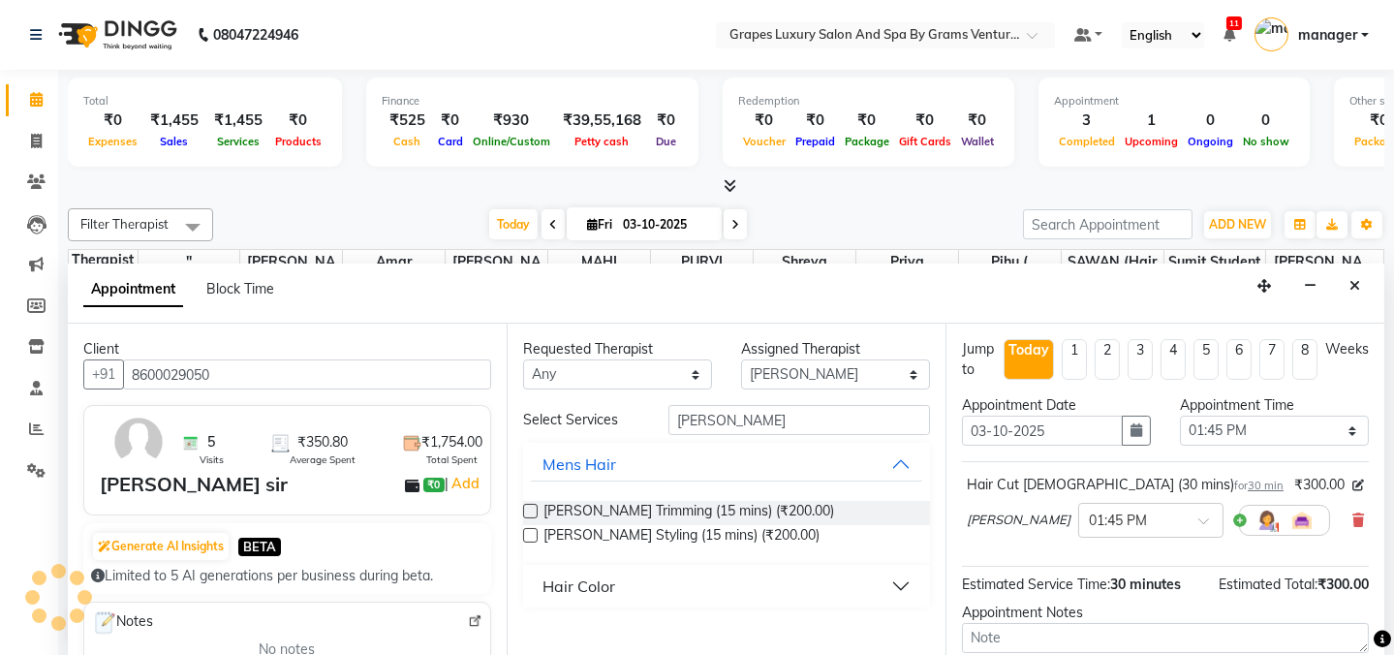
click at [523, 507] on label at bounding box center [530, 511] width 15 height 15
click at [523, 507] on input "checkbox" at bounding box center [529, 513] width 13 height 13
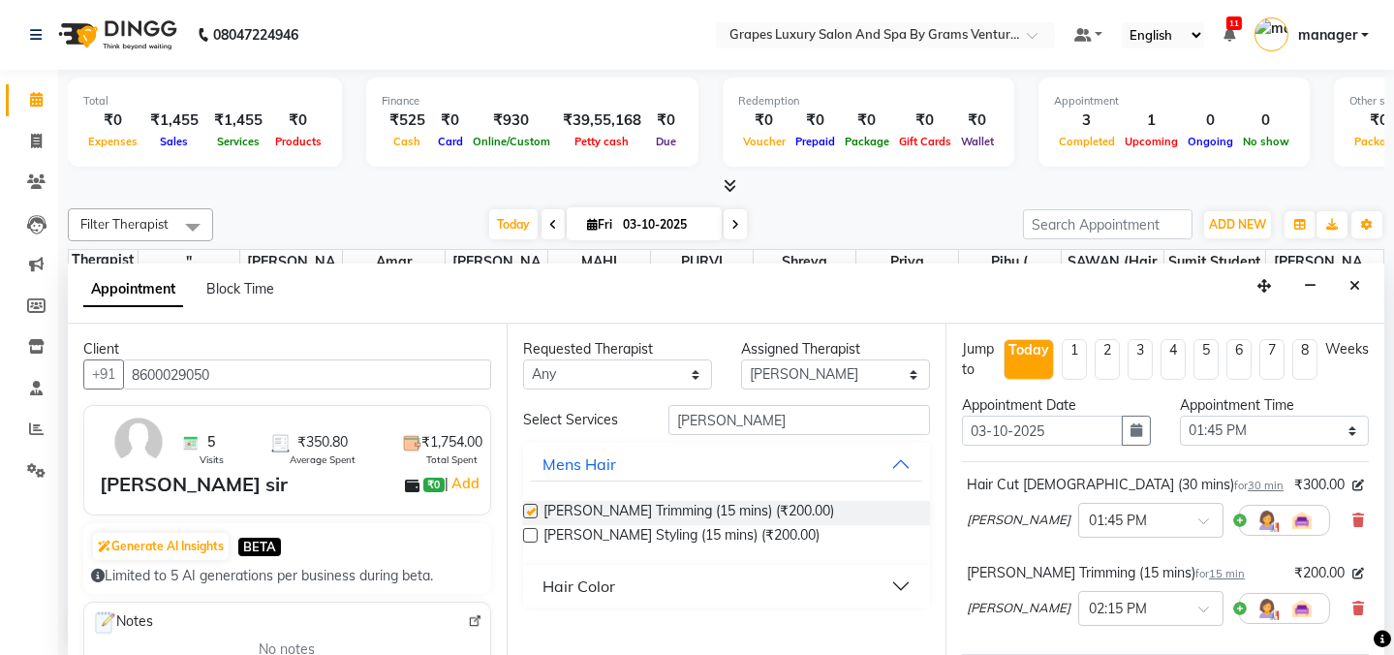
checkbox input "false"
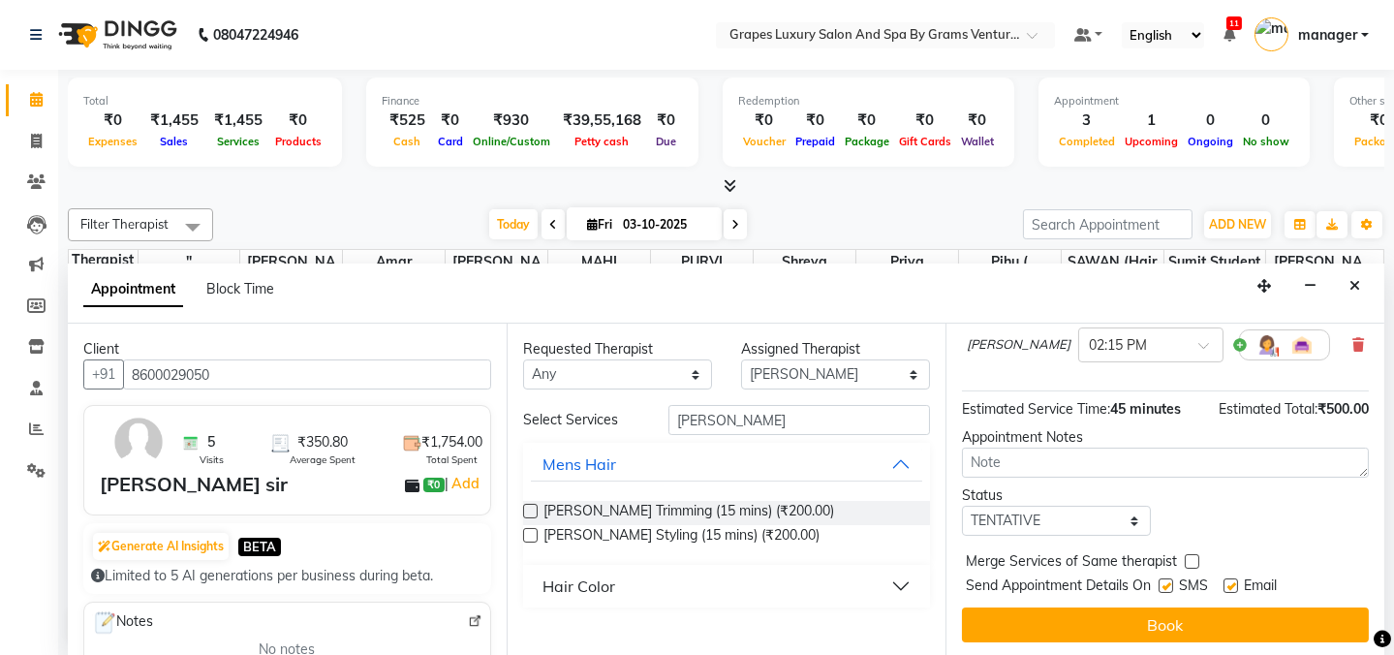
drag, startPoint x: 1166, startPoint y: 582, endPoint x: 1246, endPoint y: 596, distance: 81.6
click at [1166, 581] on label at bounding box center [1166, 585] width 15 height 15
click at [1166, 581] on input "checkbox" at bounding box center [1165, 587] width 13 height 13
checkbox input "false"
click at [1227, 579] on label at bounding box center [1231, 585] width 15 height 15
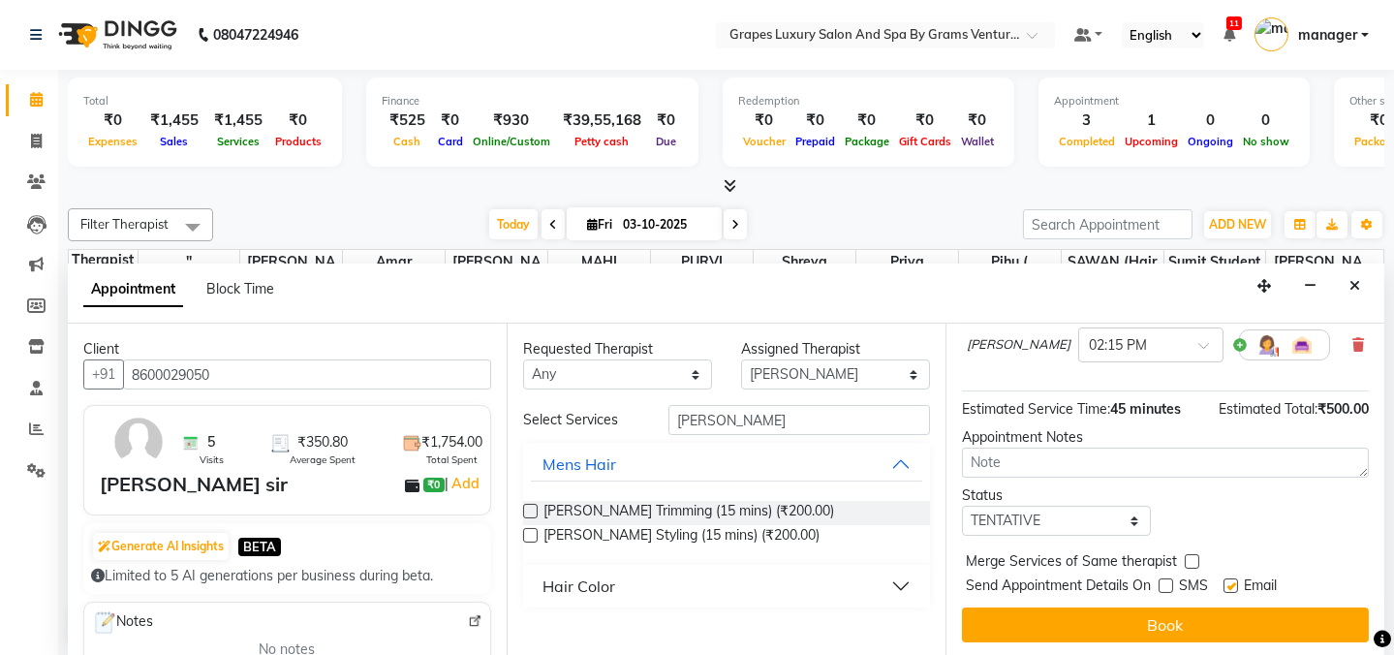
click at [1227, 581] on input "checkbox" at bounding box center [1230, 587] width 13 height 13
checkbox input "false"
click at [1218, 614] on button "Book" at bounding box center [1165, 624] width 407 height 35
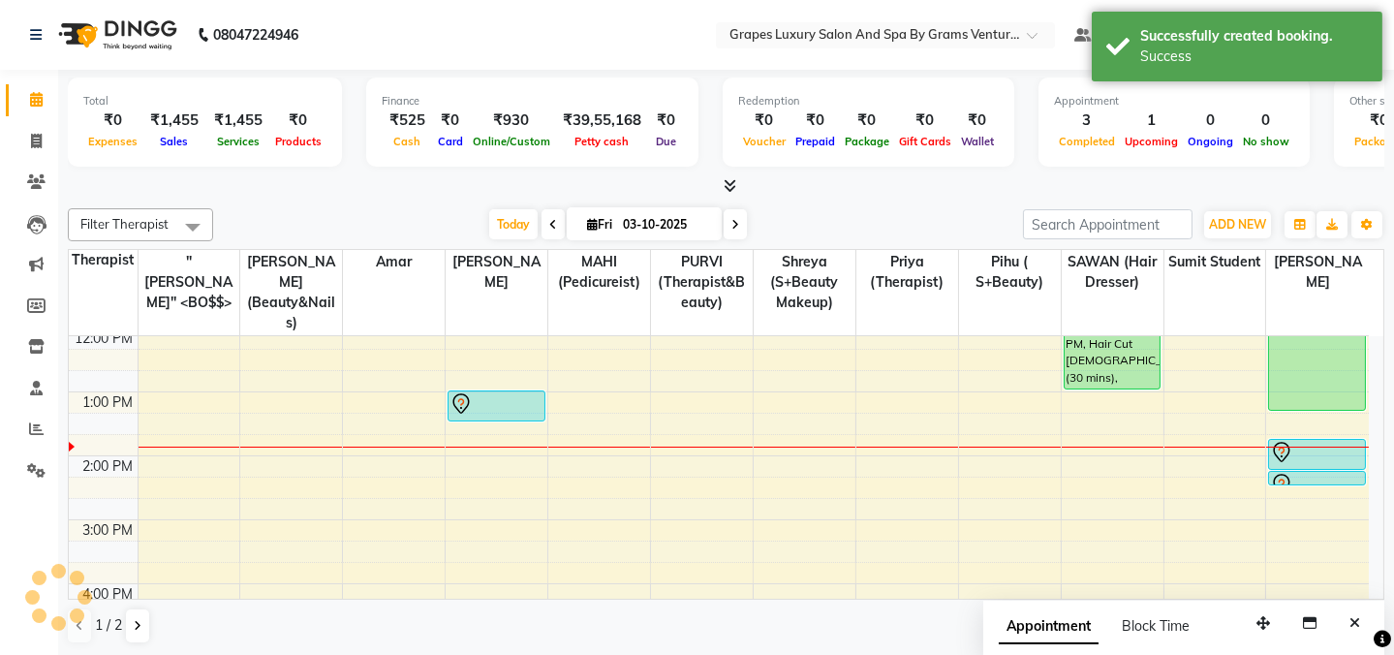
scroll to position [0, 0]
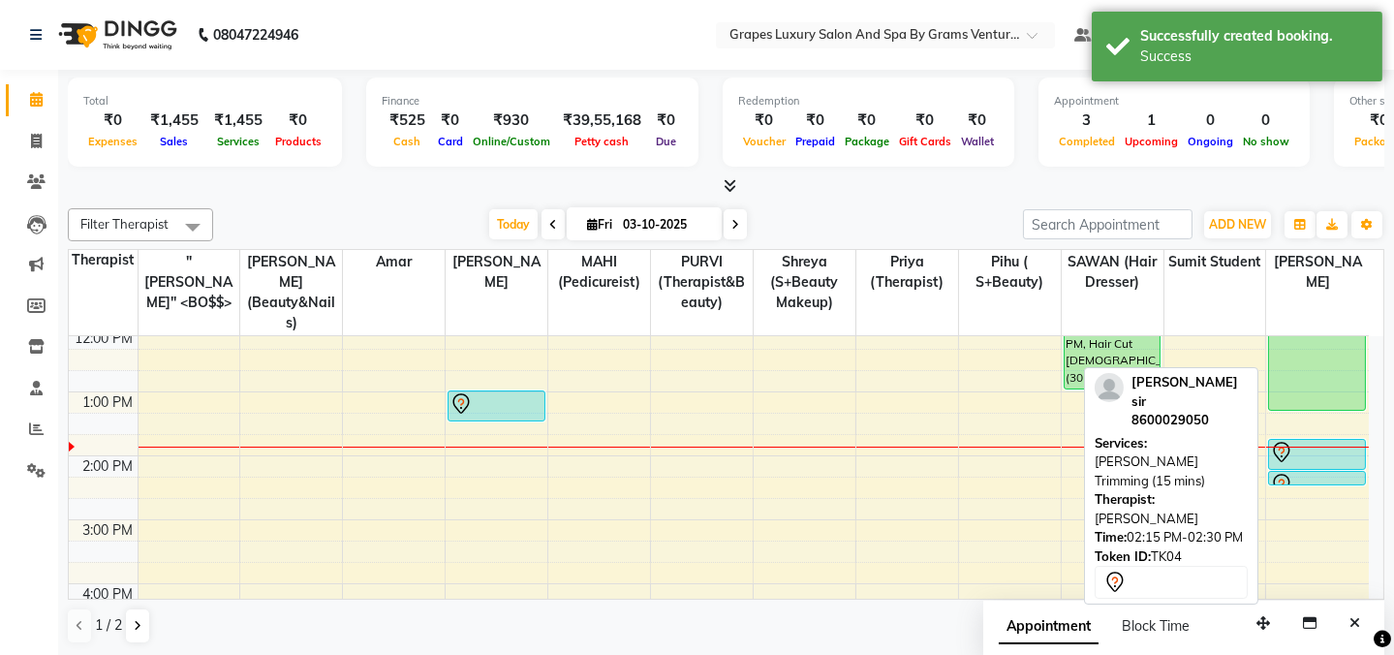
click at [1294, 471] on link "[PERSON_NAME] sir, TK04, 02:15 PM-02:30 PM, [PERSON_NAME] Trimming (15 mins)" at bounding box center [1317, 478] width 98 height 15
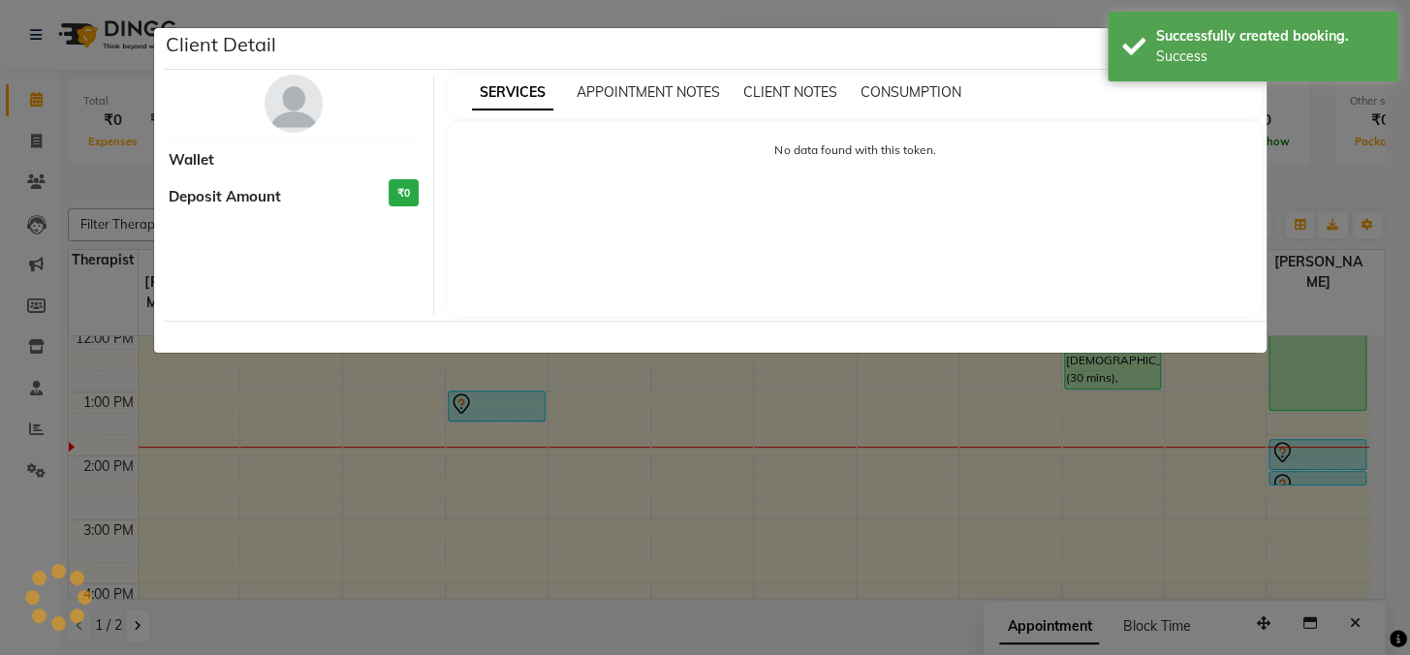
select select "7"
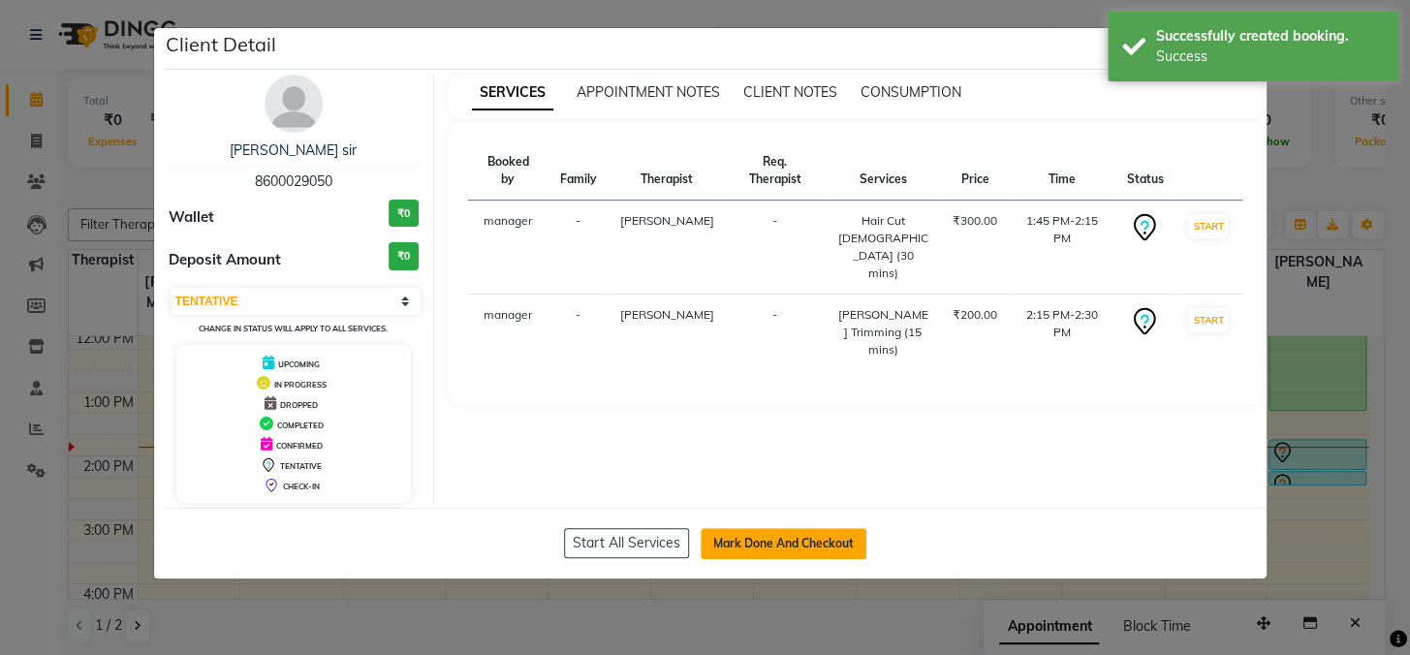
click at [834, 538] on button "Mark Done And Checkout" at bounding box center [783, 543] width 166 height 31
select select "service"
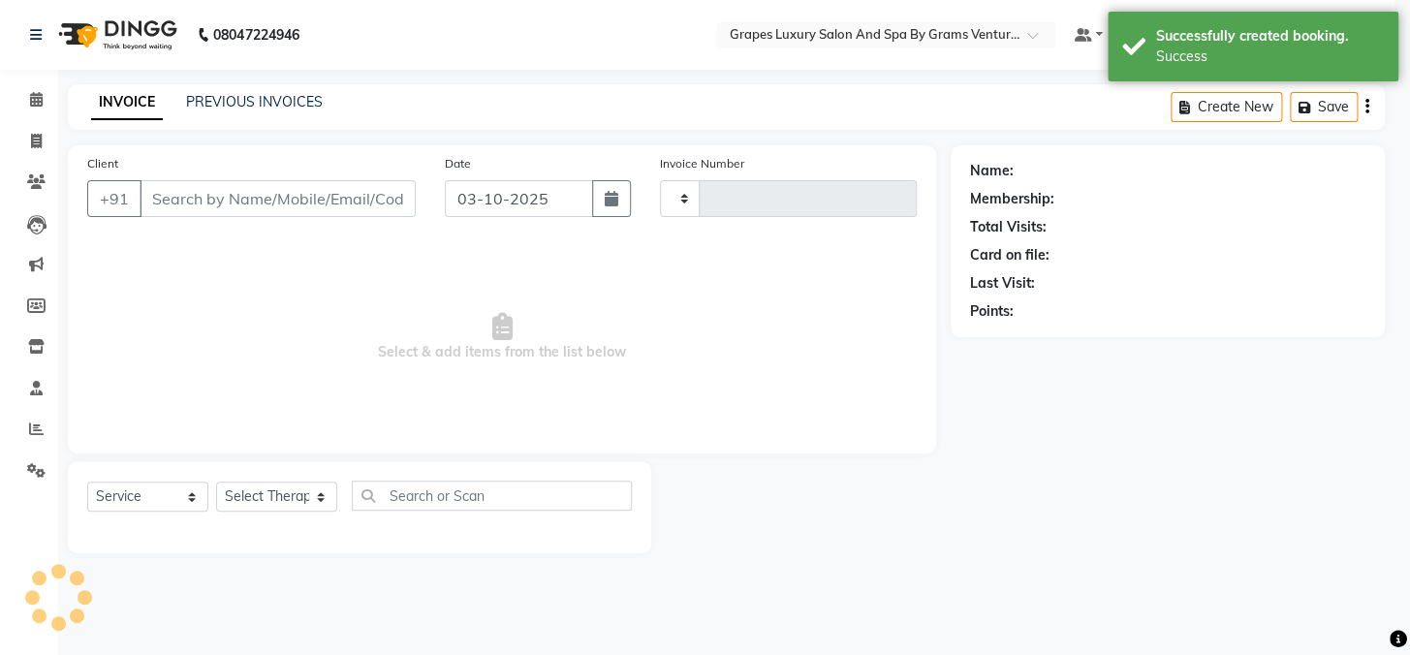
type input "2763"
select select "3585"
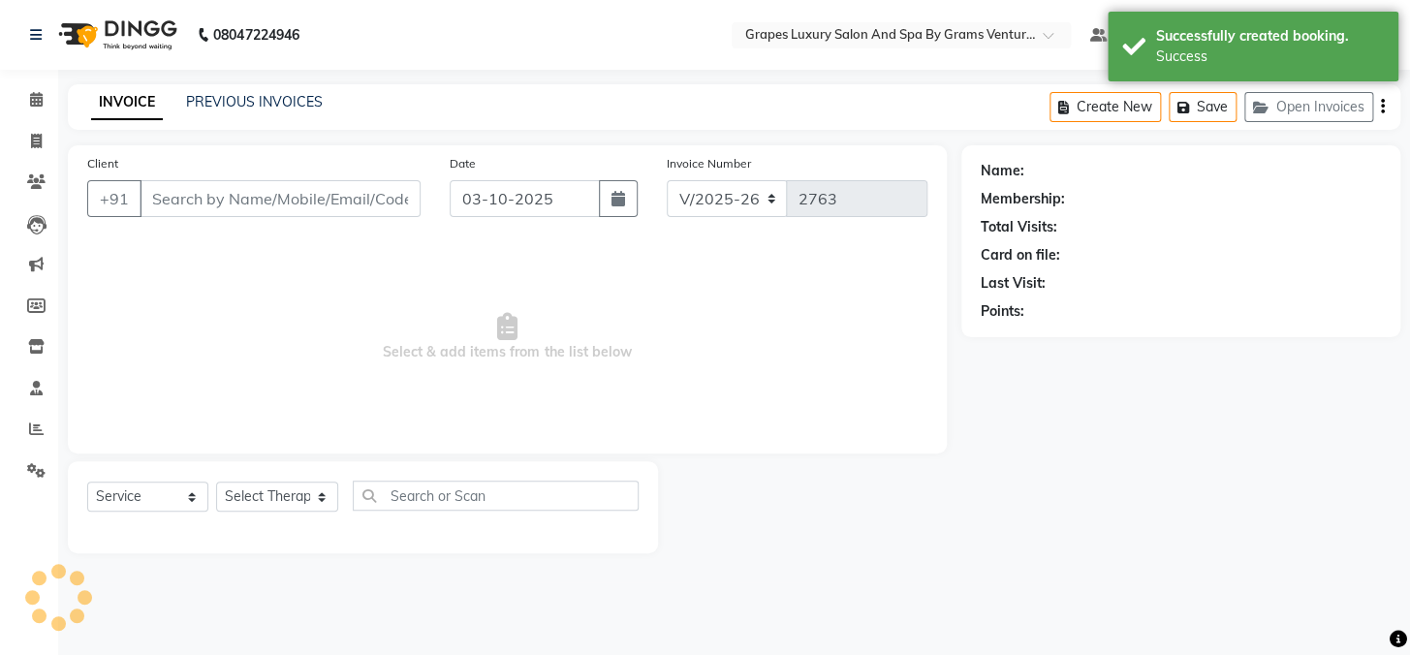
type input "8600029050"
select select "60449"
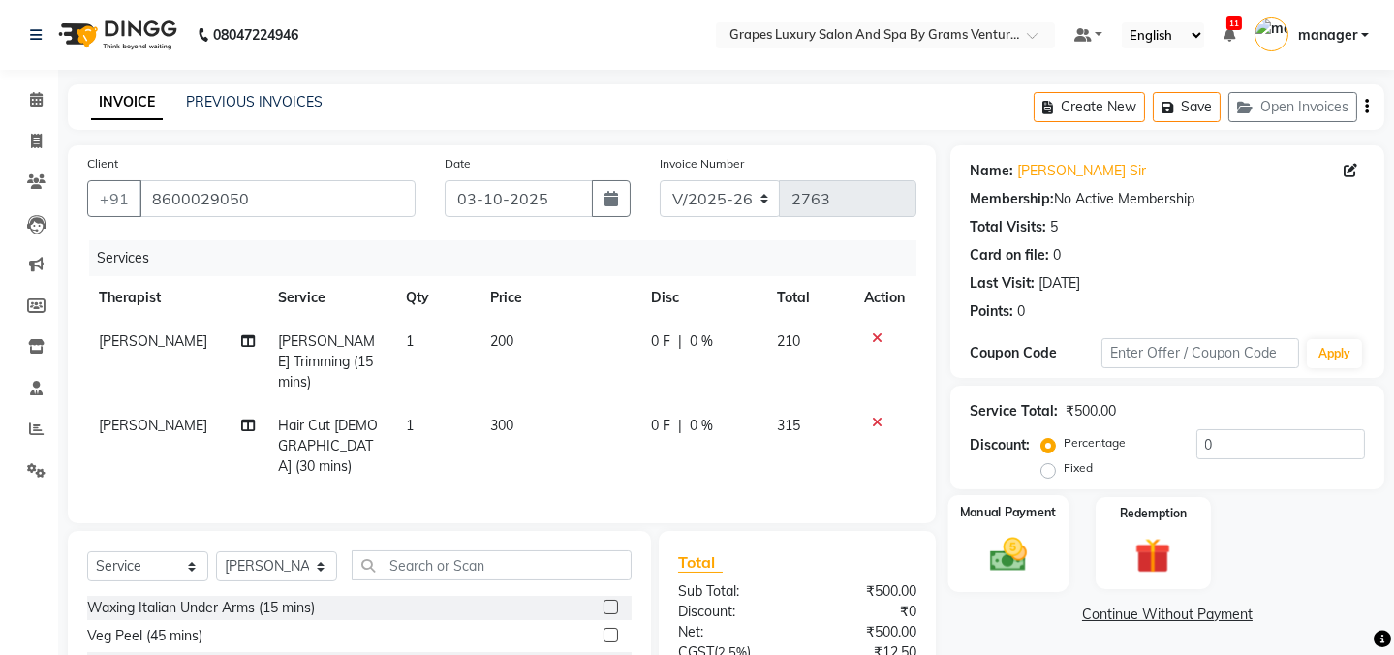
scroll to position [165, 0]
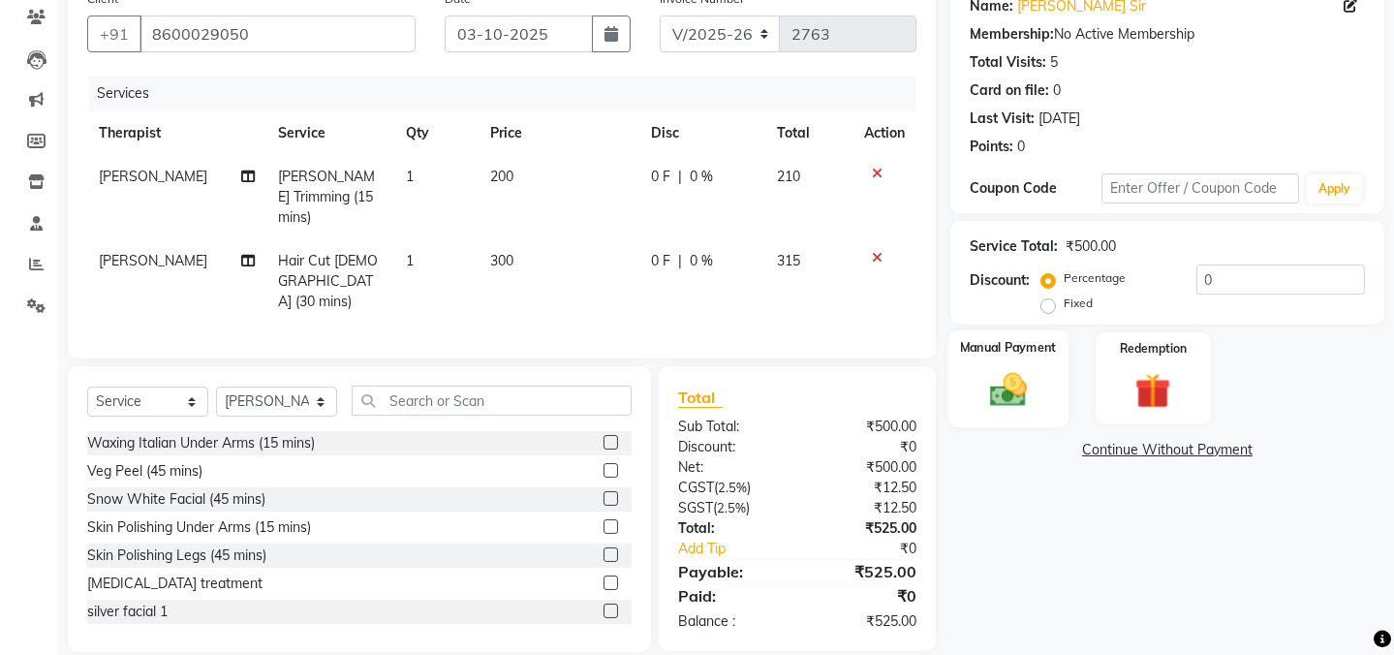
click at [1003, 380] on img at bounding box center [1009, 389] width 60 height 43
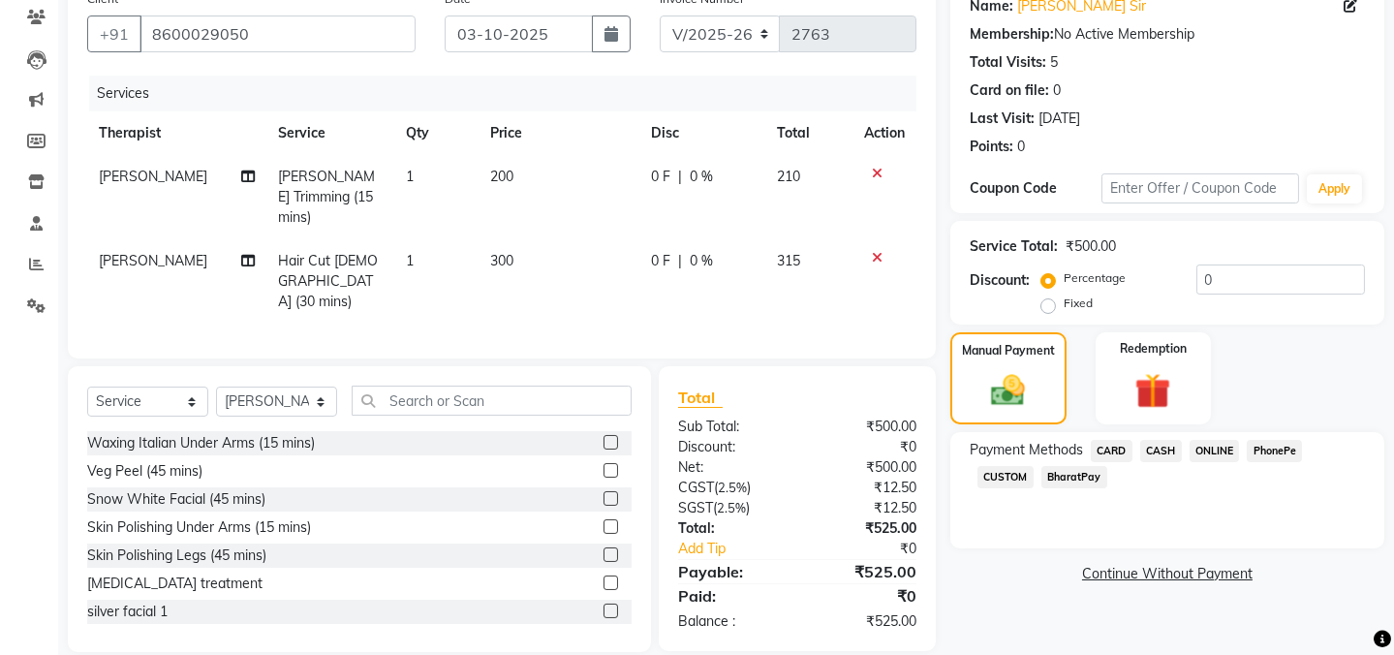
click at [1203, 451] on span "ONLINE" at bounding box center [1215, 451] width 50 height 22
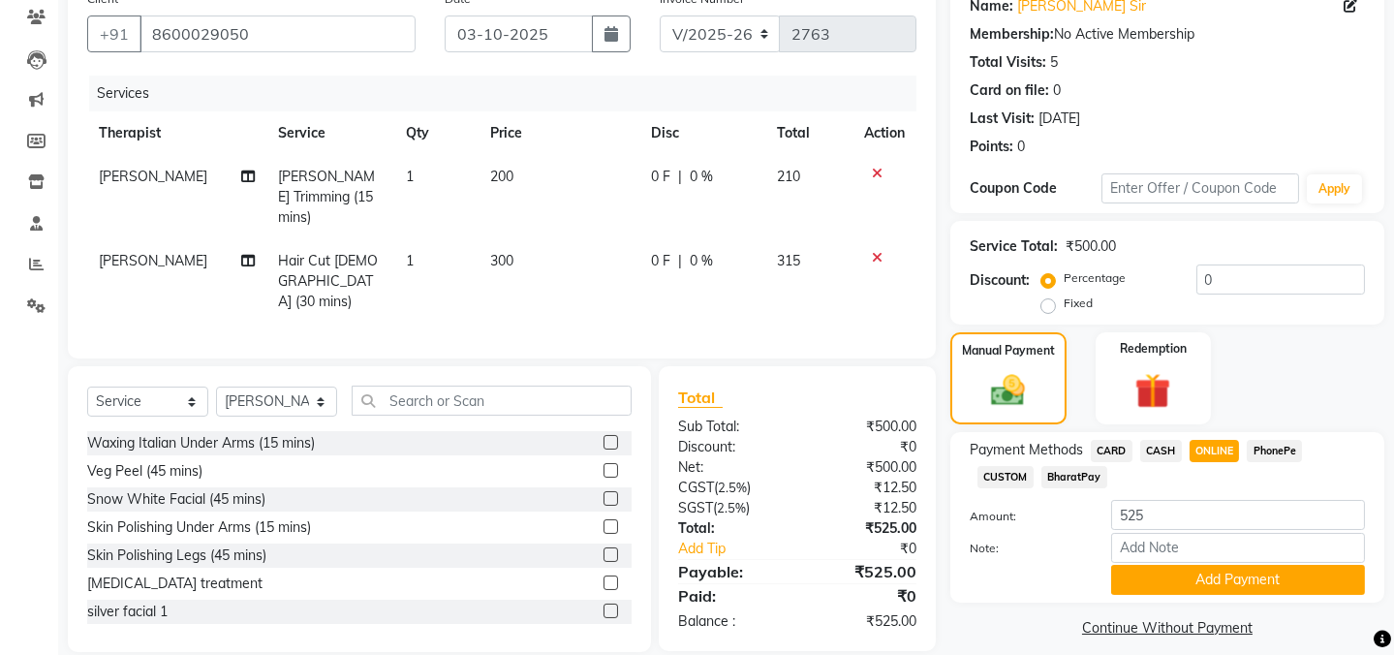
drag, startPoint x: 1214, startPoint y: 581, endPoint x: 1408, endPoint y: 558, distance: 195.2
click at [1223, 580] on button "Add Payment" at bounding box center [1238, 580] width 254 height 30
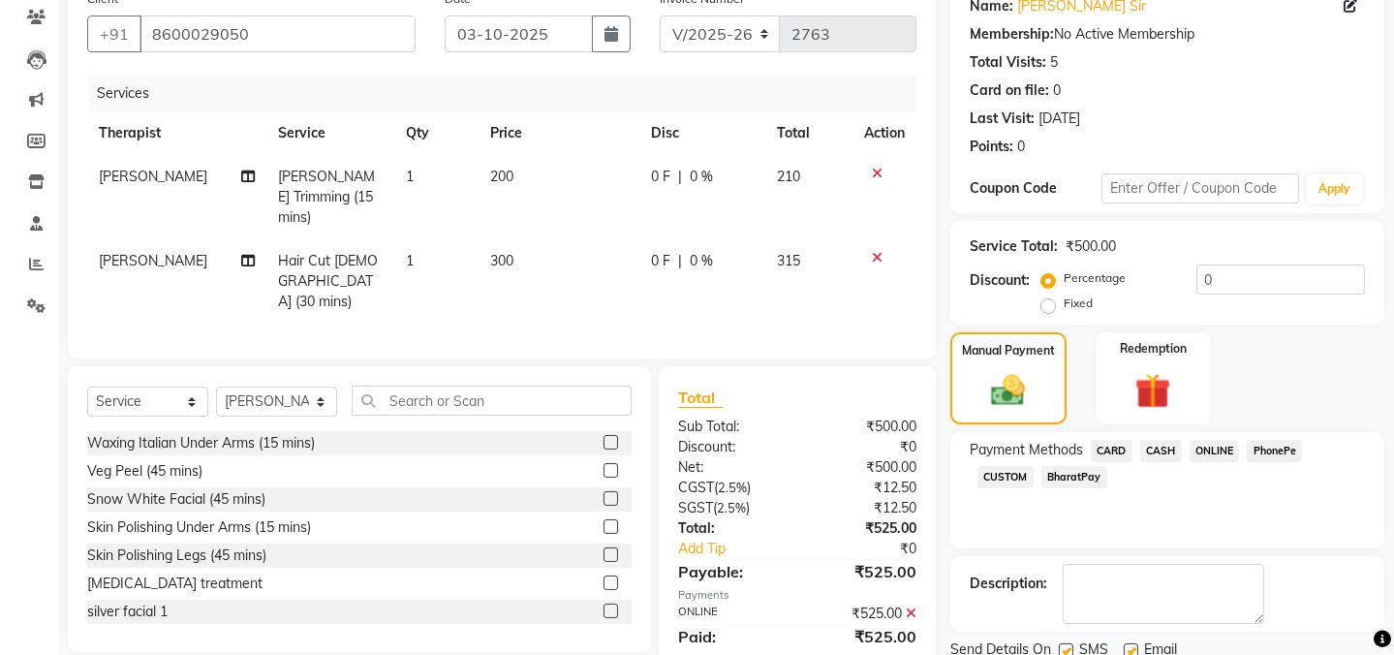
scroll to position [234, 0]
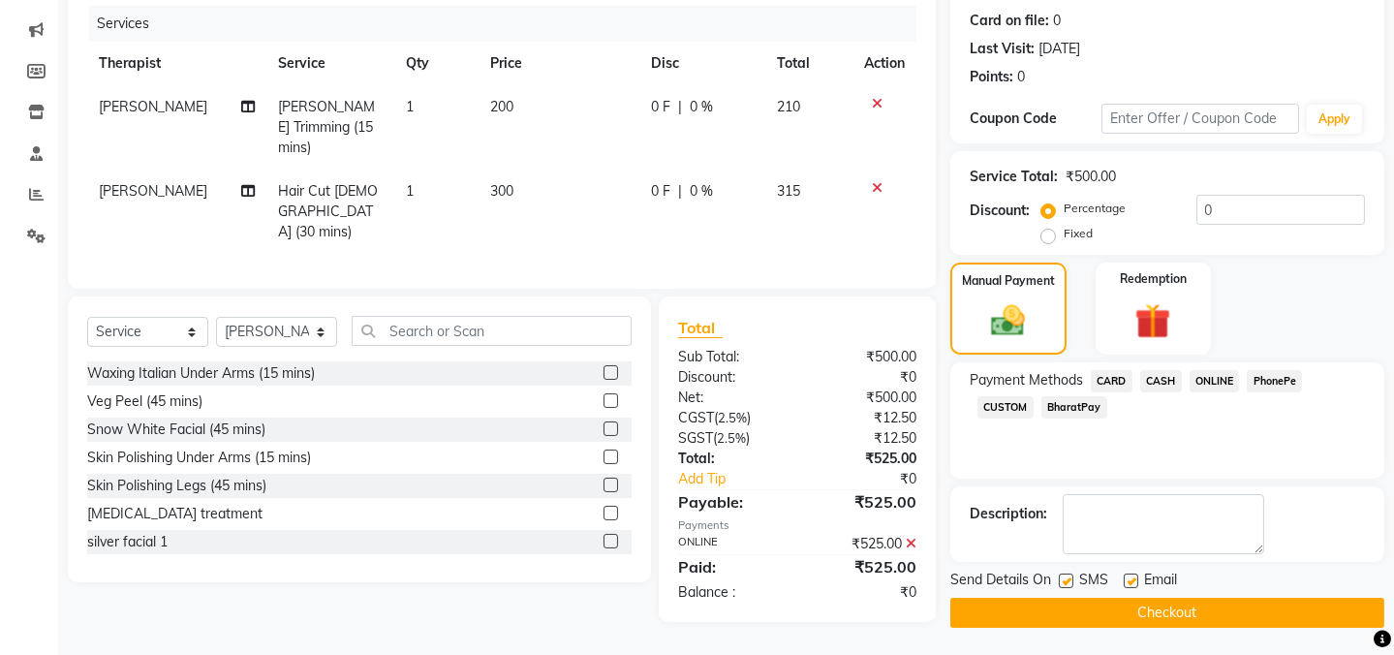
click at [1061, 579] on label at bounding box center [1066, 581] width 15 height 15
click at [1061, 579] on input "checkbox" at bounding box center [1065, 582] width 13 height 13
checkbox input "false"
drag, startPoint x: 1133, startPoint y: 578, endPoint x: 1130, endPoint y: 592, distance: 13.9
click at [1133, 580] on label at bounding box center [1131, 581] width 15 height 15
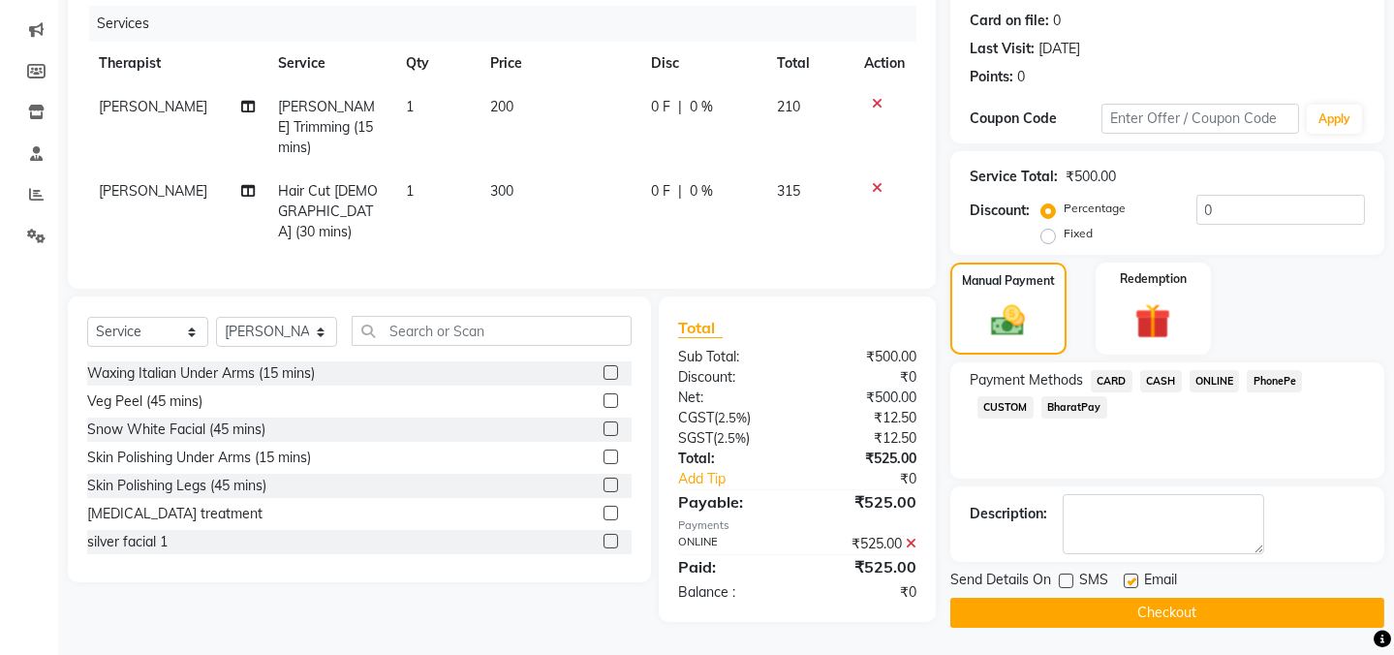
click at [1133, 580] on input "checkbox" at bounding box center [1130, 582] width 13 height 13
checkbox input "false"
click at [1122, 614] on button "Checkout" at bounding box center [1167, 613] width 434 height 30
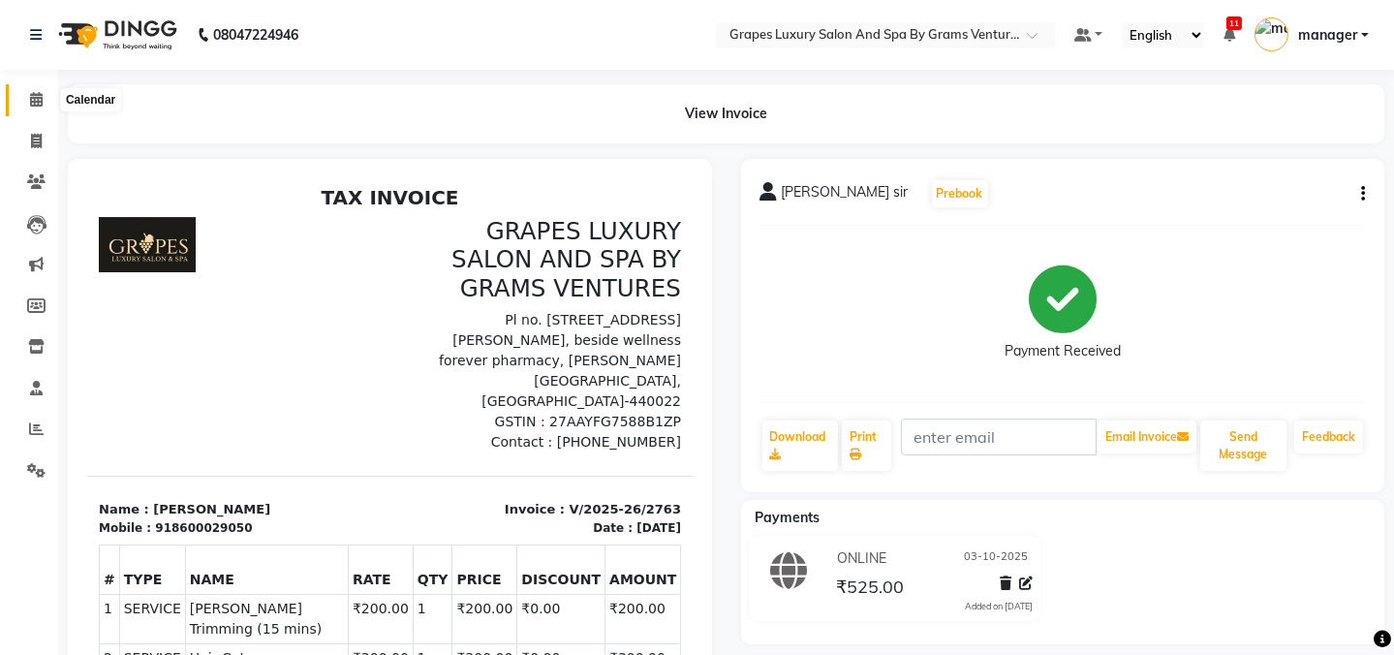
click at [28, 100] on span at bounding box center [36, 100] width 34 height 22
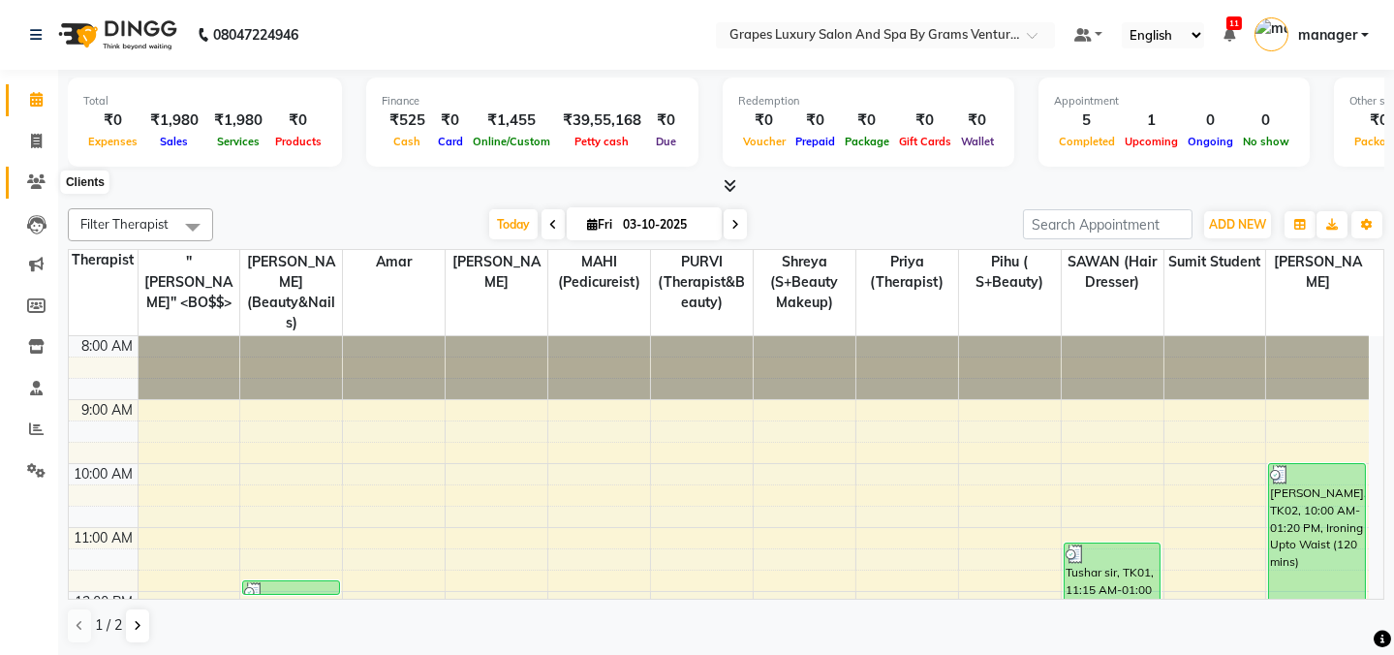
click at [41, 183] on icon at bounding box center [36, 181] width 18 height 15
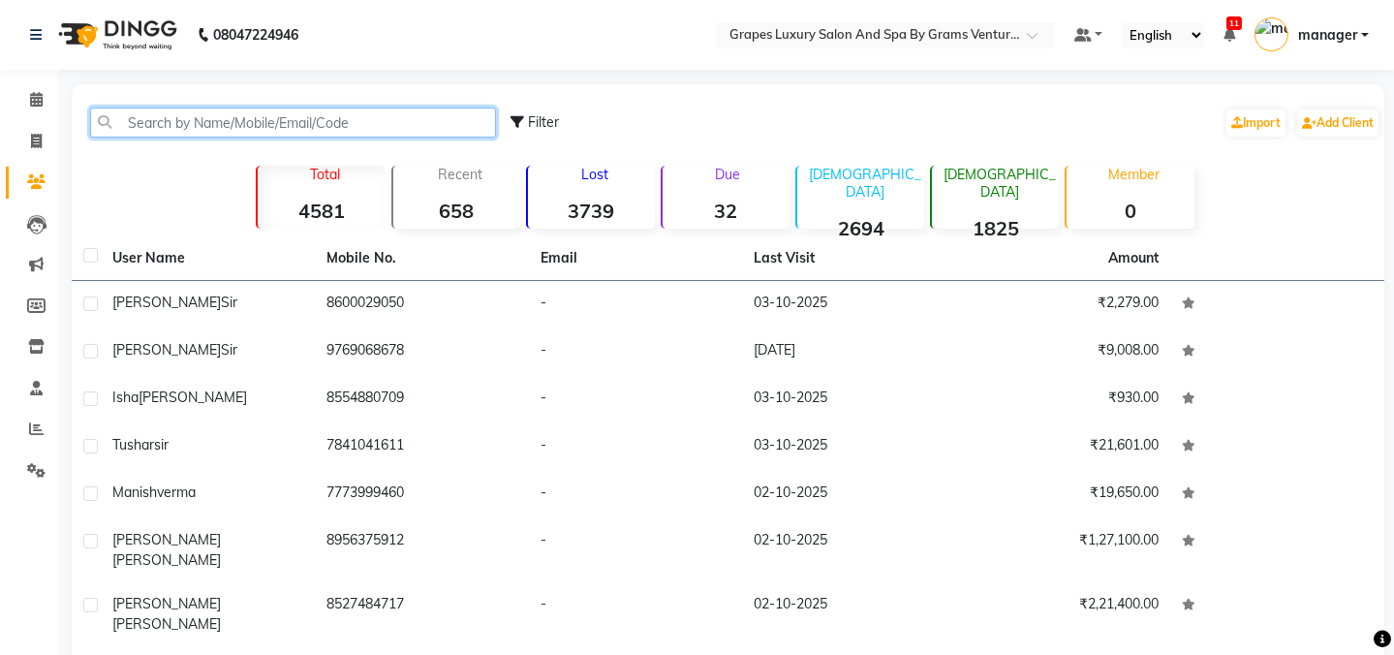
click at [383, 126] on input "text" at bounding box center [293, 123] width 406 height 30
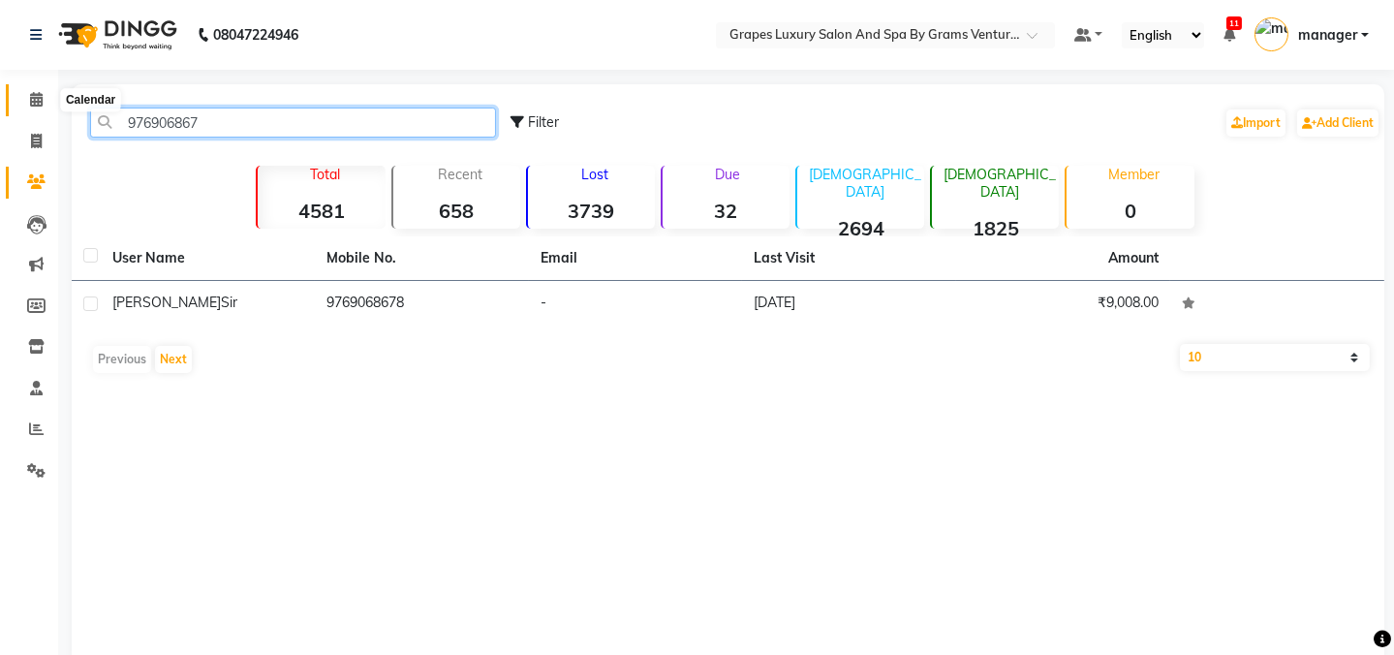
type input "976906867"
click at [30, 104] on icon at bounding box center [36, 99] width 13 height 15
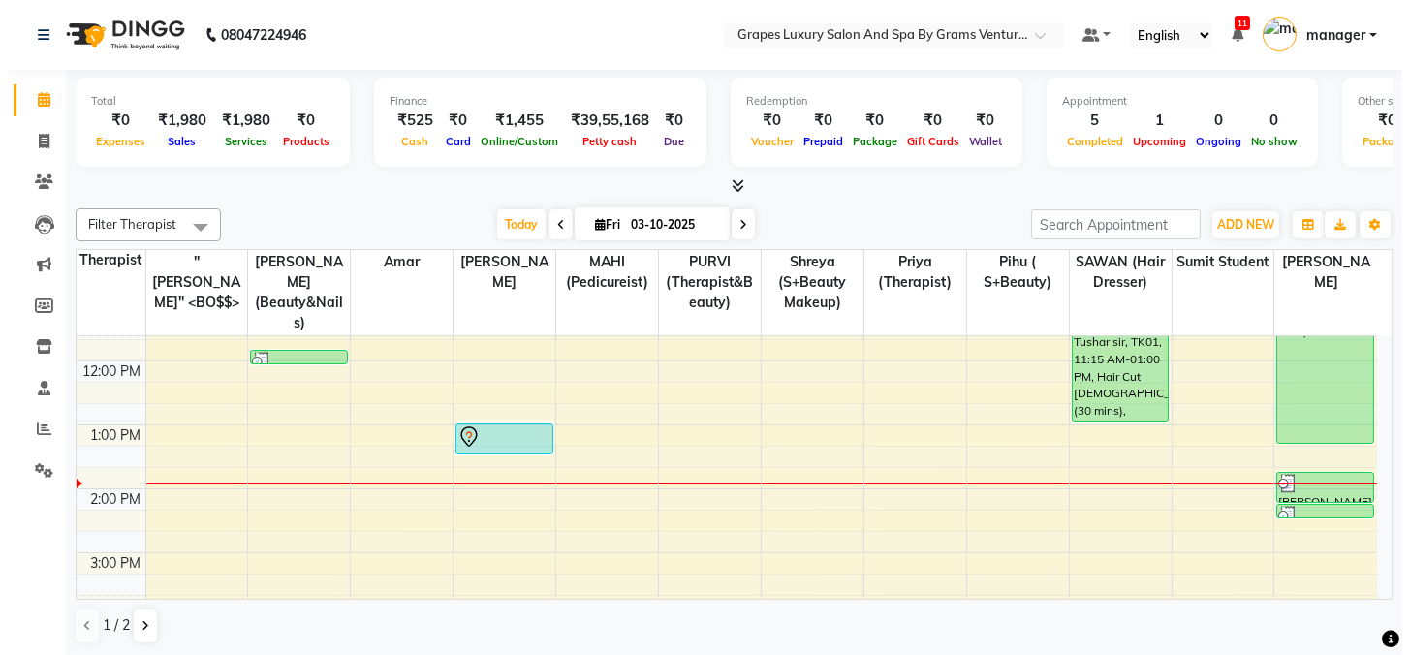
scroll to position [235, 0]
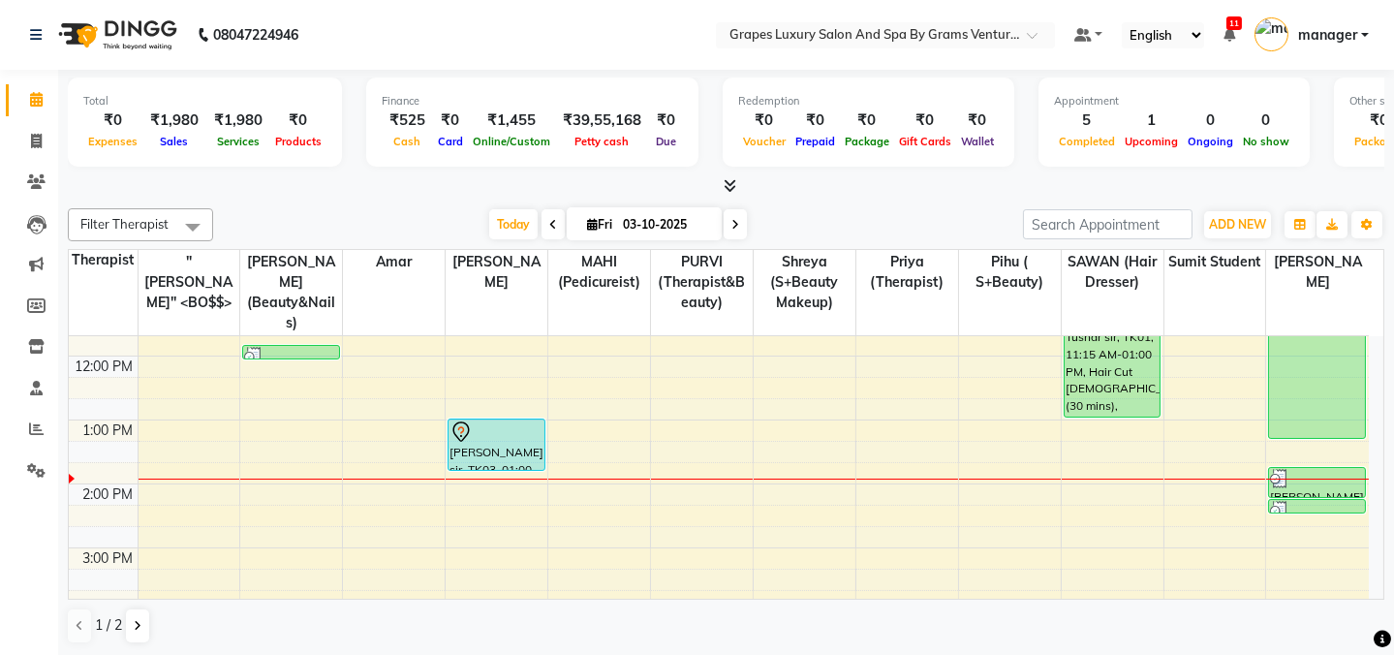
drag, startPoint x: 502, startPoint y: 424, endPoint x: 504, endPoint y: 456, distance: 32.0
click at [504, 456] on div "[PERSON_NAME] sir, TK03, 01:00 PM-01:30 PM, Hair Cut [DEMOGRAPHIC_DATA] (30 min…" at bounding box center [497, 516] width 102 height 830
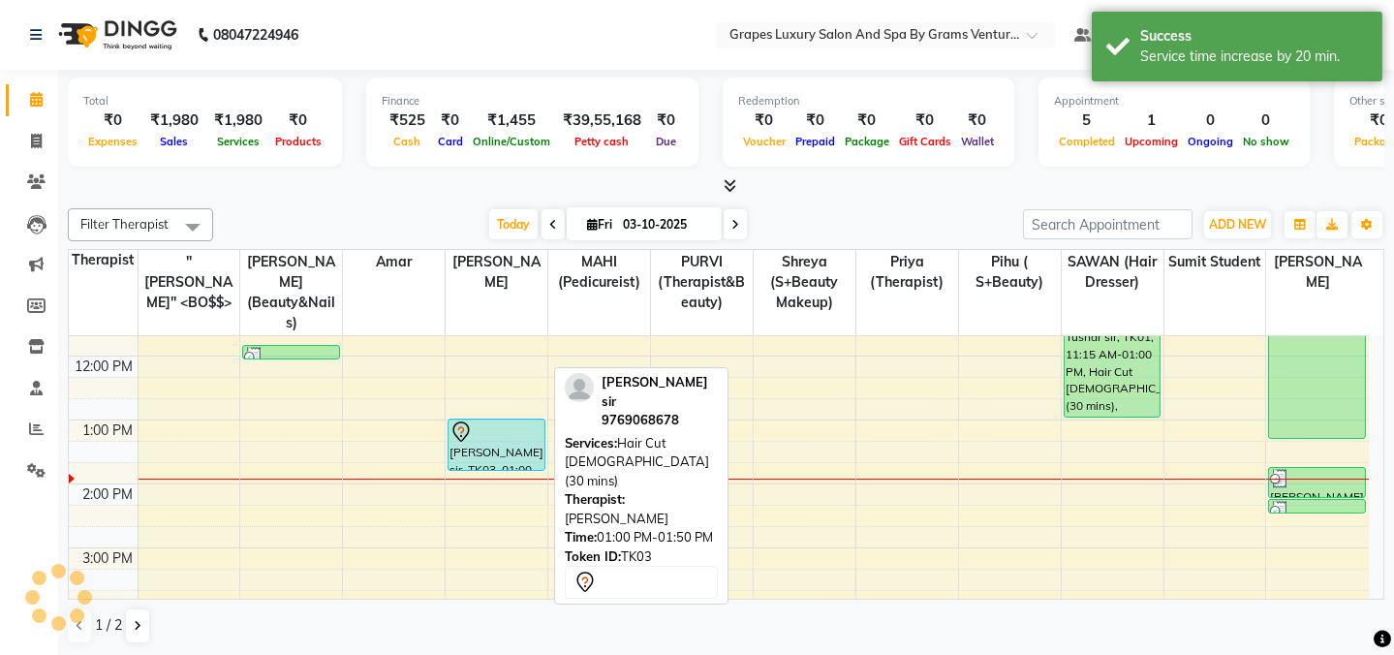
click at [488, 431] on div "[PERSON_NAME] sir, TK03, 01:00 PM-01:50 PM, Hair Cut [DEMOGRAPHIC_DATA] (30 min…" at bounding box center [496, 445] width 95 height 50
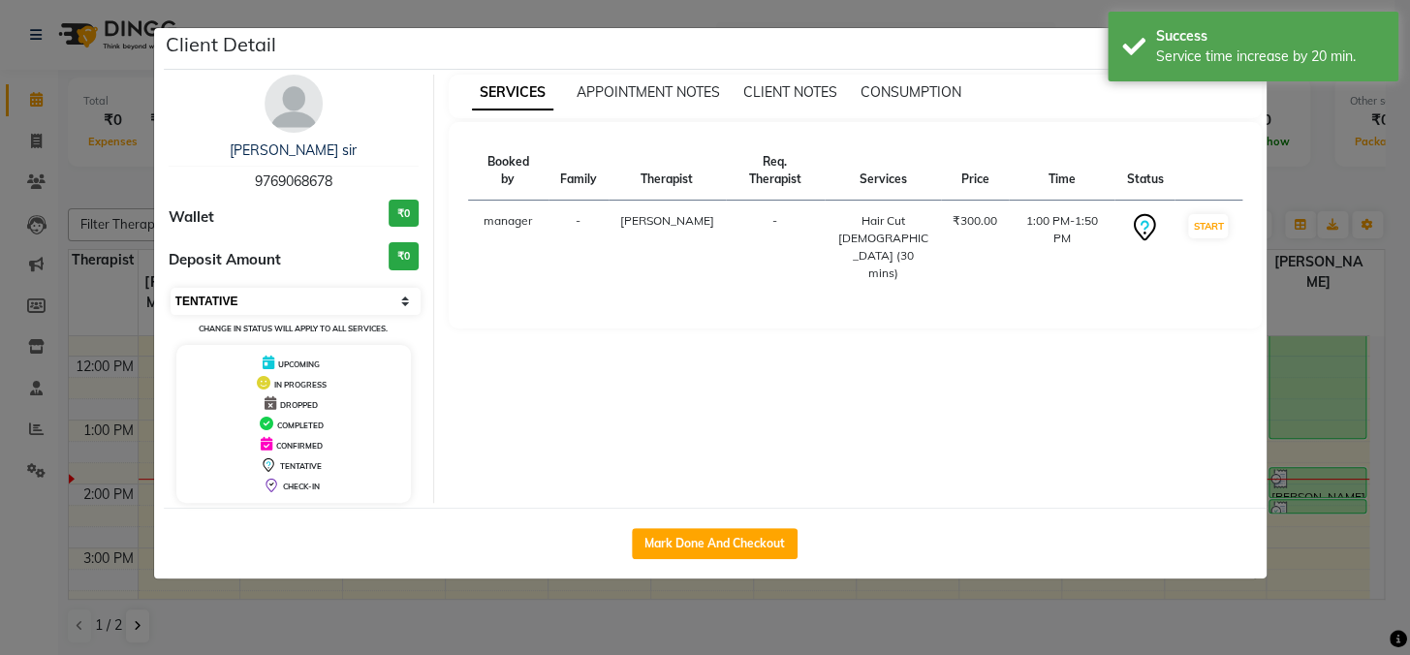
click at [327, 299] on select "Select IN SERVICE CONFIRMED TENTATIVE CHECK IN MARK DONE DROPPED UPCOMING" at bounding box center [296, 301] width 251 height 27
select select "1"
click at [171, 288] on select "Select IN SERVICE CONFIRMED TENTATIVE CHECK IN MARK DONE DROPPED UPCOMING" at bounding box center [296, 301] width 251 height 27
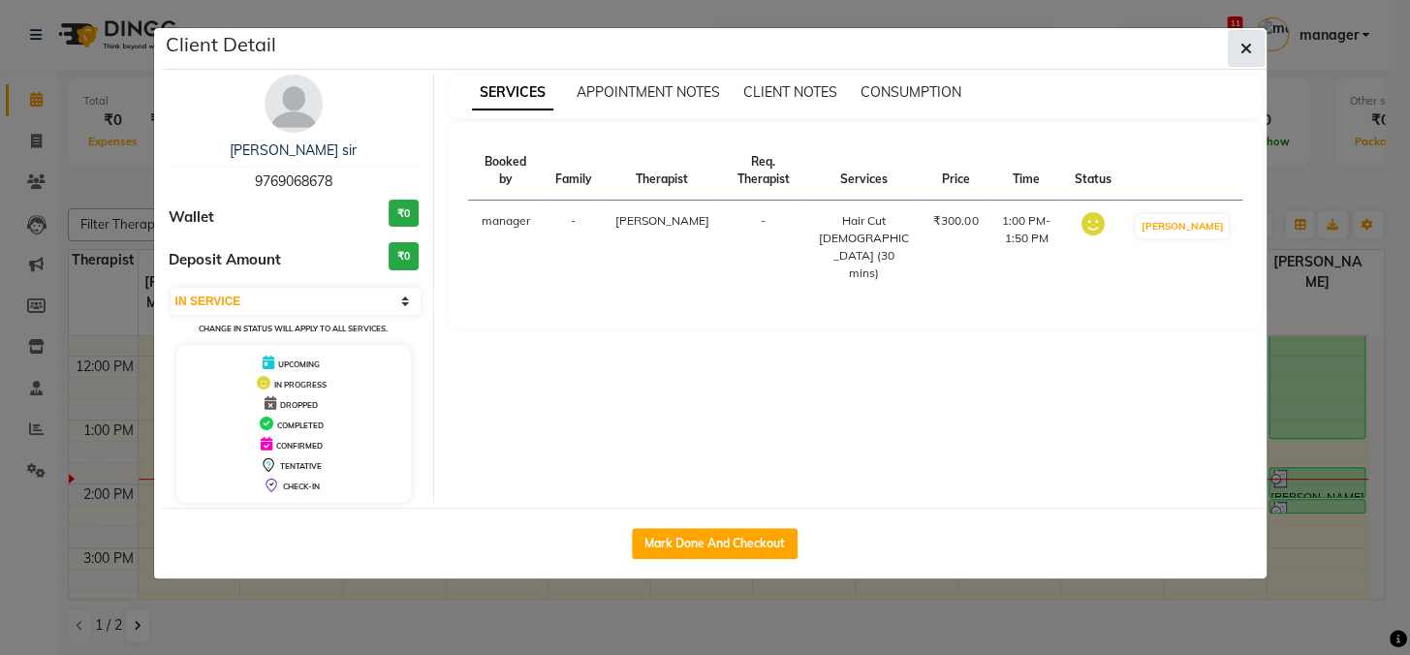
click at [1245, 48] on icon "button" at bounding box center [1246, 49] width 12 height 16
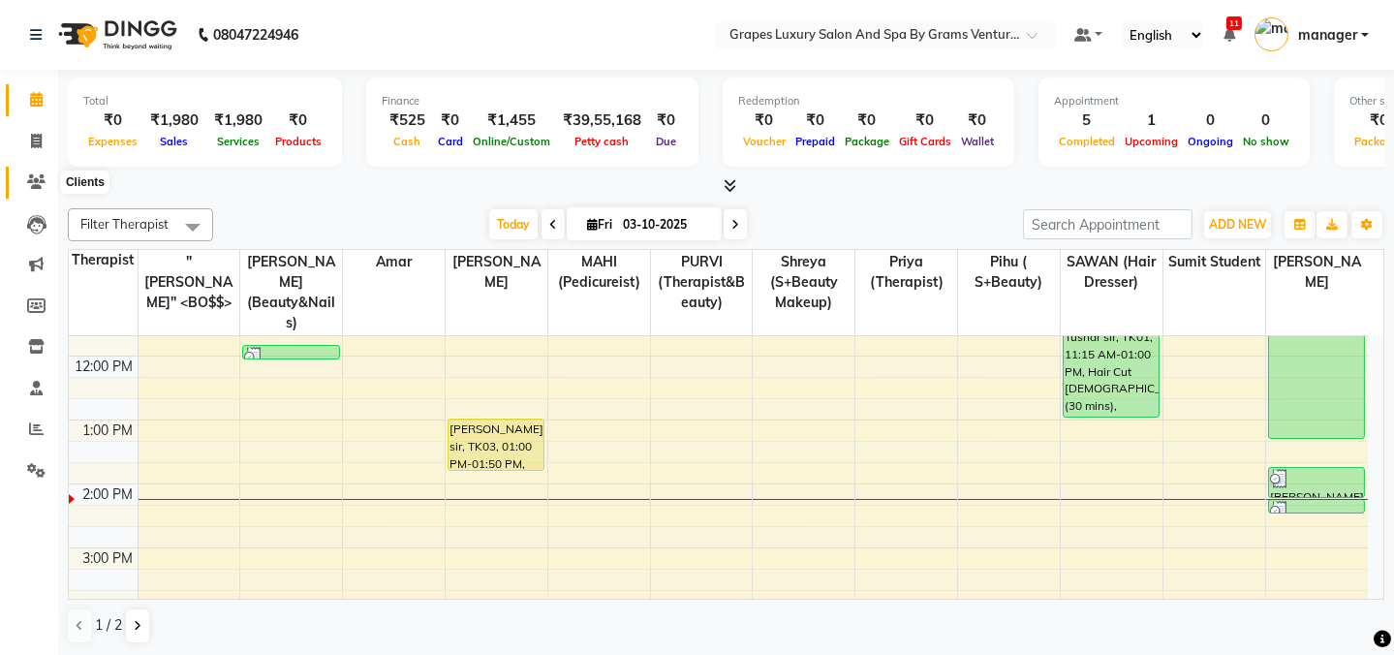
click at [44, 185] on icon at bounding box center [36, 181] width 18 height 15
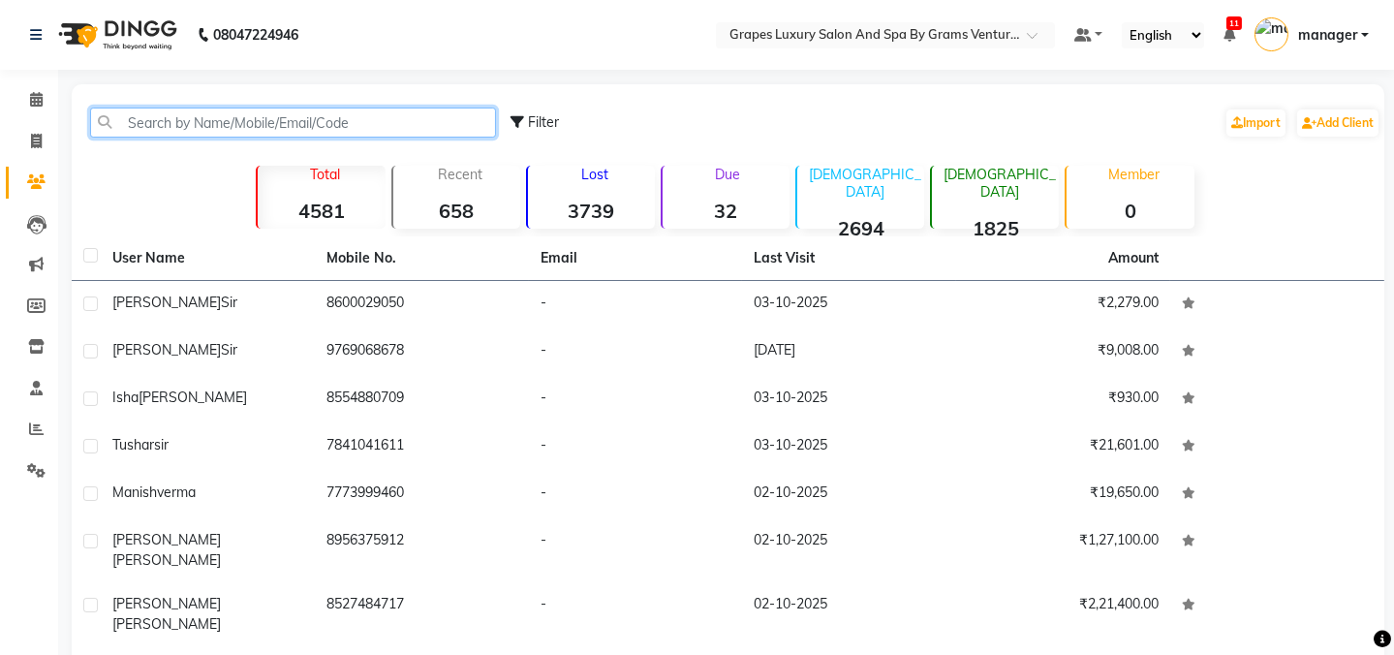
click at [271, 123] on input "text" at bounding box center [293, 123] width 406 height 30
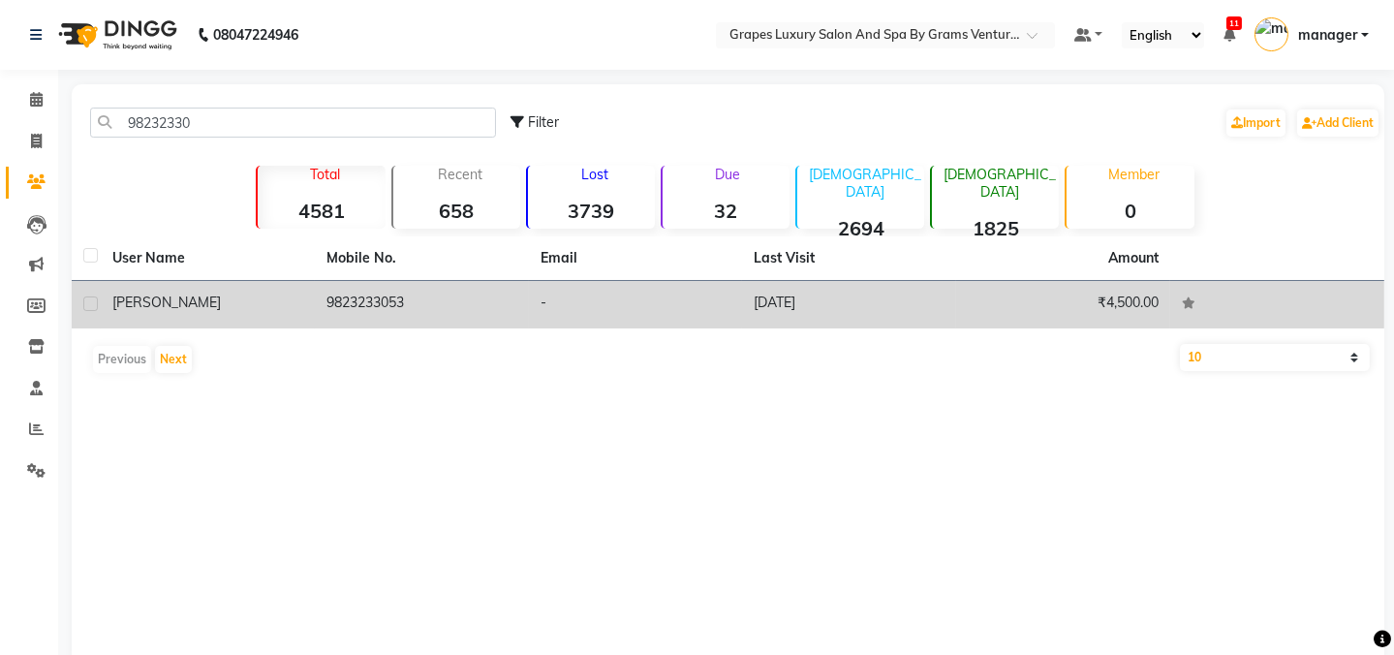
click at [188, 296] on div "[PERSON_NAME]" at bounding box center [207, 303] width 191 height 20
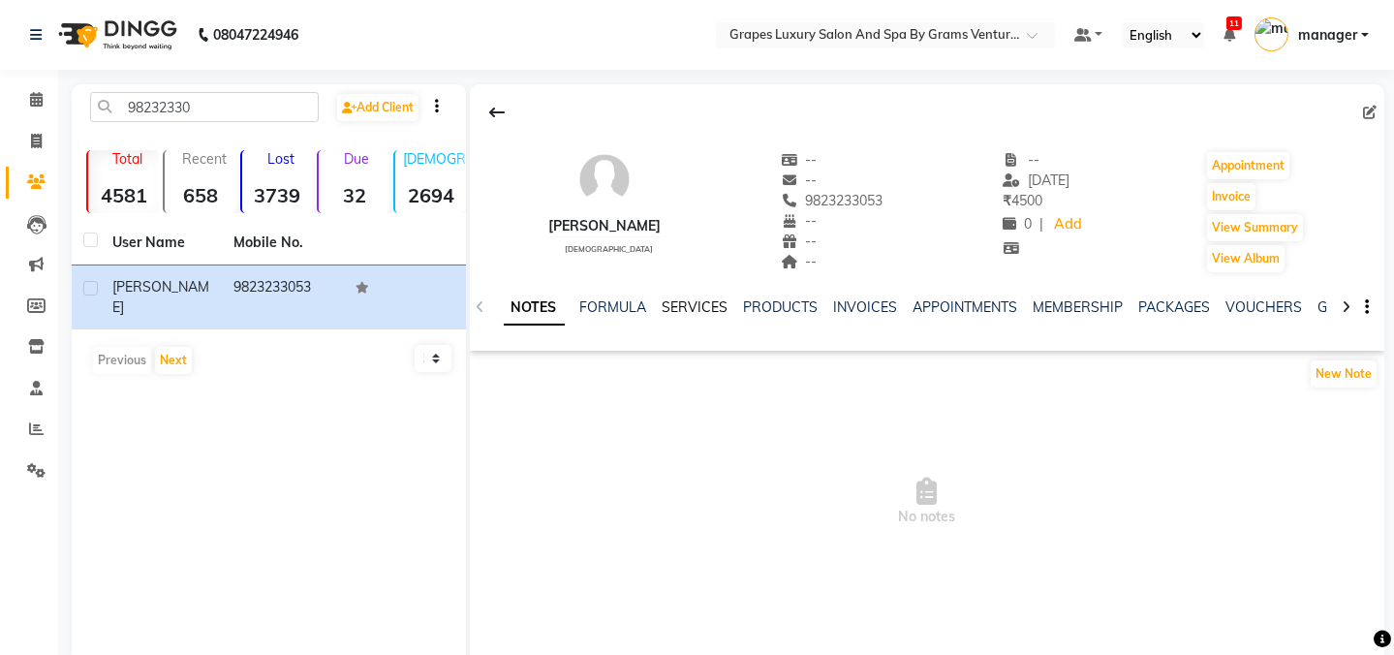
click at [713, 311] on link "SERVICES" at bounding box center [696, 306] width 66 height 17
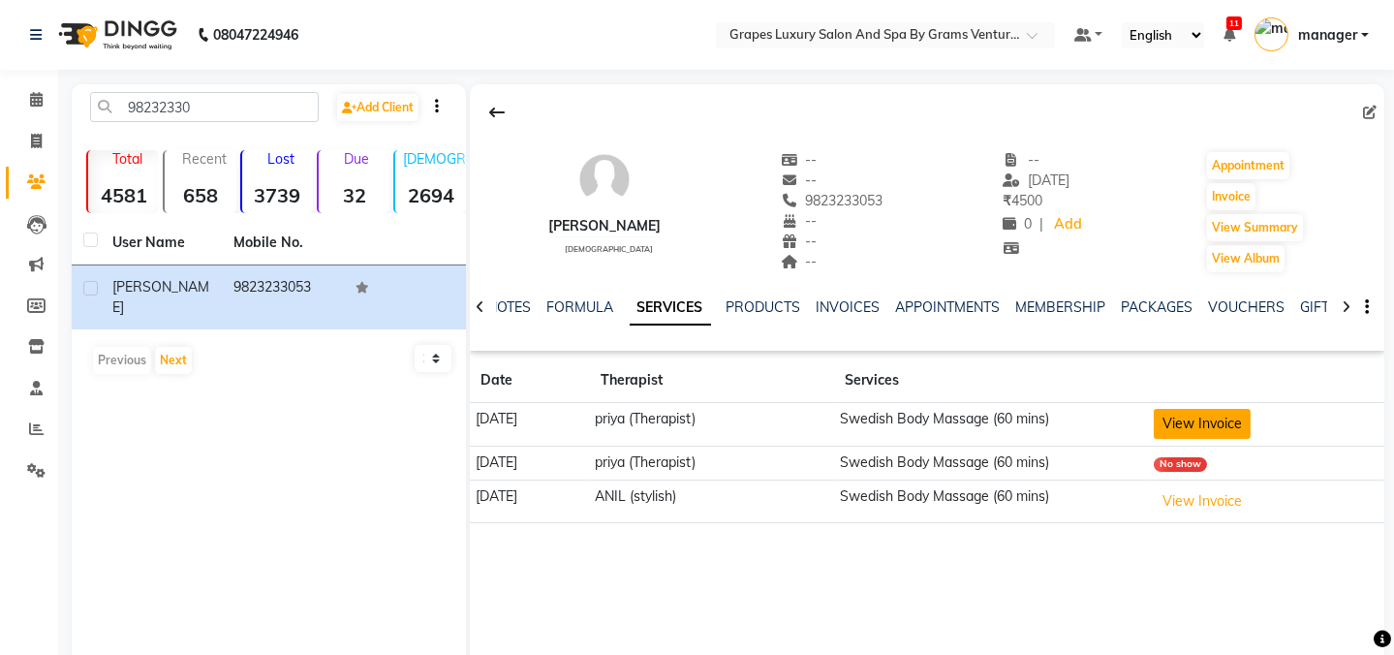
click at [1232, 420] on button "View Invoice" at bounding box center [1202, 424] width 97 height 30
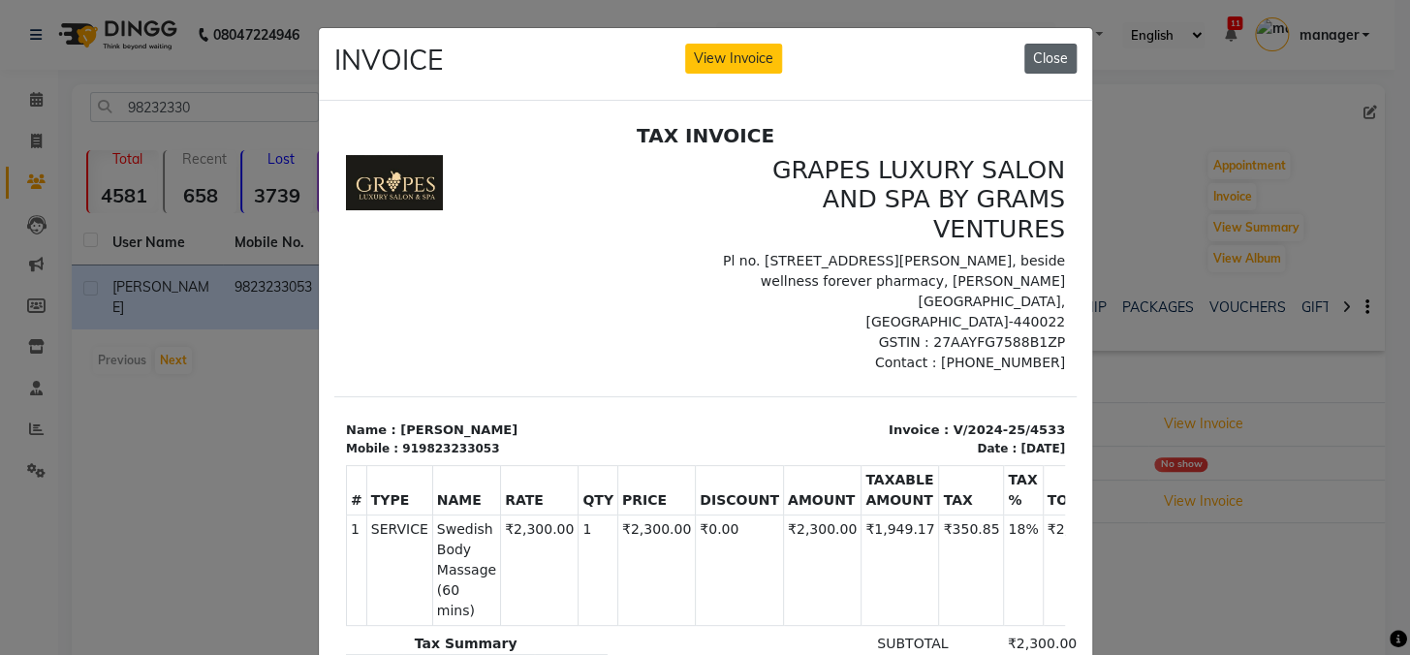
click at [1041, 54] on button "Close" at bounding box center [1050, 59] width 52 height 30
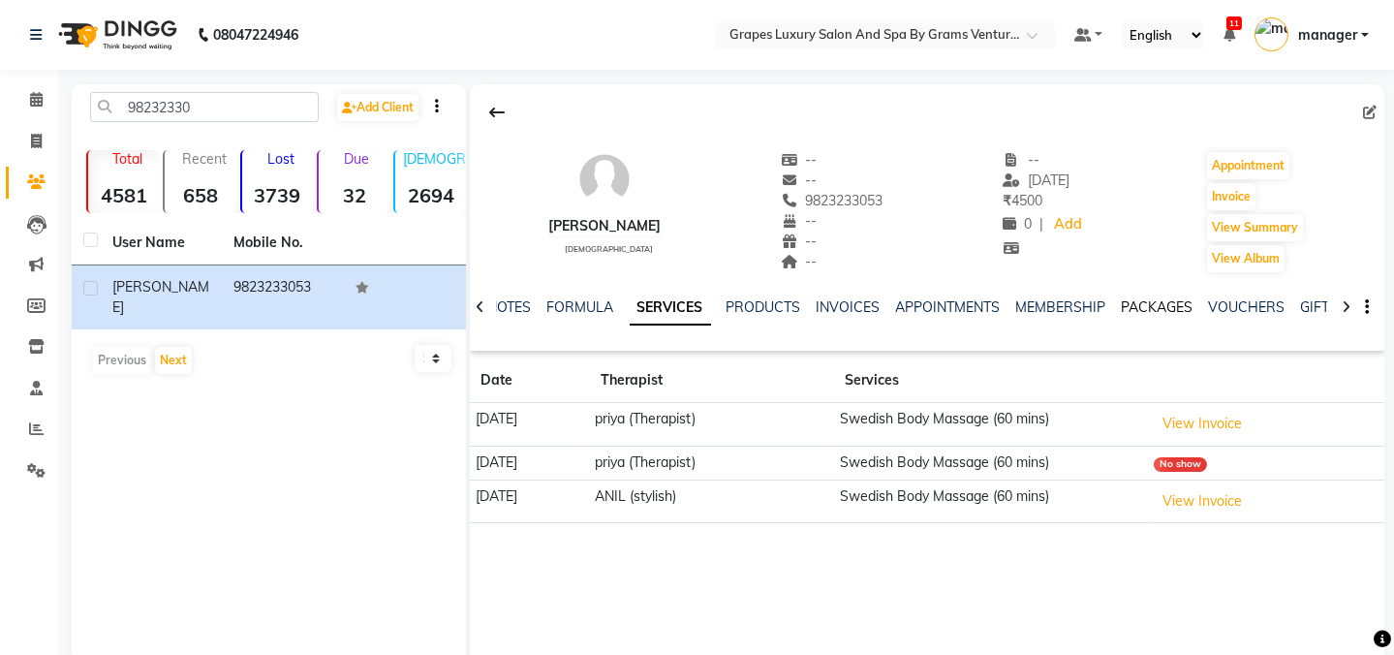
click at [1127, 301] on link "PACKAGES" at bounding box center [1158, 306] width 72 height 17
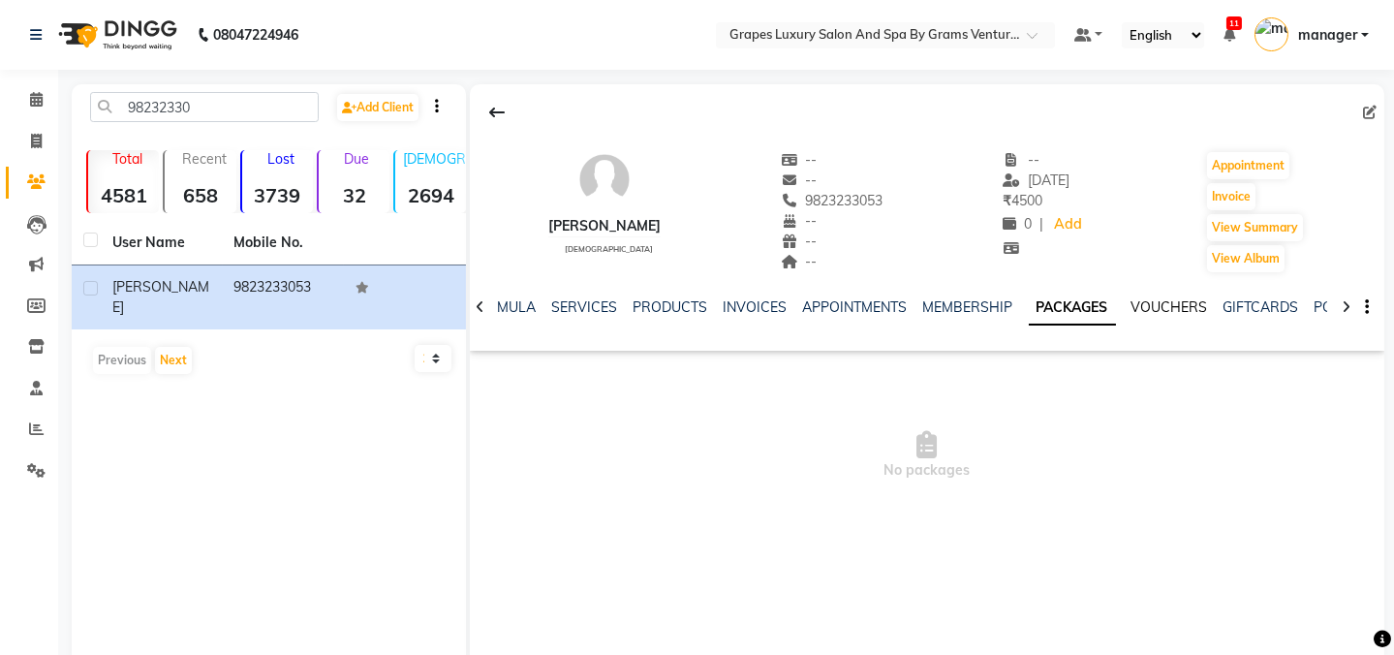
click at [1132, 304] on link "VOUCHERS" at bounding box center [1170, 306] width 77 height 17
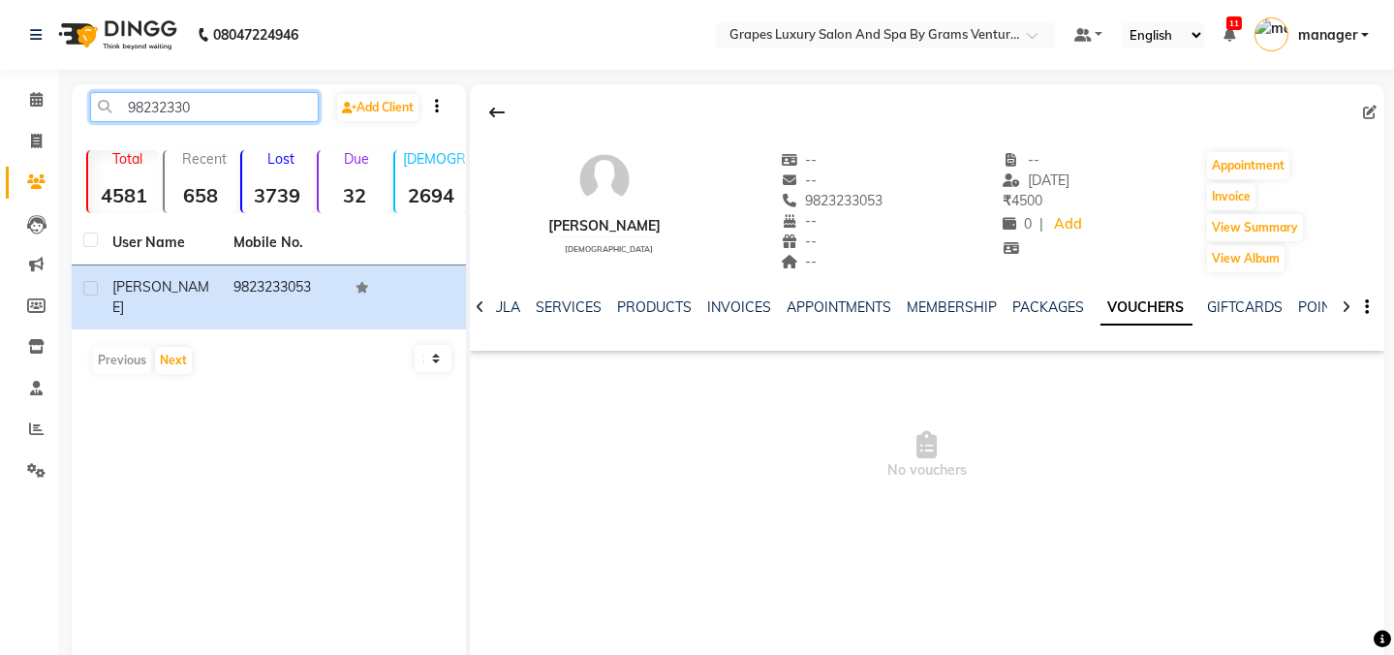
click at [222, 114] on input "98232330" at bounding box center [204, 107] width 229 height 30
type input "9"
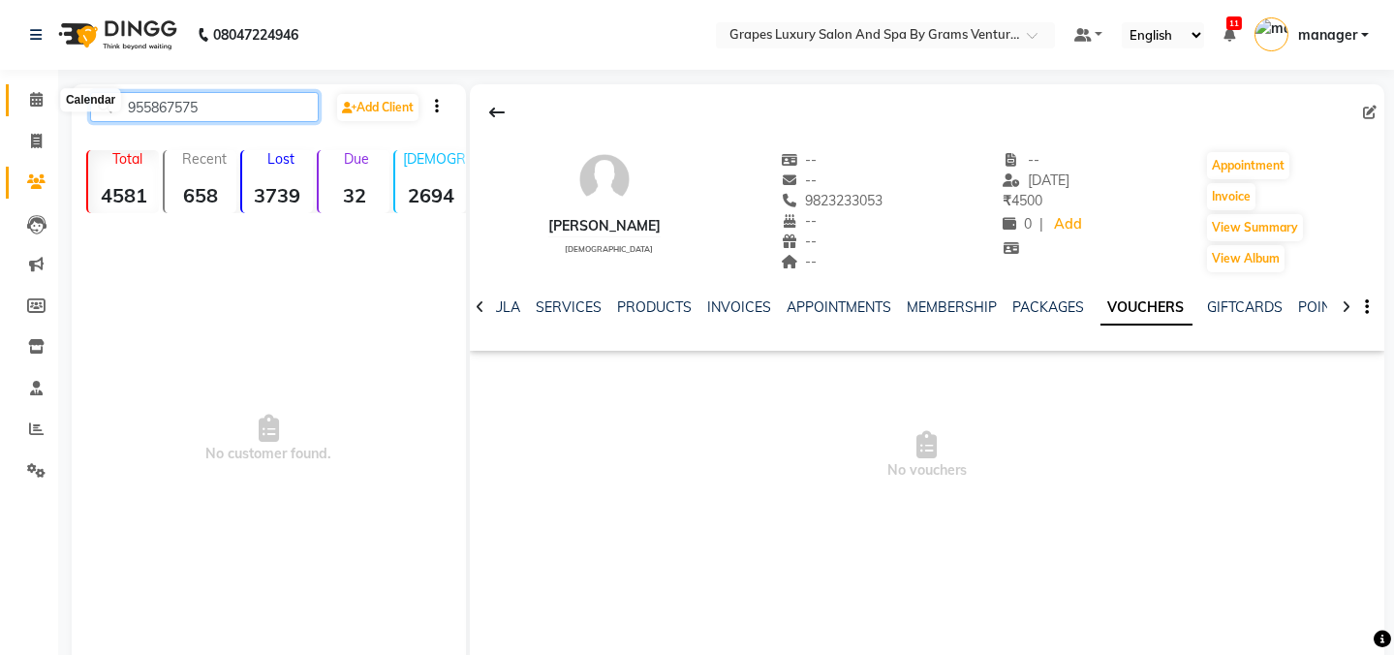
type input "955867575"
click at [30, 104] on icon at bounding box center [36, 99] width 13 height 15
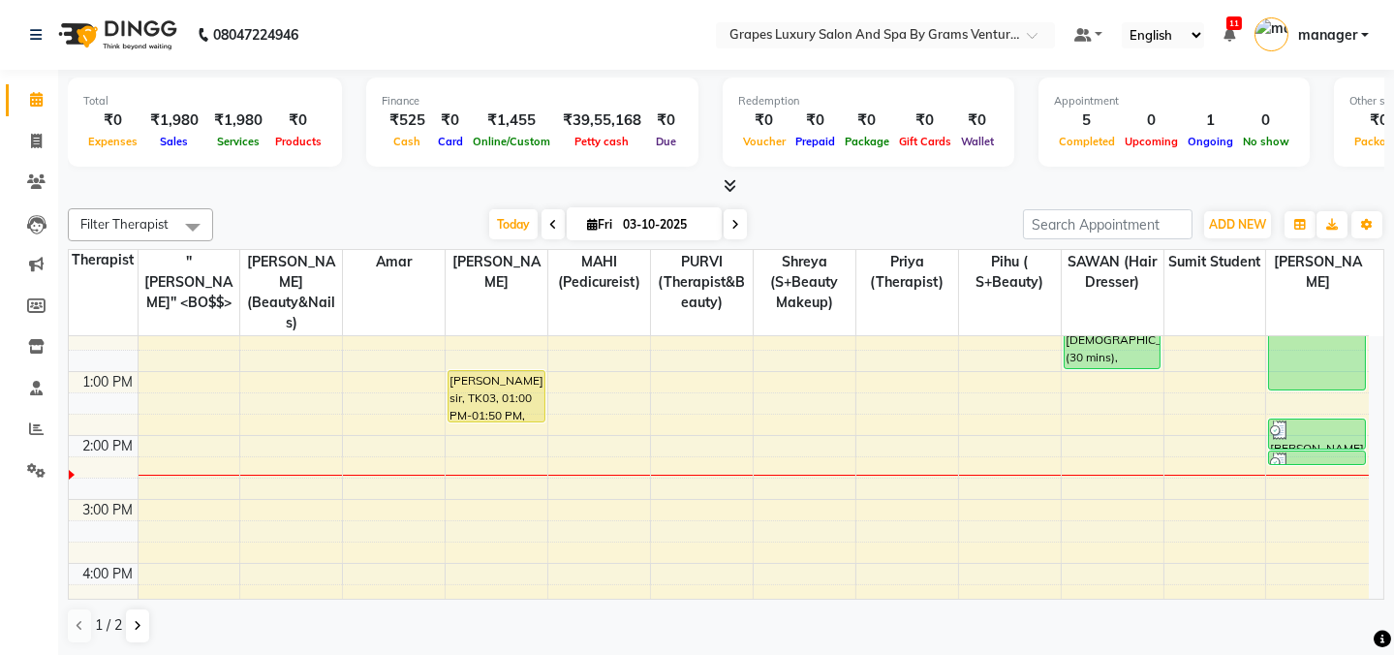
scroll to position [272, 0]
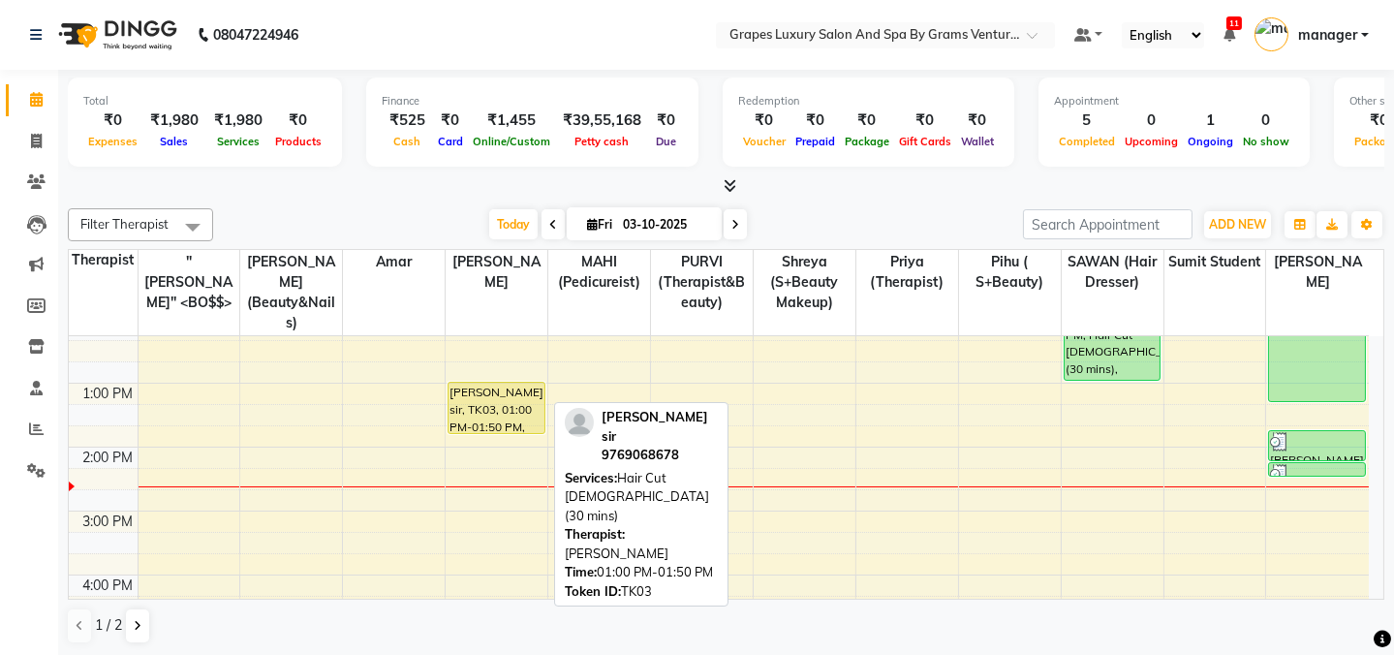
click at [511, 404] on div "[PERSON_NAME] sir, TK03, 01:00 PM-01:50 PM, Hair Cut [DEMOGRAPHIC_DATA] (30 min…" at bounding box center [497, 479] width 102 height 830
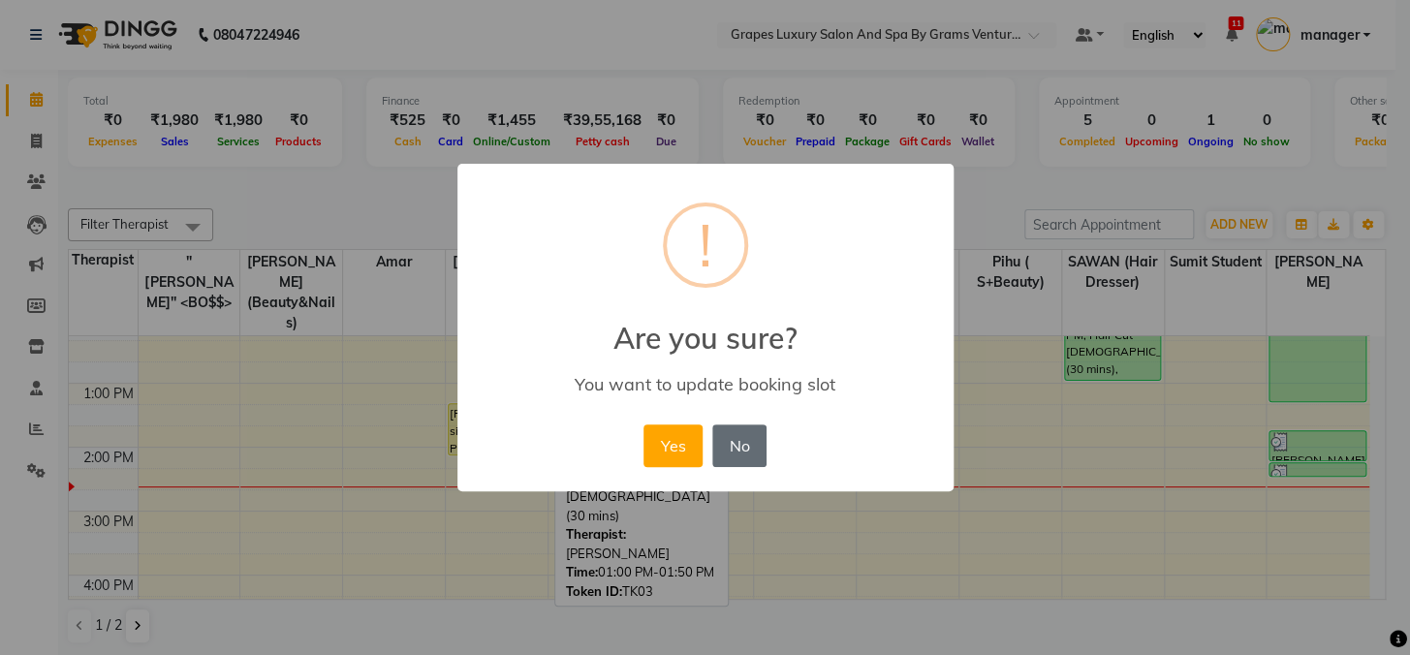
click at [735, 451] on button "No" at bounding box center [739, 445] width 54 height 43
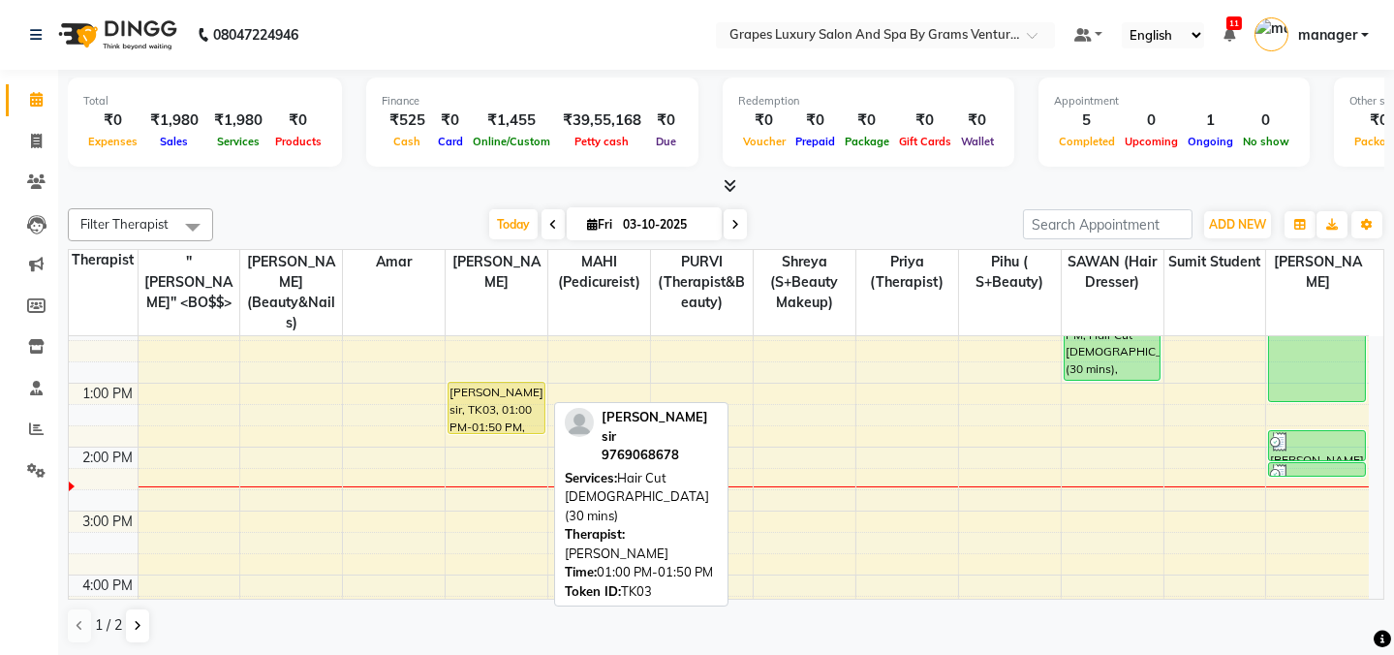
click at [492, 390] on div "[PERSON_NAME] sir, TK03, 01:00 PM-01:50 PM, Hair Cut [DEMOGRAPHIC_DATA] (30 min…" at bounding box center [496, 408] width 95 height 50
select select "1"
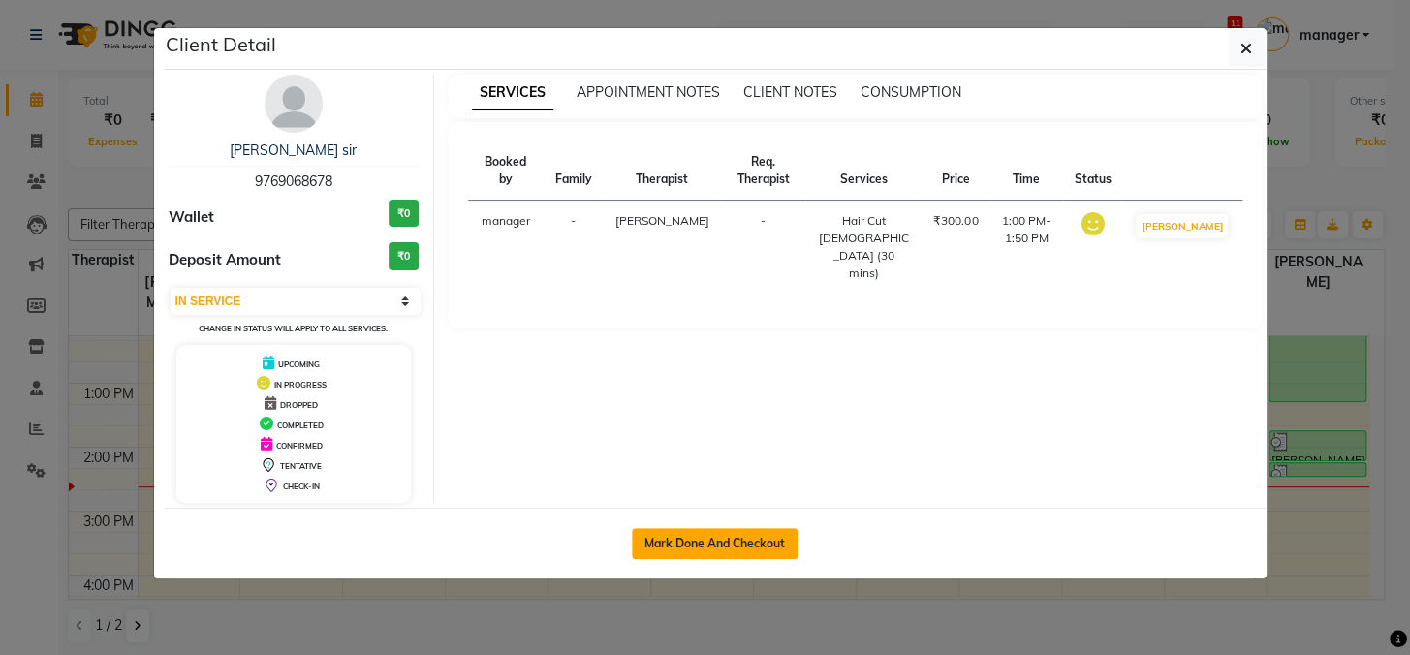
click at [748, 538] on button "Mark Done And Checkout" at bounding box center [715, 543] width 166 height 31
select select "service"
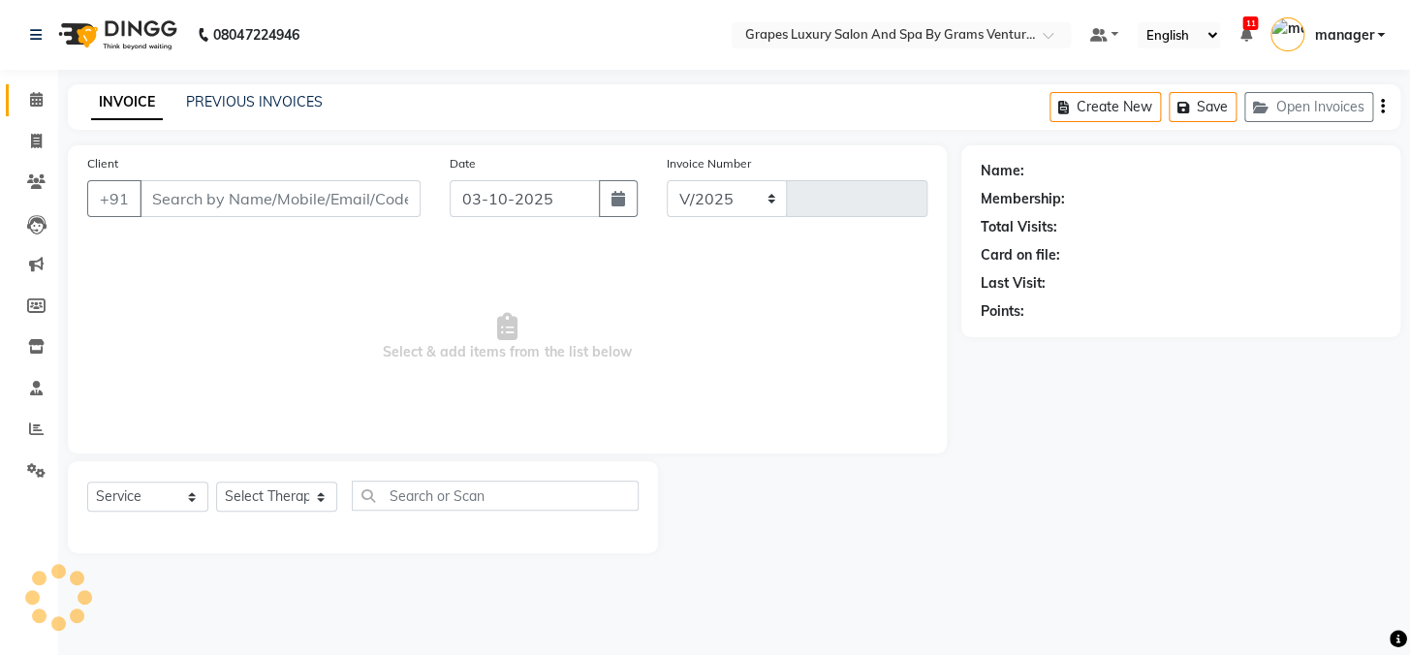
select select "3585"
type input "2764"
type input "9769068678"
select select "78335"
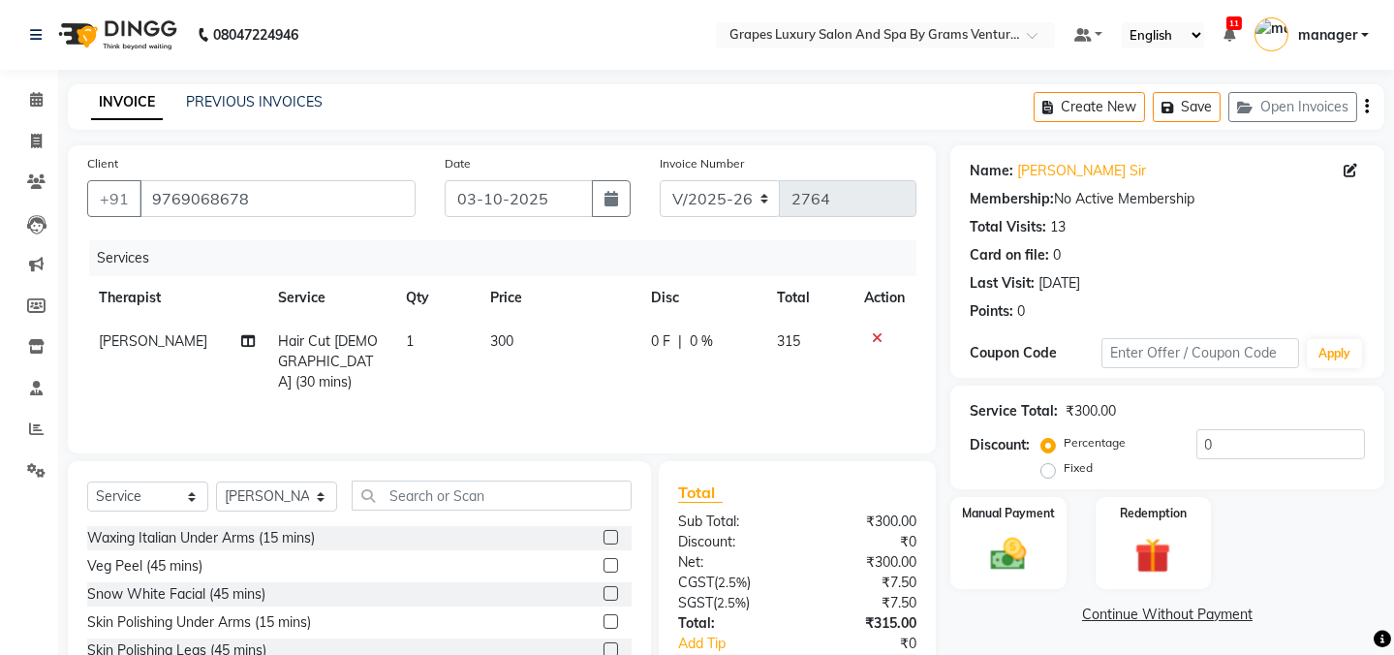
click at [492, 342] on span "300" at bounding box center [501, 340] width 23 height 17
select select "78335"
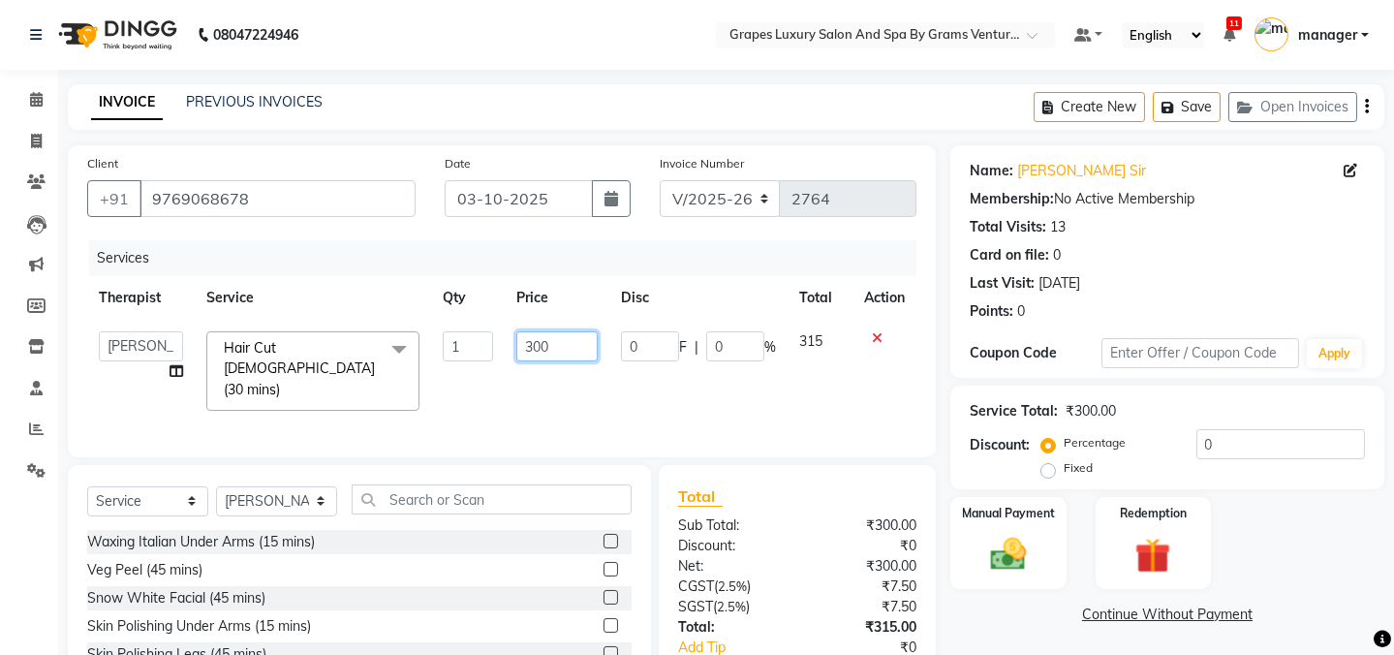
click at [539, 348] on input "300" at bounding box center [556, 346] width 81 height 30
type input "400"
click at [732, 412] on div "Services Therapist Service Qty Price Disc Total Action Admin amar ANIL (stylish…" at bounding box center [501, 339] width 829 height 198
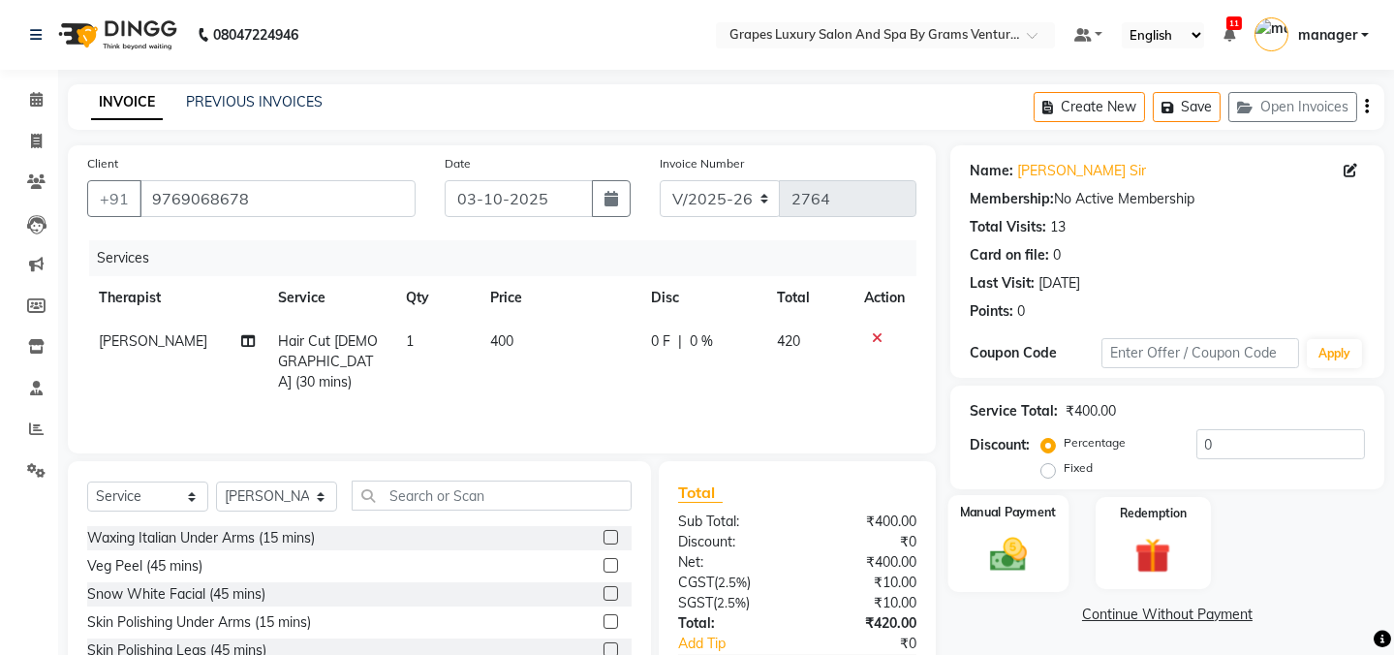
click at [1006, 558] on img at bounding box center [1009, 554] width 60 height 43
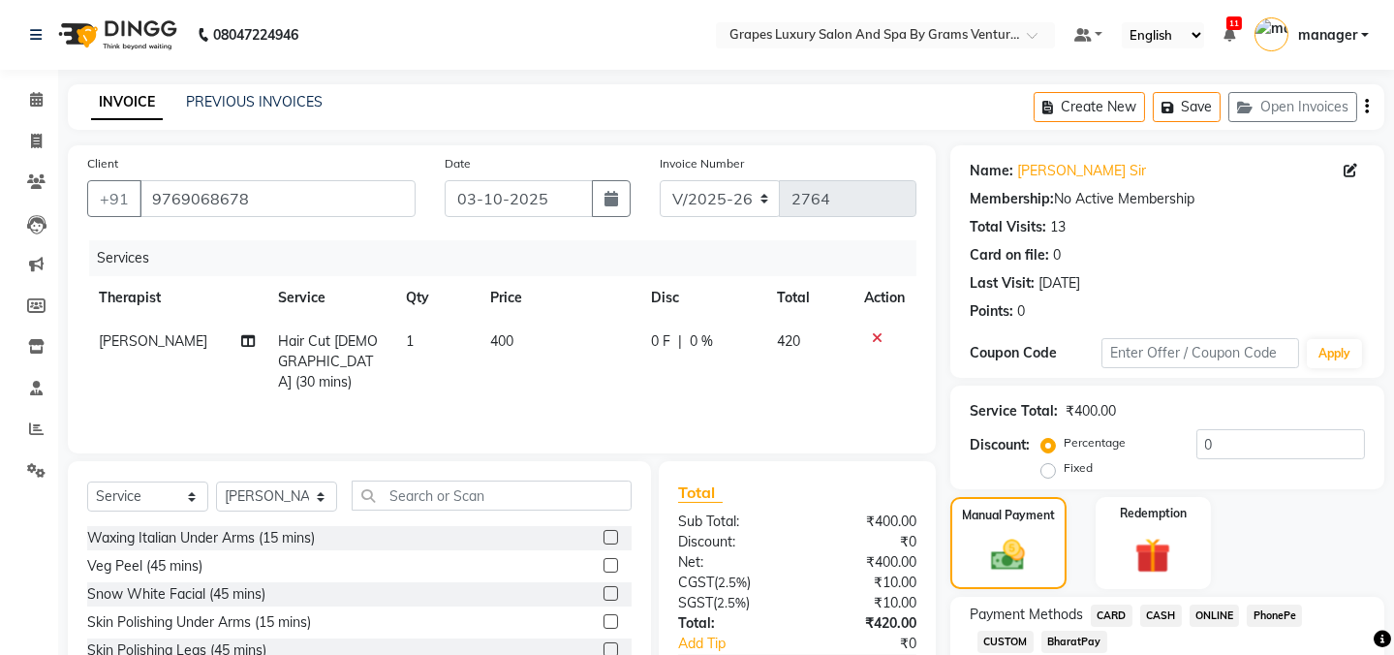
scroll to position [81, 0]
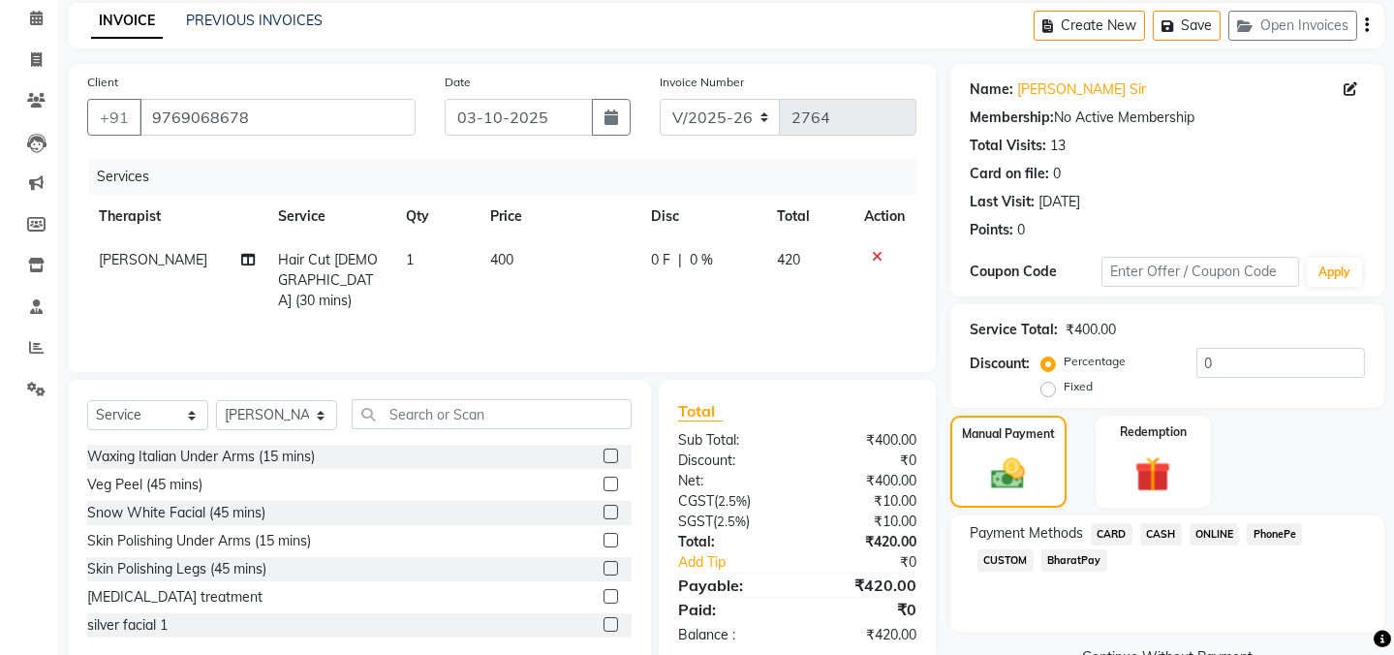
click at [1209, 531] on span "ONLINE" at bounding box center [1215, 534] width 50 height 22
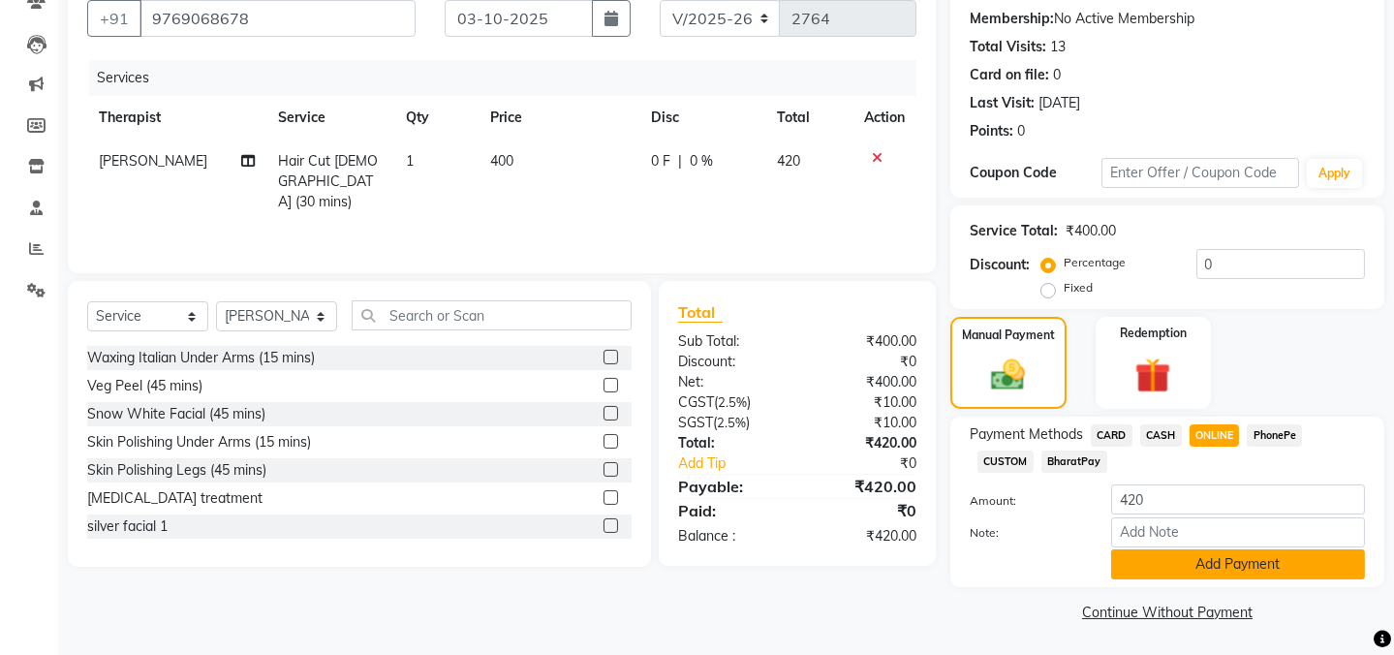
click at [1230, 564] on button "Add Payment" at bounding box center [1238, 564] width 254 height 30
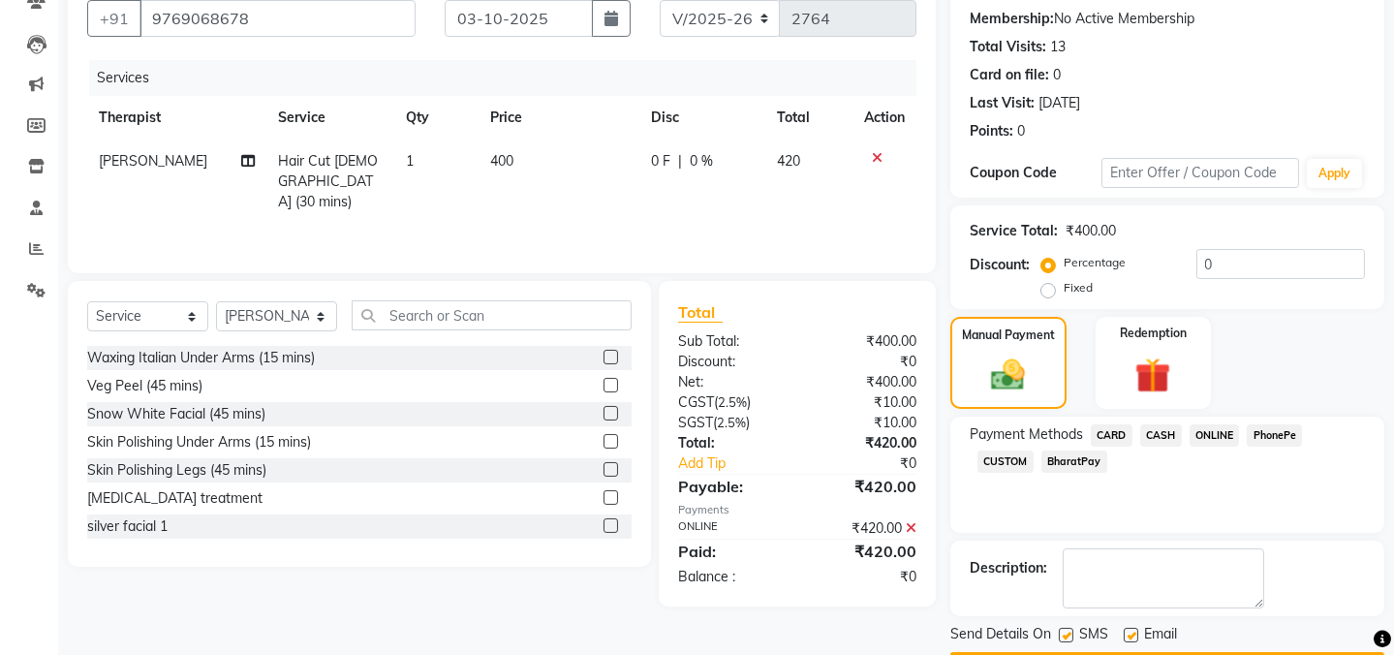
scroll to position [234, 0]
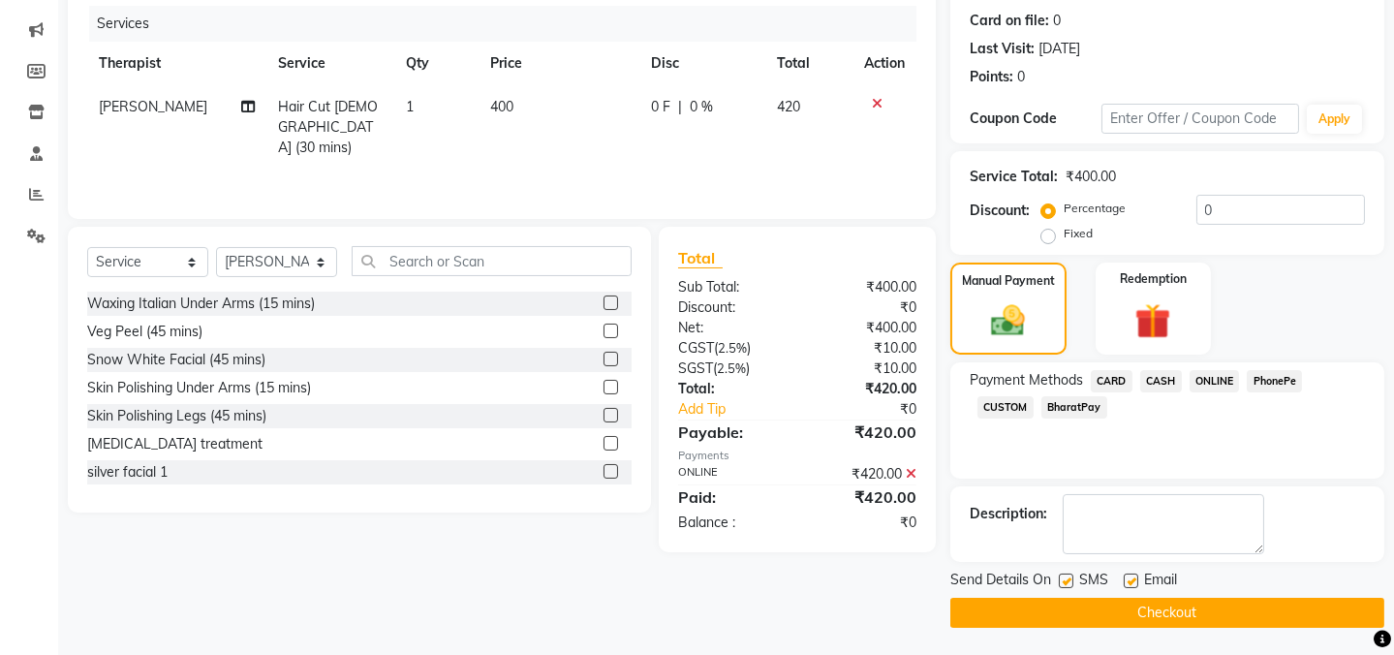
click at [1066, 580] on label at bounding box center [1066, 581] width 15 height 15
click at [1066, 580] on input "checkbox" at bounding box center [1065, 582] width 13 height 13
checkbox input "false"
click at [1127, 578] on label at bounding box center [1131, 581] width 15 height 15
click at [1127, 578] on input "checkbox" at bounding box center [1130, 582] width 13 height 13
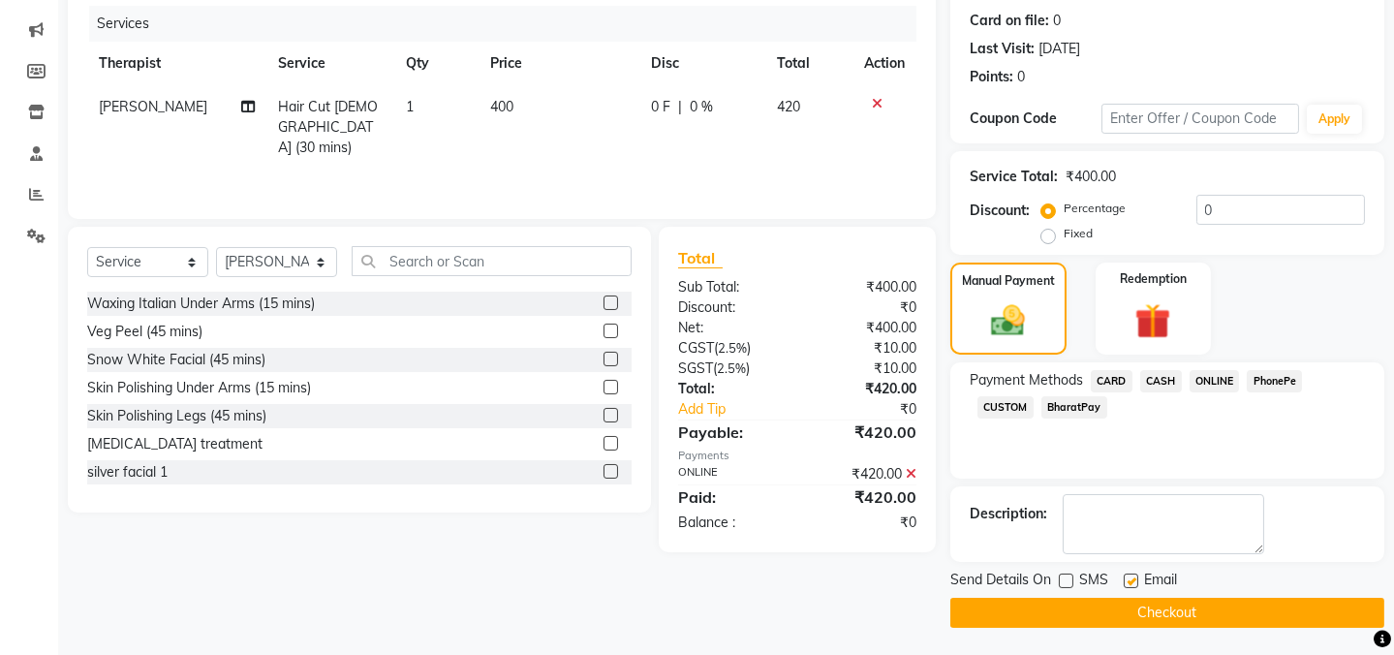
checkbox input "false"
click at [1130, 603] on button "Checkout" at bounding box center [1167, 613] width 434 height 30
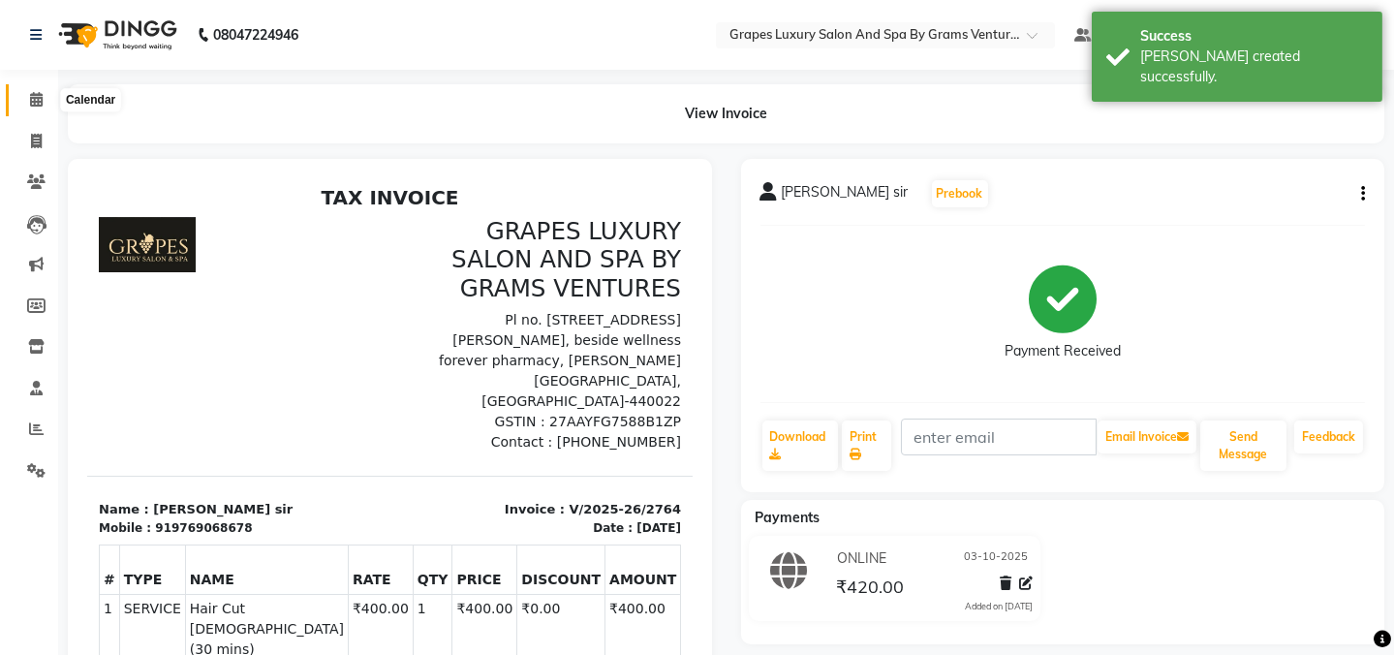
click at [34, 94] on icon at bounding box center [36, 99] width 13 height 15
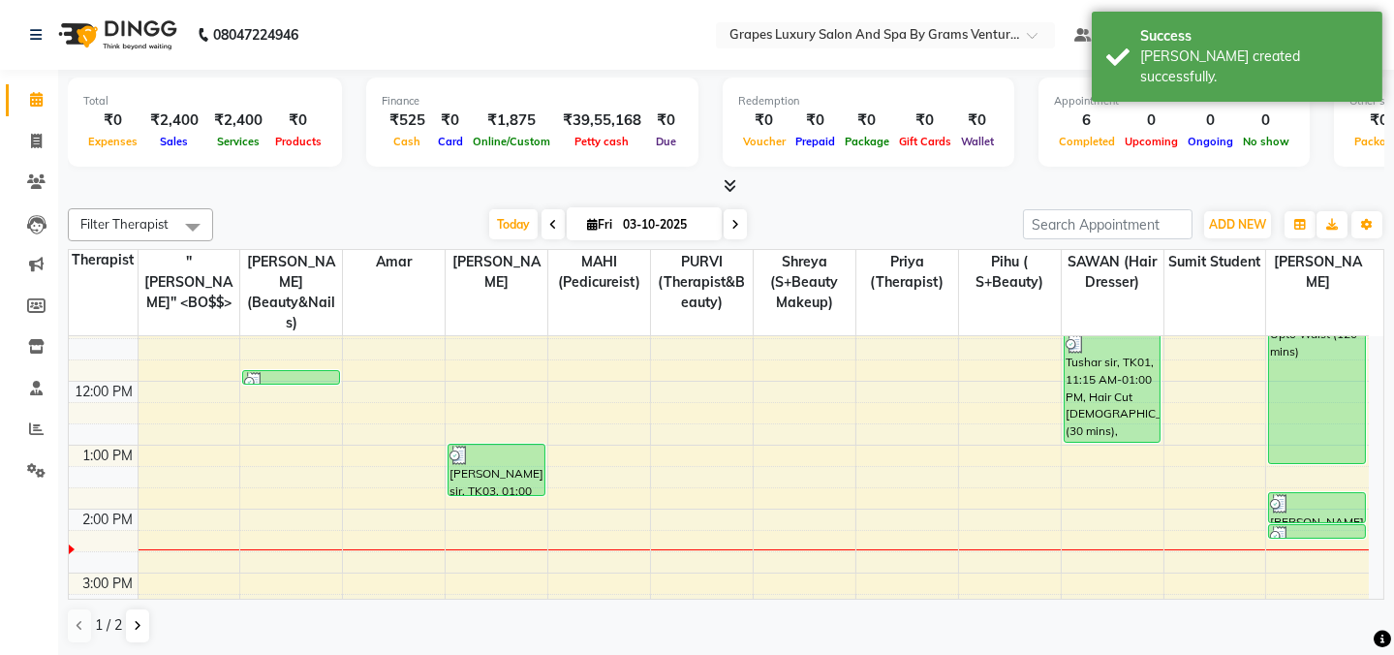
scroll to position [256, 0]
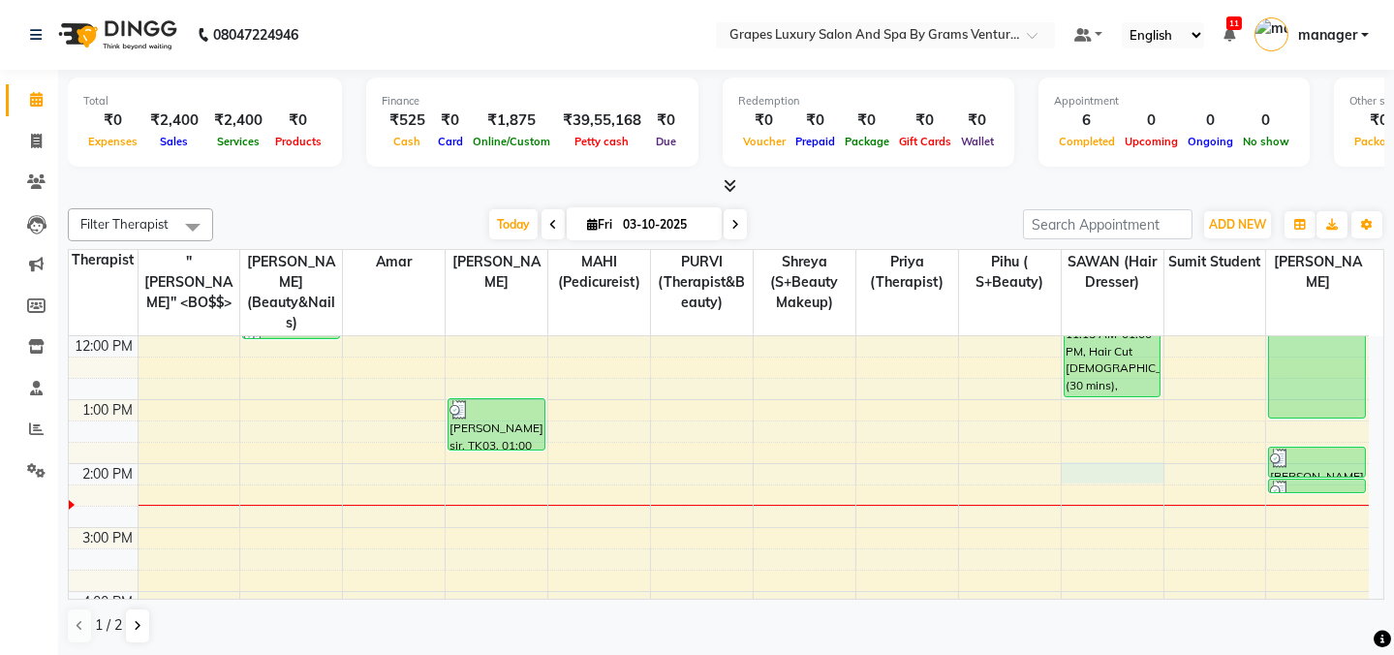
click at [1110, 456] on div "8:00 AM 9:00 AM 10:00 AM 11:00 AM 12:00 PM 1:00 PM 2:00 PM 3:00 PM 4:00 PM 5:00…" at bounding box center [719, 495] width 1300 height 830
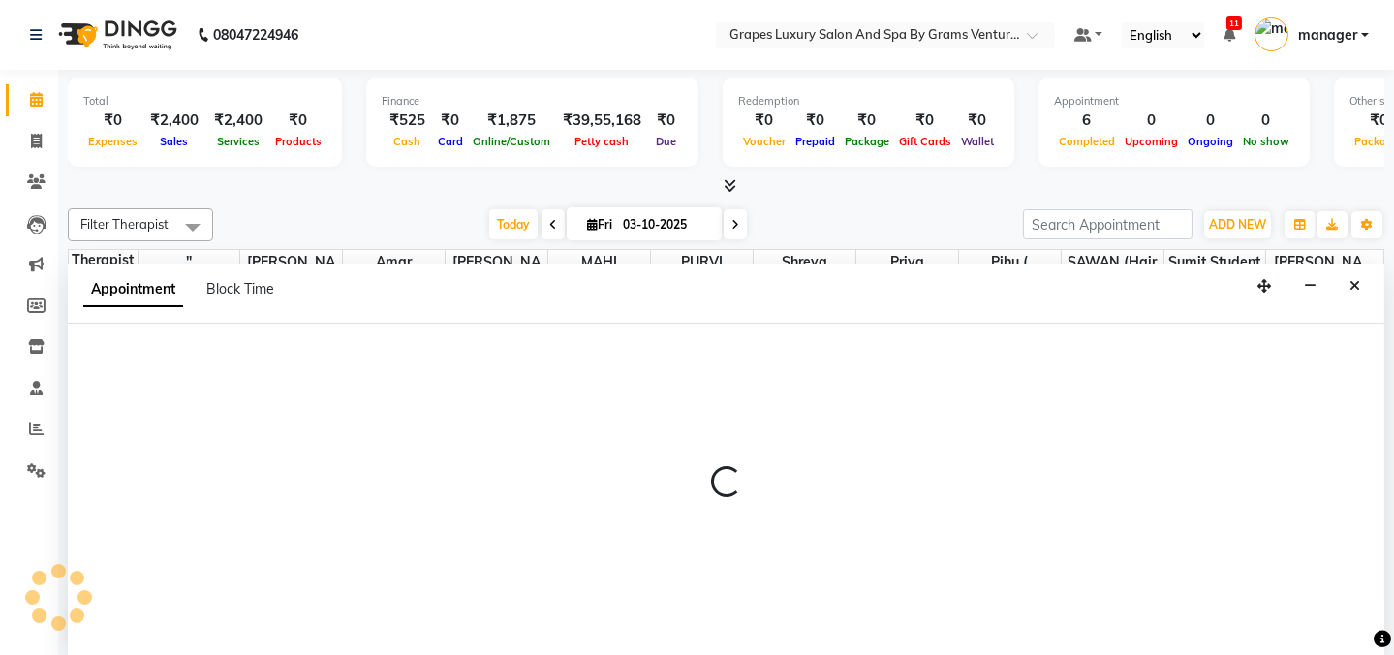
scroll to position [0, 0]
select select "41130"
select select "tentative"
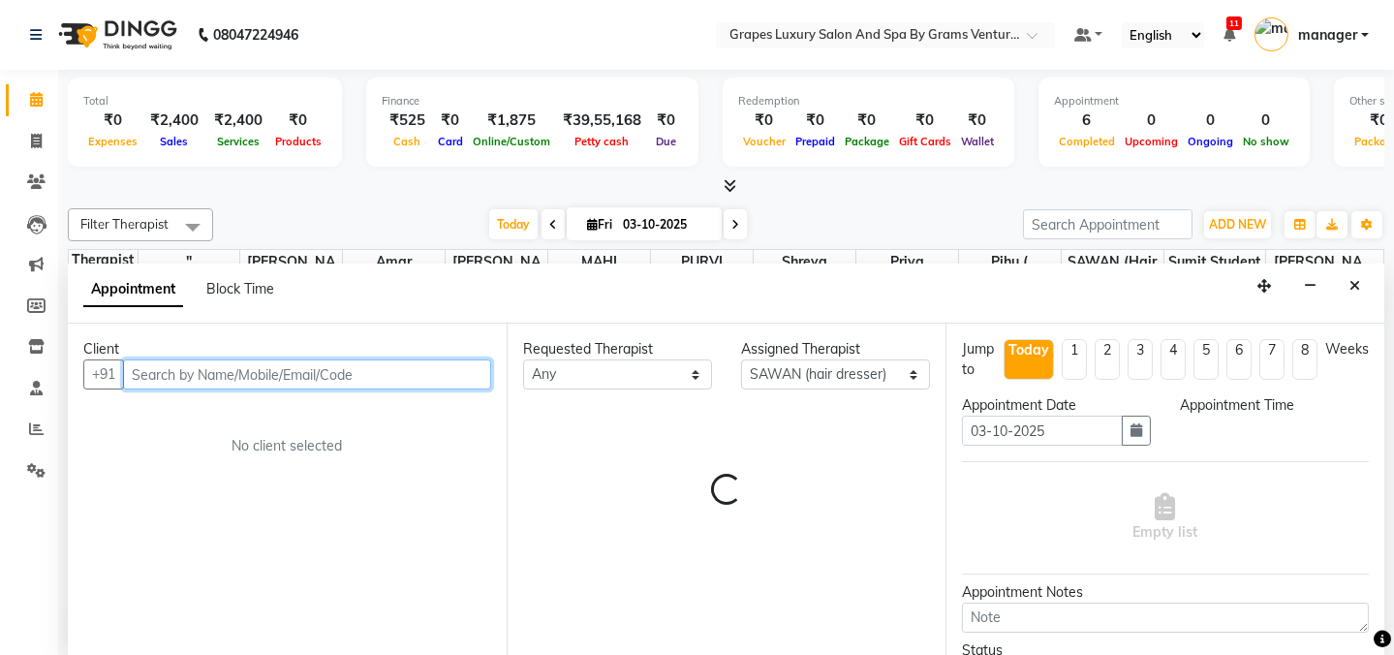
select select "840"
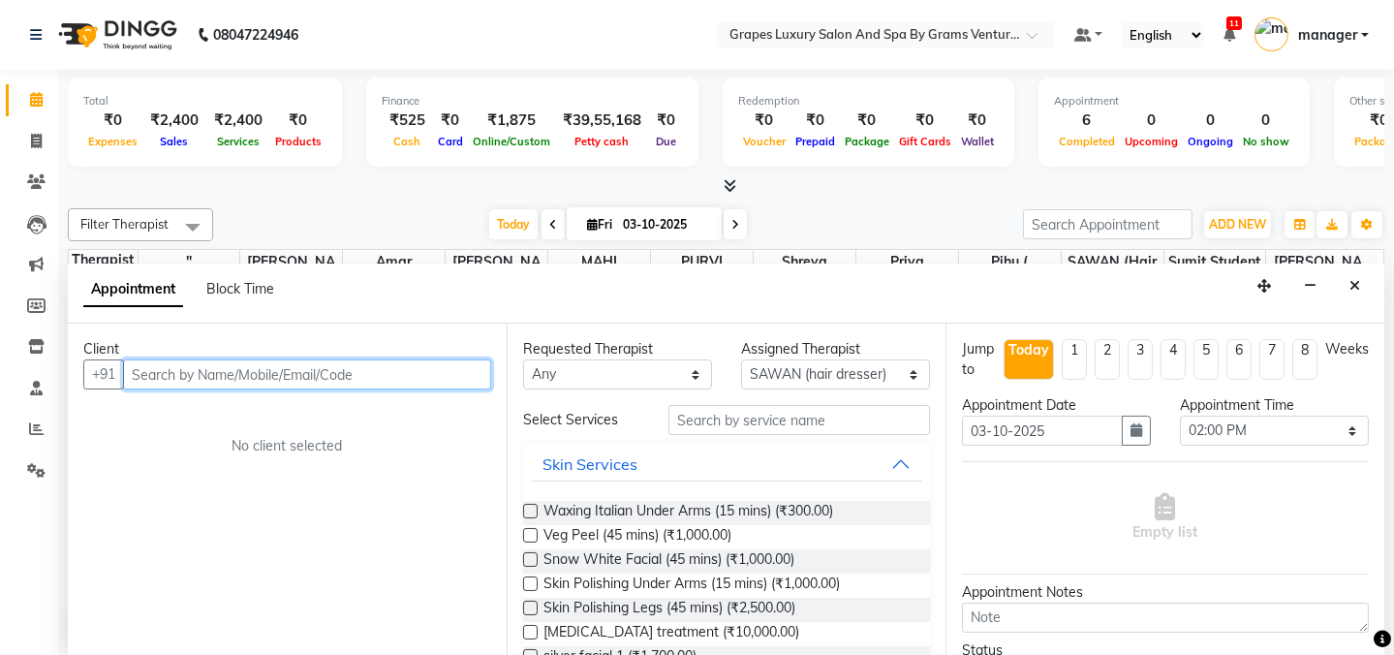
click at [438, 370] on input "text" at bounding box center [307, 374] width 368 height 30
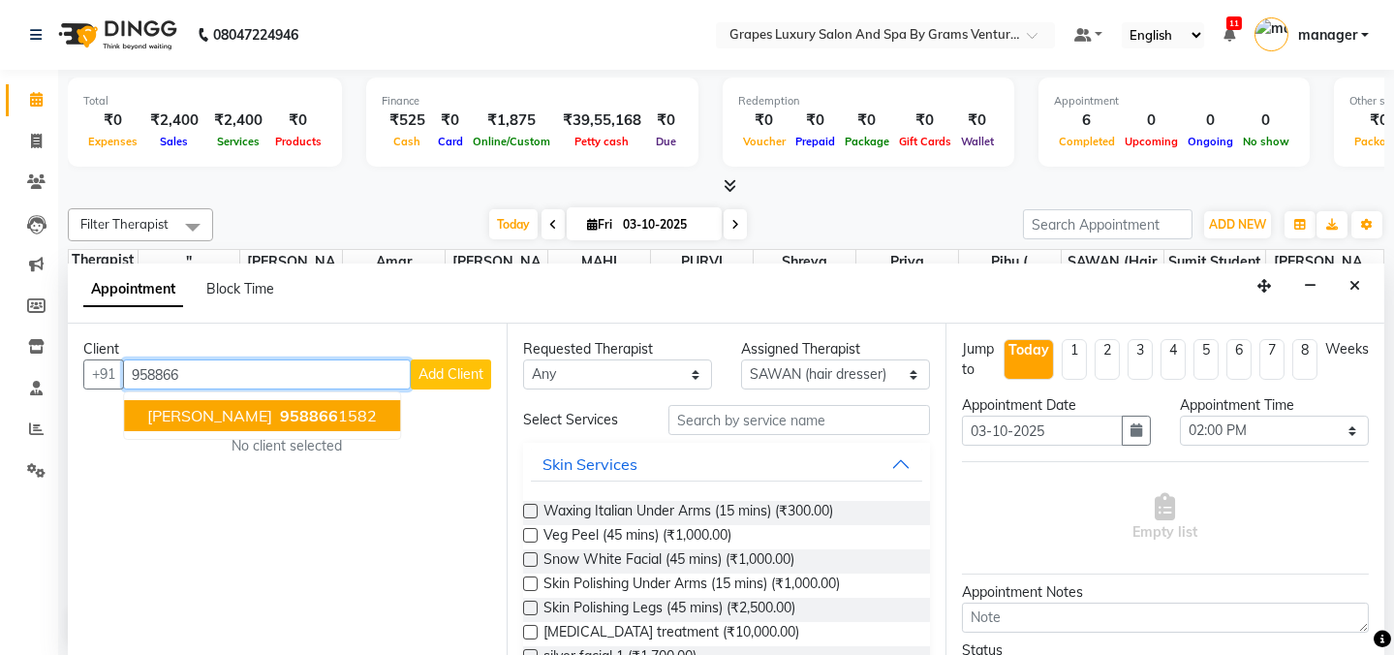
click at [291, 421] on span "958866" at bounding box center [309, 415] width 58 height 19
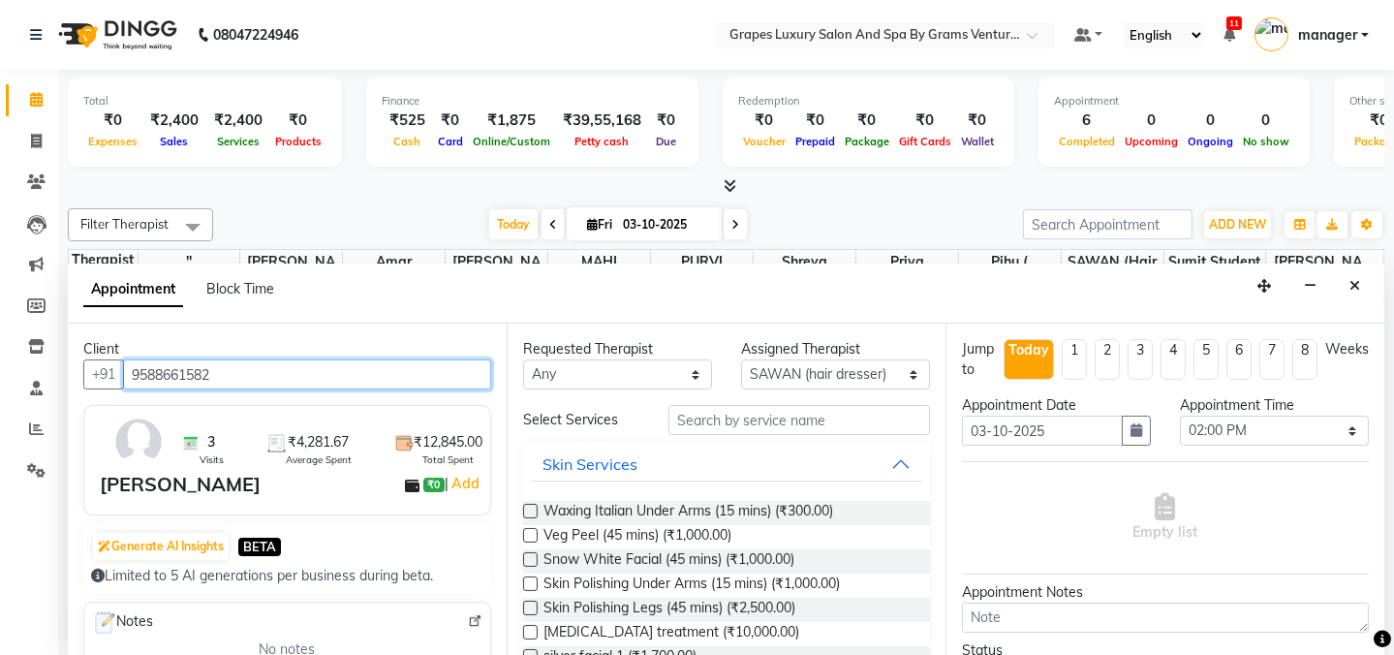
type input "9588661582"
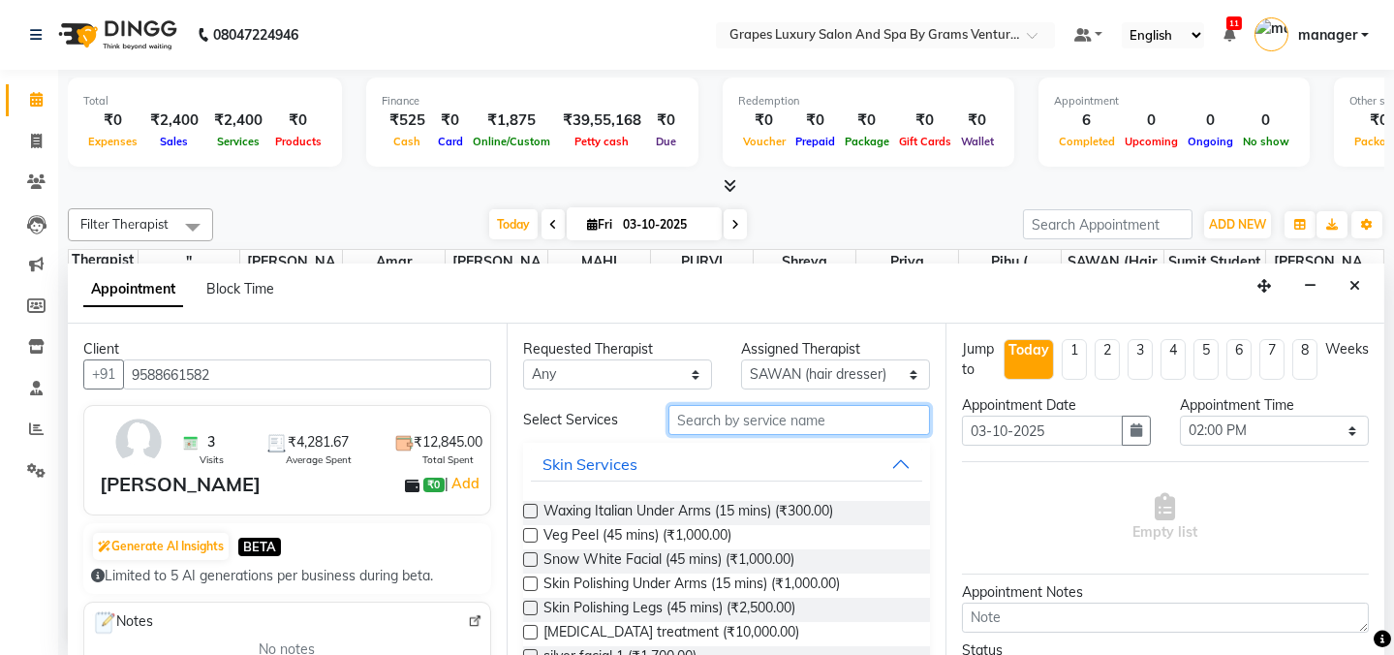
click at [751, 423] on input "text" at bounding box center [800, 420] width 262 height 30
type input "h"
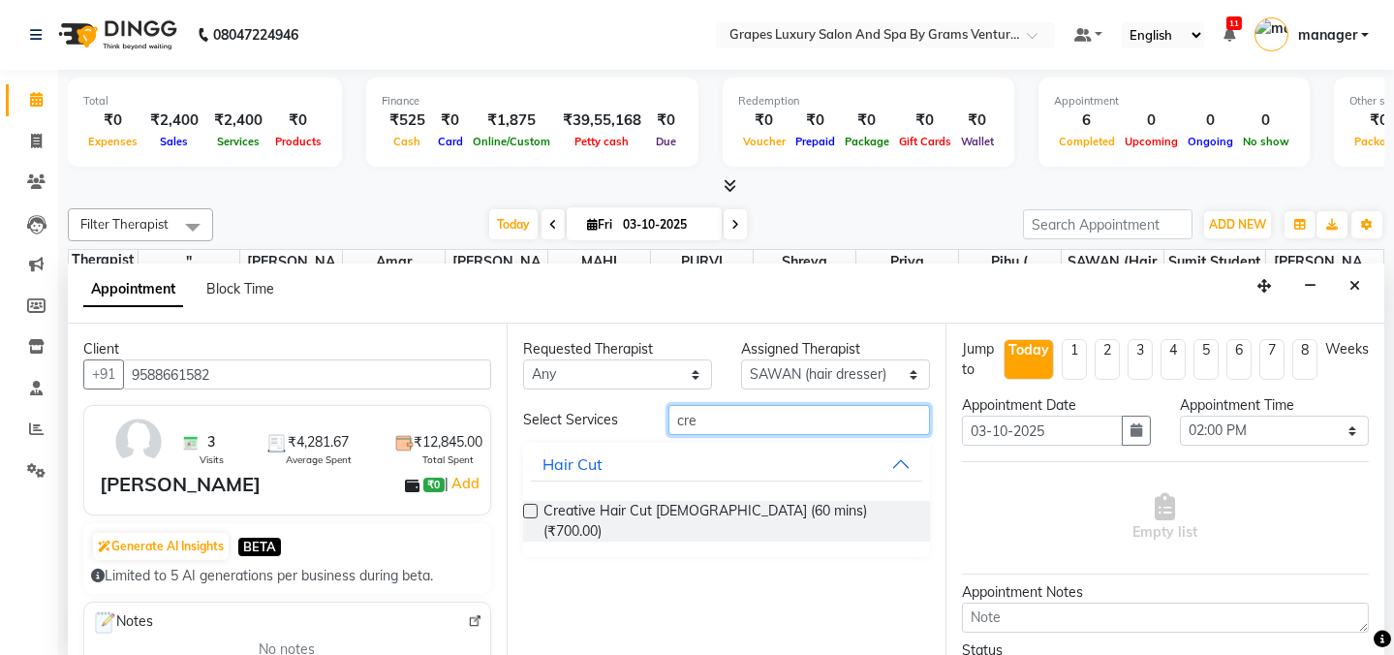
type input "cre"
click at [531, 504] on label at bounding box center [530, 511] width 15 height 15
click at [531, 507] on input "checkbox" at bounding box center [529, 513] width 13 height 13
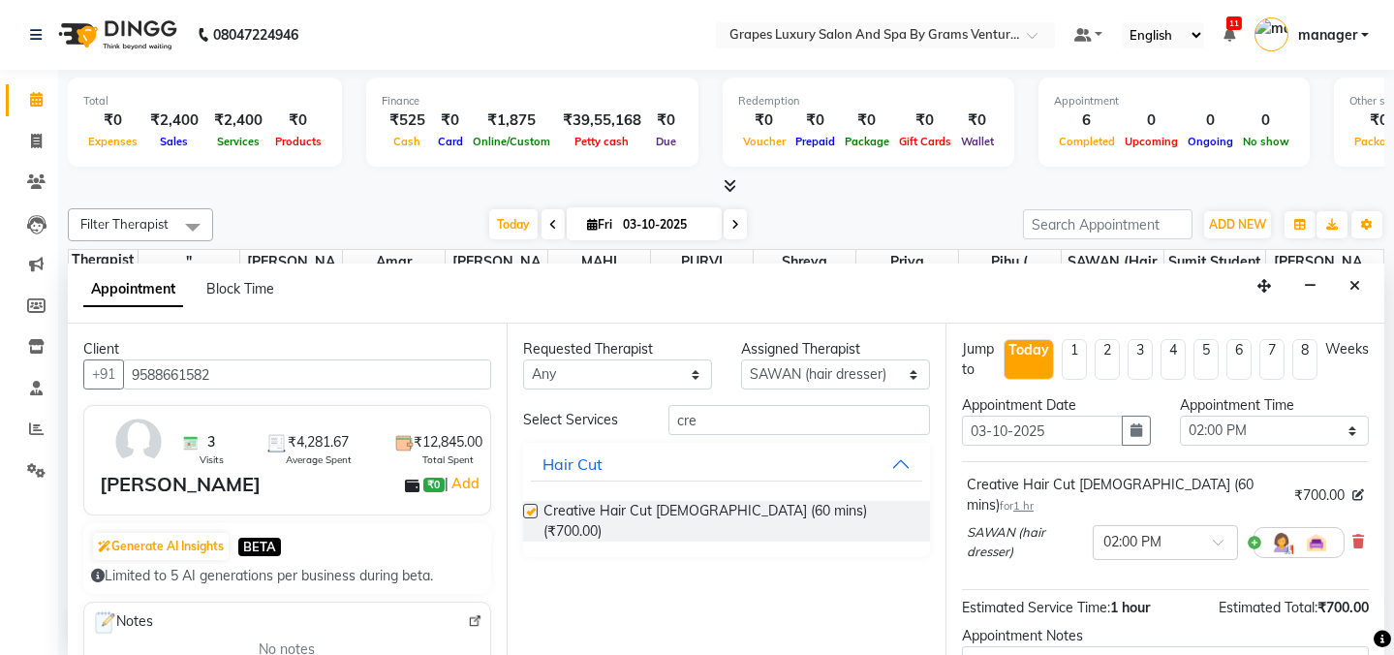
checkbox input "false"
click at [800, 374] on select "Select [PERSON_NAME] (beauty&nails) [PERSON_NAME] "[PERSON_NAME]'' <BO$$> MAHI …" at bounding box center [835, 374] width 189 height 30
select select "79261"
click at [741, 359] on select "Select [PERSON_NAME] (beauty&nails) [PERSON_NAME] "[PERSON_NAME]'' <BO$$> MAHI …" at bounding box center [835, 374] width 189 height 30
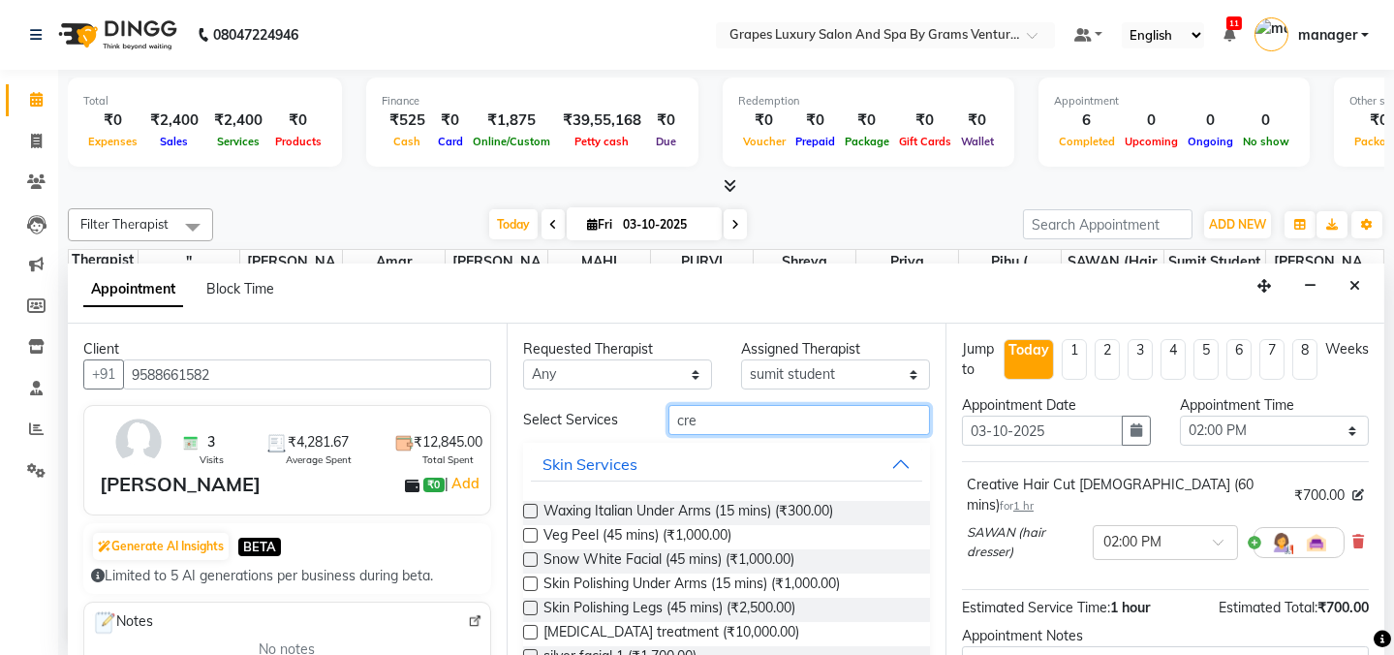
click at [720, 428] on input "cre" at bounding box center [800, 420] width 262 height 30
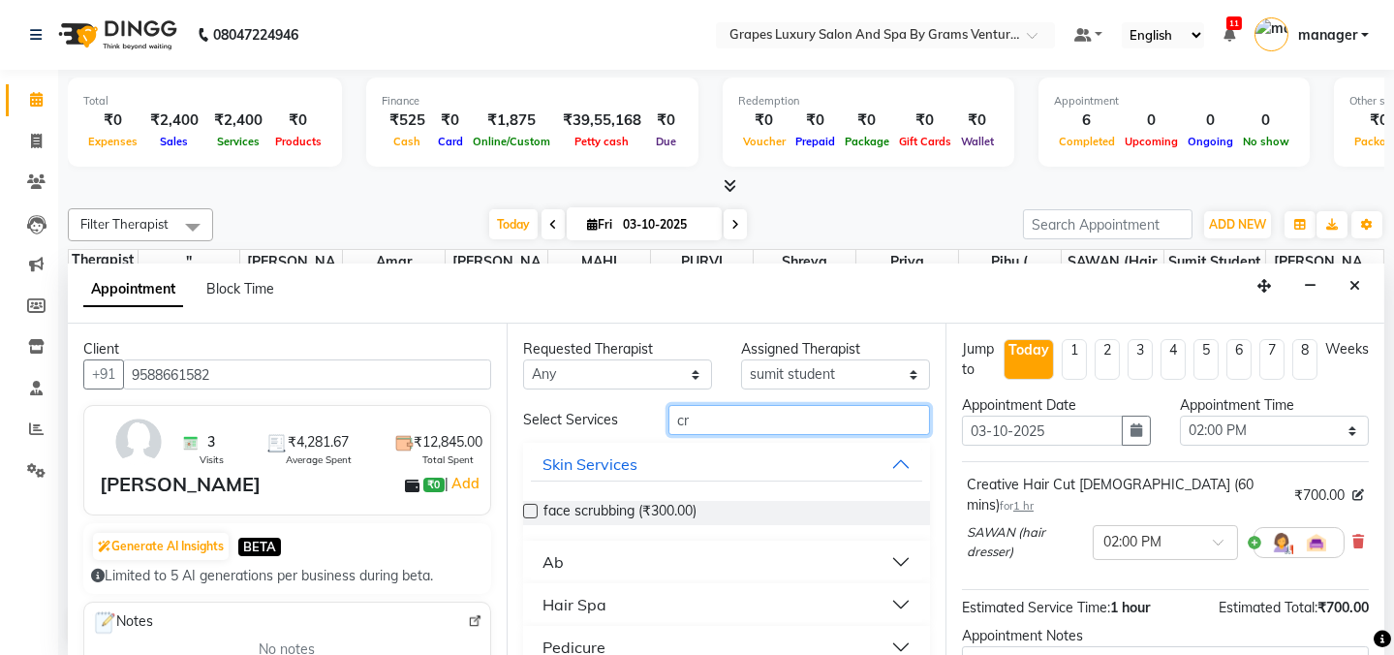
type input "c"
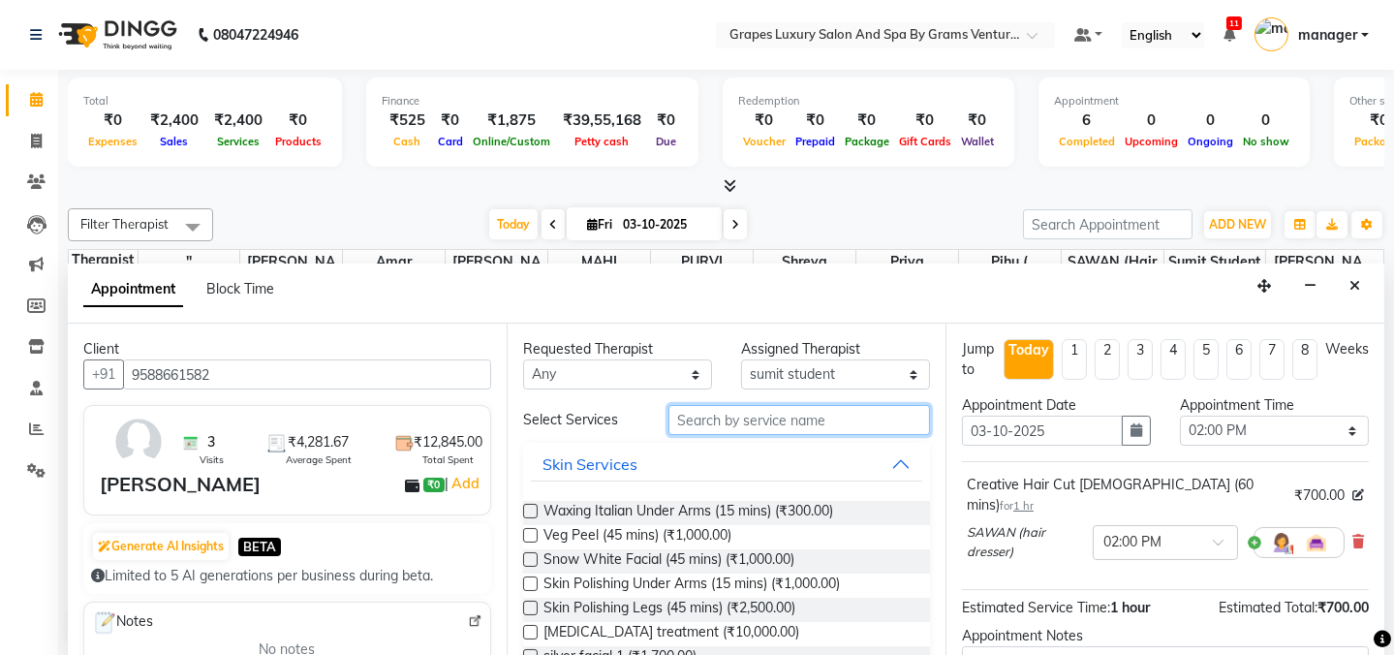
click at [779, 425] on input "text" at bounding box center [800, 420] width 262 height 30
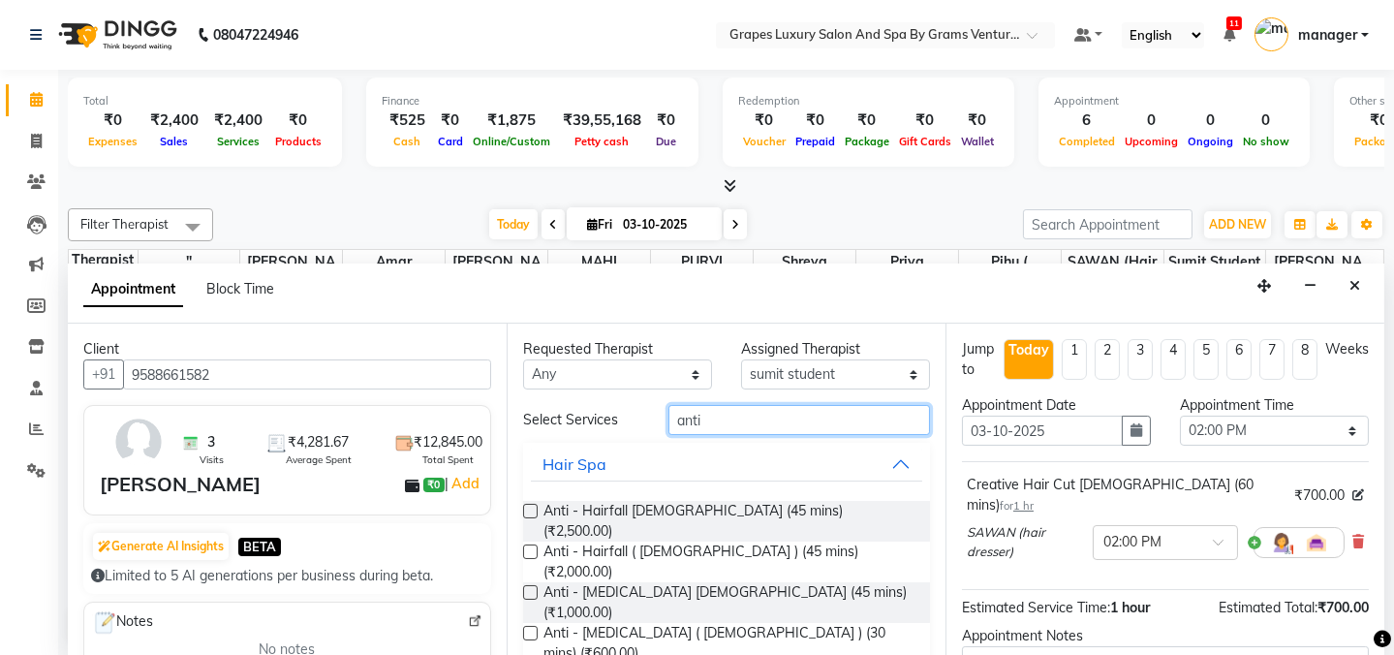
type input "anti"
click at [532, 585] on label at bounding box center [530, 592] width 15 height 15
click at [532, 588] on input "checkbox" at bounding box center [529, 594] width 13 height 13
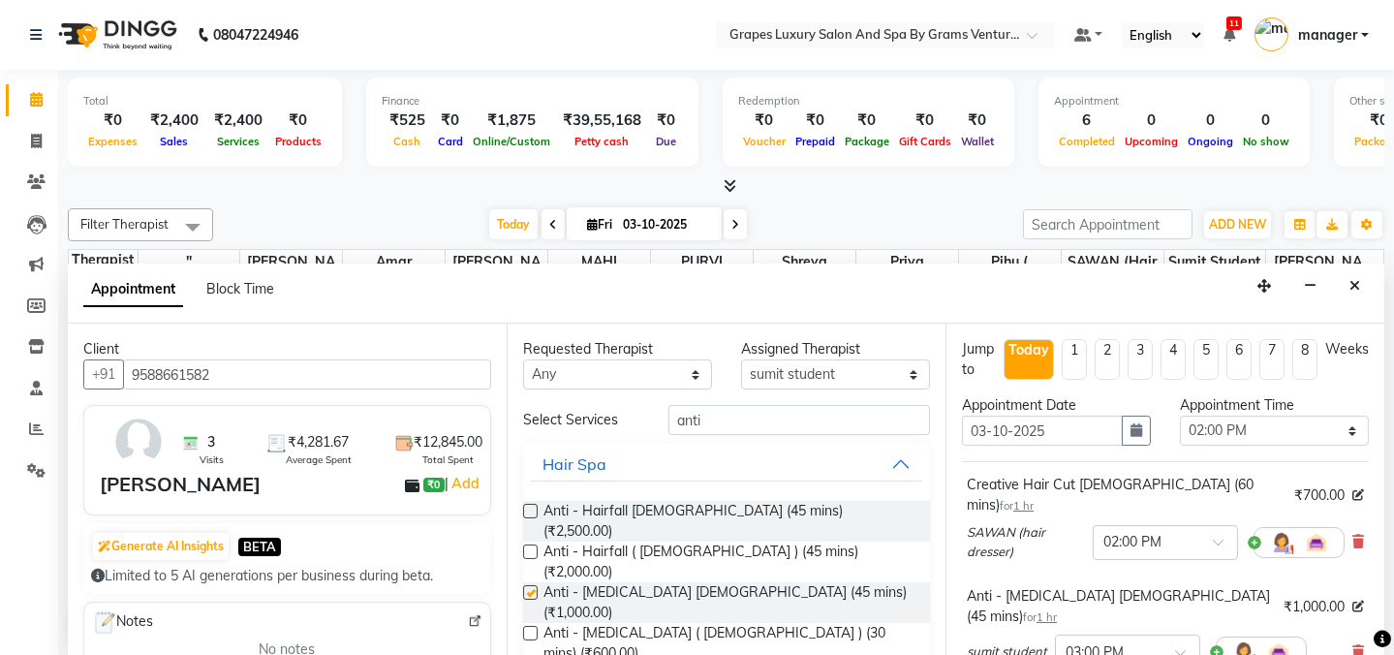
checkbox input "false"
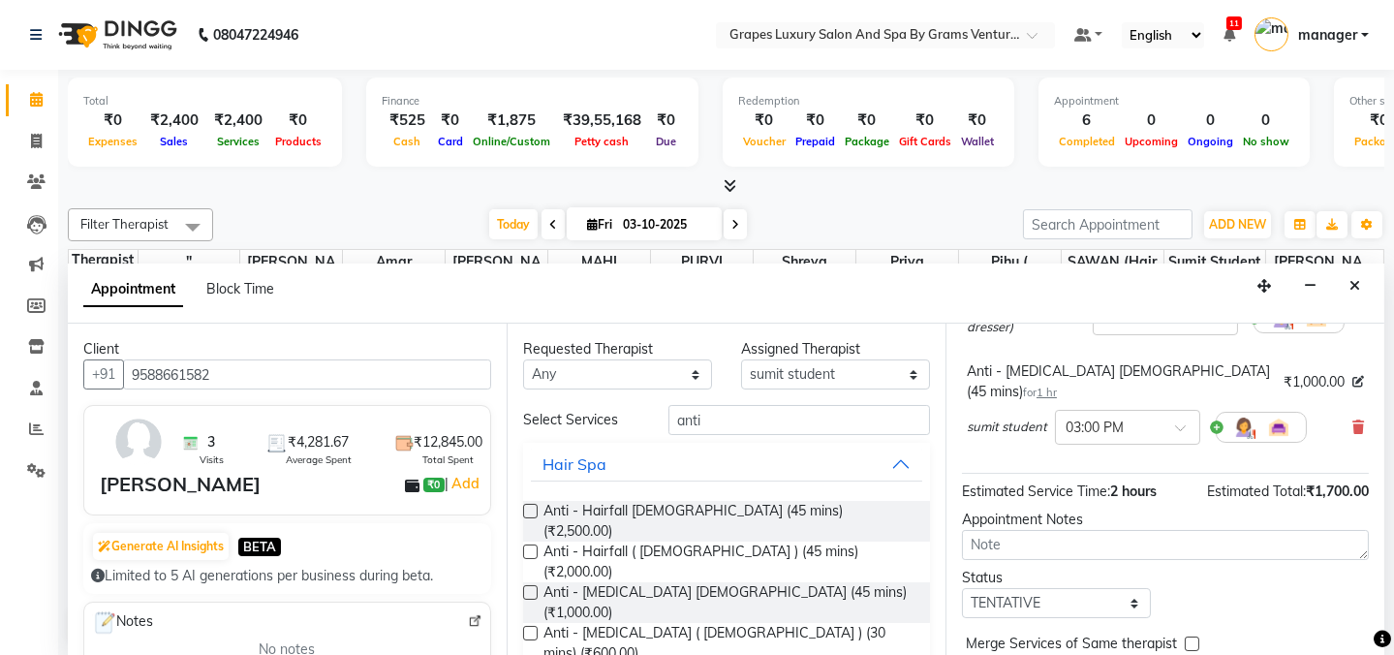
scroll to position [266, 0]
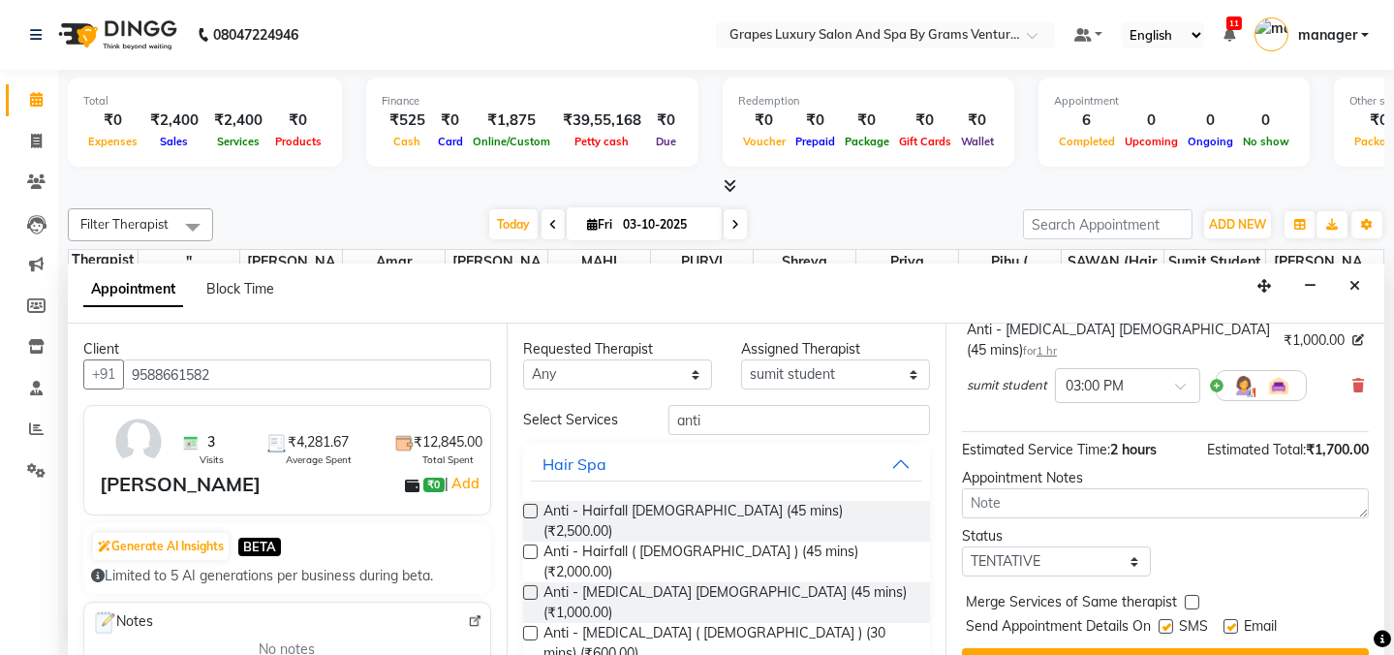
click at [1167, 619] on label at bounding box center [1166, 626] width 15 height 15
click at [1167, 622] on input "checkbox" at bounding box center [1165, 628] width 13 height 13
checkbox input "false"
click at [1229, 619] on label at bounding box center [1231, 626] width 15 height 15
click at [1229, 622] on input "checkbox" at bounding box center [1230, 628] width 13 height 13
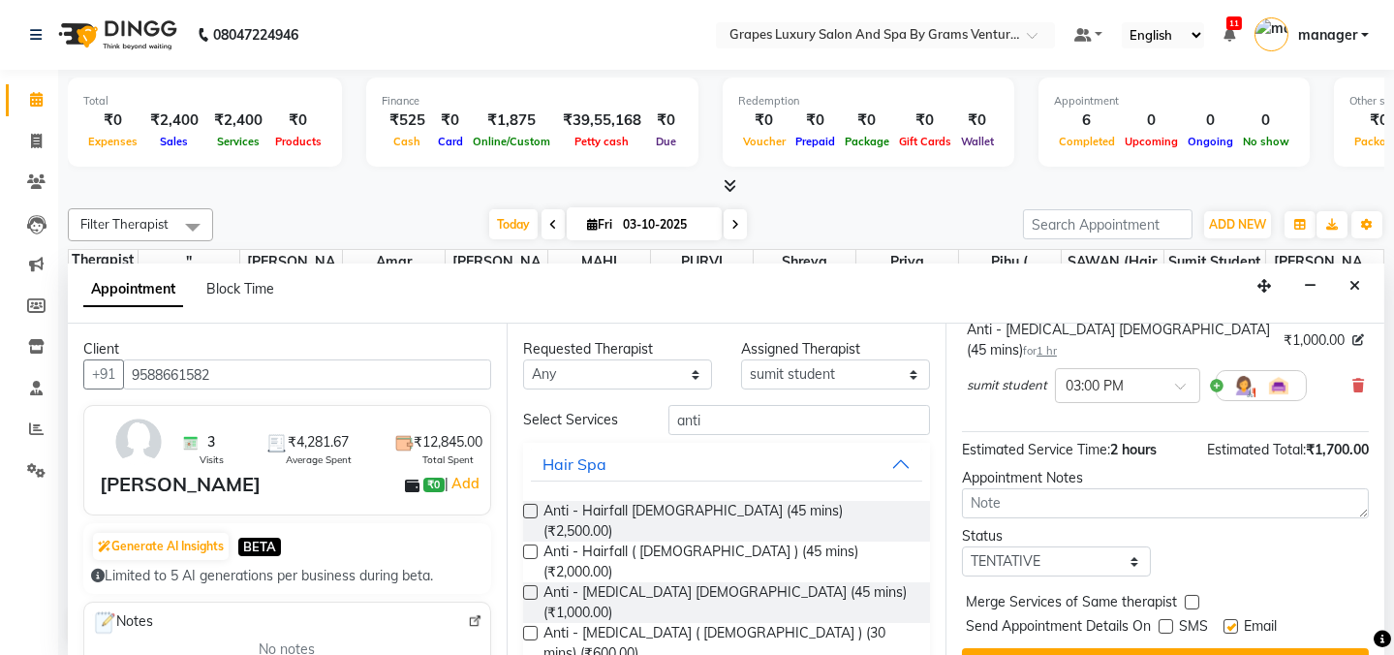
checkbox input "false"
click at [1207, 648] on button "Book" at bounding box center [1165, 665] width 407 height 35
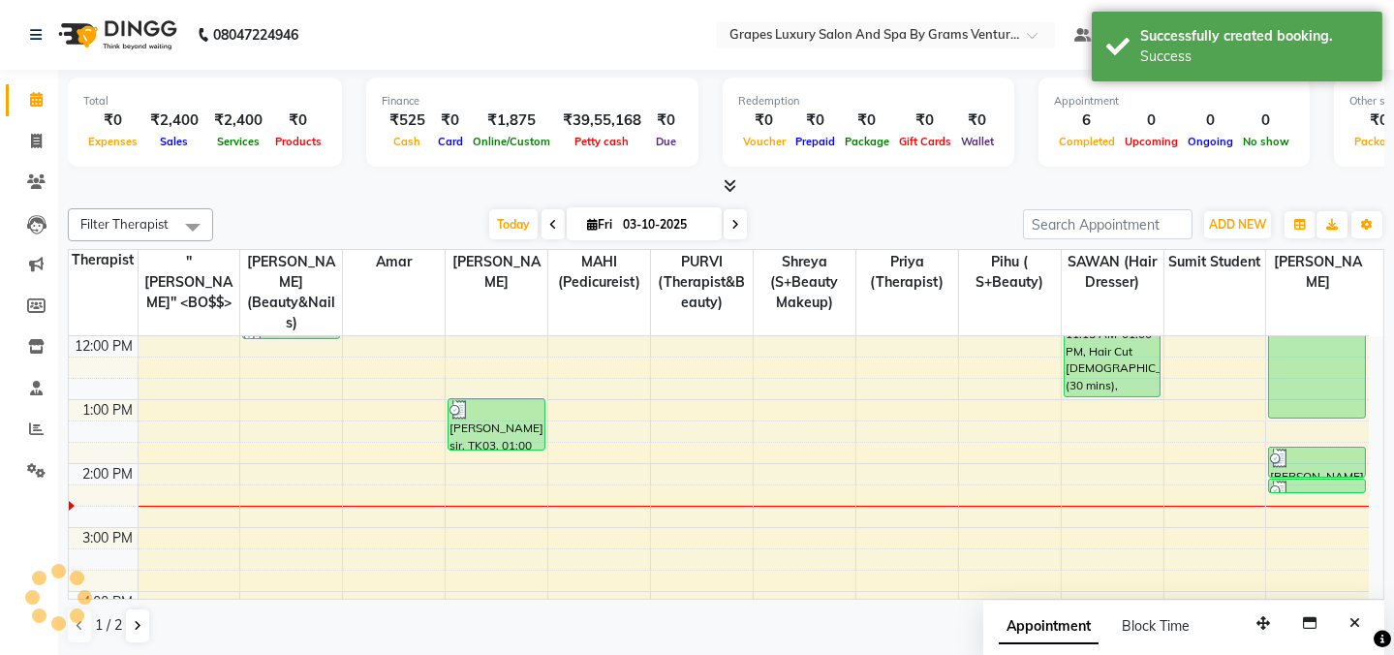
scroll to position [0, 0]
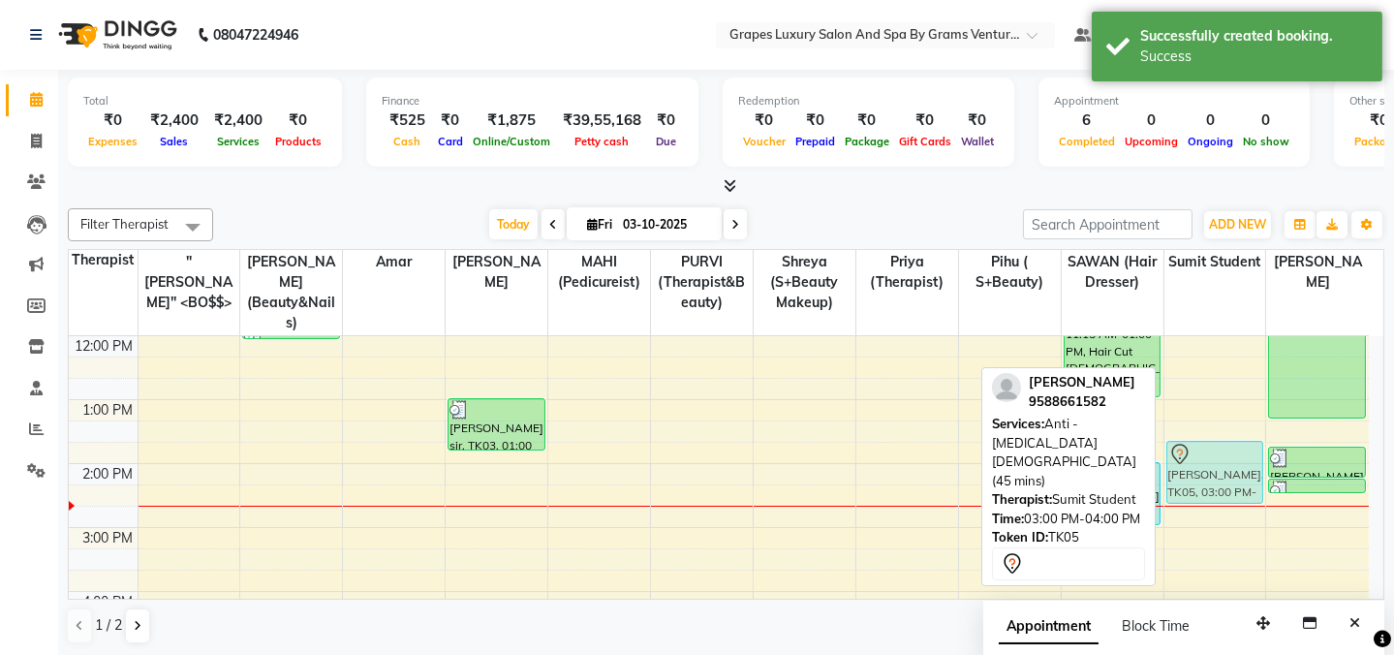
drag, startPoint x: 1212, startPoint y: 523, endPoint x: 1224, endPoint y: 437, distance: 87.0
click at [1224, 437] on div "[PERSON_NAME], TK05, 03:00 PM-04:00 PM, Anti - [MEDICAL_DATA] [DEMOGRAPHIC_DATA…" at bounding box center [1216, 495] width 102 height 830
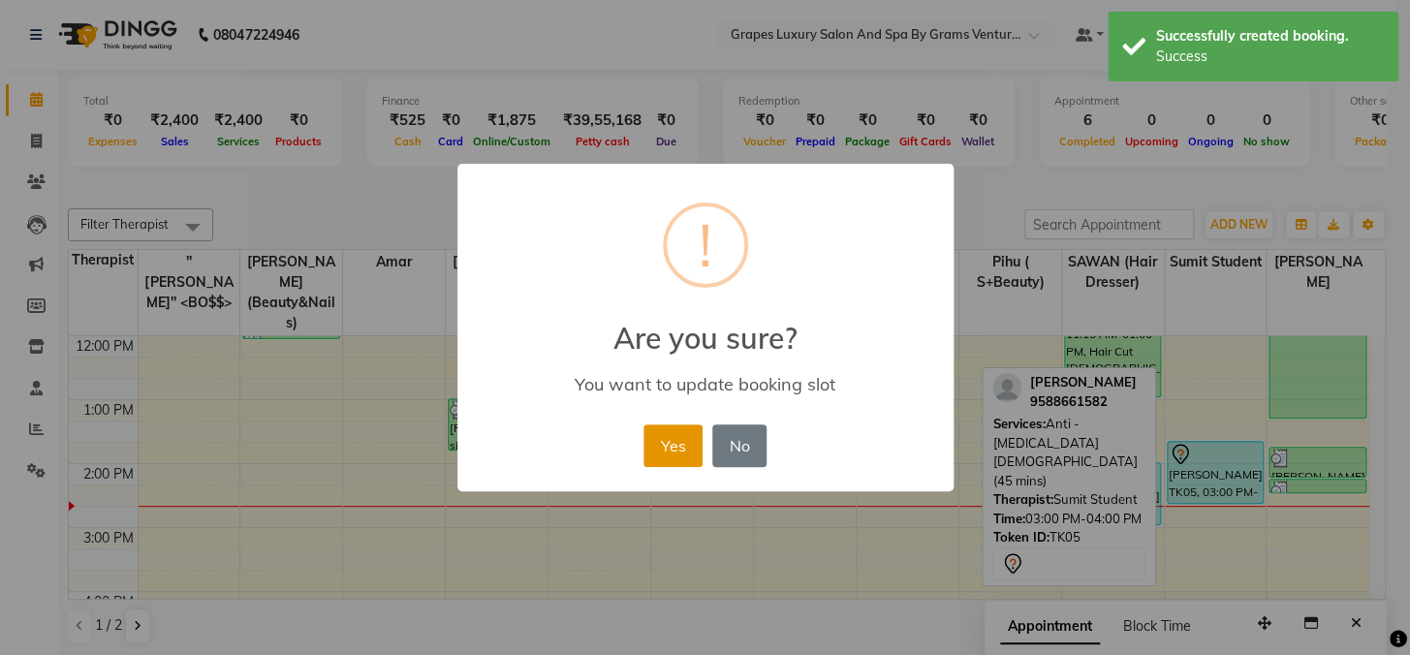
click at [668, 451] on button "Yes" at bounding box center [672, 445] width 59 height 43
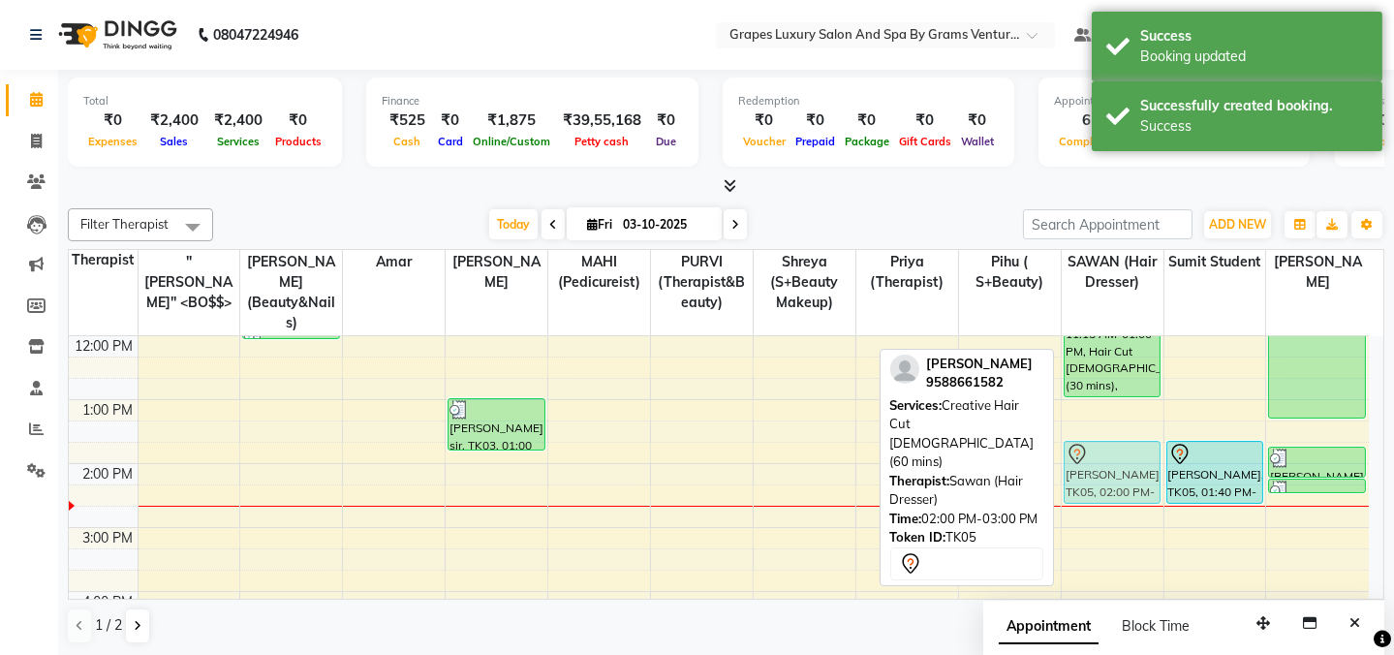
drag, startPoint x: 1125, startPoint y: 462, endPoint x: 1137, endPoint y: 434, distance: 30.8
click at [1137, 434] on div "Tushar sir, TK01, 11:15 AM-01:00 PM, Hair Cut [DEMOGRAPHIC_DATA] (30 mins),[PER…" at bounding box center [1113, 495] width 102 height 830
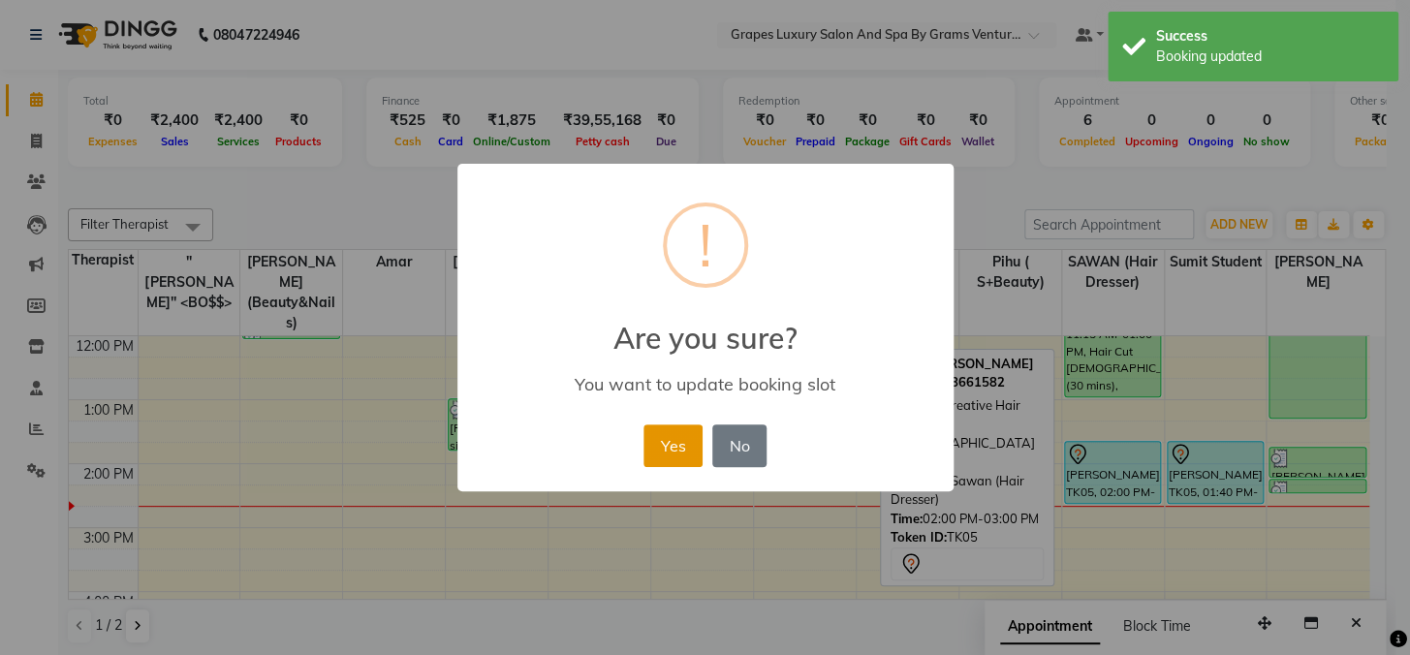
click at [674, 444] on button "Yes" at bounding box center [672, 445] width 59 height 43
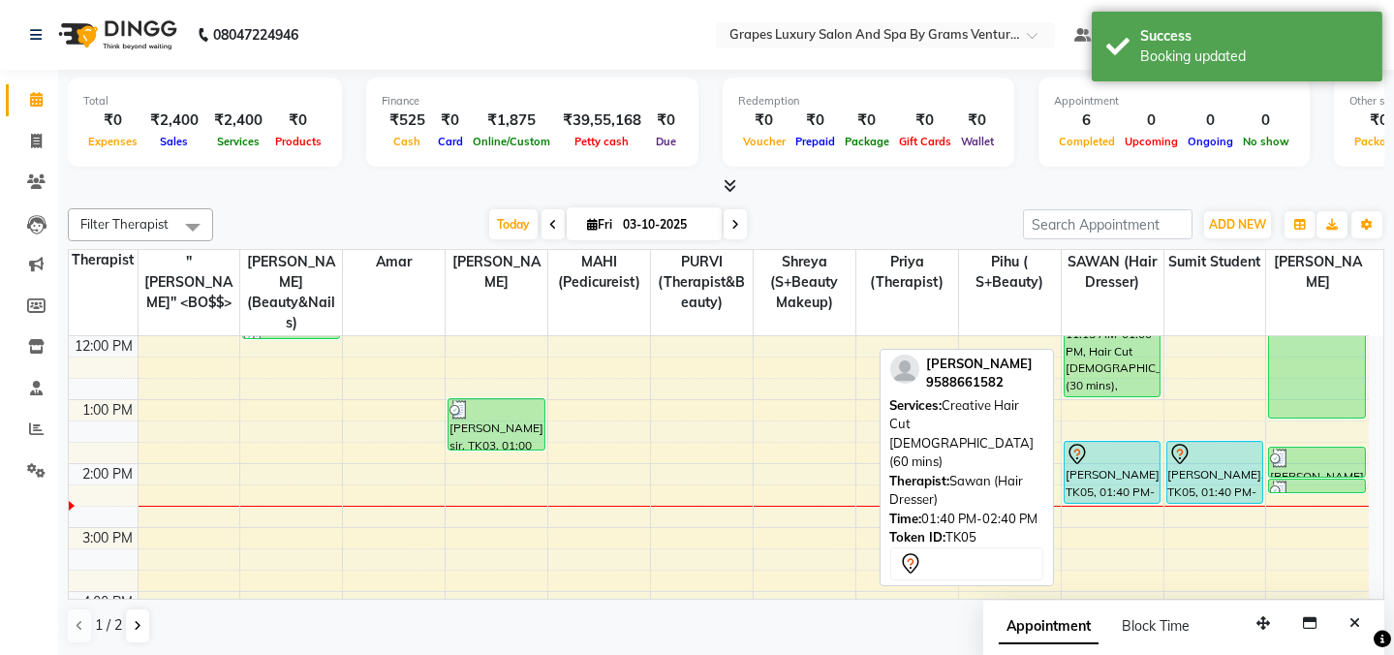
click at [1088, 471] on div "[PERSON_NAME], TK05, 01:40 PM-02:40 PM, Creative Hair Cut [DEMOGRAPHIC_DATA] (6…" at bounding box center [1112, 472] width 95 height 61
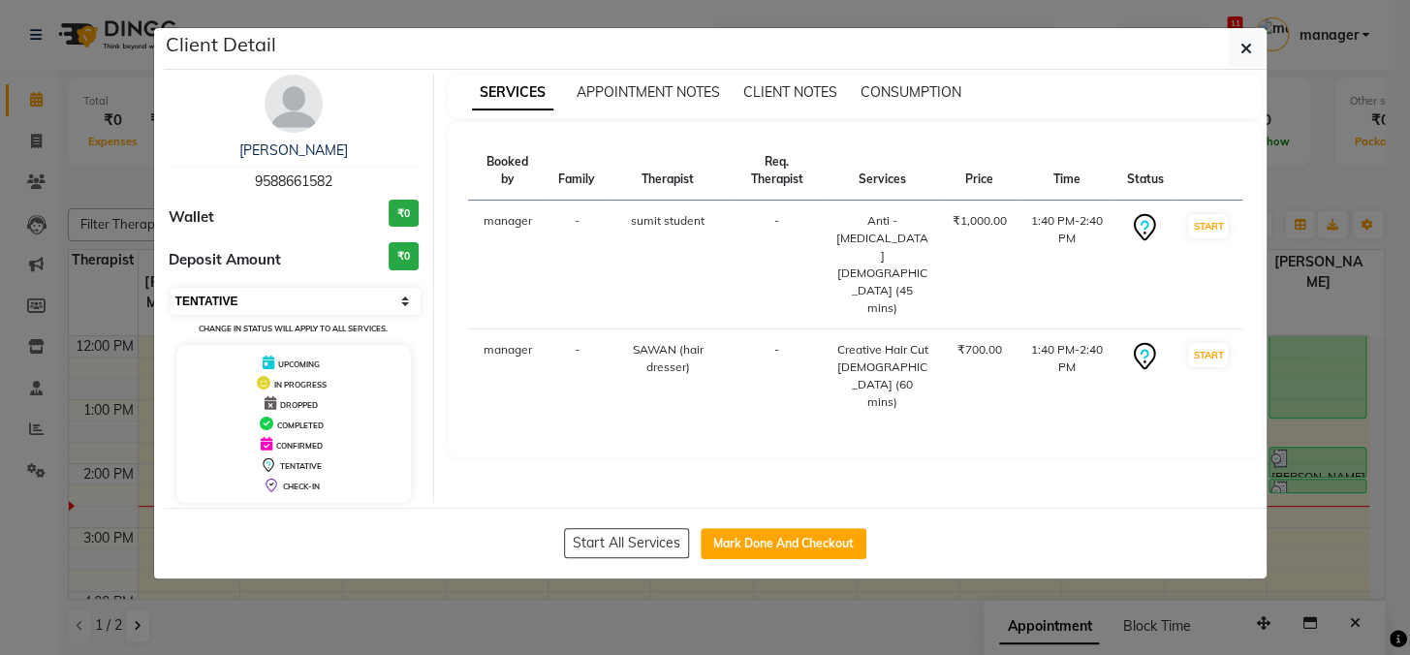
click at [306, 300] on select "Select IN SERVICE CONFIRMED TENTATIVE CHECK IN MARK DONE DROPPED UPCOMING" at bounding box center [296, 301] width 251 height 27
select select "1"
click at [171, 288] on select "Select IN SERVICE CONFIRMED TENTATIVE CHECK IN MARK DONE DROPPED UPCOMING" at bounding box center [296, 301] width 251 height 27
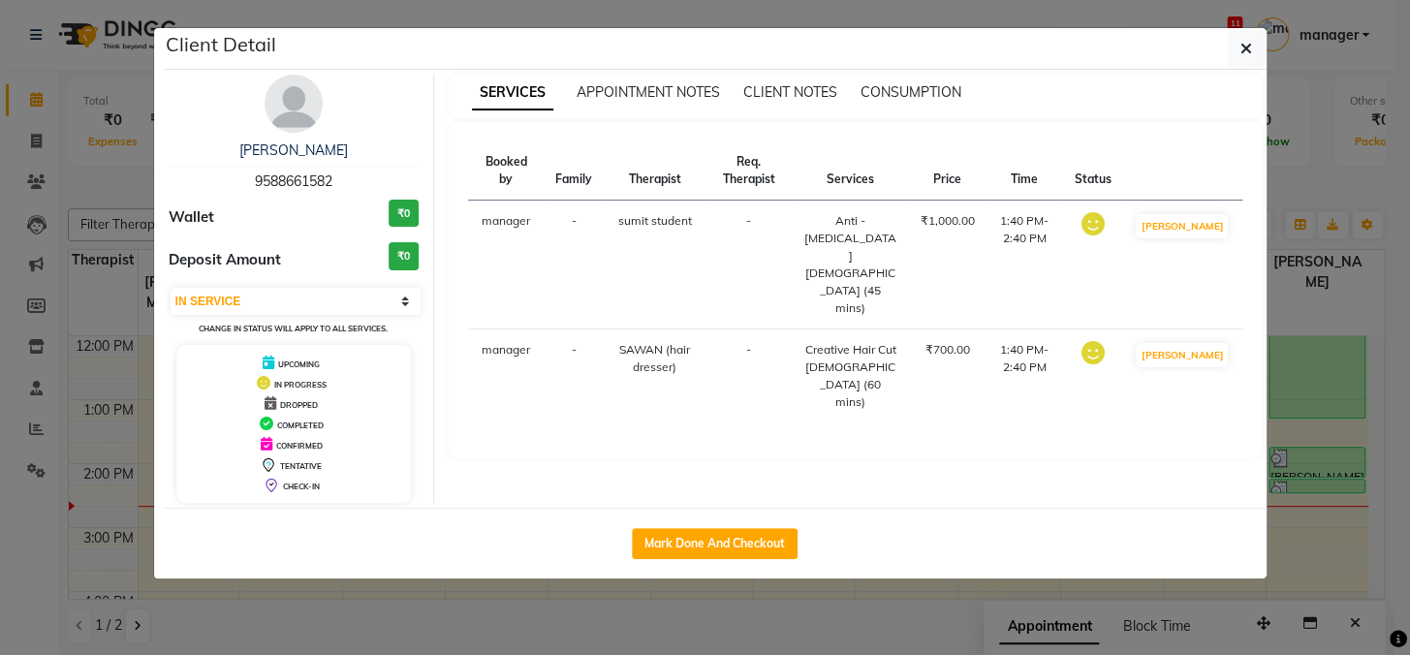
click at [1245, 45] on icon "button" at bounding box center [1246, 49] width 12 height 16
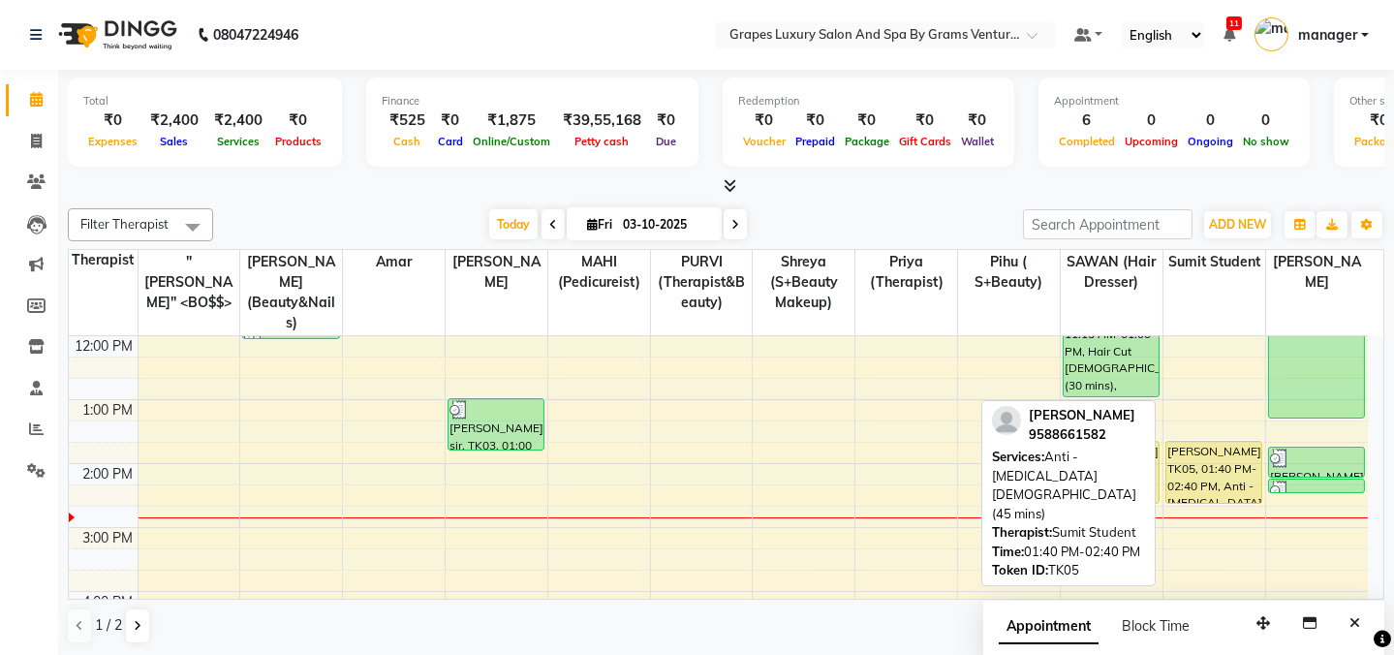
click at [1211, 463] on div "[PERSON_NAME], TK05, 01:40 PM-02:40 PM, Anti - [MEDICAL_DATA] [DEMOGRAPHIC_DATA…" at bounding box center [1214, 472] width 95 height 61
select select "1"
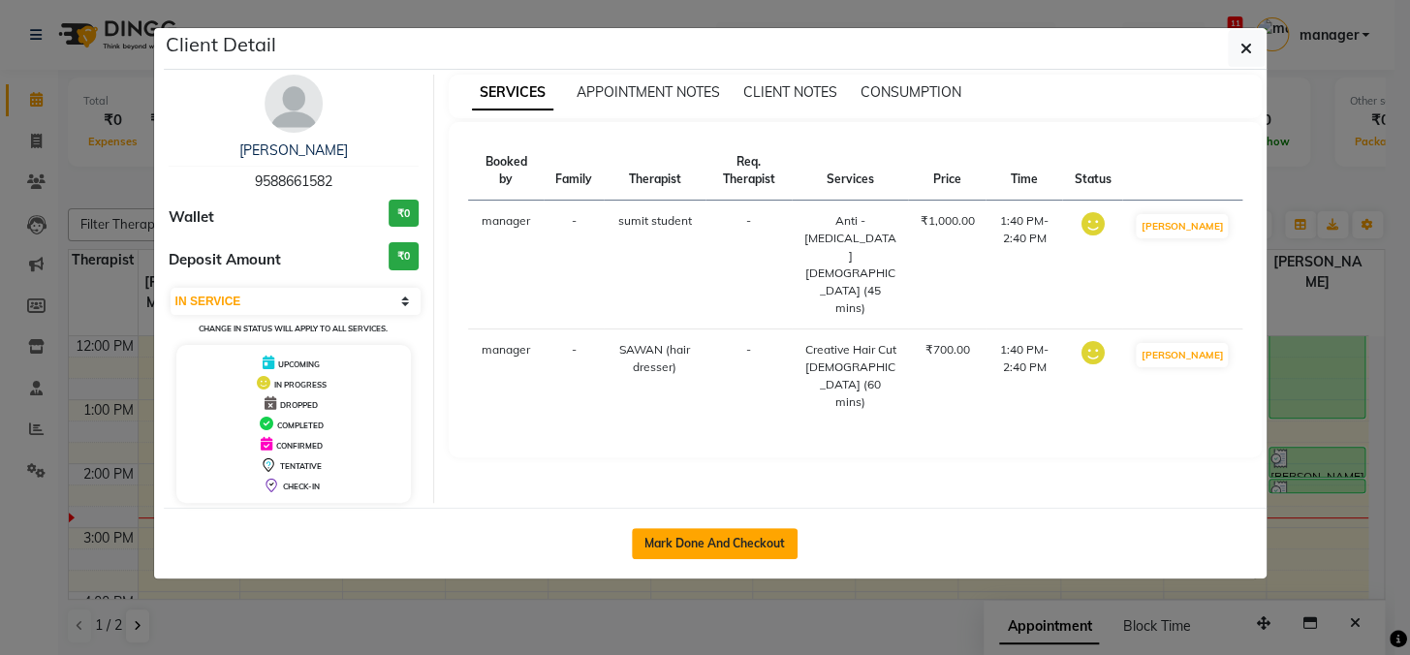
click at [746, 550] on button "Mark Done And Checkout" at bounding box center [715, 543] width 166 height 31
select select "service"
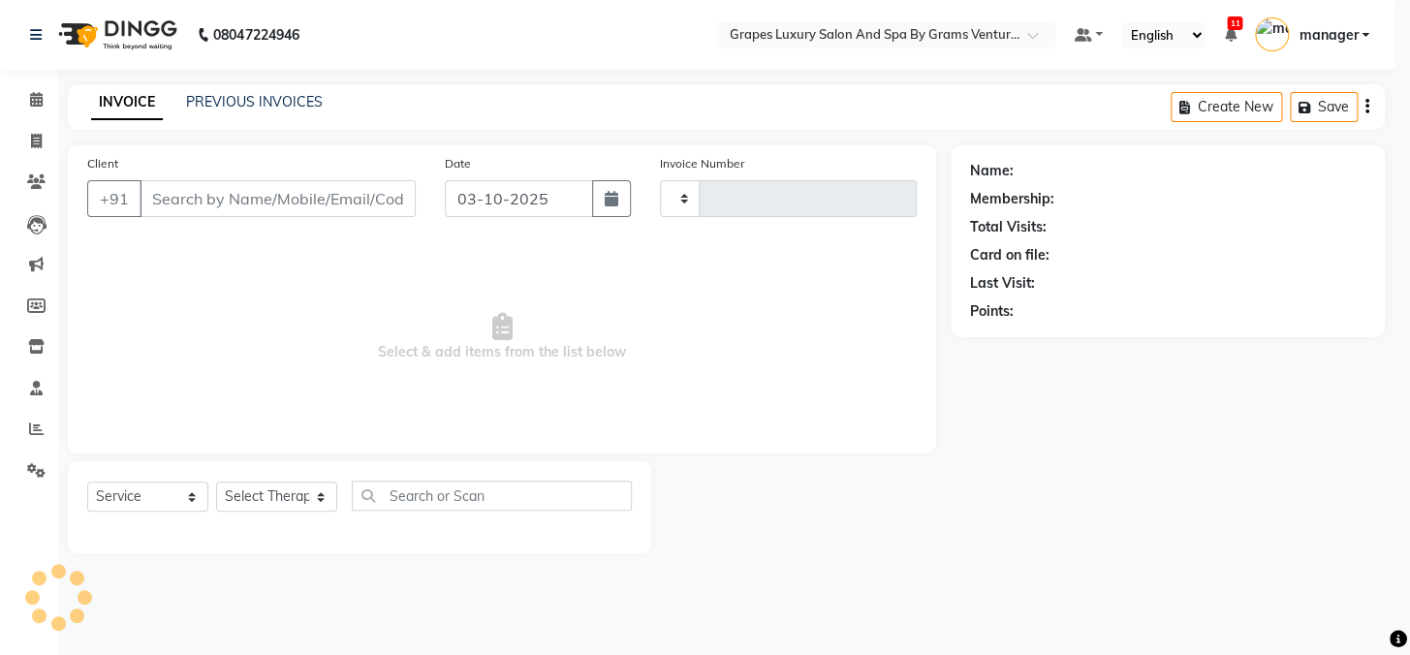
type input "2765"
select select "3585"
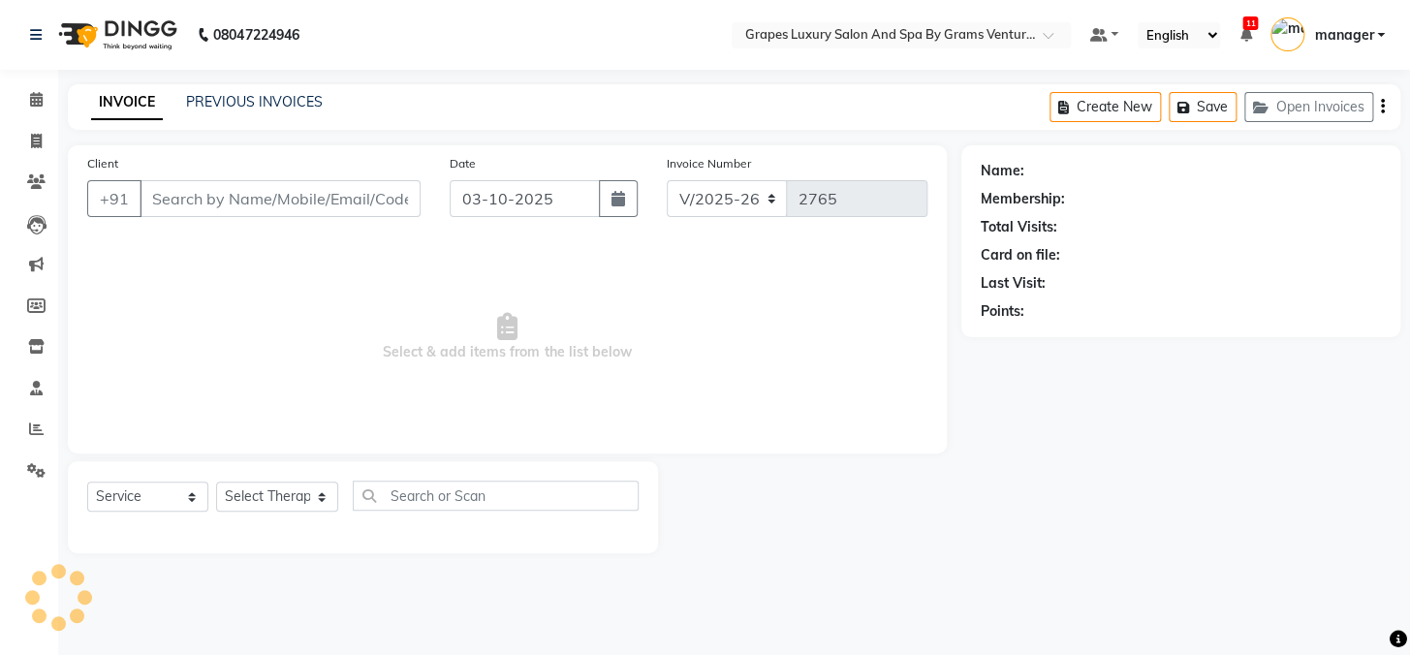
type input "9588661582"
select select "79261"
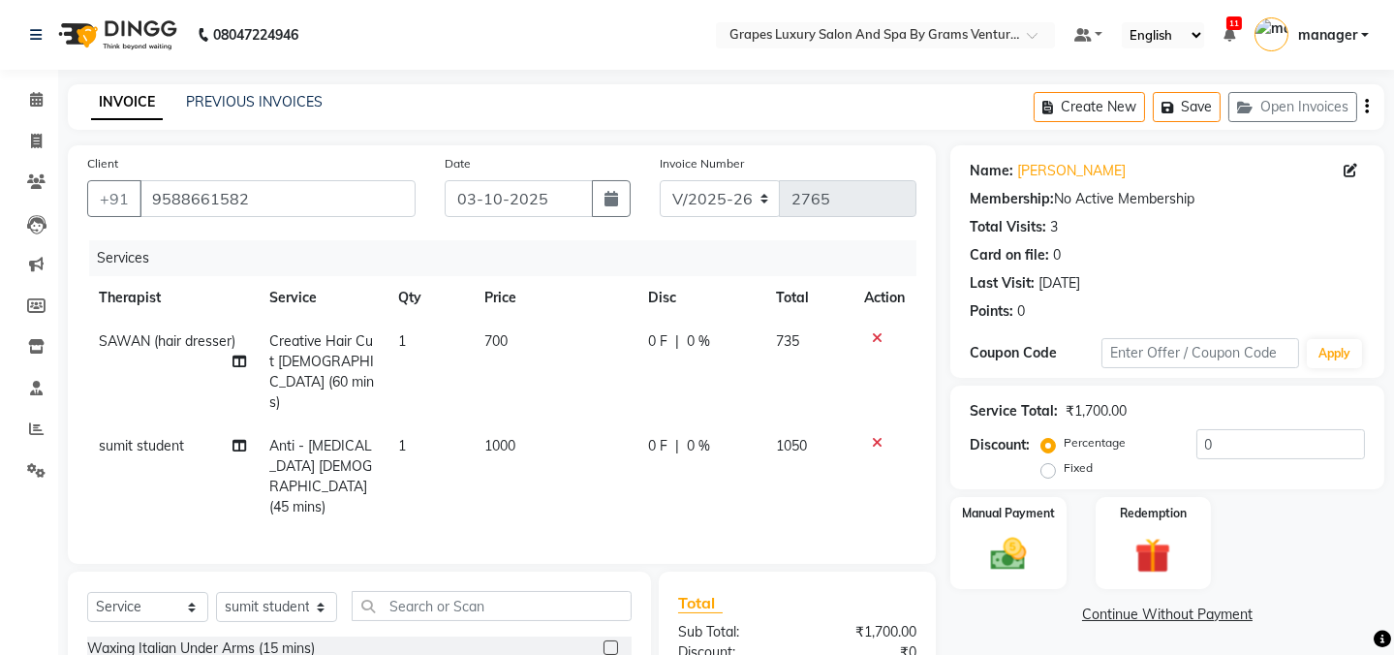
scroll to position [205, 0]
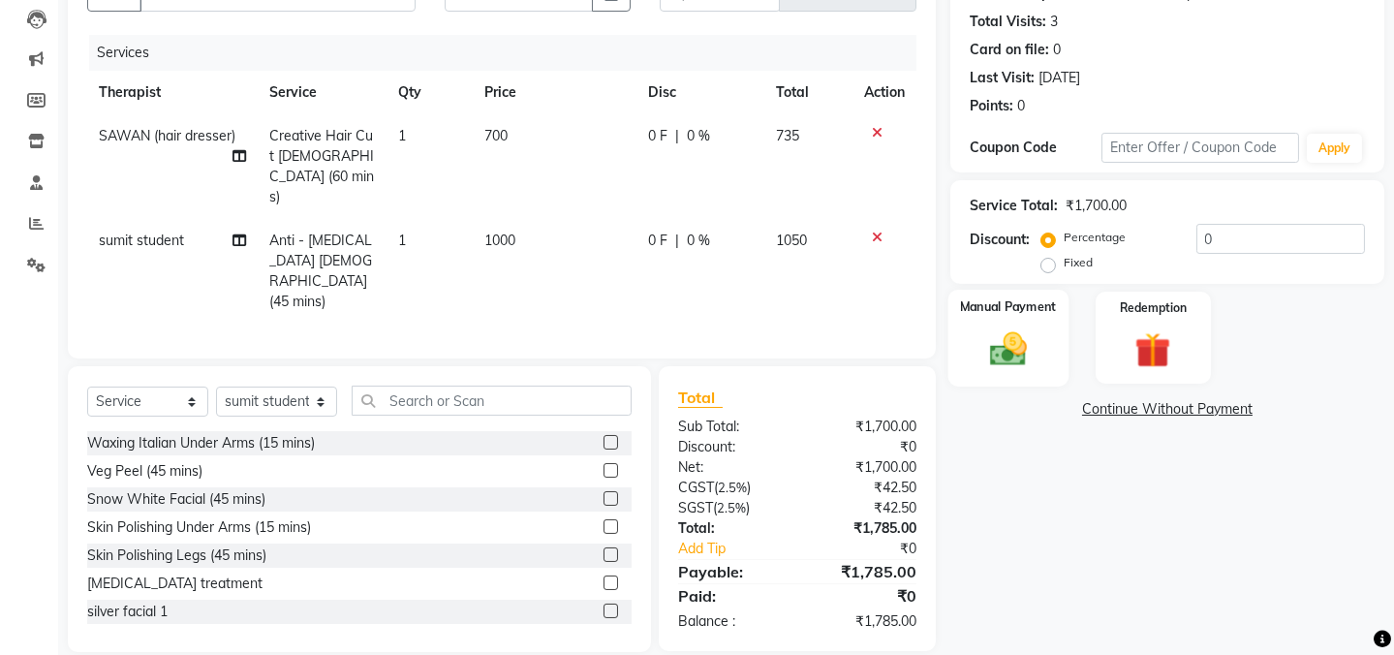
click at [1033, 359] on img at bounding box center [1009, 348] width 60 height 43
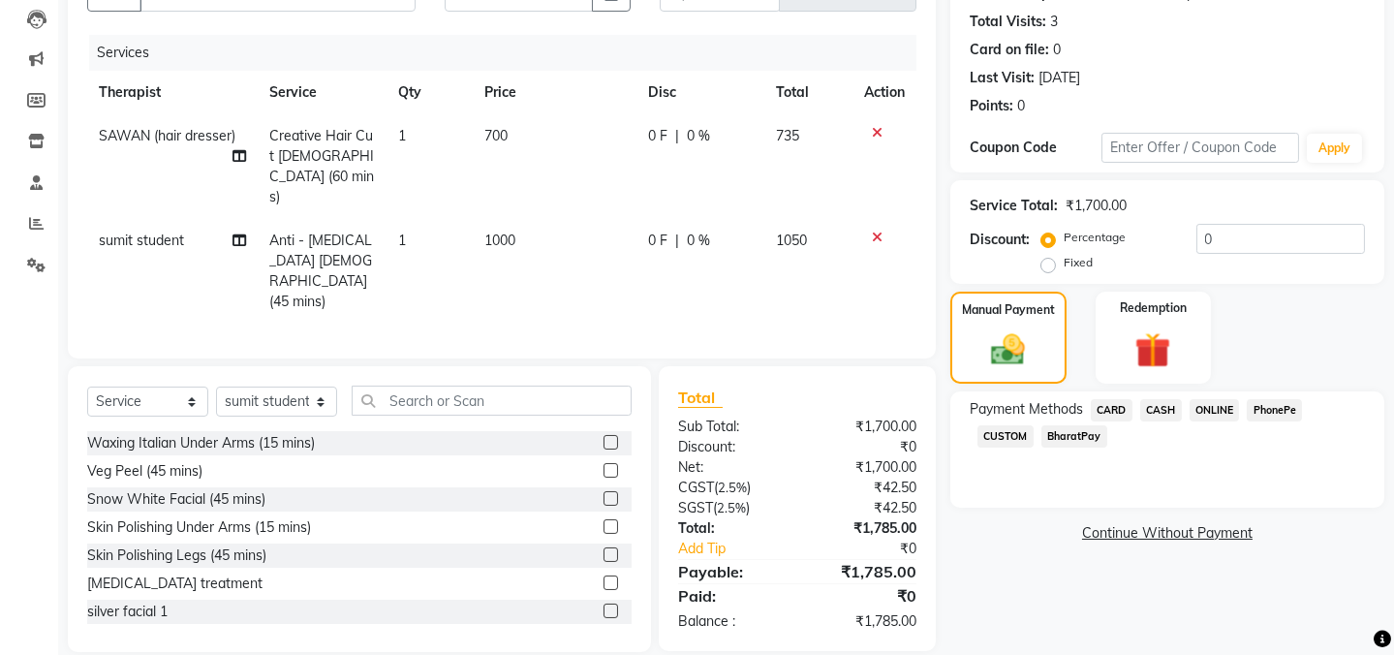
click at [1212, 408] on span "ONLINE" at bounding box center [1215, 410] width 50 height 22
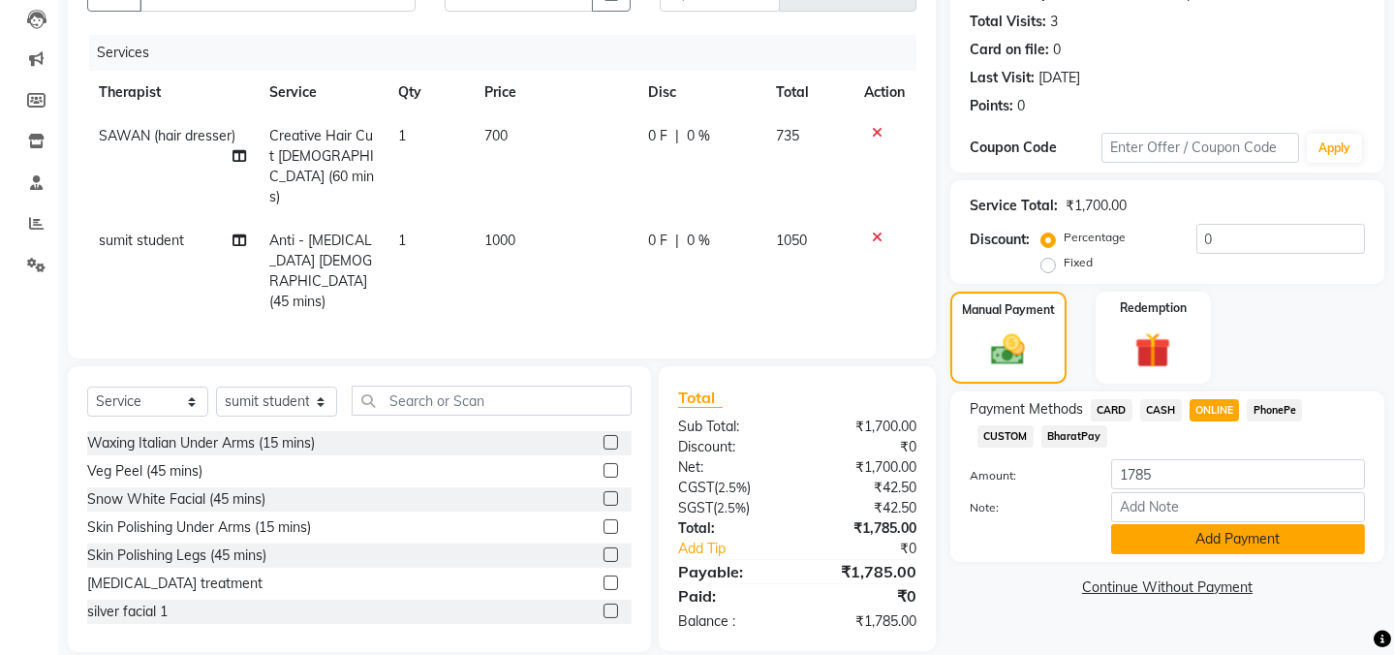
click at [1241, 540] on button "Add Payment" at bounding box center [1238, 539] width 254 height 30
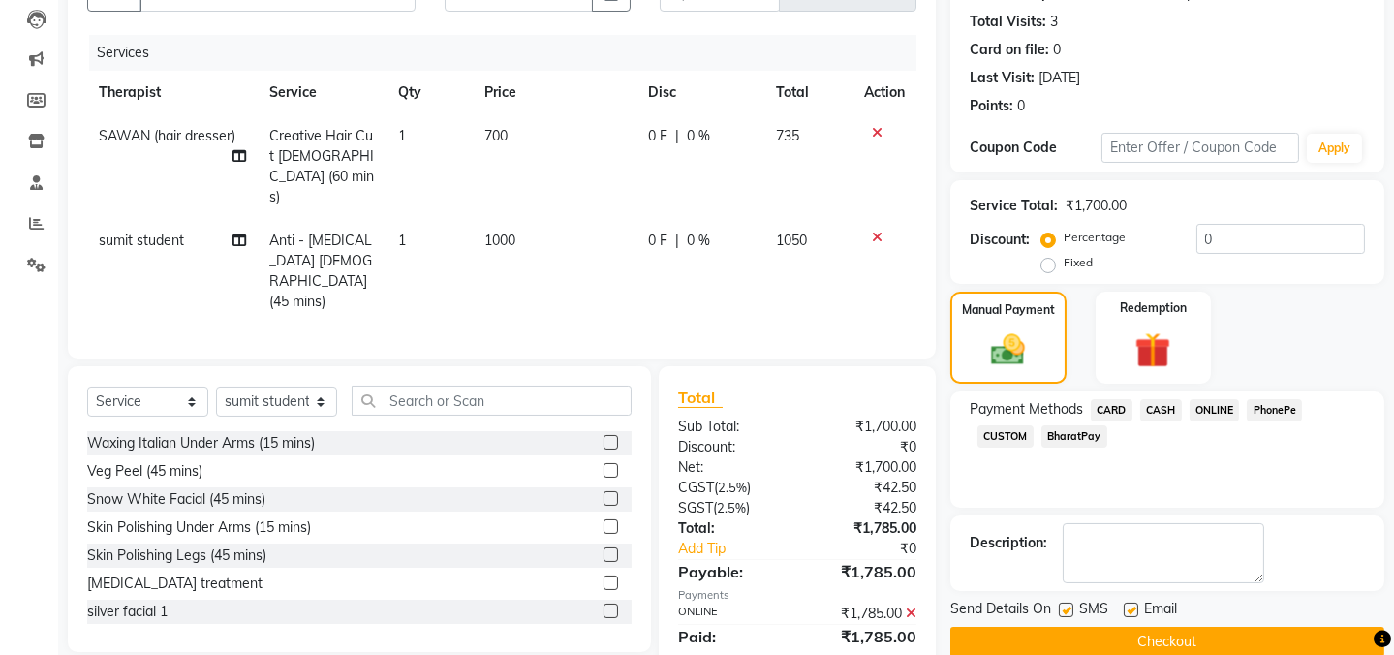
drag, startPoint x: 1065, startPoint y: 606, endPoint x: 1082, endPoint y: 619, distance: 22.1
click at [1065, 607] on label at bounding box center [1066, 610] width 15 height 15
click at [1065, 607] on input "checkbox" at bounding box center [1065, 611] width 13 height 13
checkbox input "false"
click at [1133, 612] on label at bounding box center [1131, 610] width 15 height 15
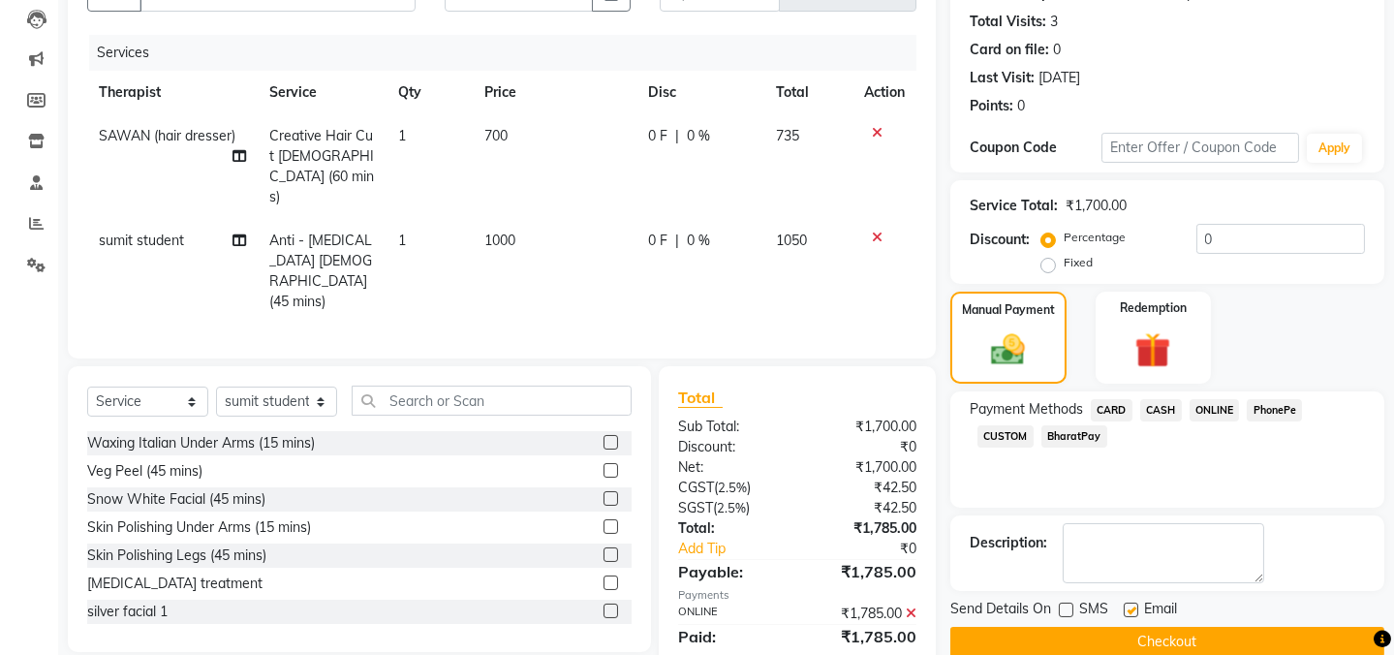
click at [1133, 612] on input "checkbox" at bounding box center [1130, 611] width 13 height 13
checkbox input "false"
click at [1125, 639] on button "Checkout" at bounding box center [1167, 642] width 434 height 30
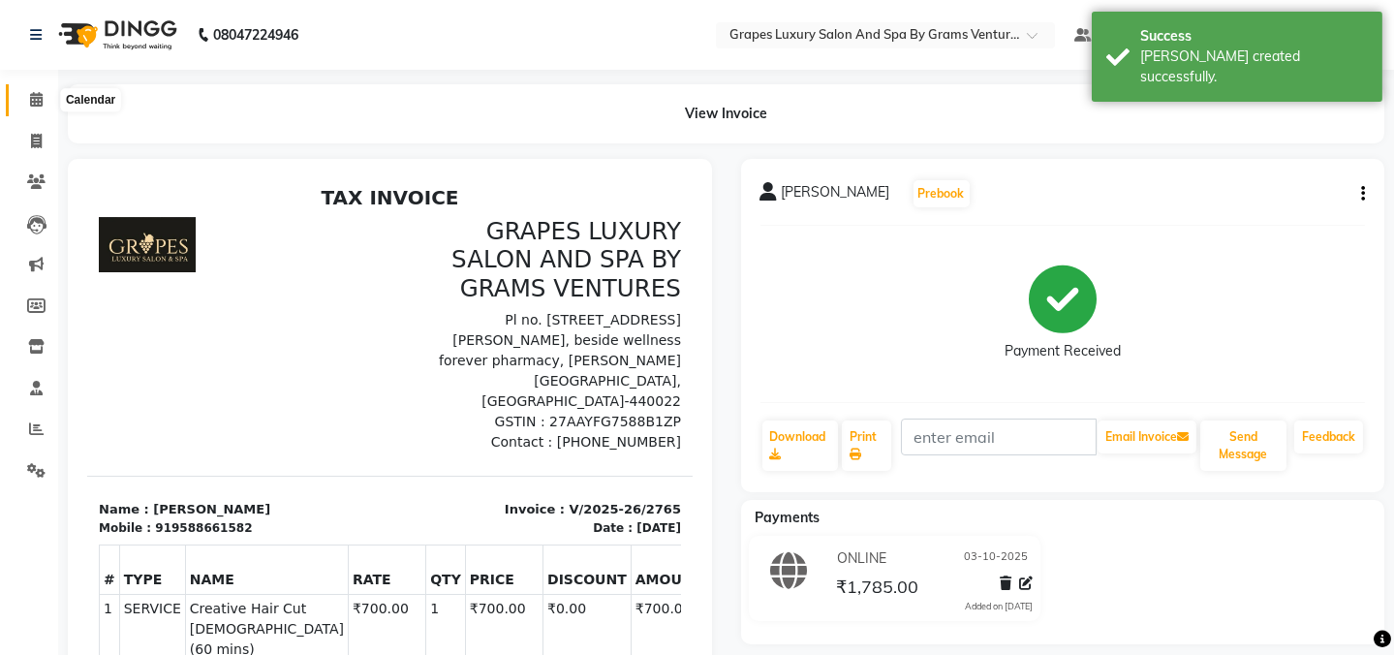
click at [25, 99] on span at bounding box center [36, 100] width 34 height 22
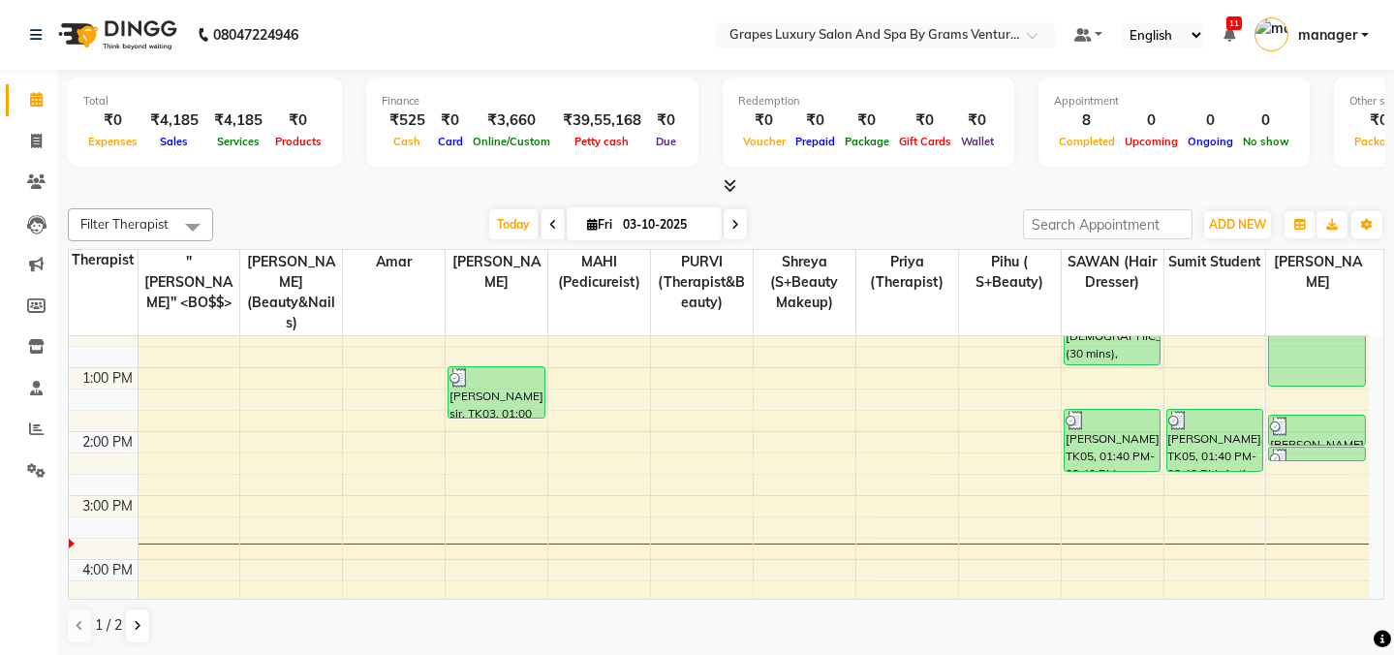
scroll to position [291, 0]
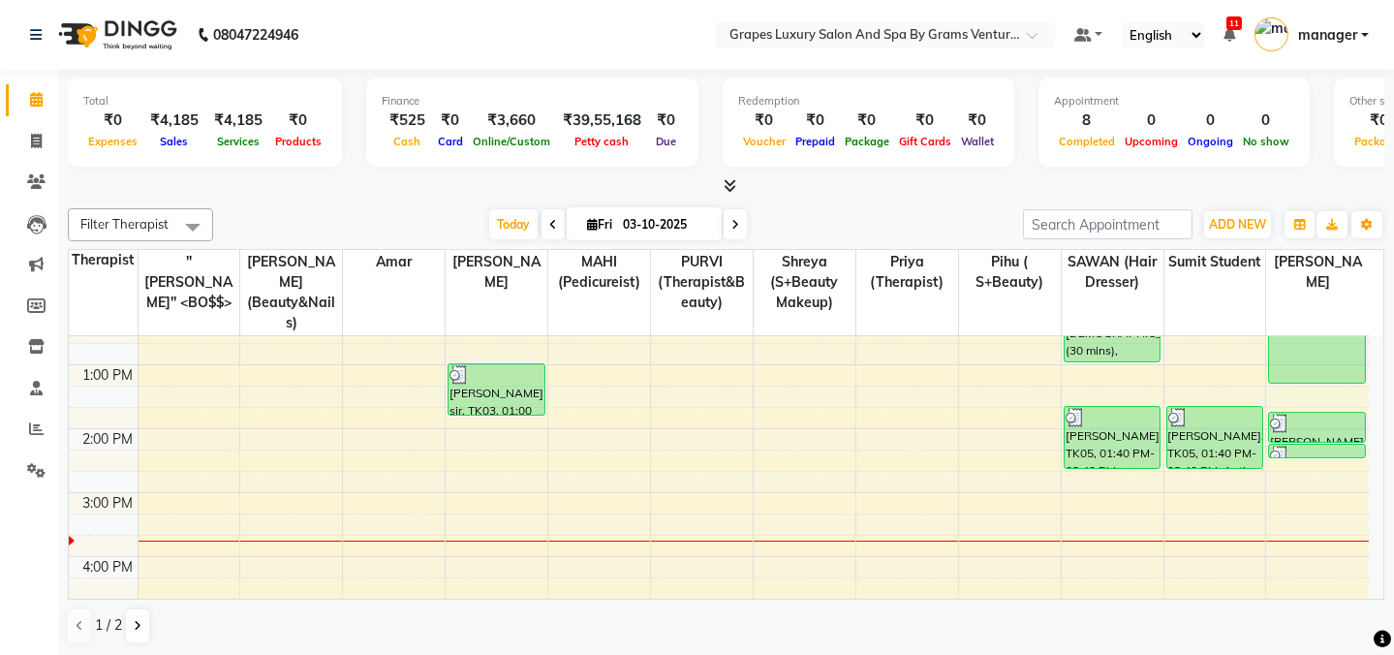
click at [1115, 495] on div "8:00 AM 9:00 AM 10:00 AM 11:00 AM 12:00 PM 1:00 PM 2:00 PM 3:00 PM 4:00 PM 5:00…" at bounding box center [719, 461] width 1300 height 830
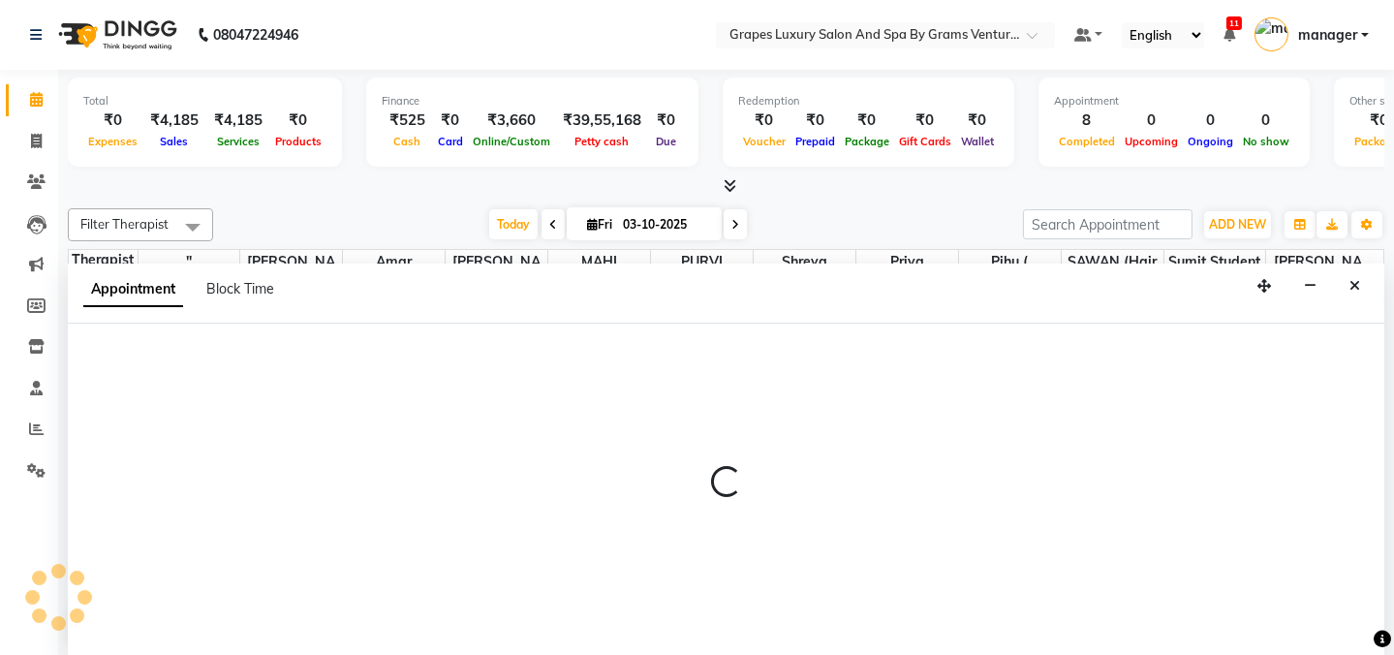
scroll to position [0, 0]
select select "41130"
select select "915"
select select "tentative"
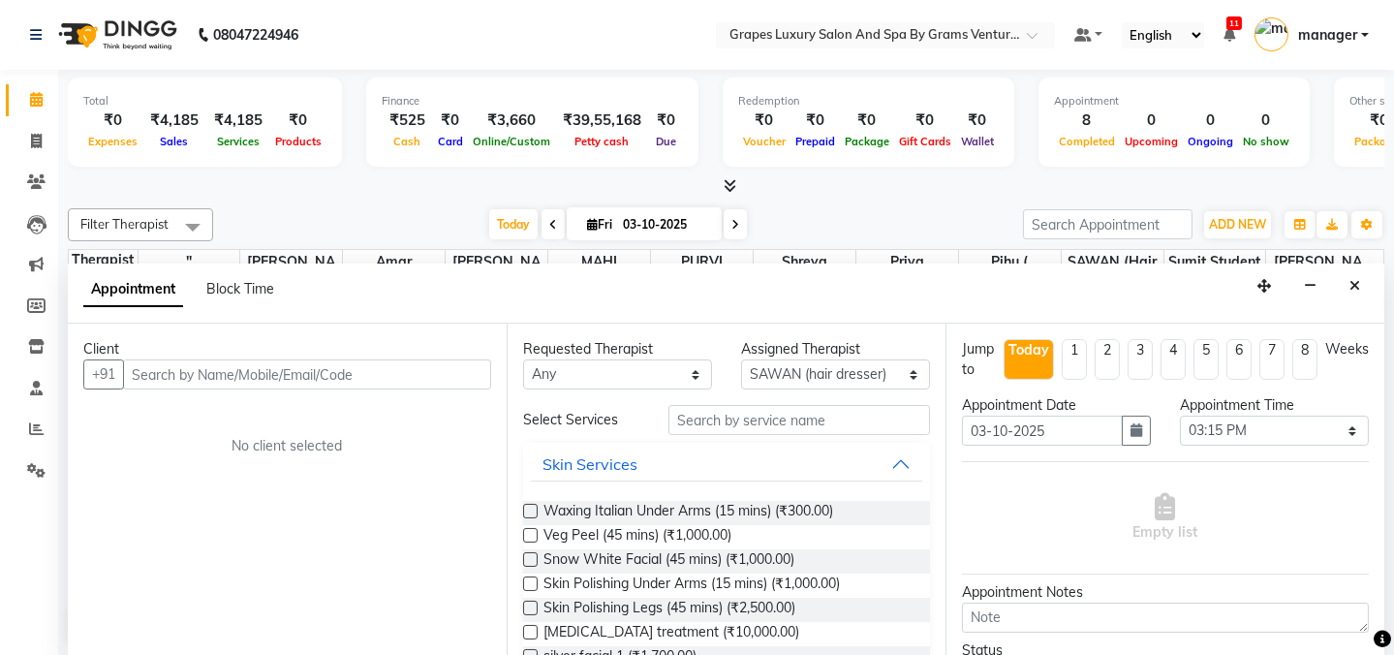
click at [235, 369] on input "text" at bounding box center [307, 374] width 368 height 30
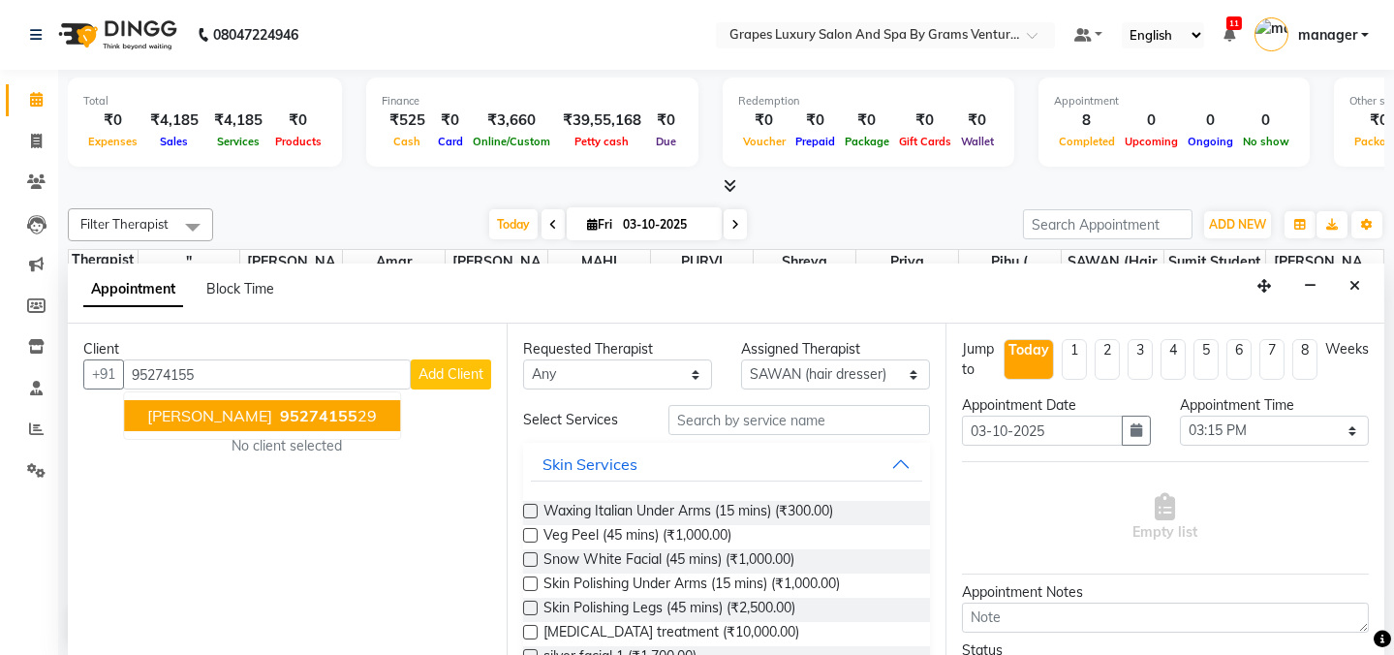
click at [280, 414] on span "95274155" at bounding box center [319, 415] width 78 height 19
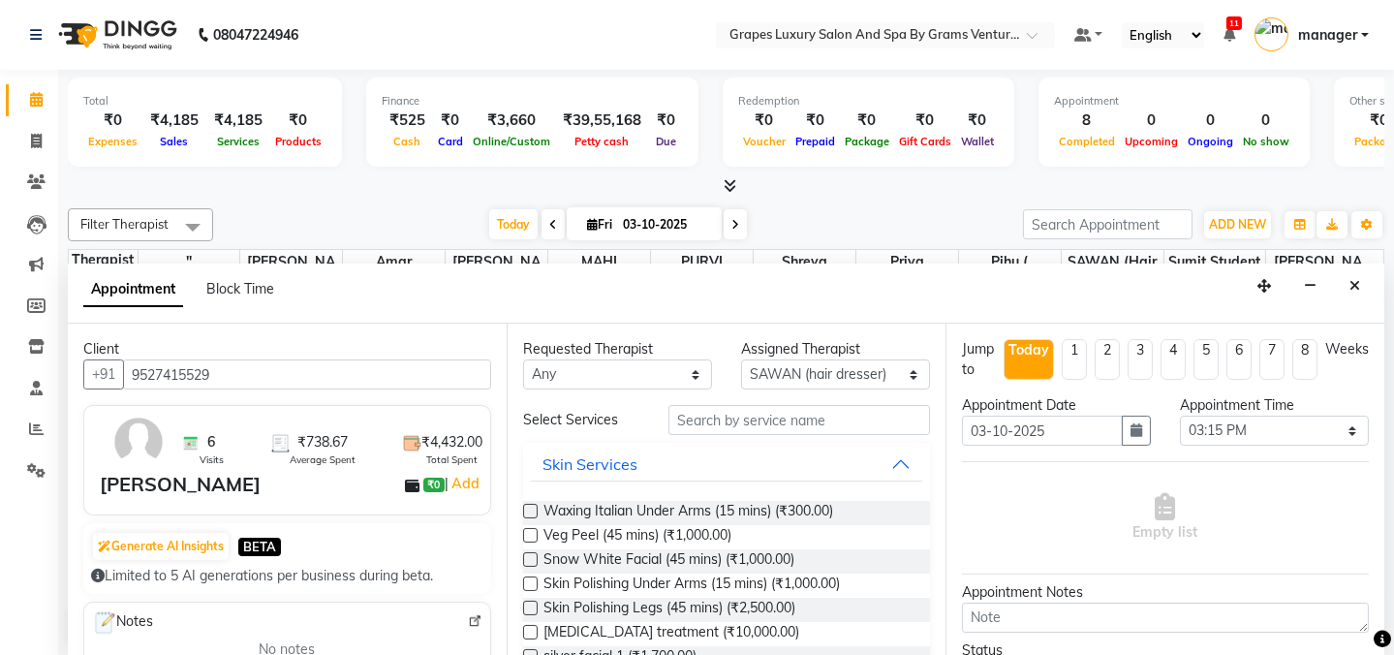
type input "9527415529"
click at [756, 417] on input "text" at bounding box center [800, 420] width 262 height 30
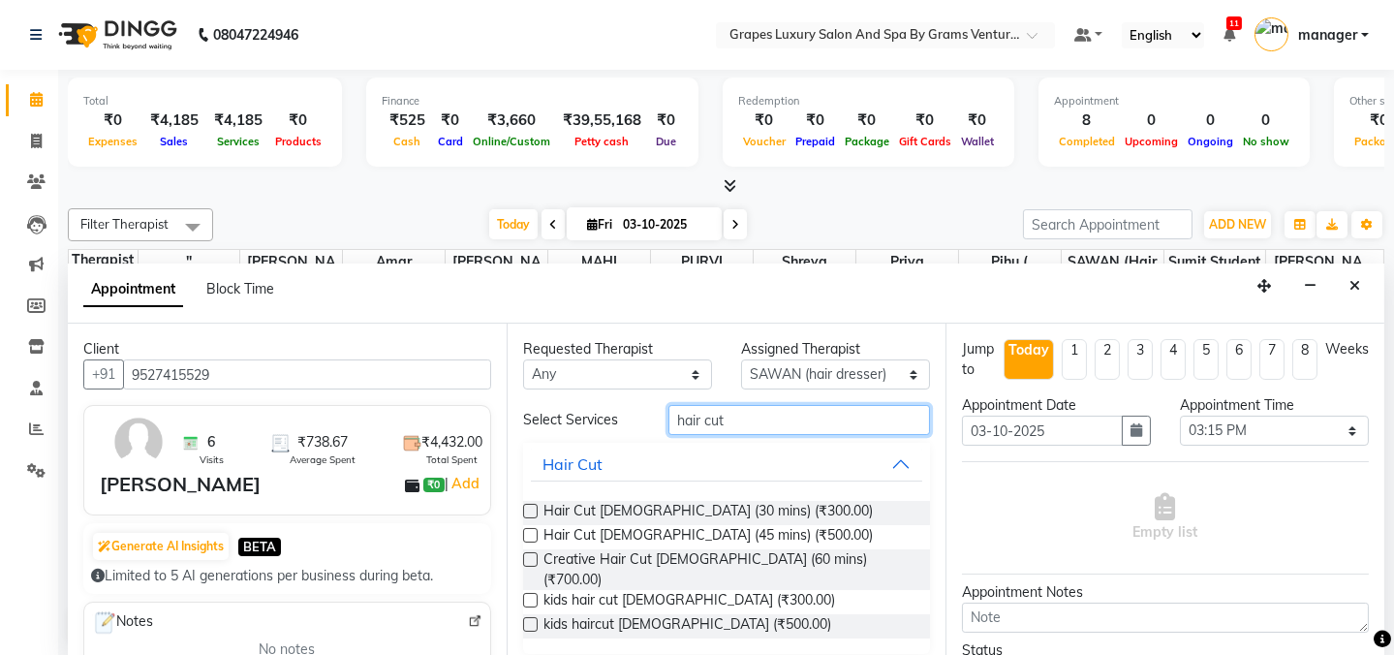
type input "hair cut"
click at [526, 511] on label at bounding box center [530, 511] width 15 height 15
click at [526, 511] on input "checkbox" at bounding box center [529, 513] width 13 height 13
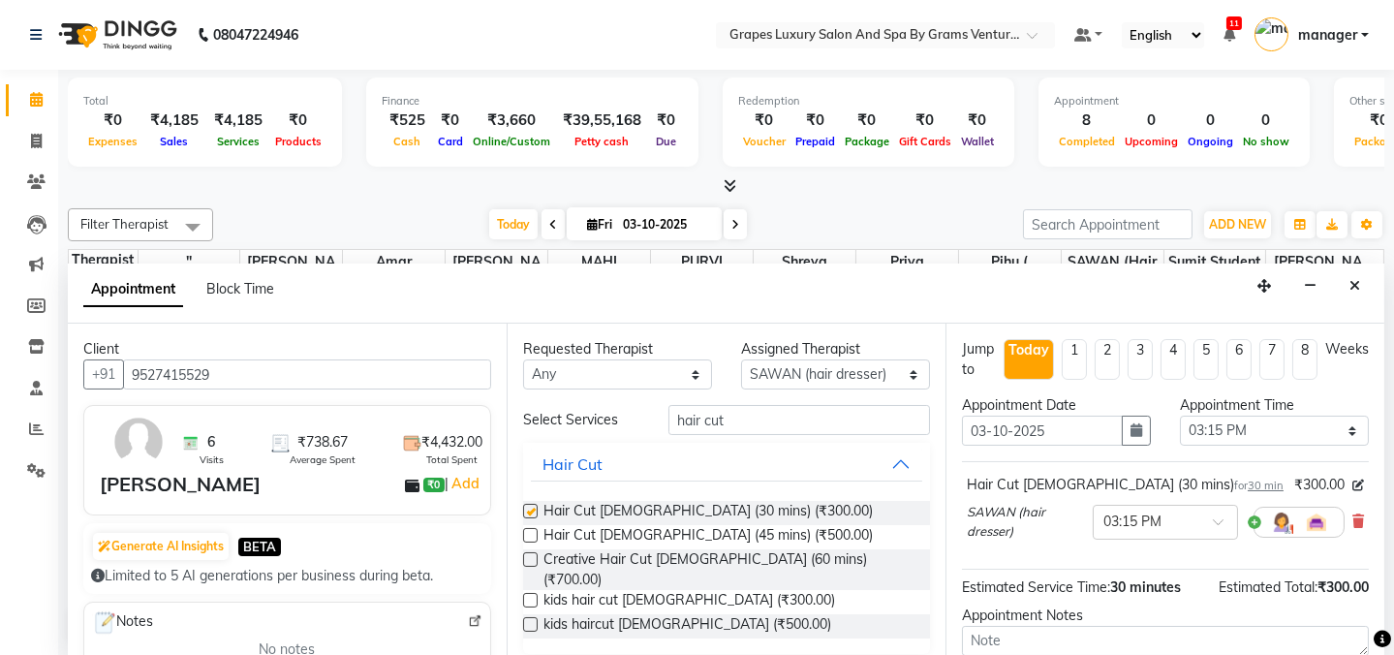
checkbox input "false"
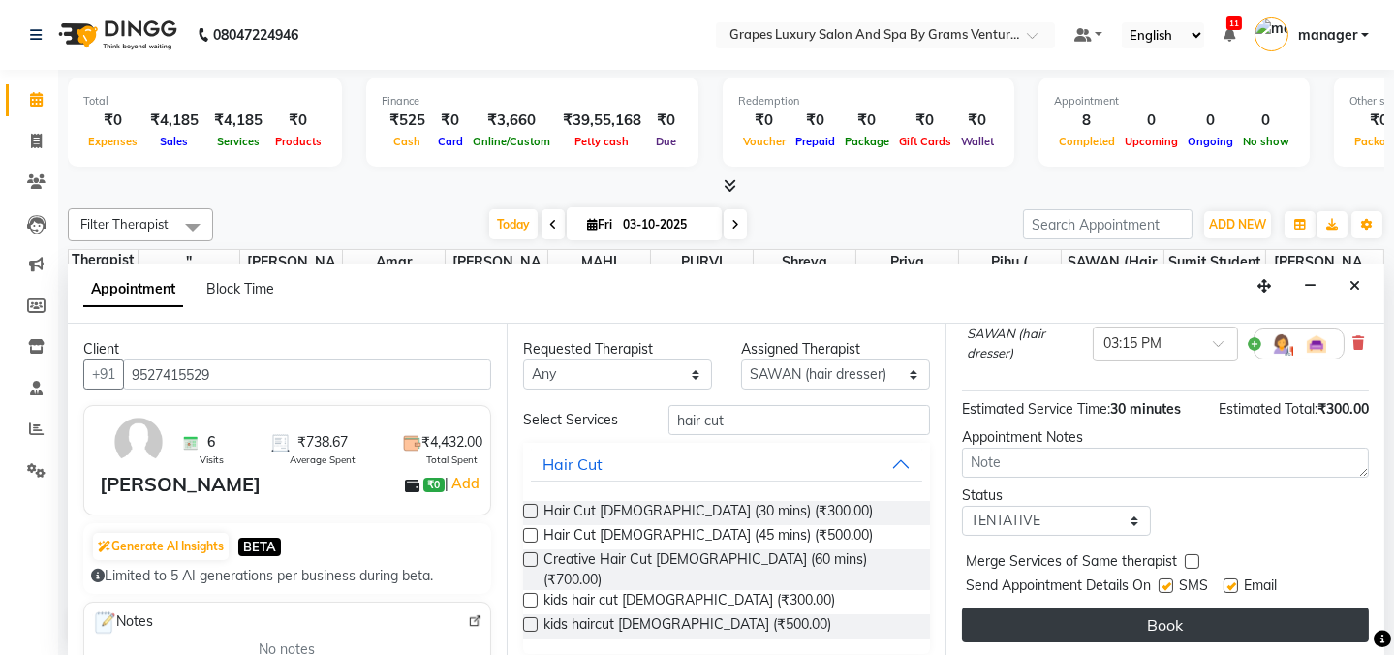
drag, startPoint x: 1167, startPoint y: 583, endPoint x: 1160, endPoint y: 615, distance: 32.7
click at [1160, 610] on div "Jump to [DATE] 1 2 3 4 5 6 7 8 Weeks Appointment Date [DATE] Appointment Time S…" at bounding box center [1165, 490] width 439 height 333
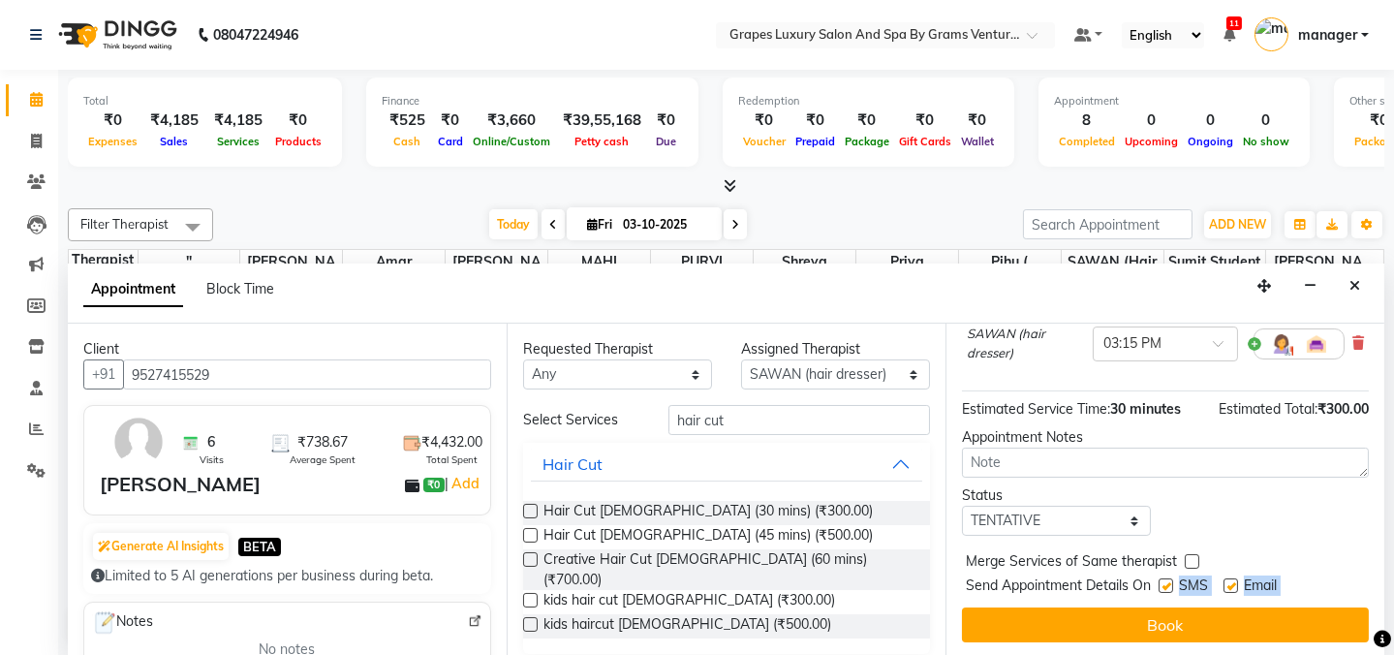
click at [1164, 581] on label at bounding box center [1166, 585] width 15 height 15
click at [1164, 581] on input "checkbox" at bounding box center [1165, 587] width 13 height 13
checkbox input "false"
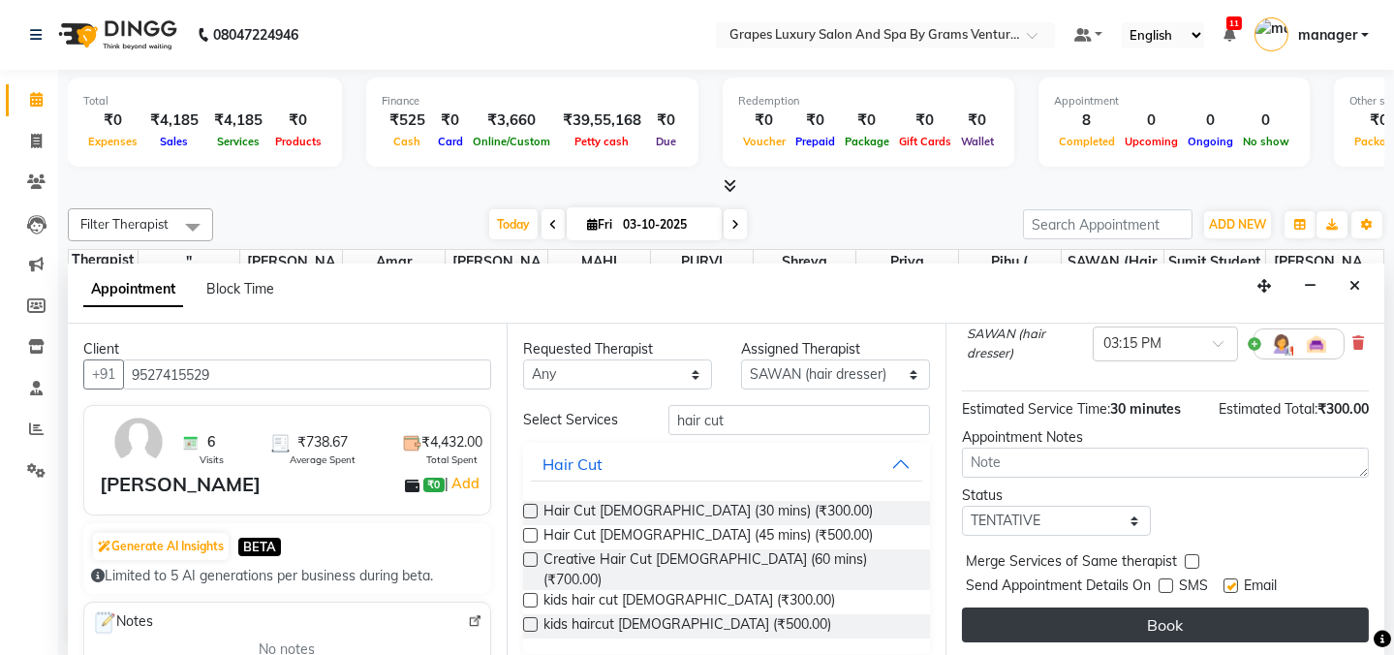
click at [1167, 621] on button "Book" at bounding box center [1165, 624] width 407 height 35
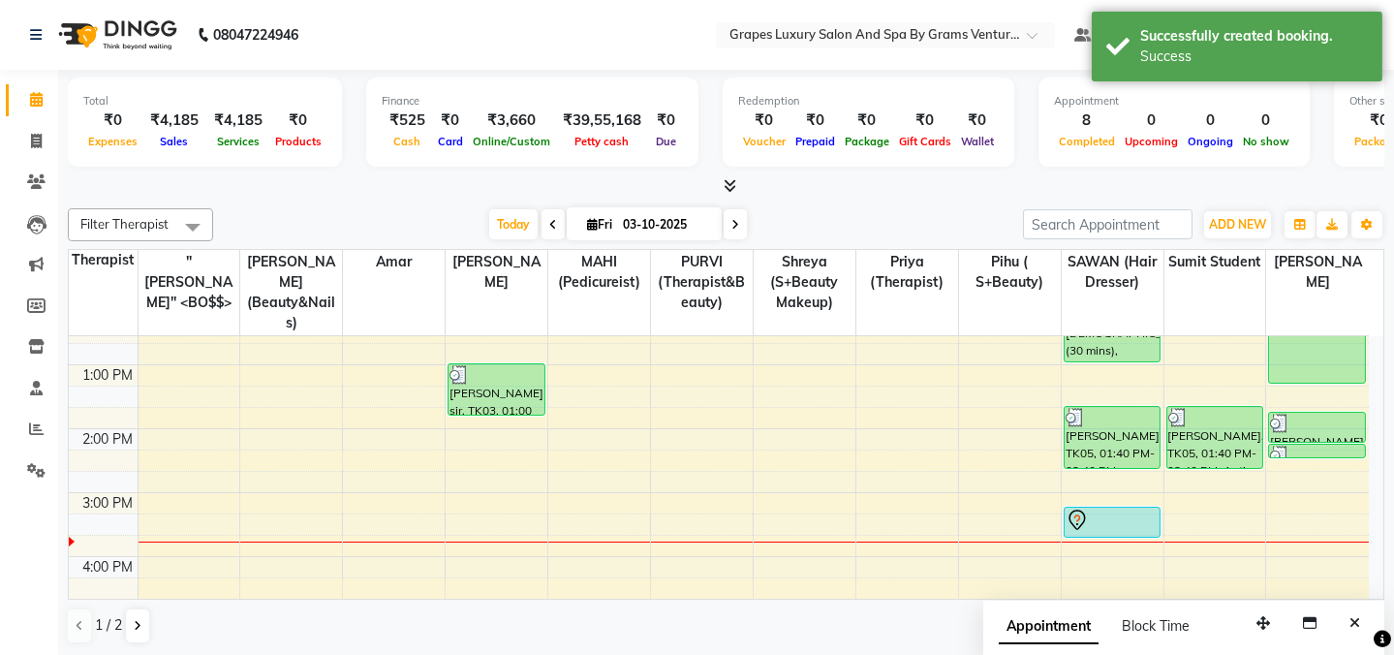
scroll to position [0, 0]
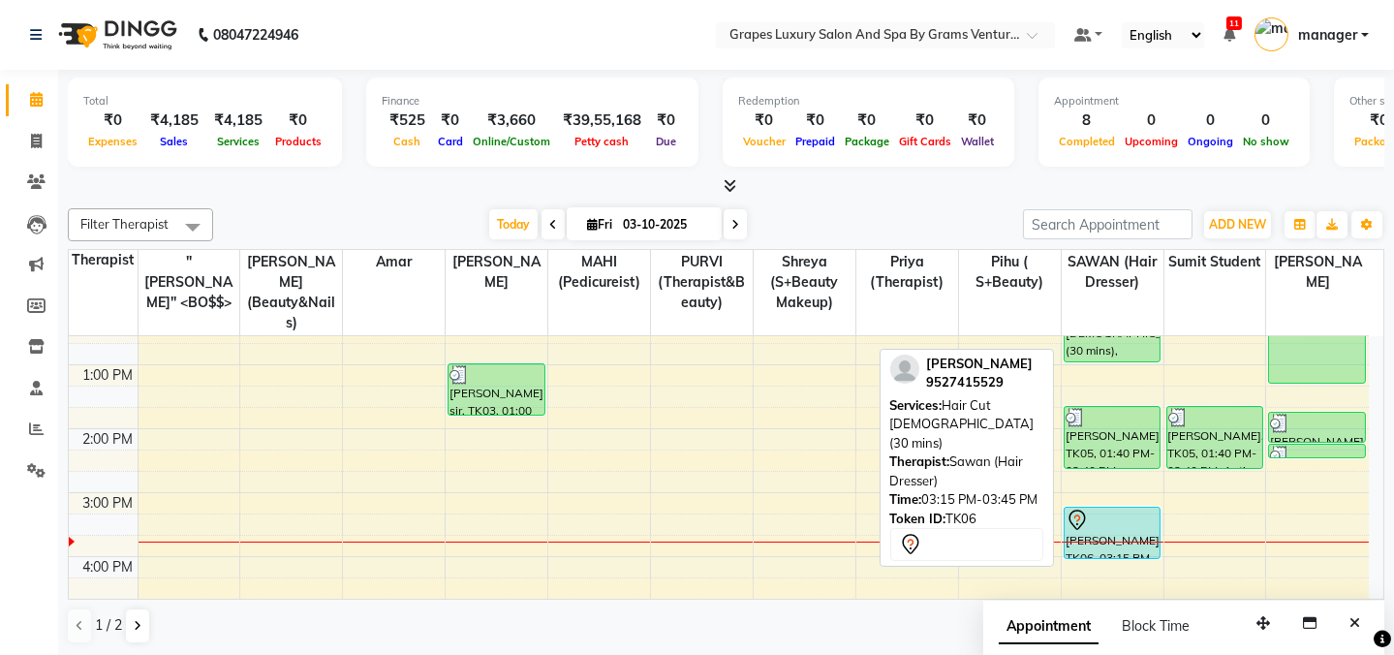
drag, startPoint x: 1124, startPoint y: 511, endPoint x: 1069, endPoint y: 477, distance: 64.8
click at [682, 515] on div "8:00 AM 9:00 AM 10:00 AM 11:00 AM 12:00 PM 1:00 PM 2:00 PM 3:00 PM 4:00 PM 5:00…" at bounding box center [719, 461] width 1300 height 830
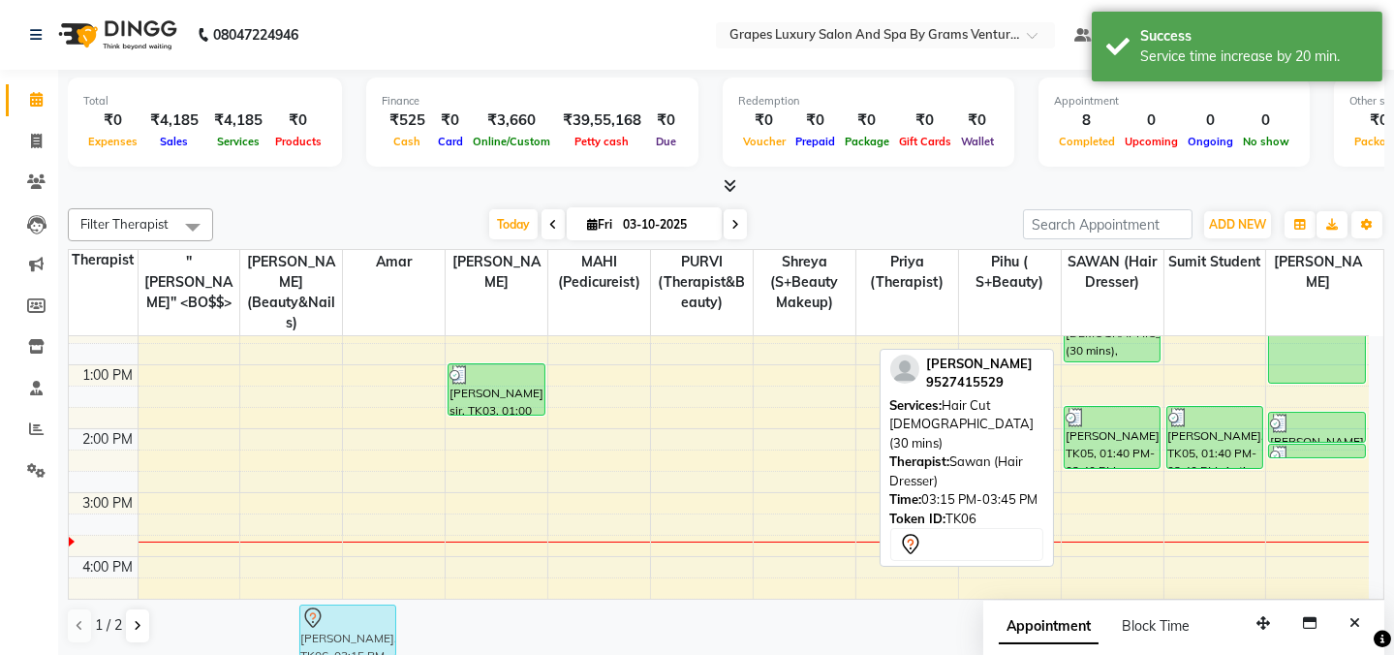
scroll to position [310, 0]
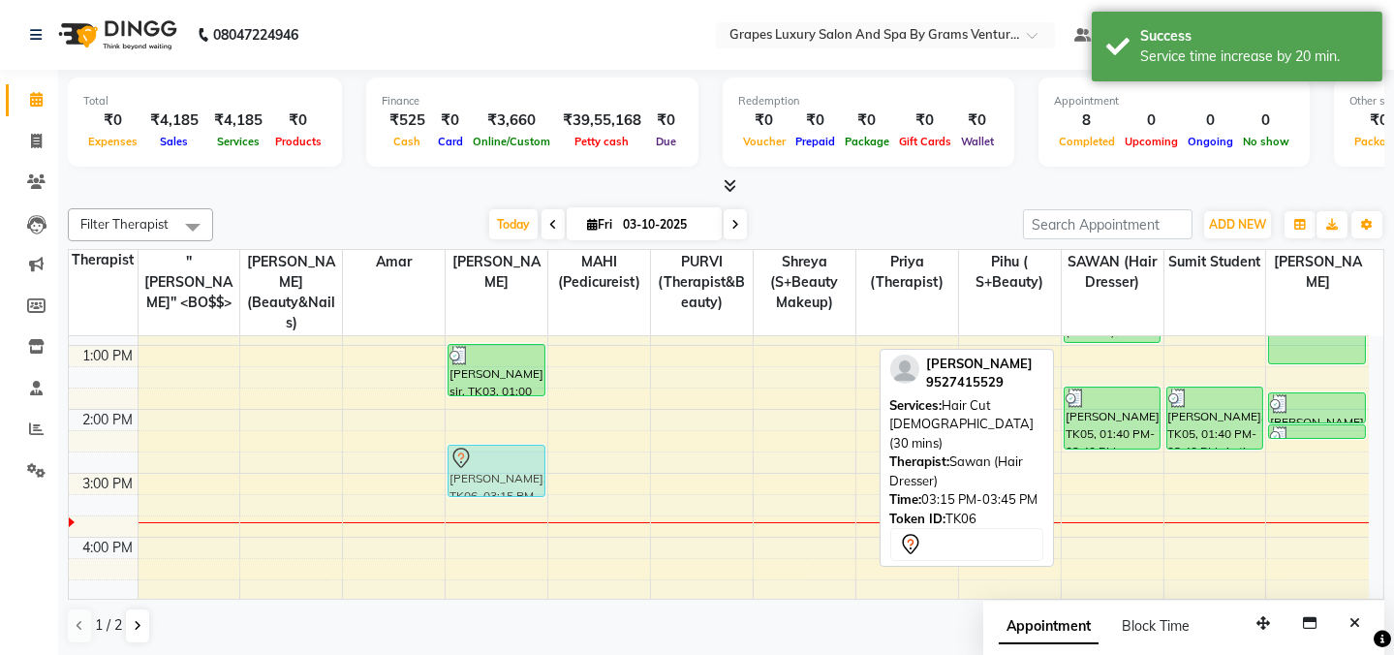
click at [510, 428] on tr "[PERSON_NAME], TK02, 11:50 AM-12:05 PM, Eyebrow (15 mins) [PERSON_NAME] sir, TK…" at bounding box center [719, 441] width 1300 height 830
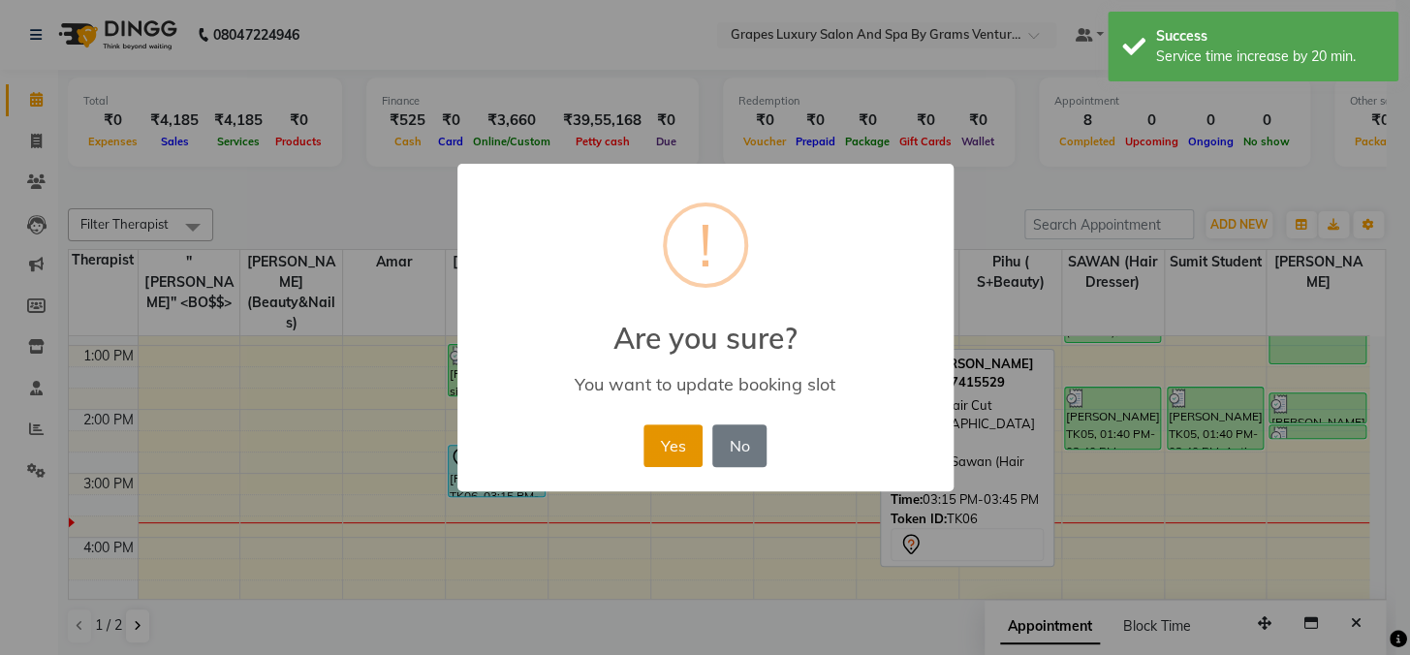
click at [684, 444] on button "Yes" at bounding box center [672, 445] width 59 height 43
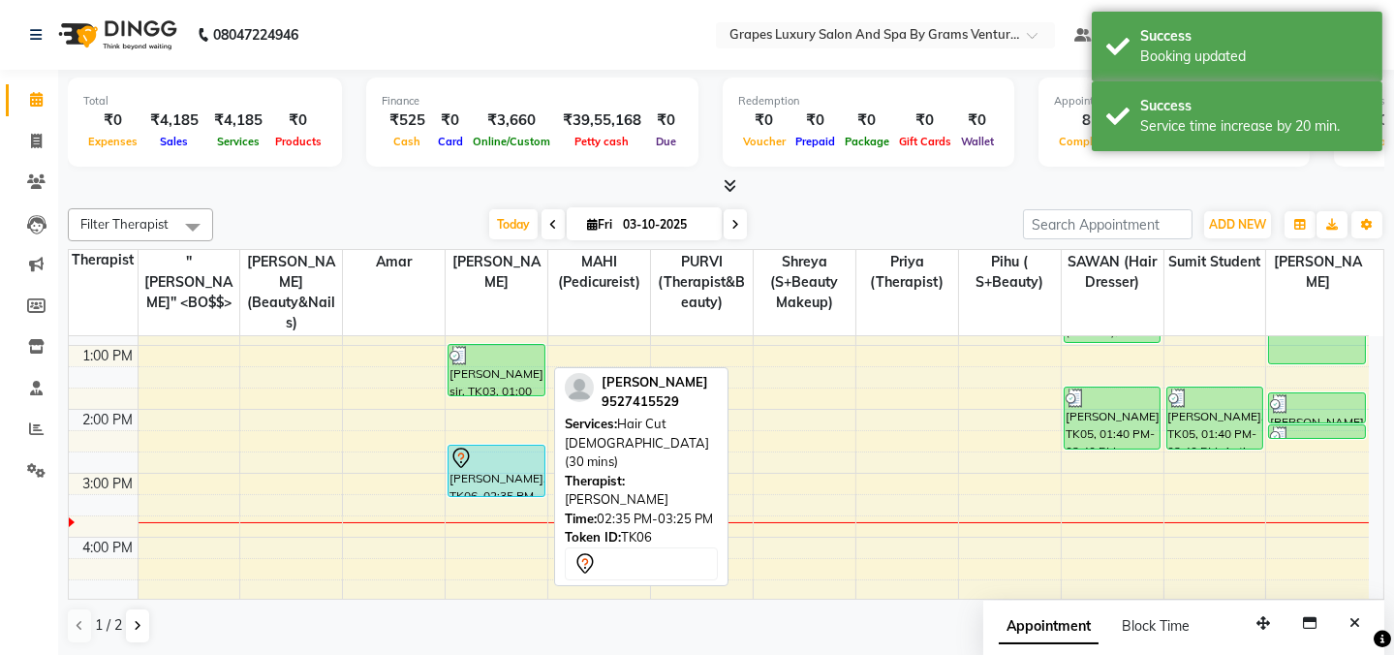
click at [475, 447] on div "[PERSON_NAME], TK06, 02:35 PM-03:25 PM, Hair Cut [DEMOGRAPHIC_DATA] (30 mins)" at bounding box center [496, 471] width 95 height 50
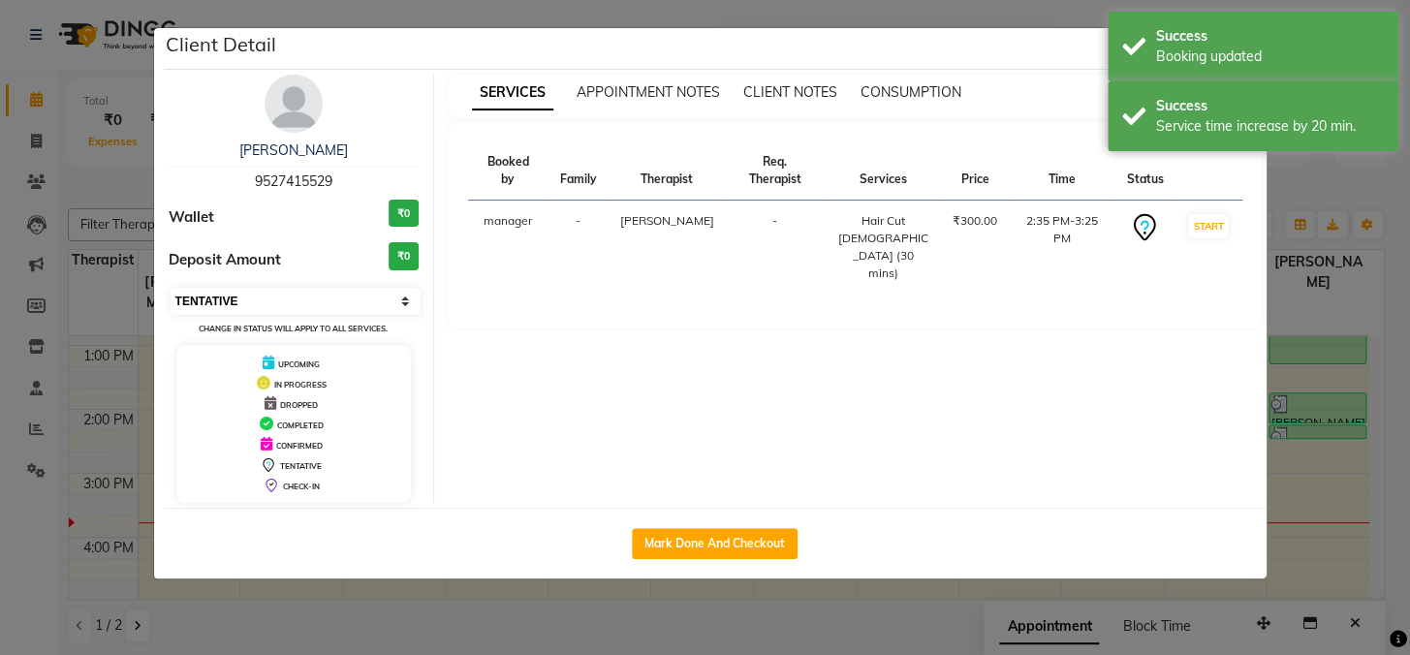
click at [300, 296] on select "Select IN SERVICE CONFIRMED TENTATIVE CHECK IN MARK DONE DROPPED UPCOMING" at bounding box center [296, 301] width 251 height 27
select select "1"
click at [171, 288] on select "Select IN SERVICE CONFIRMED TENTATIVE CHECK IN MARK DONE DROPPED UPCOMING" at bounding box center [296, 301] width 251 height 27
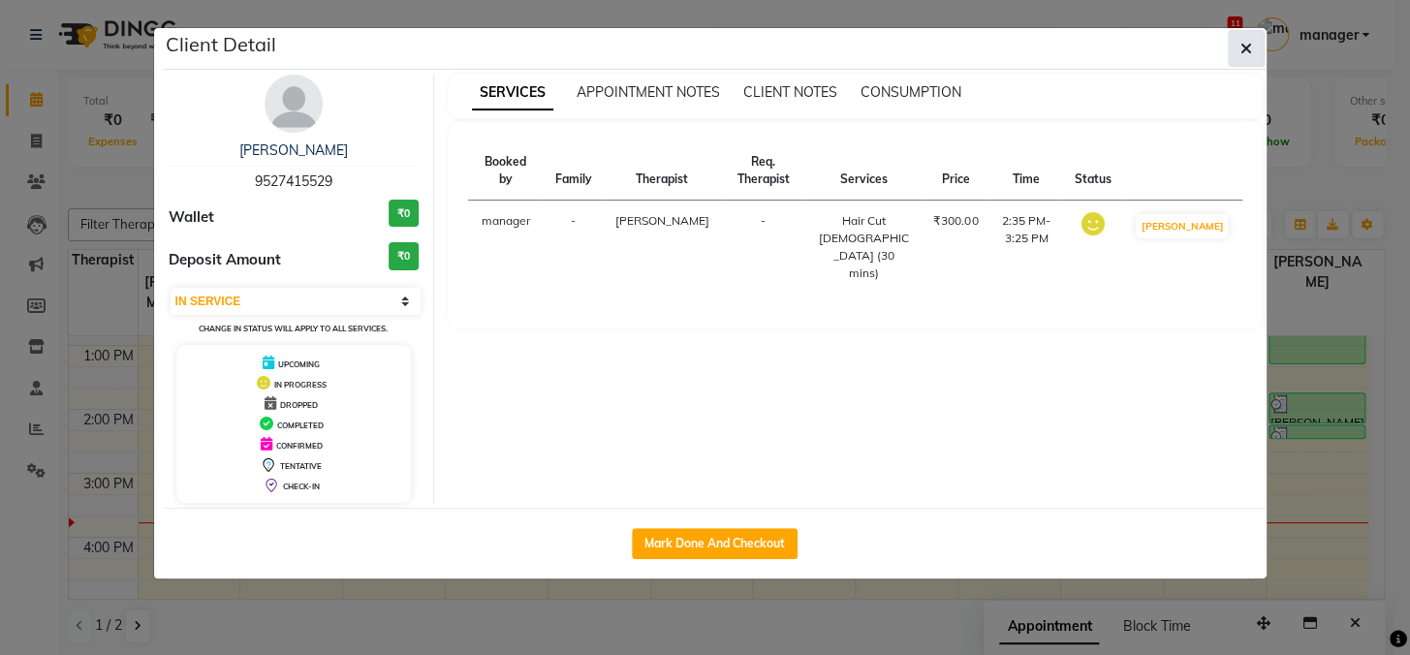
click at [1238, 43] on button "button" at bounding box center [1246, 48] width 37 height 37
